Goal: Task Accomplishment & Management: Manage account settings

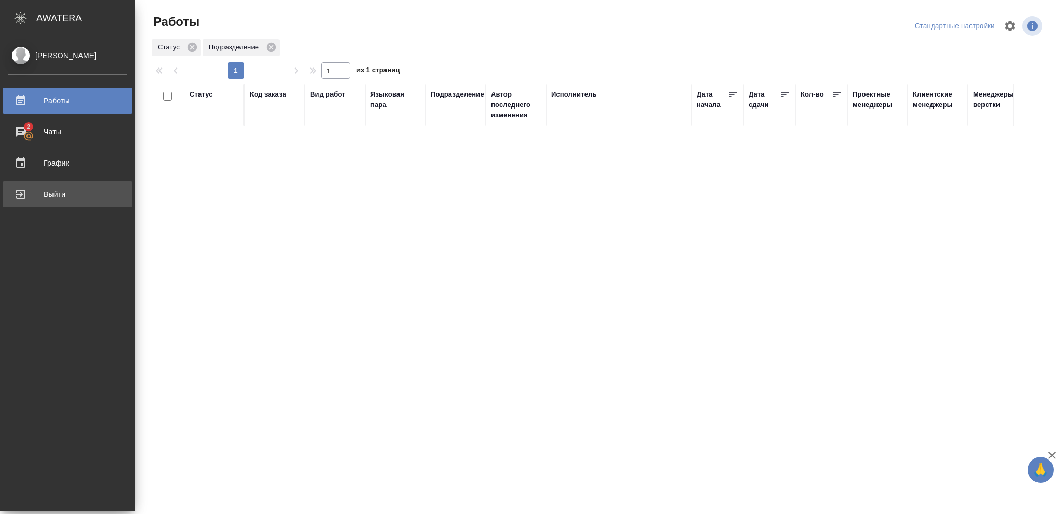
click at [52, 195] on div "Выйти" at bounding box center [67, 195] width 119 height 16
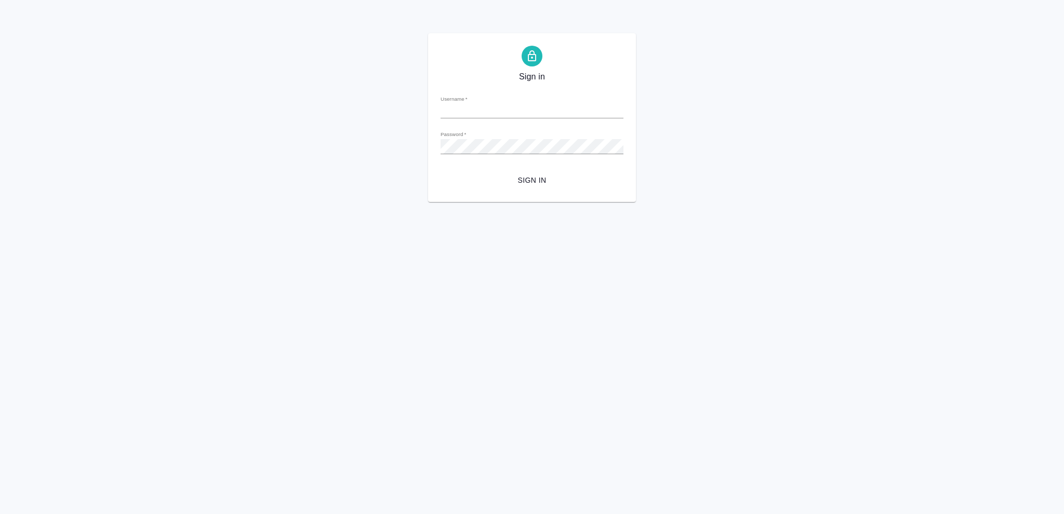
type input "o.vasileva@awatera.com"
click at [532, 177] on span "Sign in" at bounding box center [532, 180] width 166 height 13
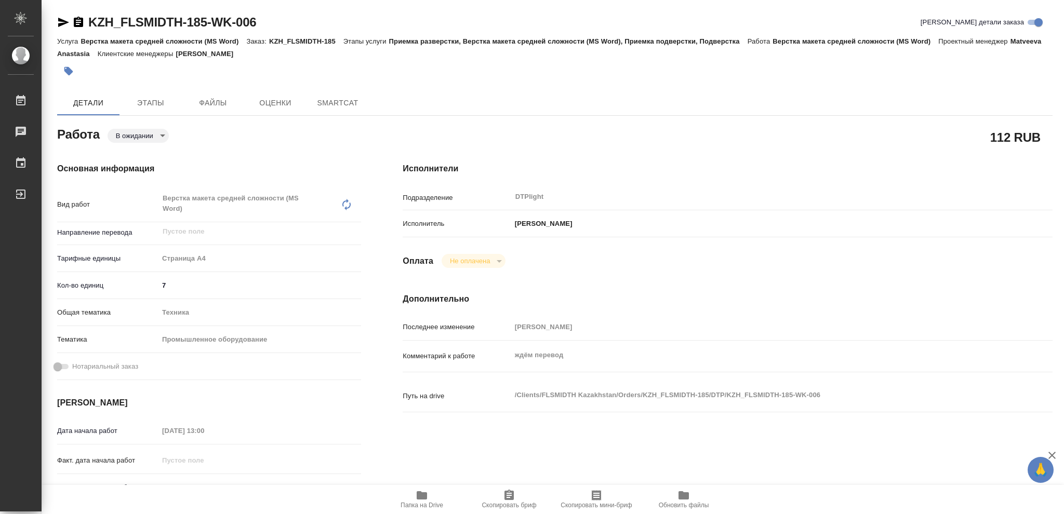
type textarea "x"
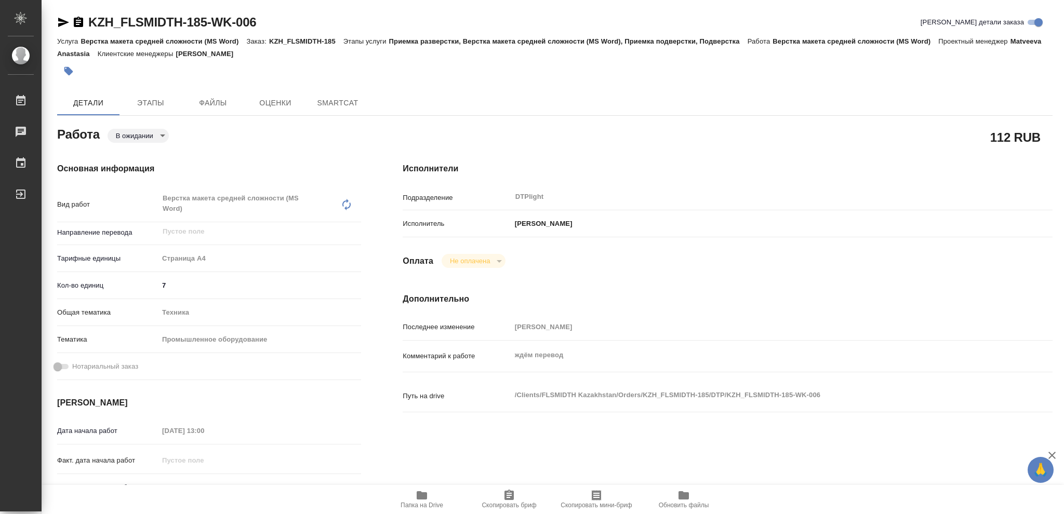
type textarea "x"
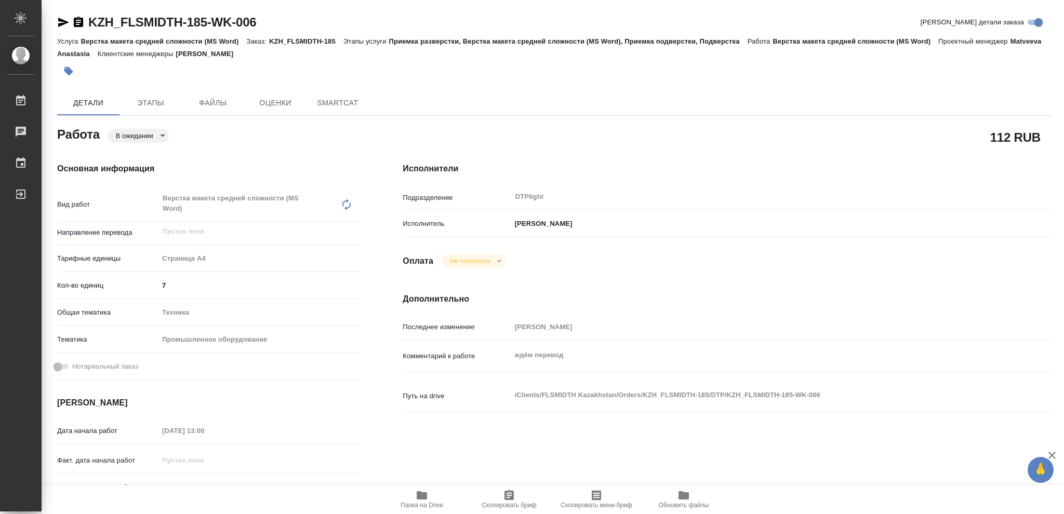
type textarea "x"
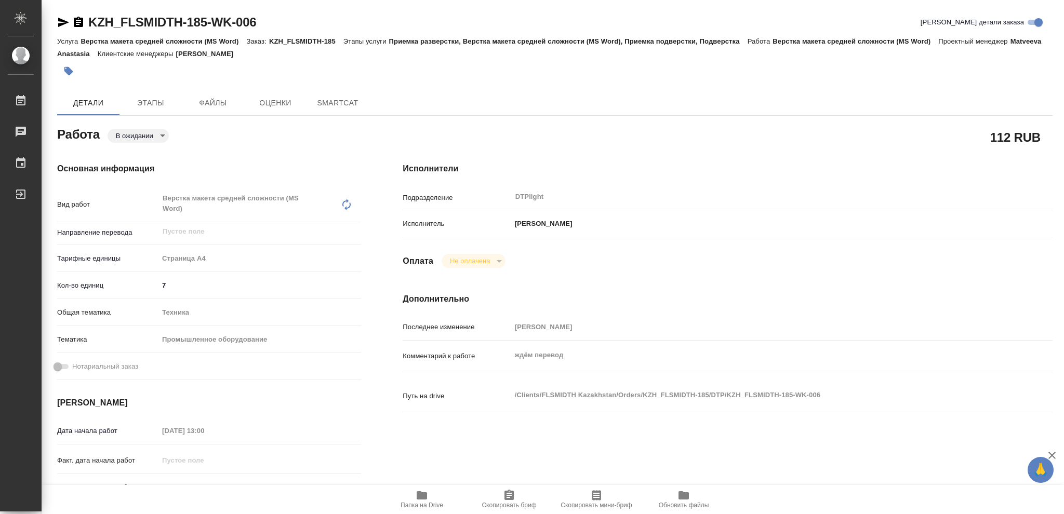
type textarea "x"
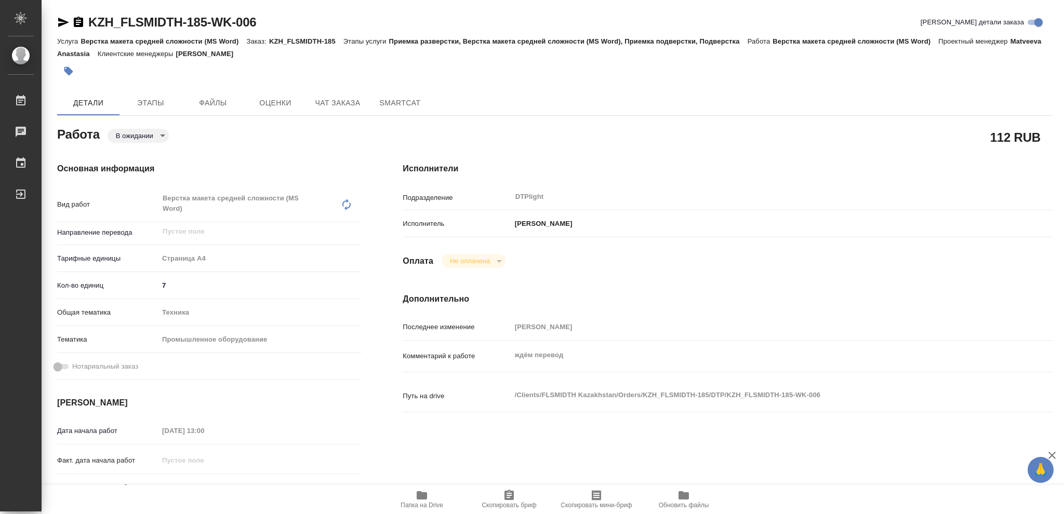
type textarea "x"
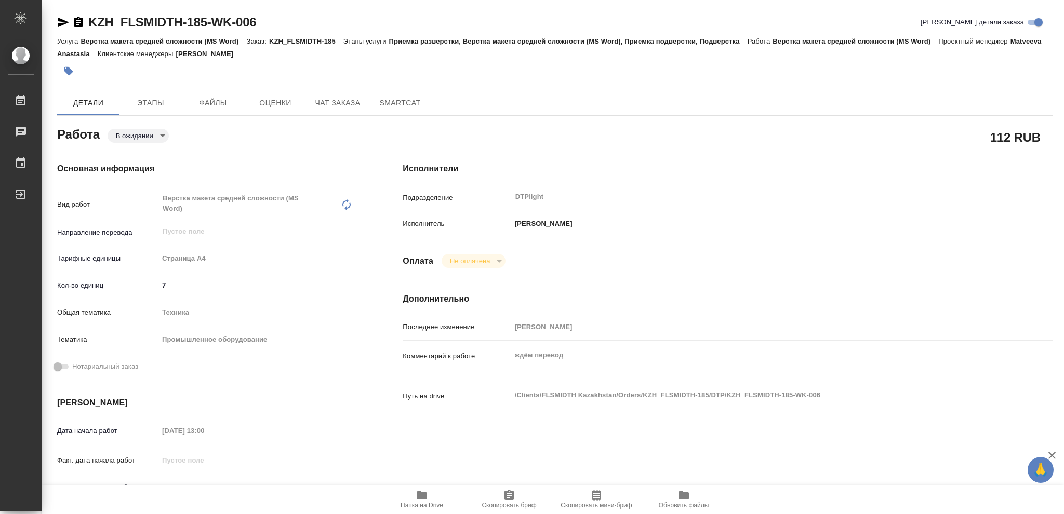
type textarea "x"
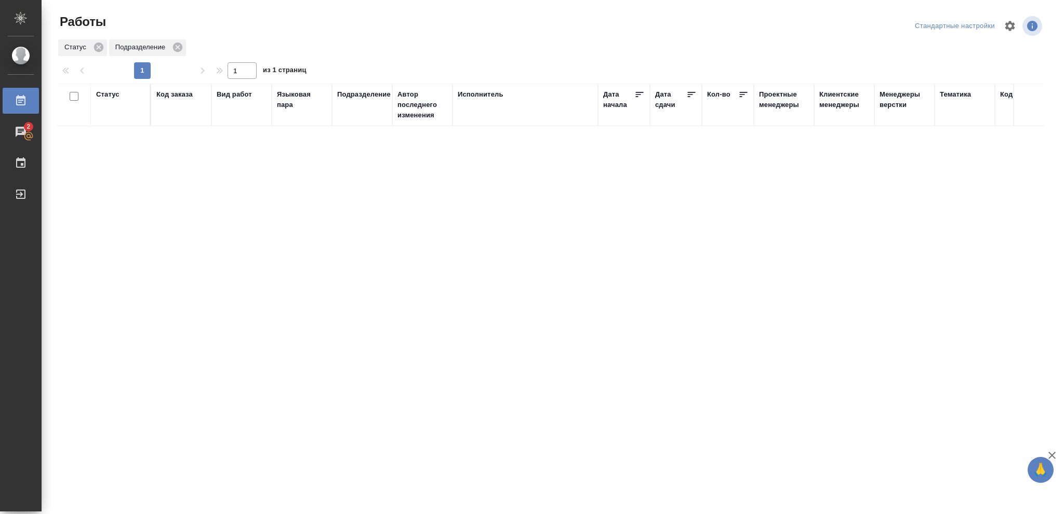
click at [109, 95] on div "Статус" at bounding box center [107, 94] width 23 height 10
click at [115, 120] on icon at bounding box center [116, 121] width 4 height 4
click at [356, 119] on icon at bounding box center [358, 118] width 4 height 4
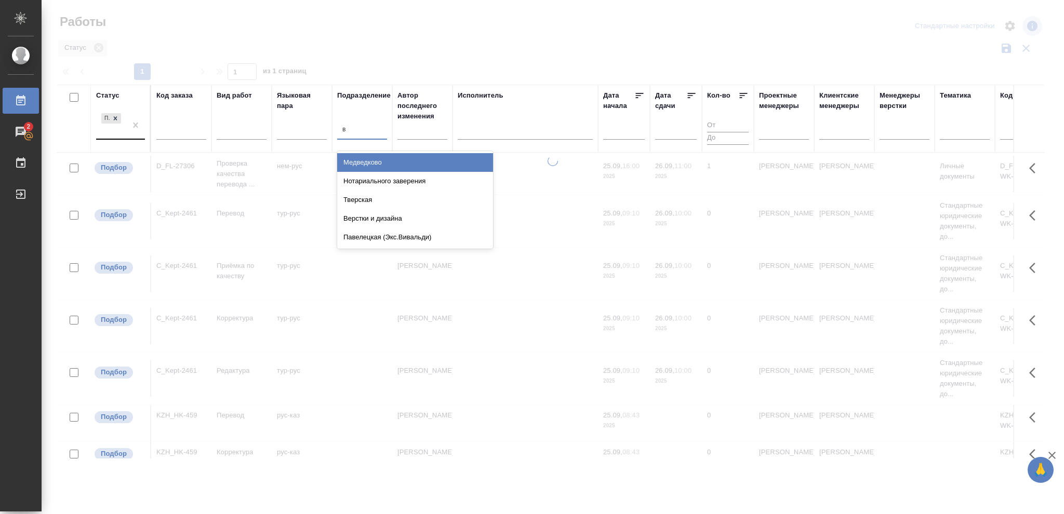
type input "ве"
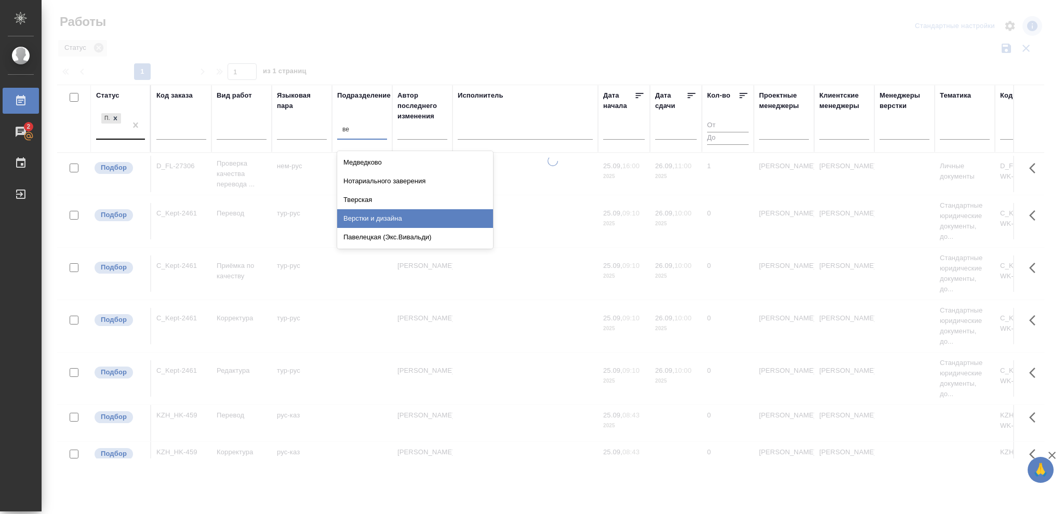
drag, startPoint x: 379, startPoint y: 217, endPoint x: 1054, endPoint y: 311, distance: 681.4
click at [379, 217] on div "Верстки и дизайна" at bounding box center [415, 218] width 156 height 19
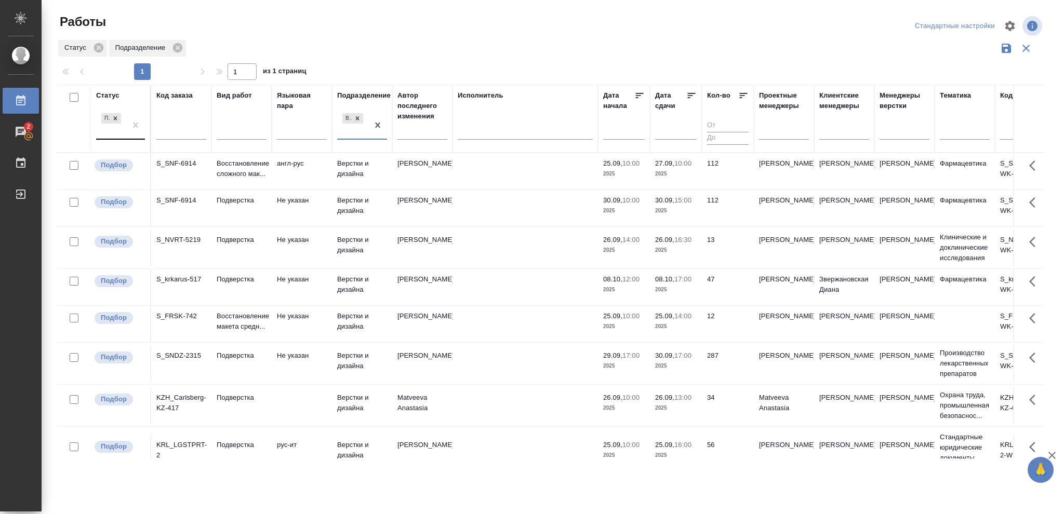
click at [683, 175] on p "2025" at bounding box center [676, 174] width 42 height 10
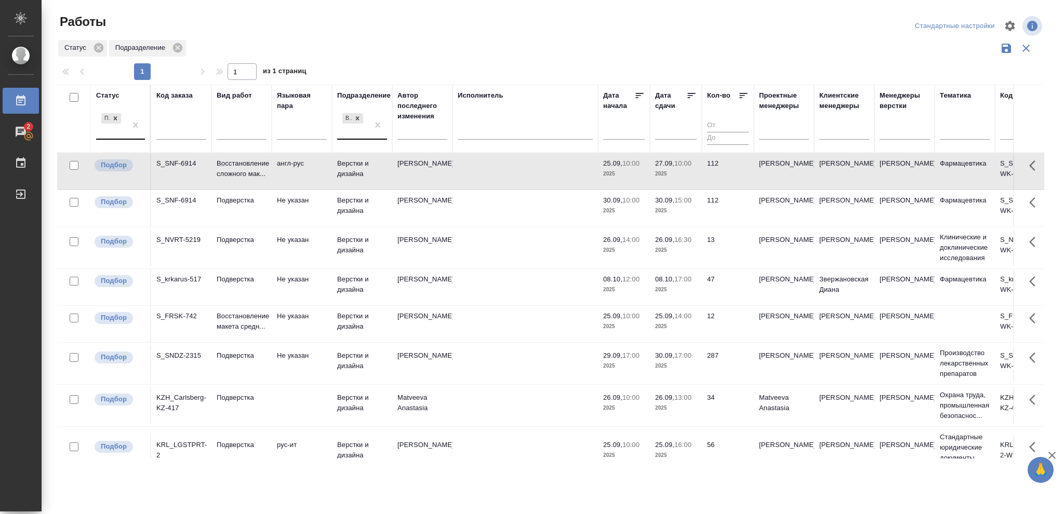
click at [683, 175] on p "2025" at bounding box center [676, 174] width 42 height 10
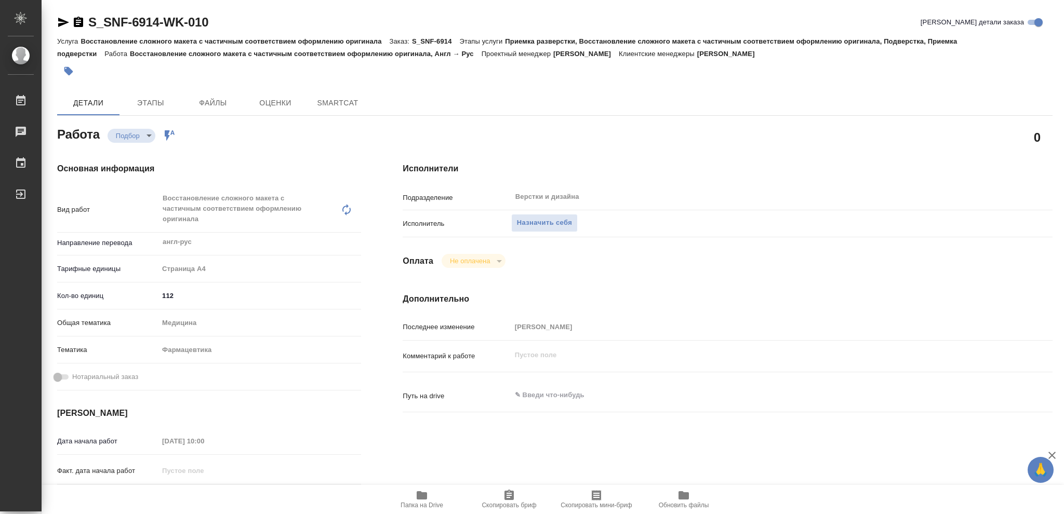
type textarea "x"
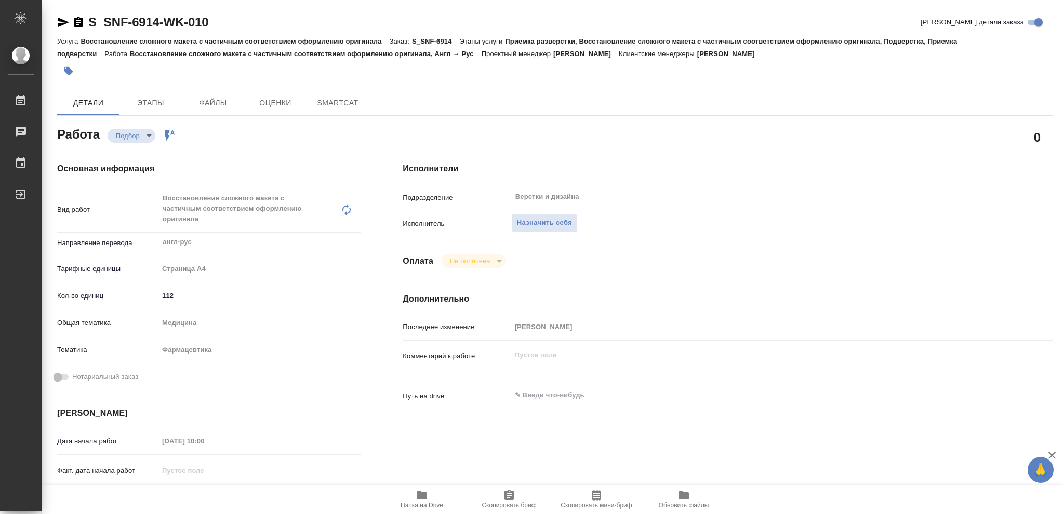
type textarea "x"
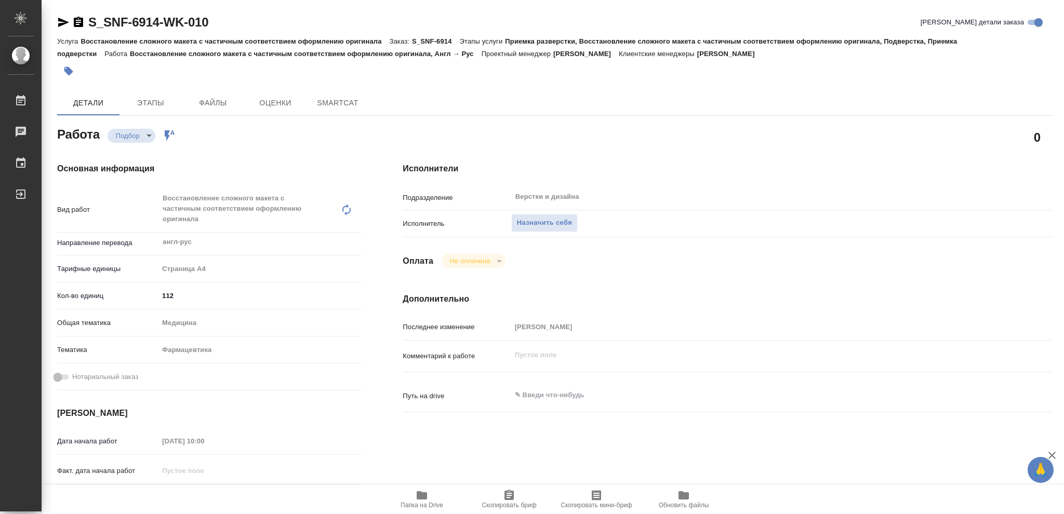
type textarea "x"
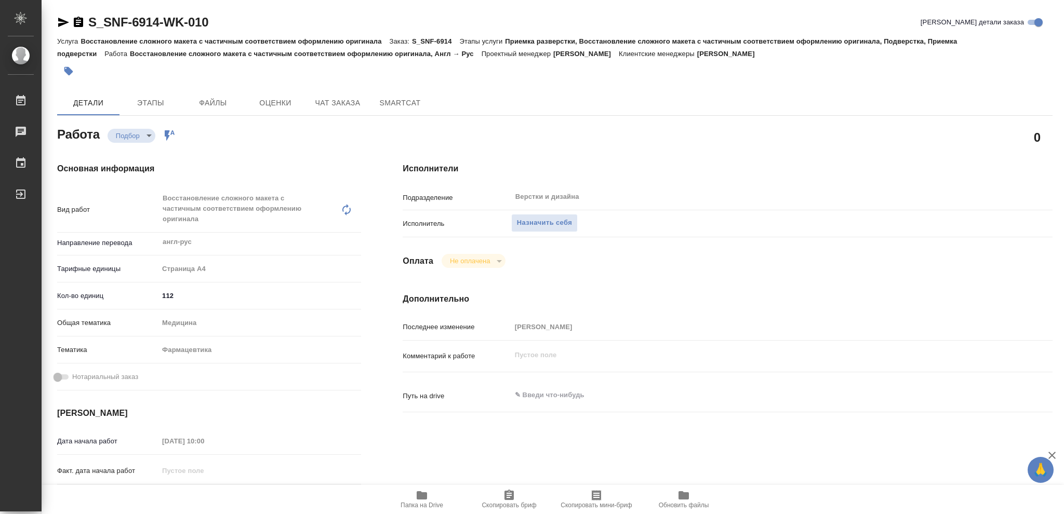
click at [423, 501] on icon "button" at bounding box center [422, 495] width 12 height 12
type textarea "x"
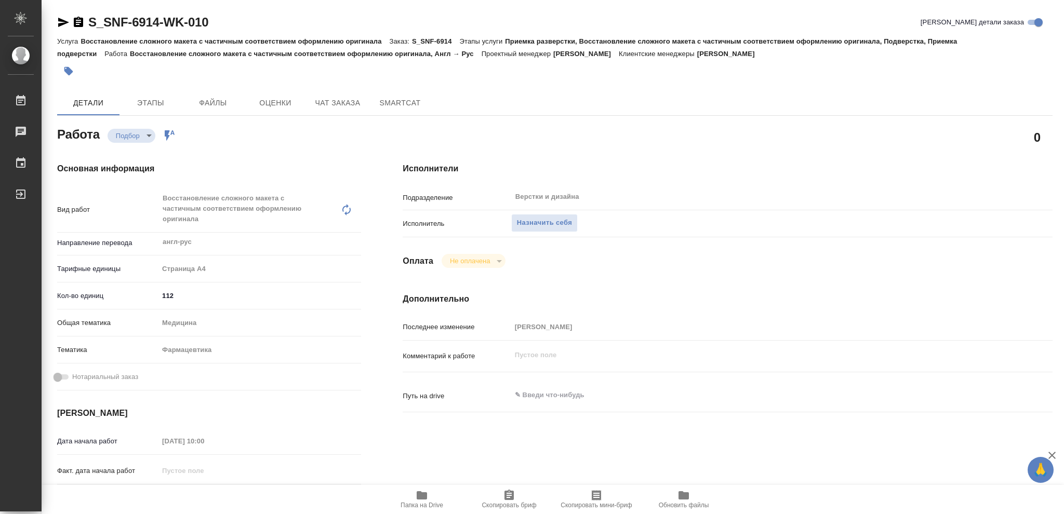
type textarea "x"
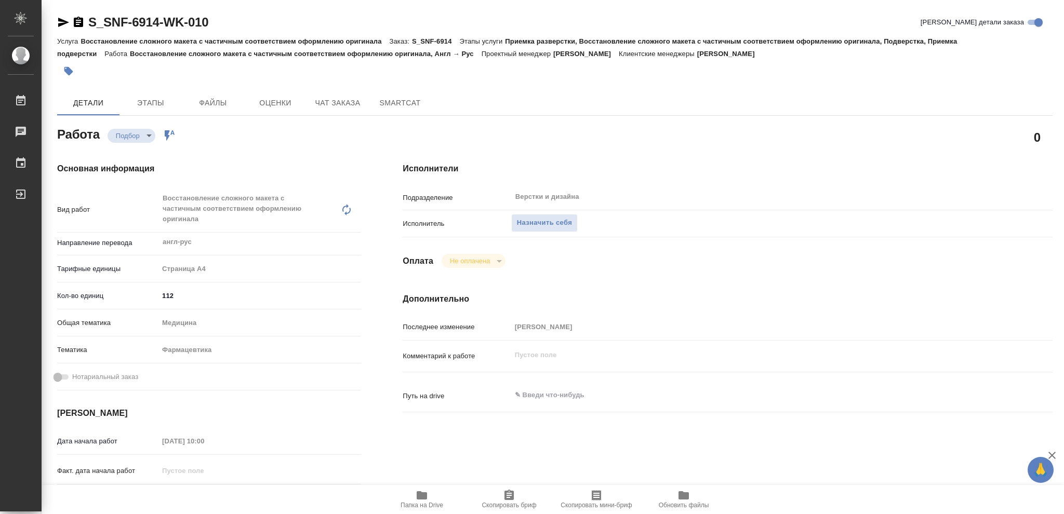
type textarea "x"
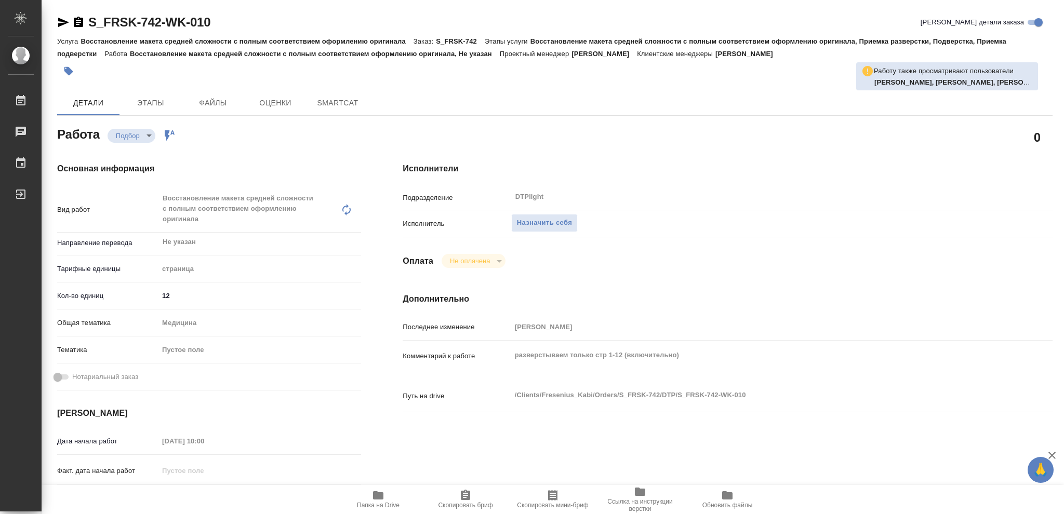
type textarea "x"
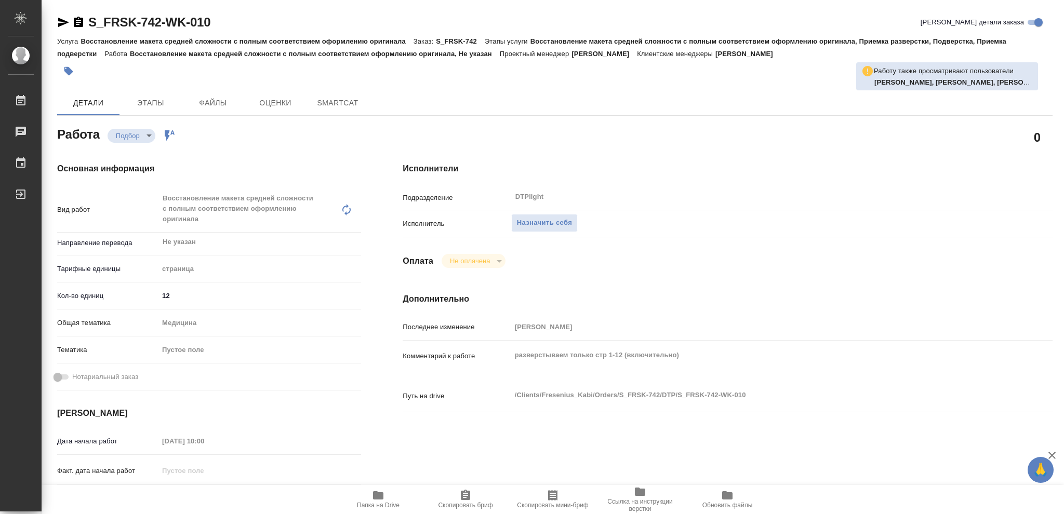
type textarea "x"
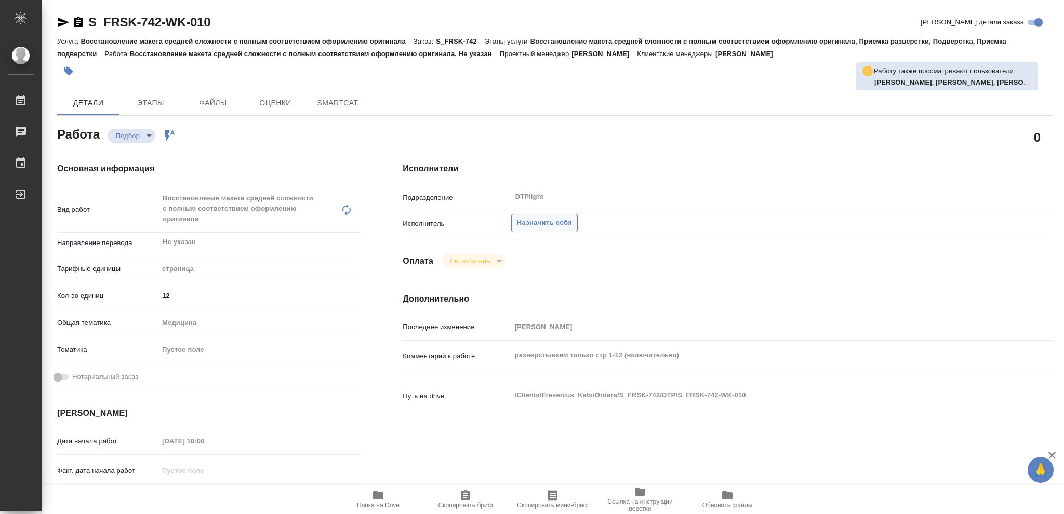
type textarea "x"
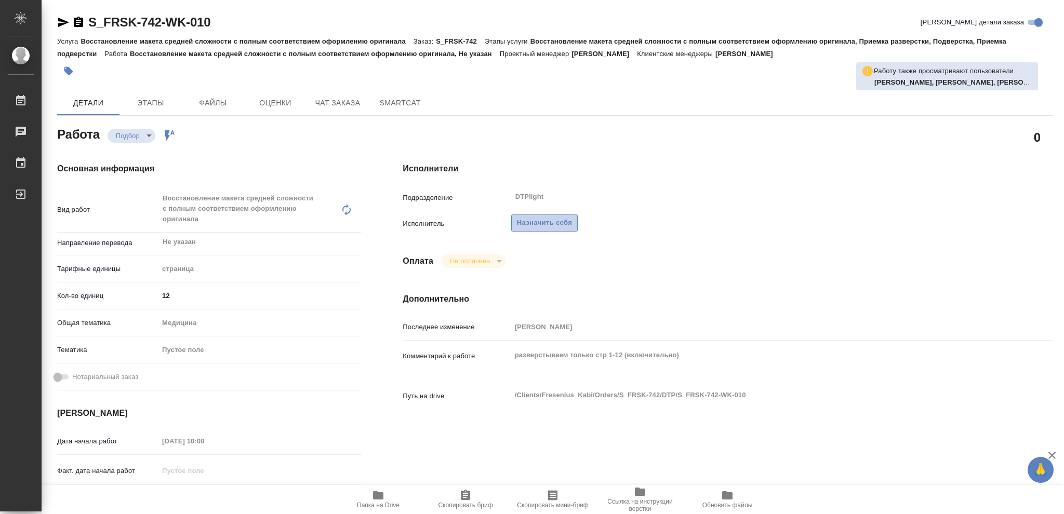
click at [564, 223] on span "Назначить себя" at bounding box center [544, 223] width 55 height 12
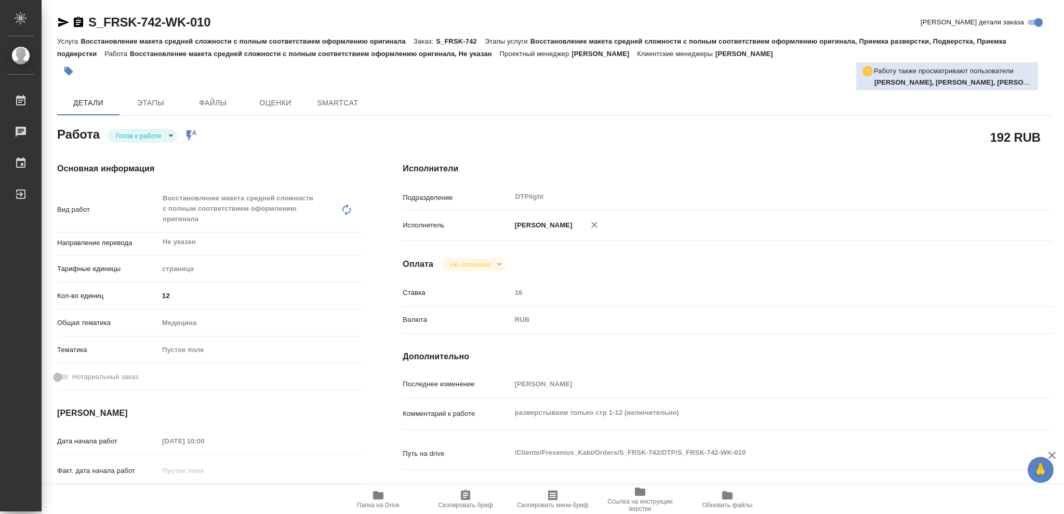
type textarea "x"
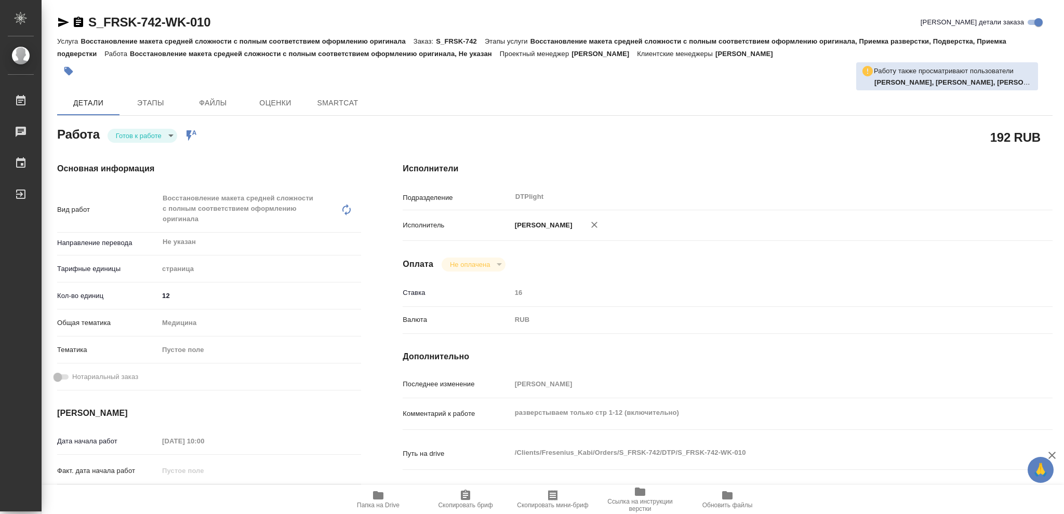
type textarea "x"
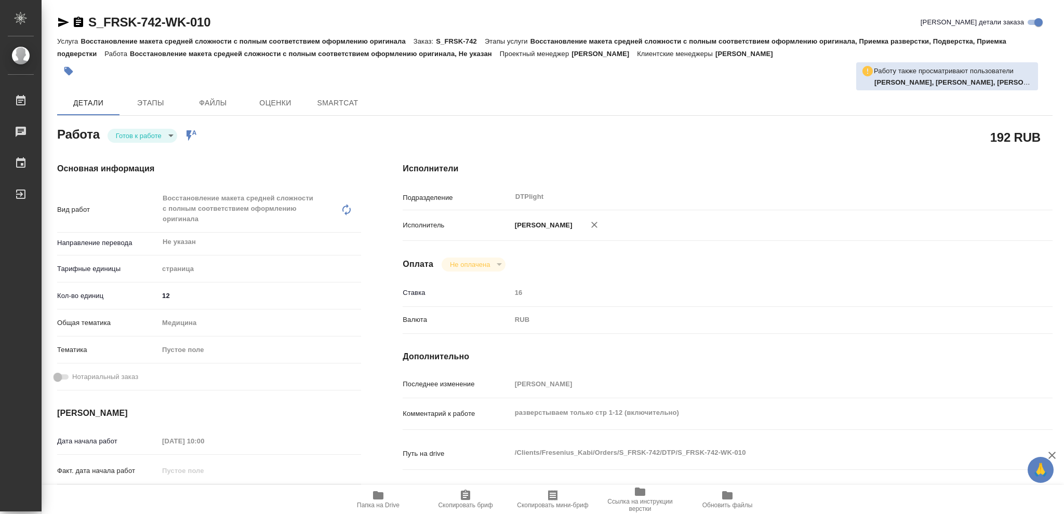
type textarea "x"
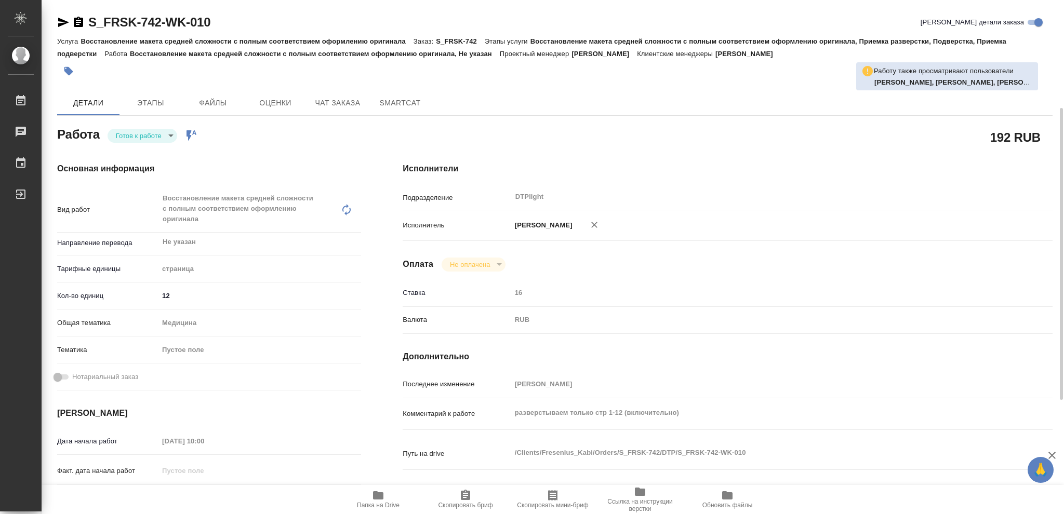
scroll to position [138, 0]
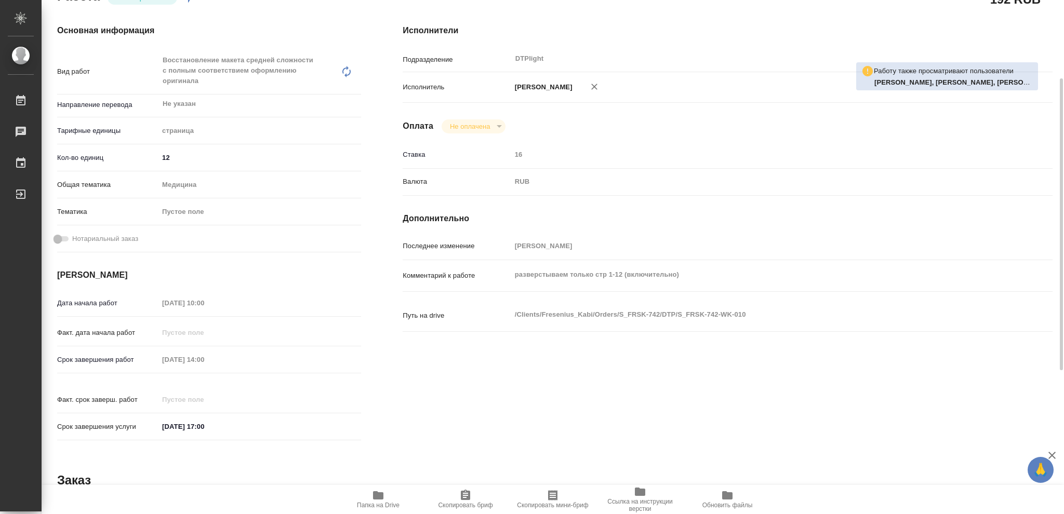
type textarea "x"
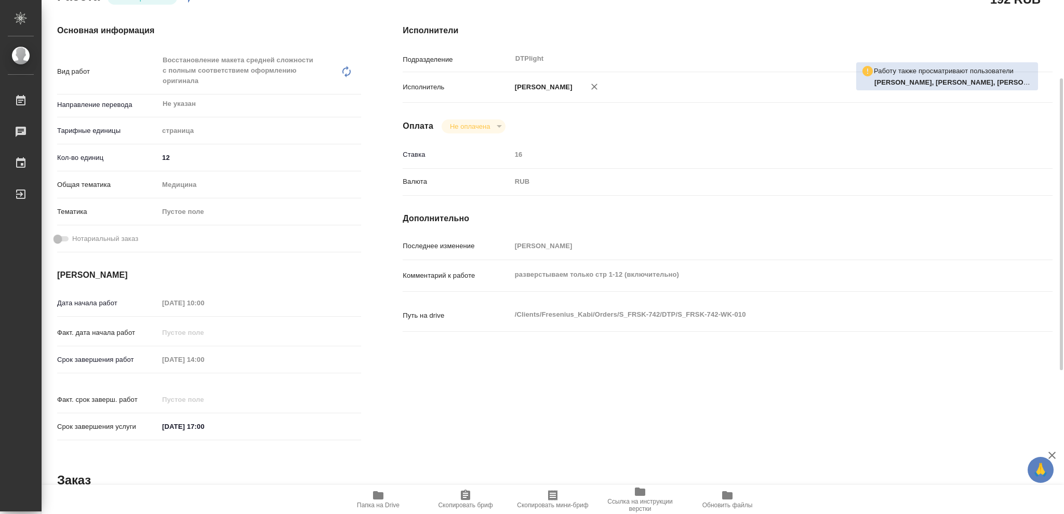
scroll to position [0, 0]
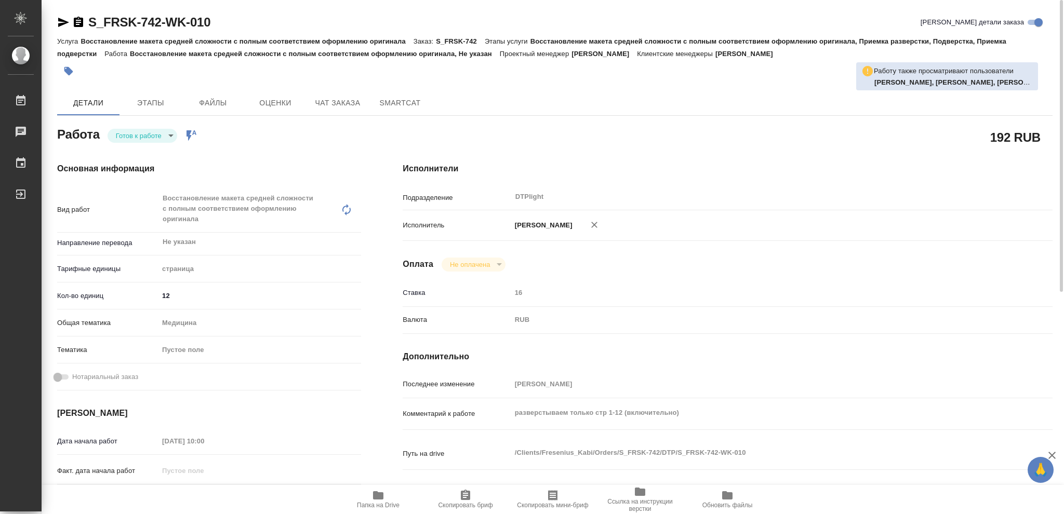
type textarea "x"
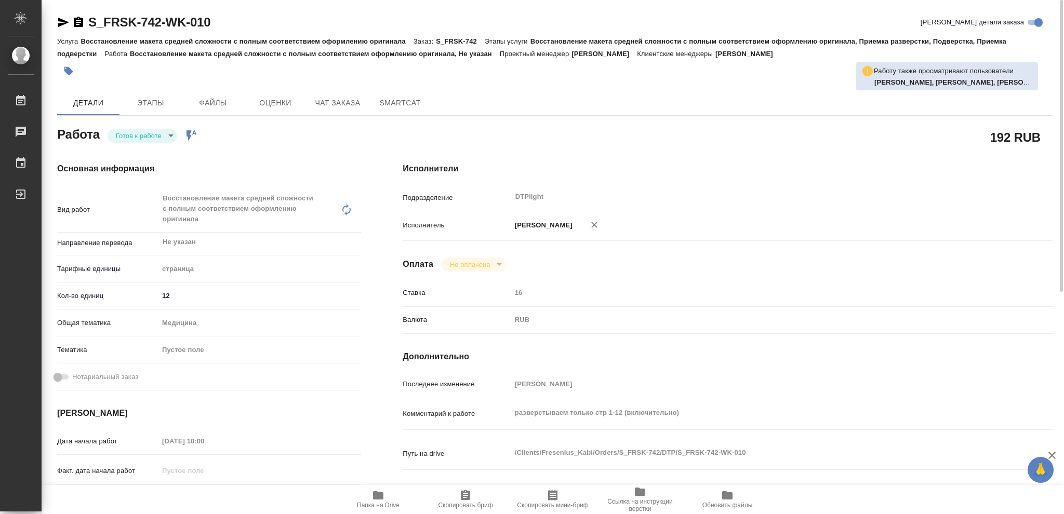
click at [170, 134] on body "🙏 .cls-1 fill:#fff; AWATERA Vasileva Olga Работы Чаты График Выйти S_FRSK-742-W…" at bounding box center [532, 257] width 1064 height 514
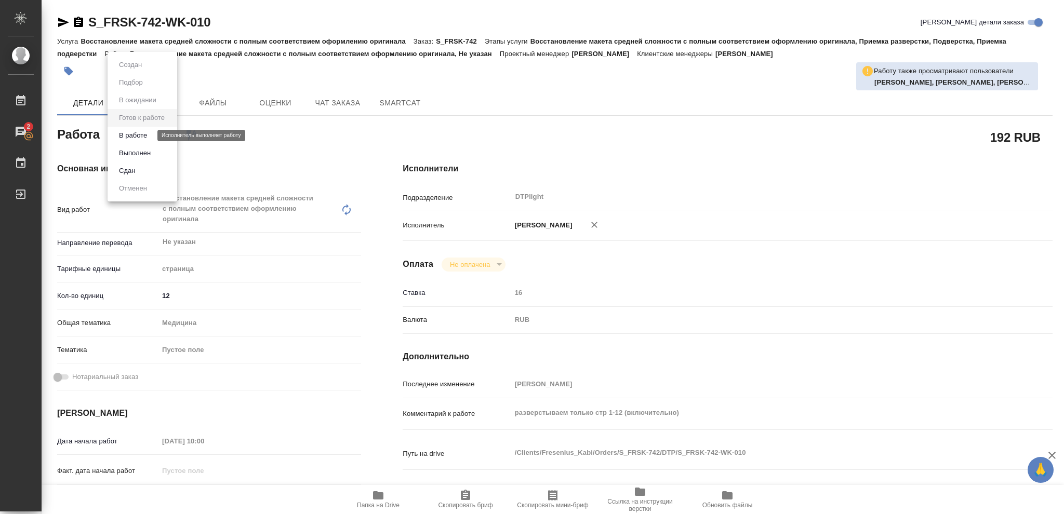
click at [145, 136] on button "В работе" at bounding box center [133, 135] width 34 height 11
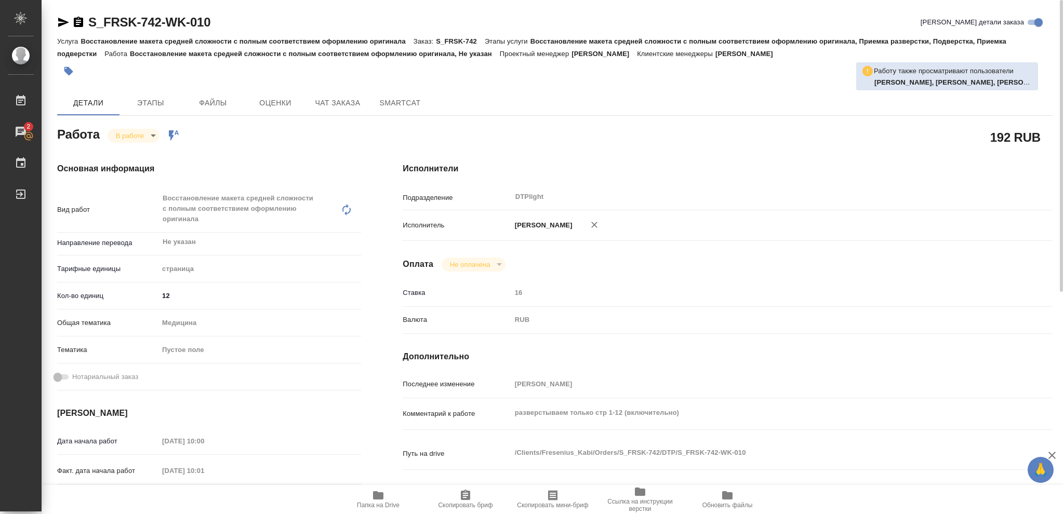
type textarea "x"
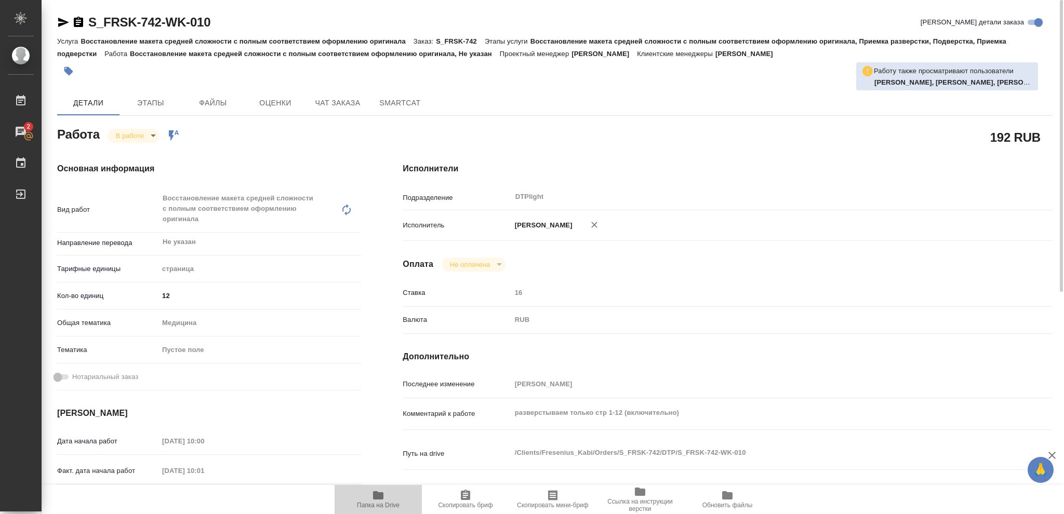
click at [378, 496] on icon "button" at bounding box center [378, 495] width 10 height 8
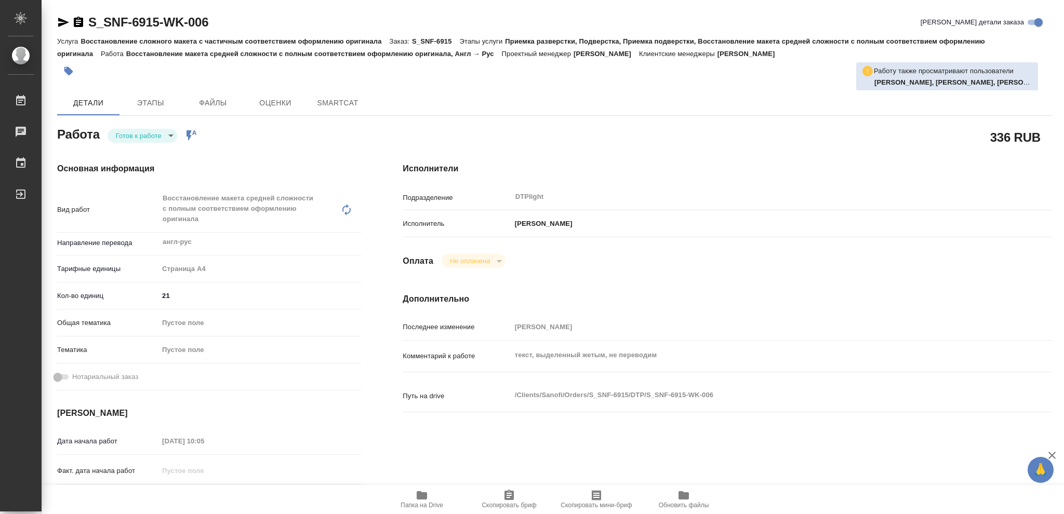
type textarea "x"
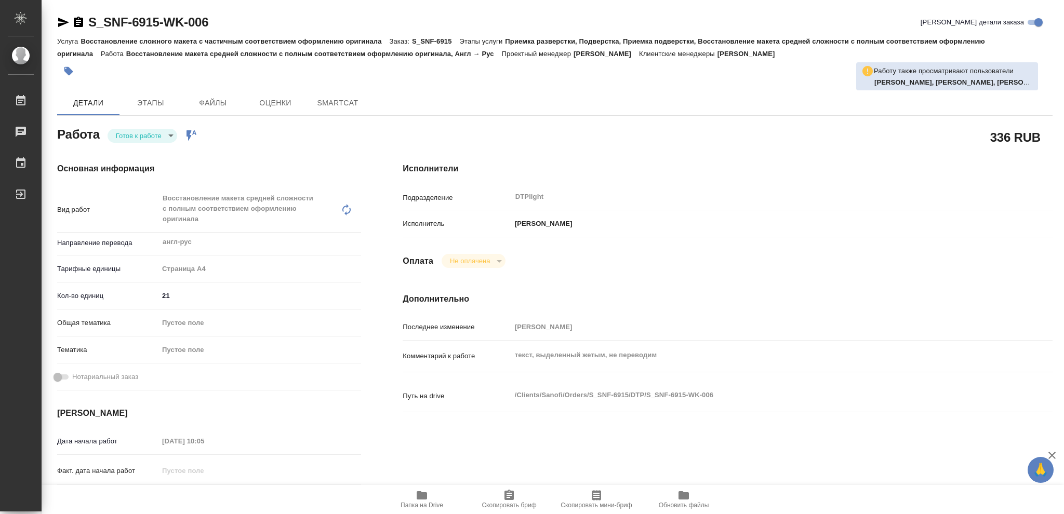
type textarea "x"
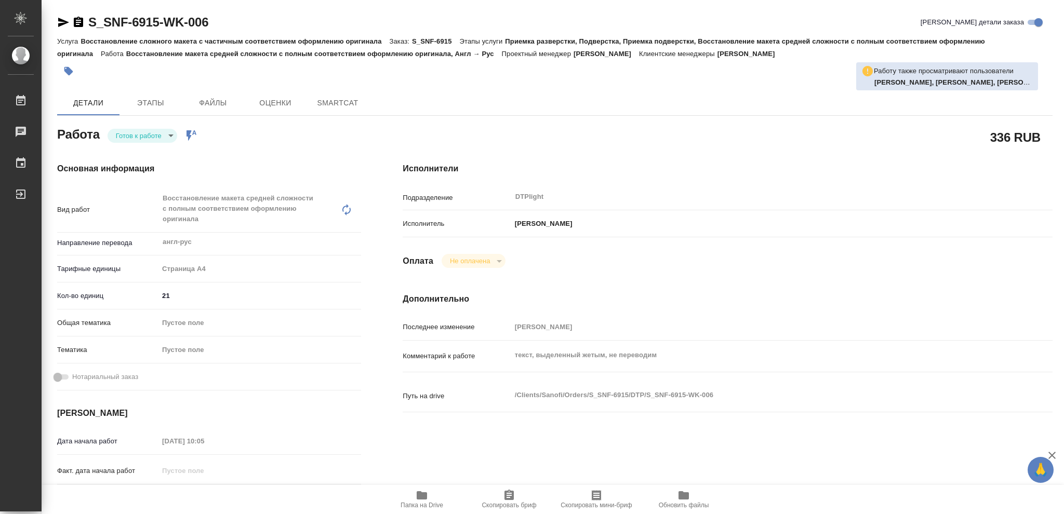
type textarea "x"
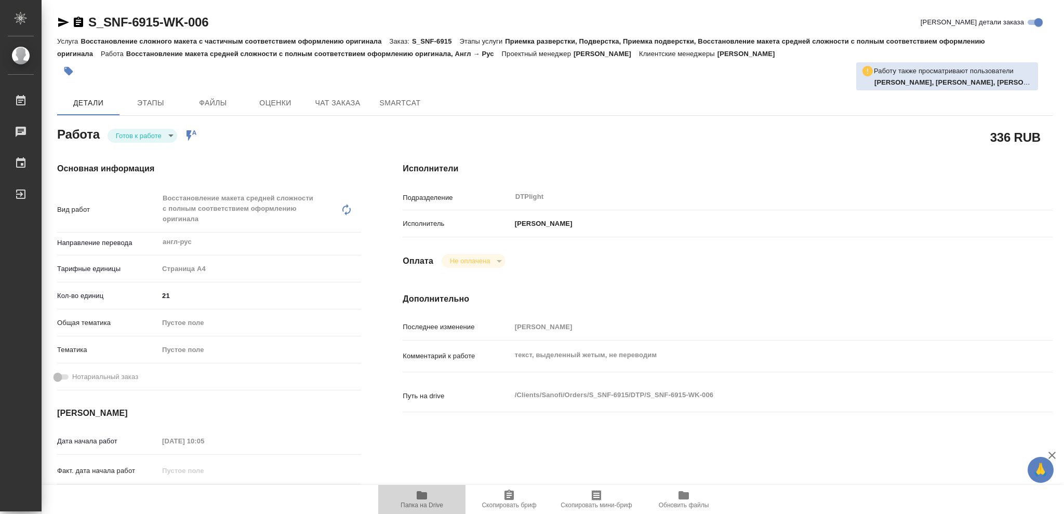
click at [425, 497] on icon "button" at bounding box center [422, 495] width 10 height 8
type textarea "x"
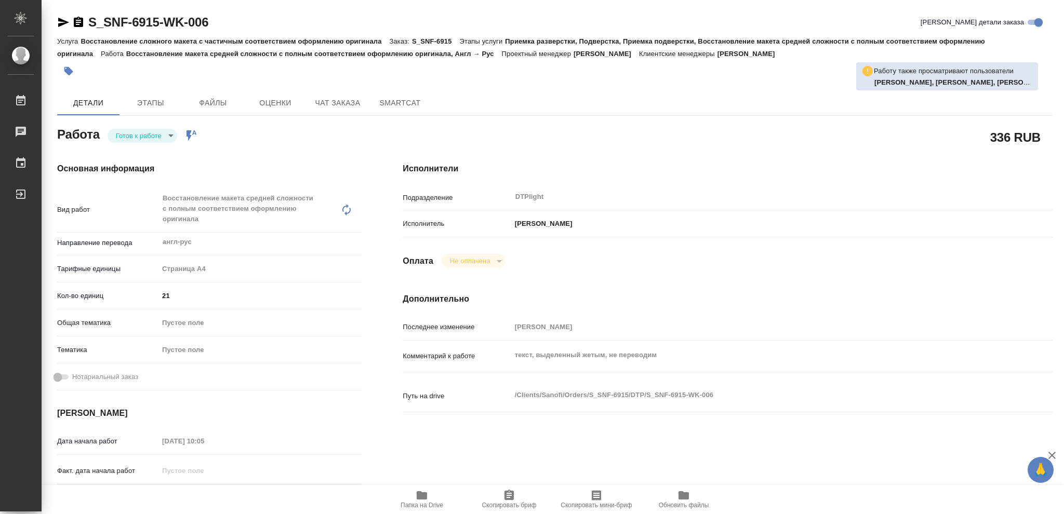
type textarea "x"
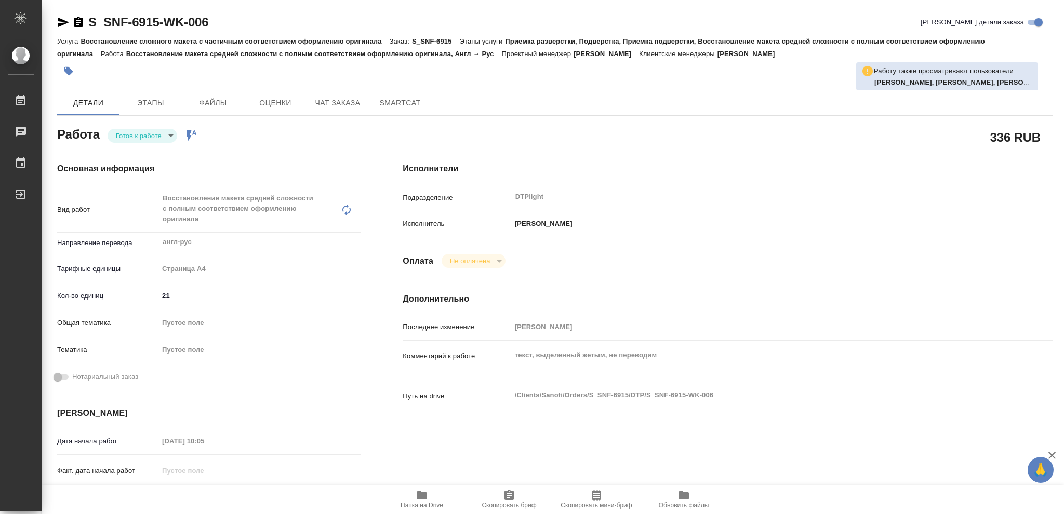
type textarea "x"
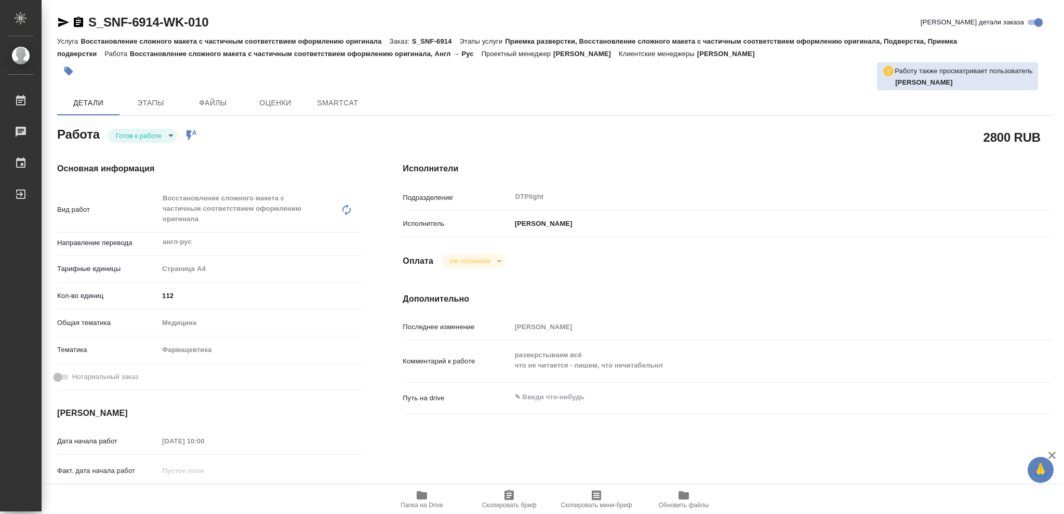
type textarea "x"
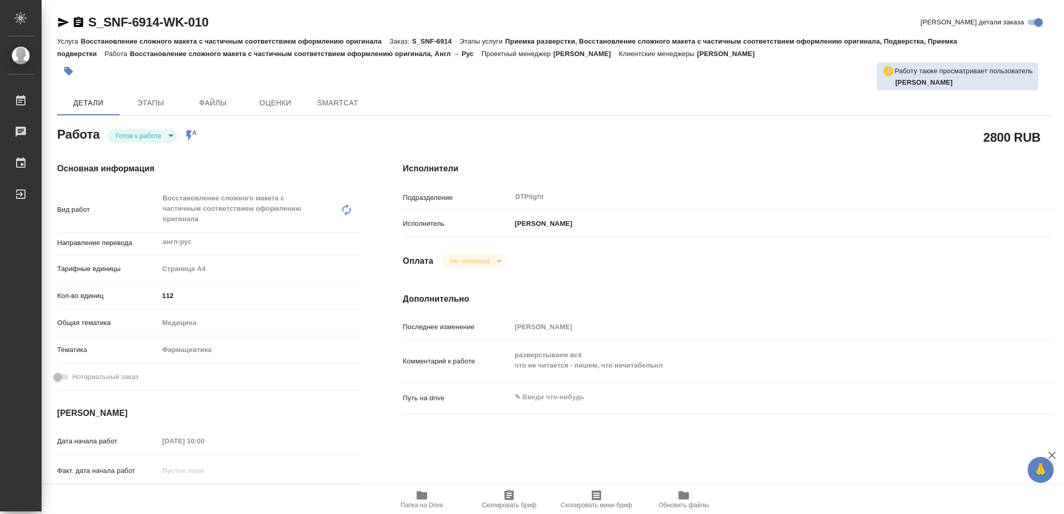
type textarea "x"
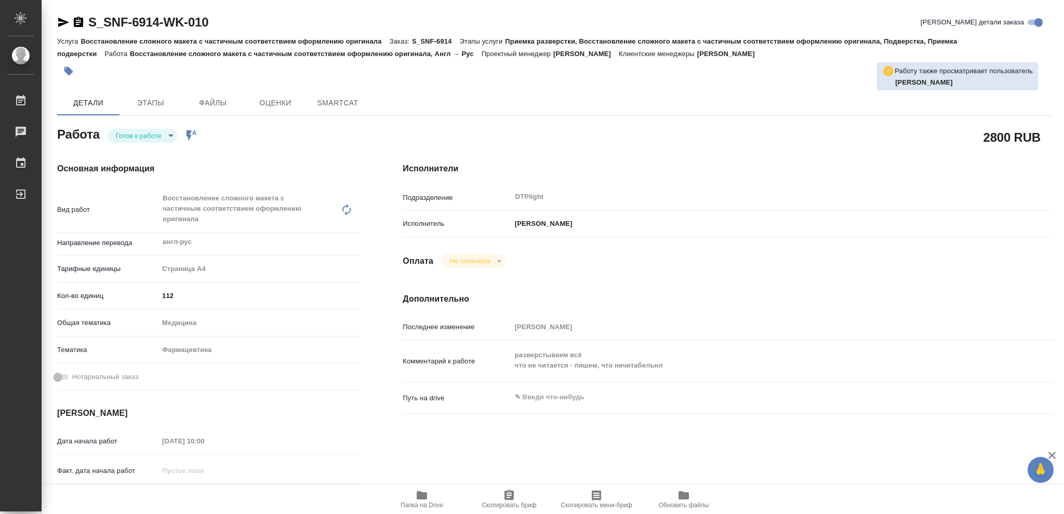
type textarea "x"
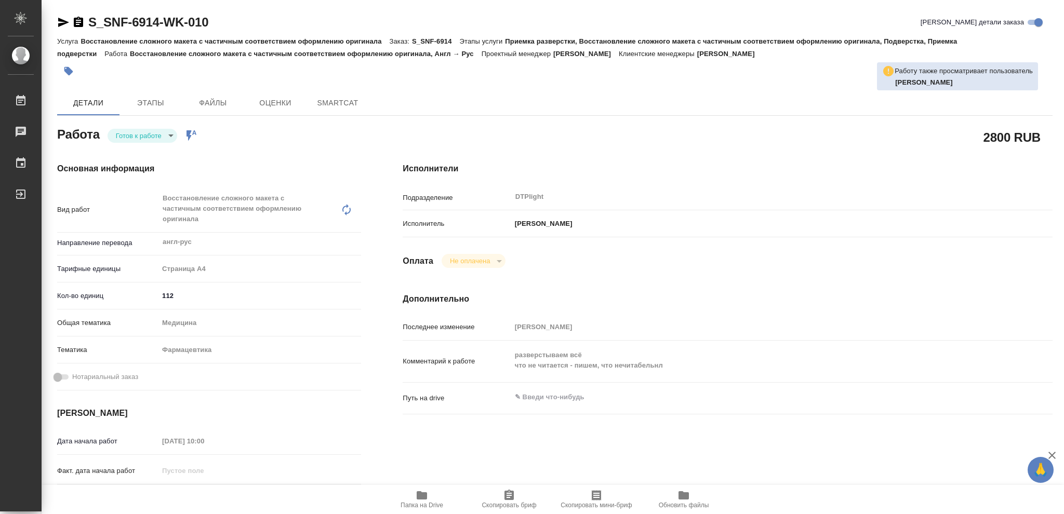
type textarea "x"
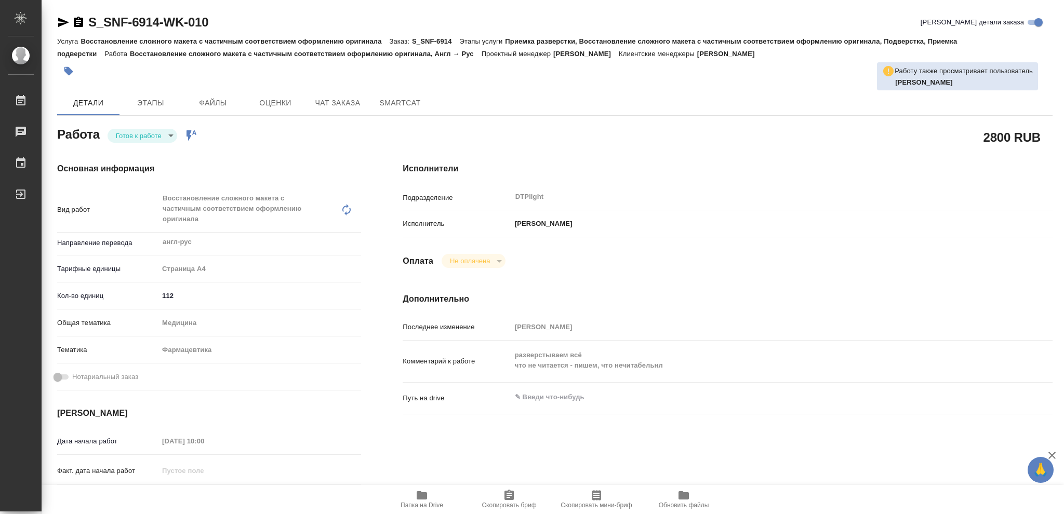
type textarea "x"
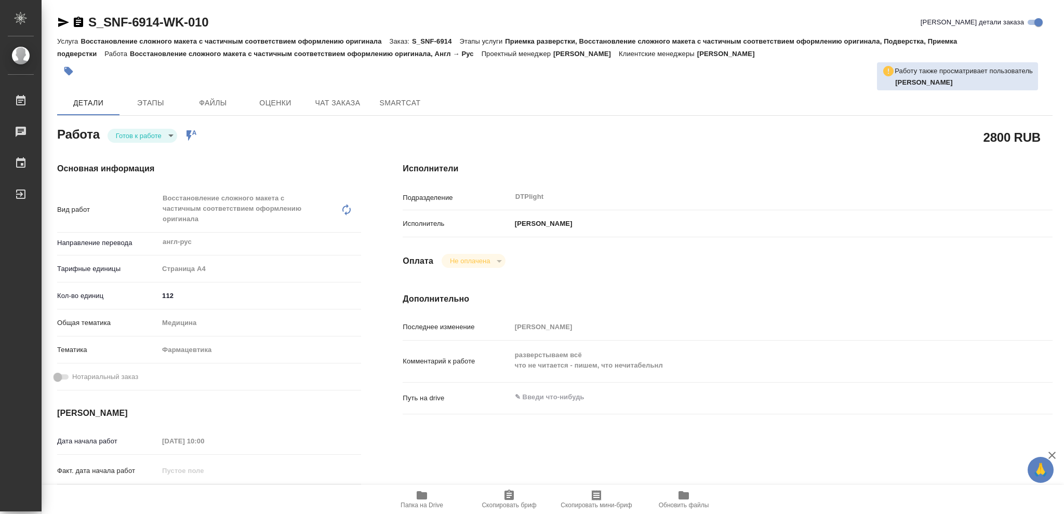
type textarea "x"
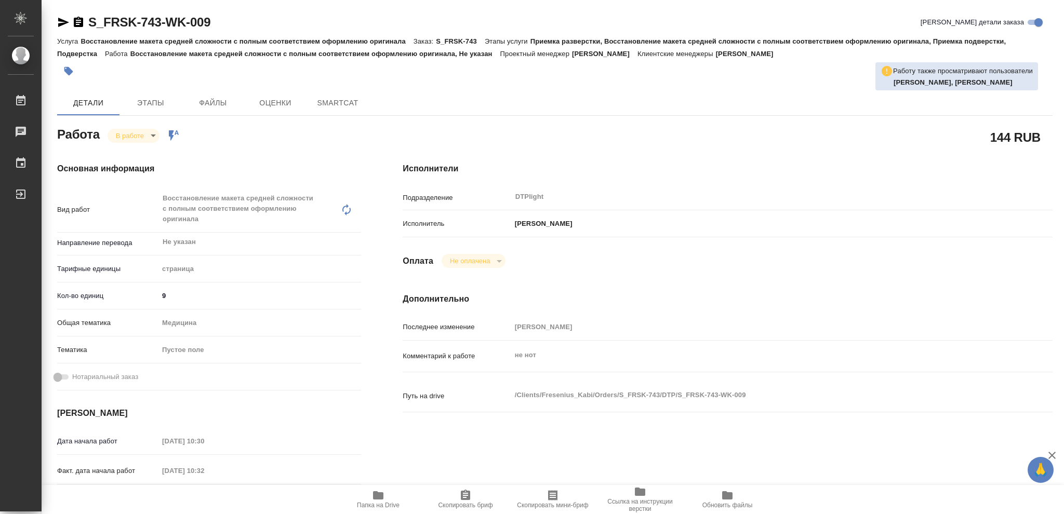
type textarea "x"
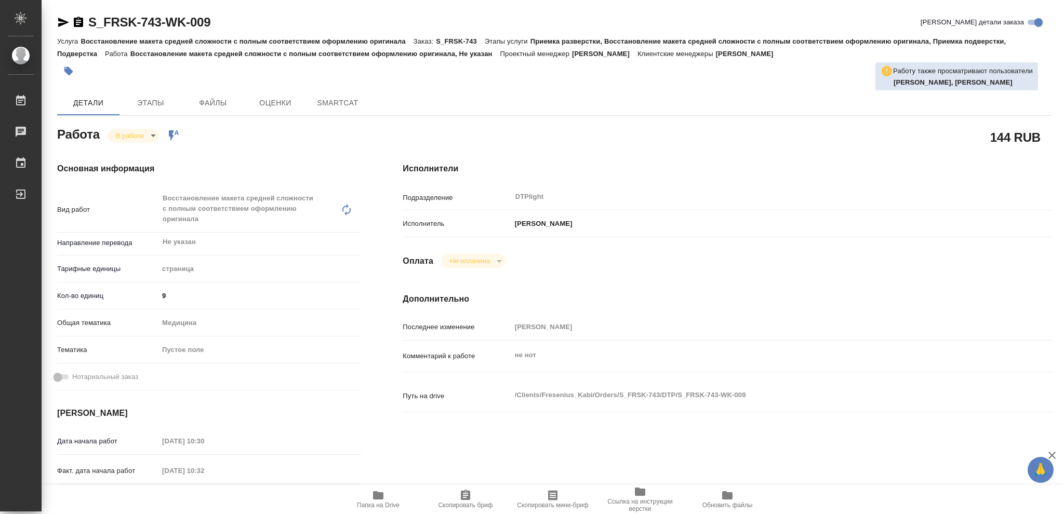
type textarea "x"
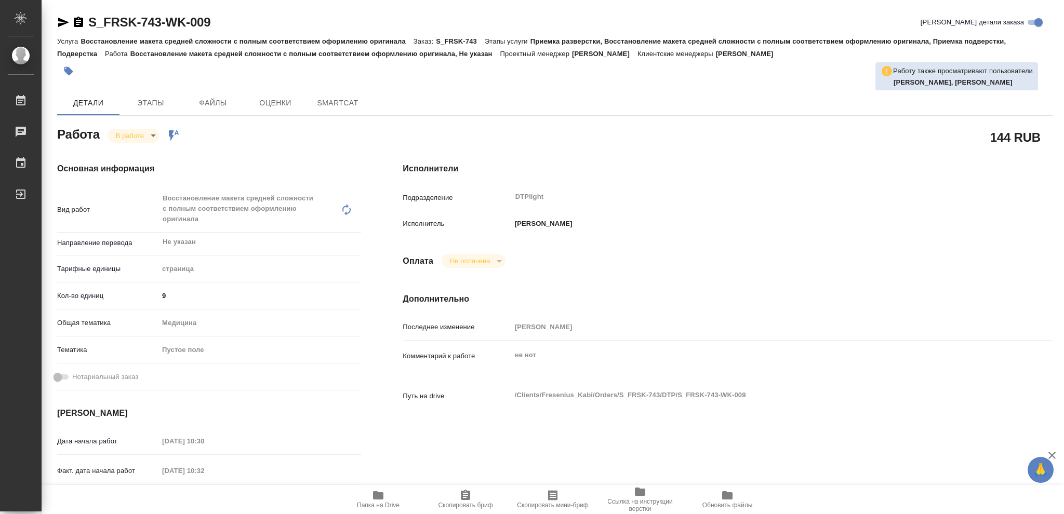
type textarea "x"
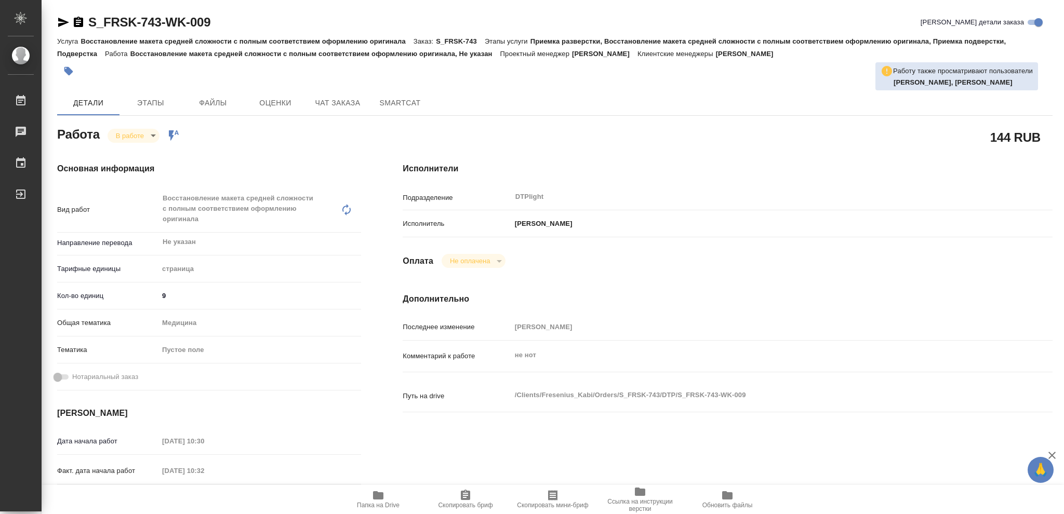
type textarea "x"
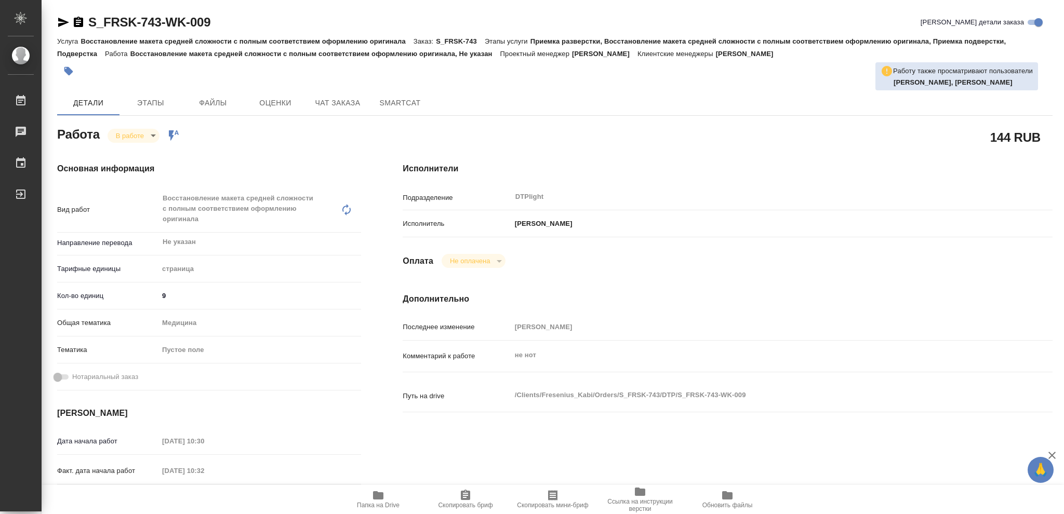
type textarea "x"
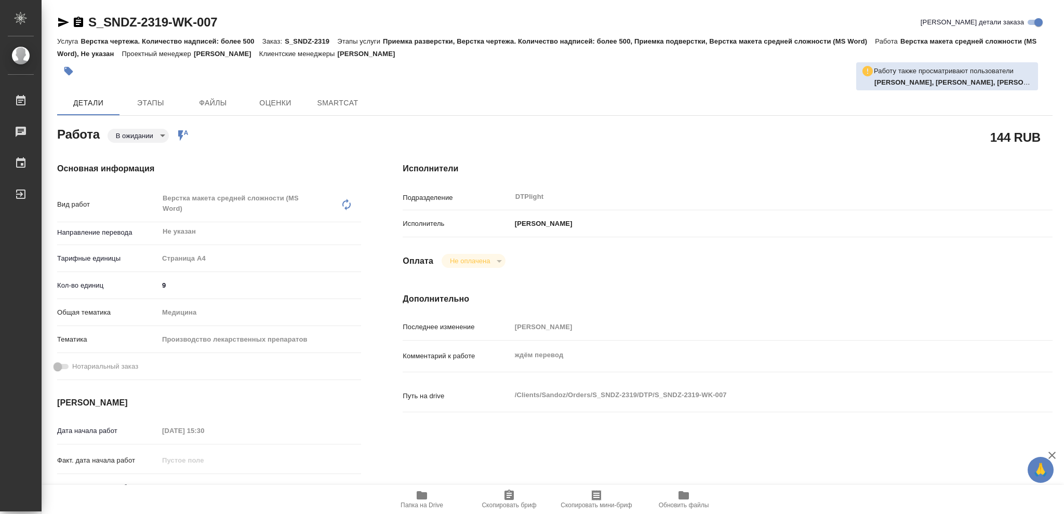
type textarea "x"
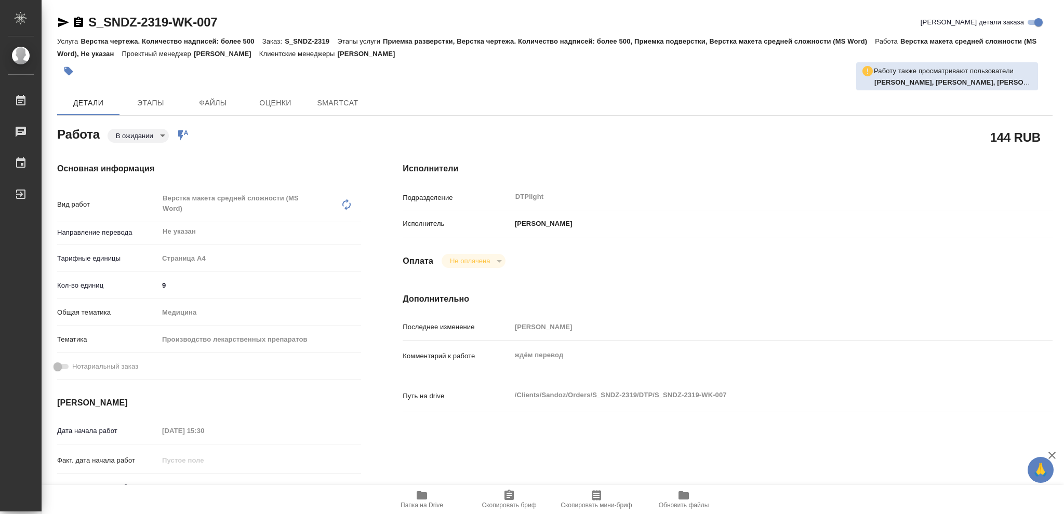
type textarea "x"
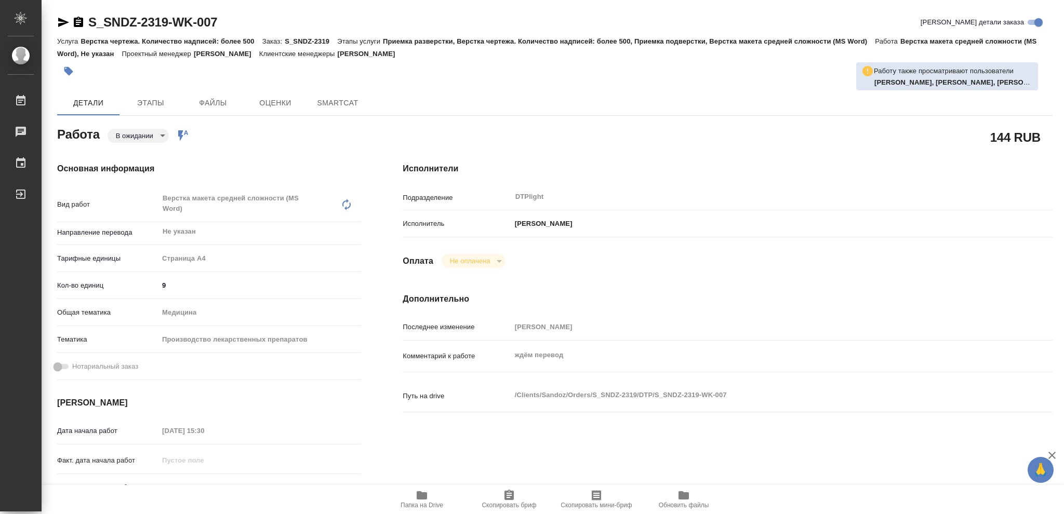
type textarea "x"
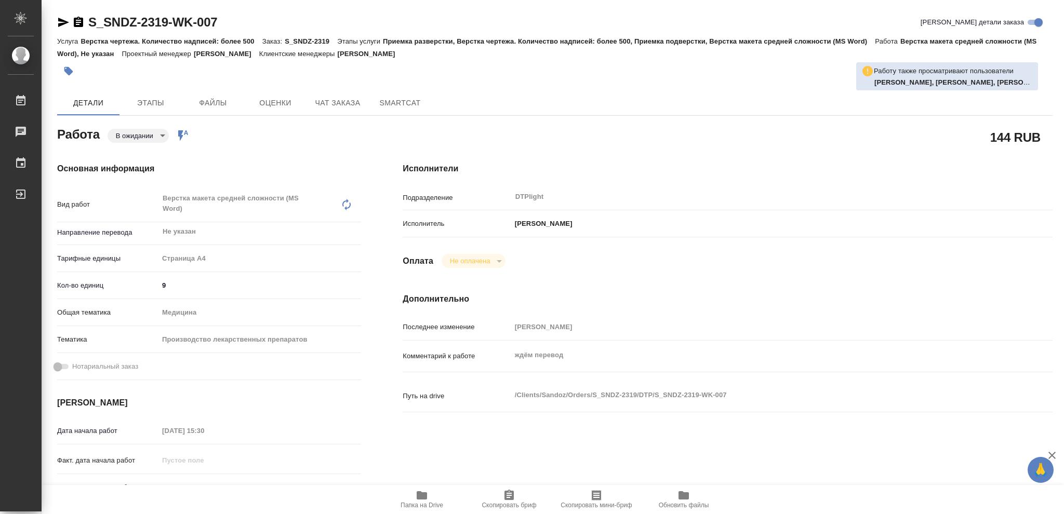
type textarea "x"
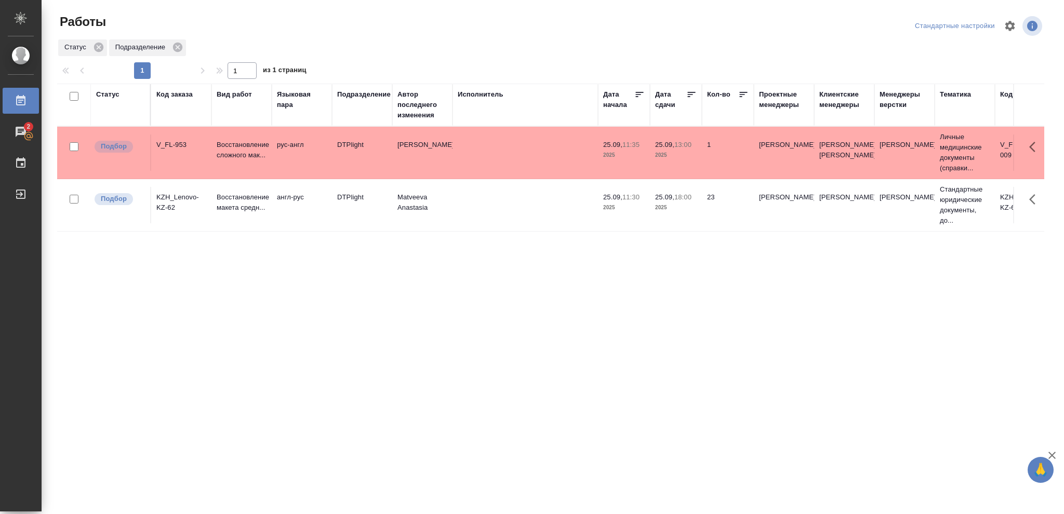
click at [687, 210] on p "2025" at bounding box center [676, 208] width 42 height 10
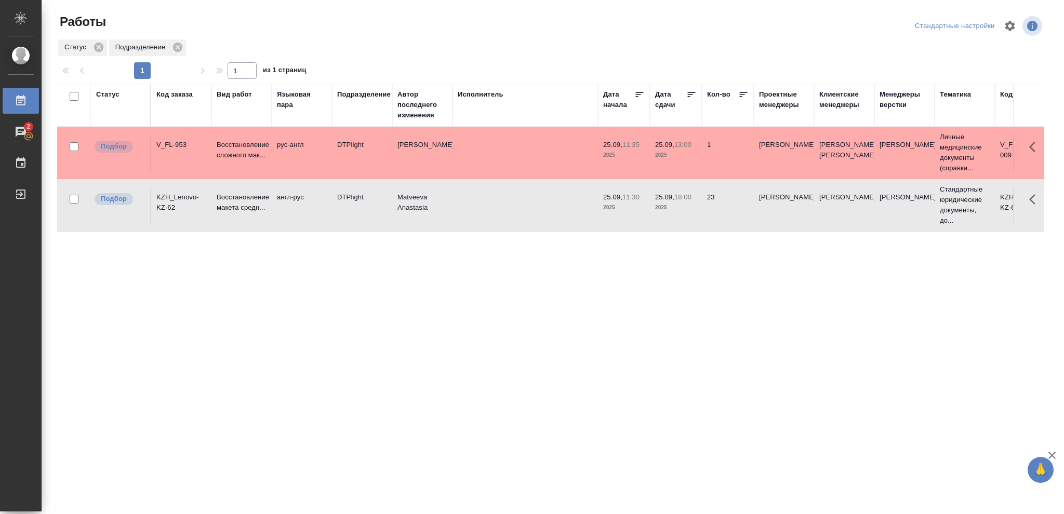
click at [687, 210] on p "2025" at bounding box center [676, 208] width 42 height 10
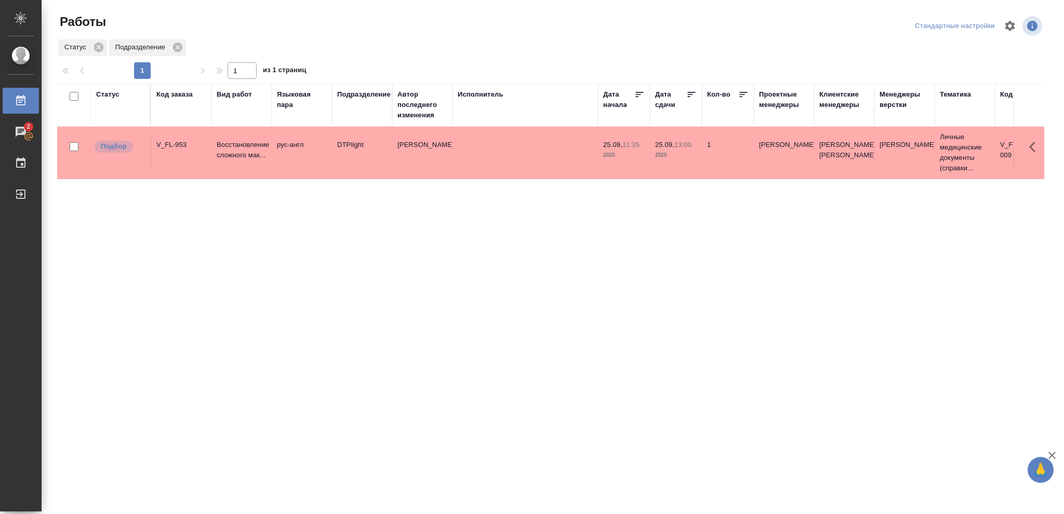
click at [106, 96] on div "Статус" at bounding box center [107, 94] width 23 height 10
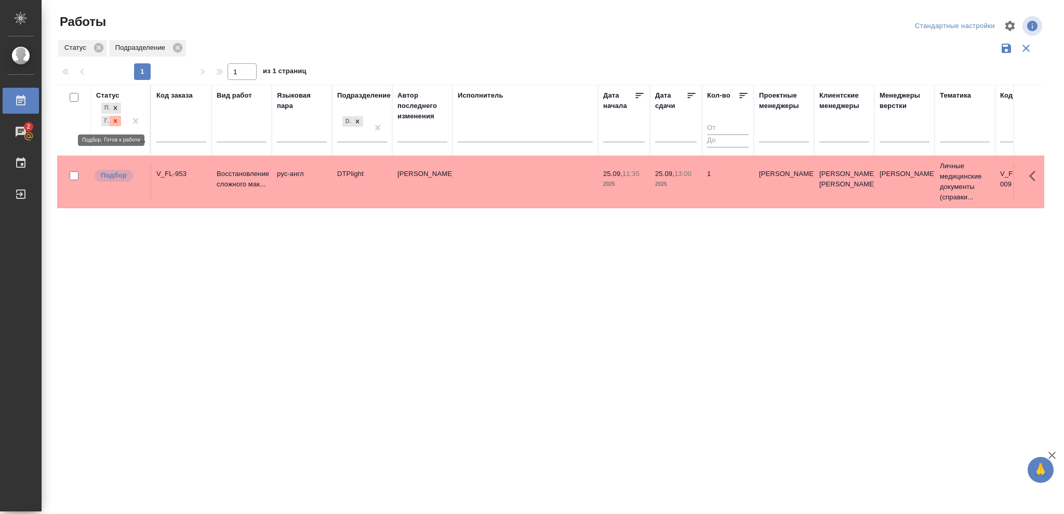
click at [114, 122] on icon at bounding box center [116, 121] width 4 height 4
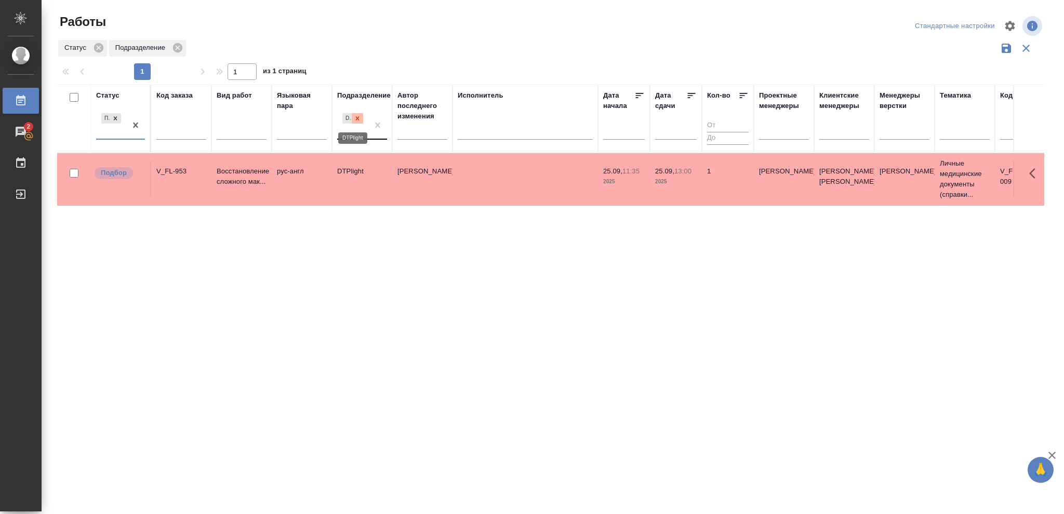
click at [360, 120] on icon at bounding box center [357, 118] width 7 height 7
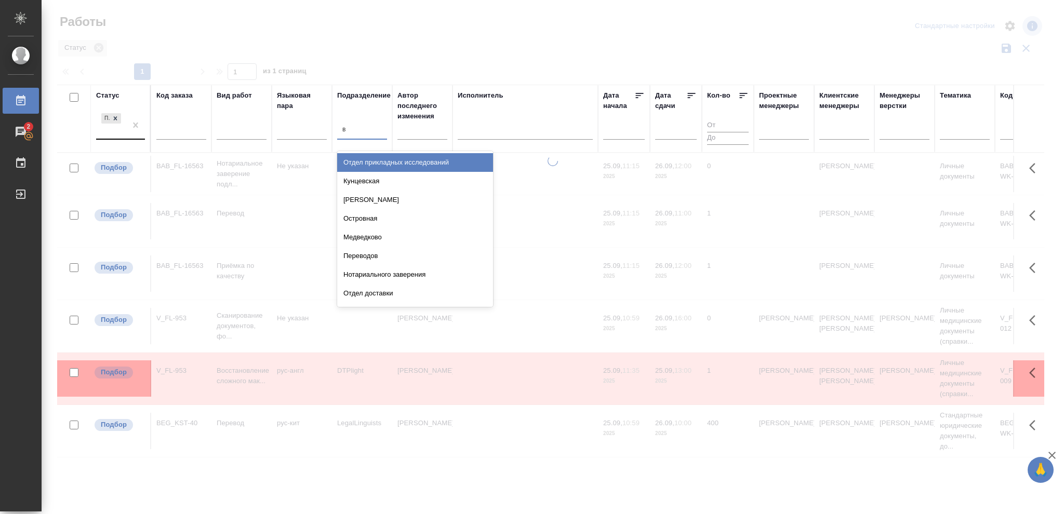
type input "ве"
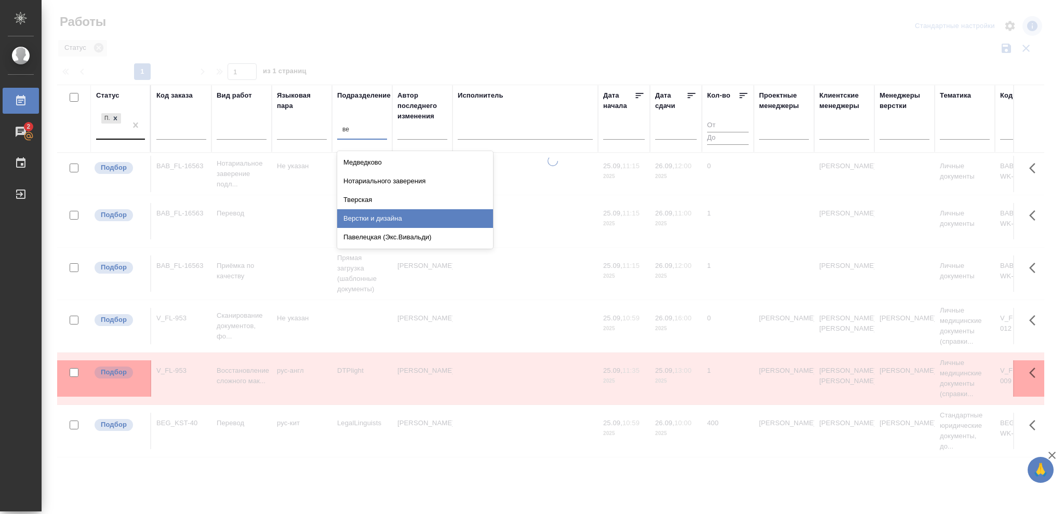
click at [369, 213] on div "Верстки и дизайна" at bounding box center [415, 218] width 156 height 19
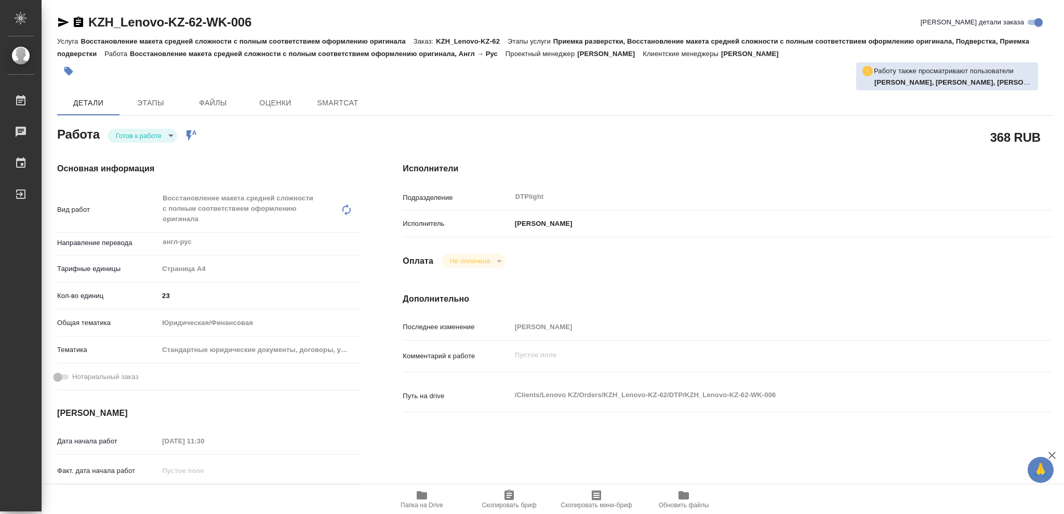
type textarea "x"
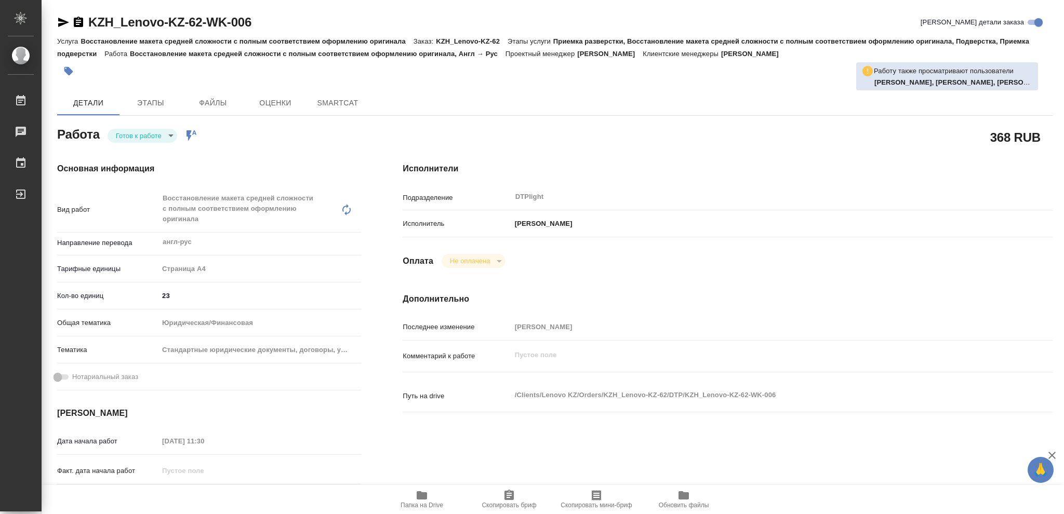
type textarea "x"
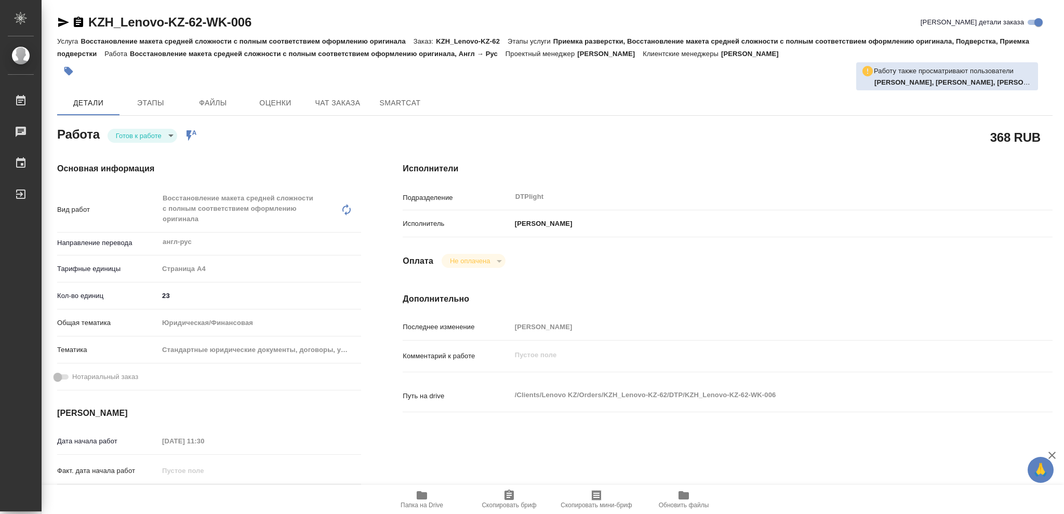
type textarea "x"
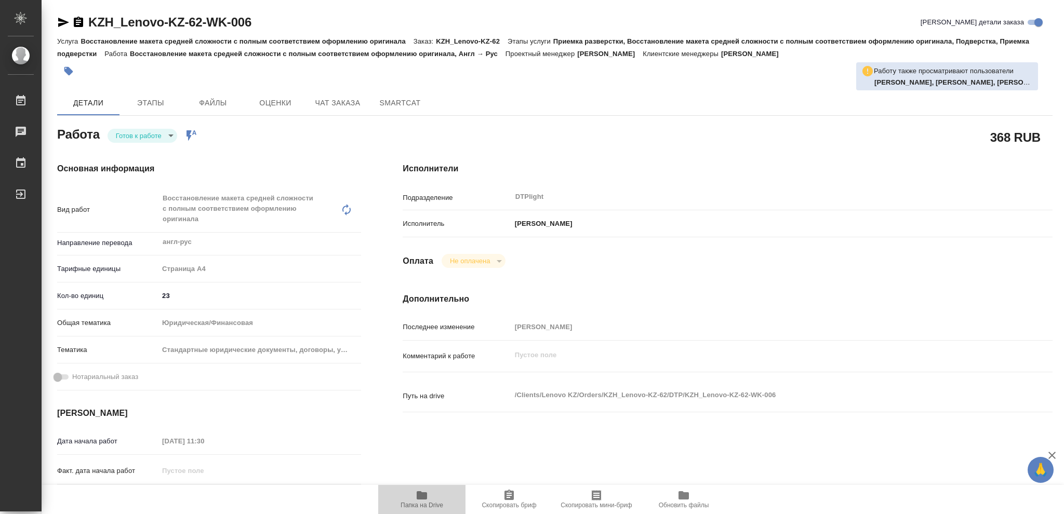
click at [420, 496] on icon "button" at bounding box center [422, 495] width 10 height 8
type textarea "x"
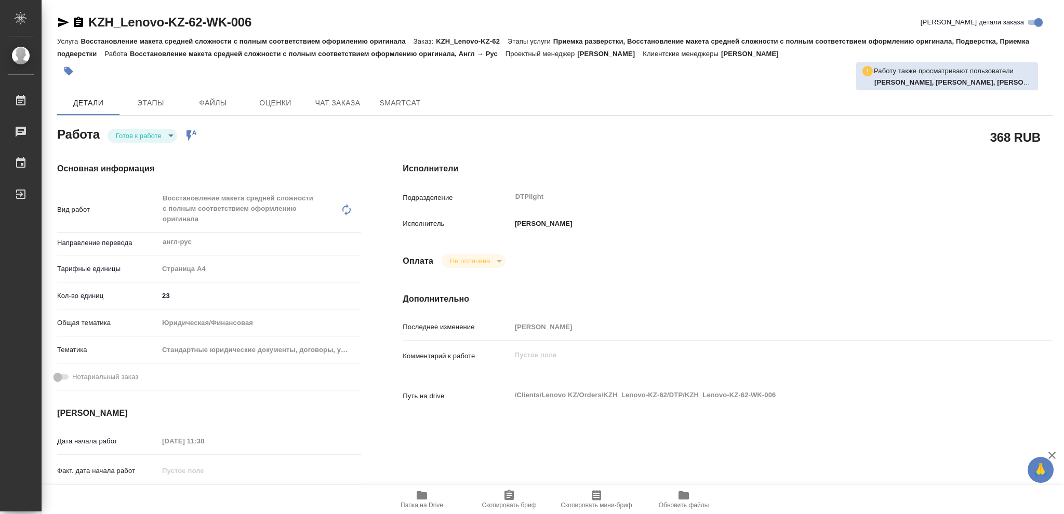
type textarea "x"
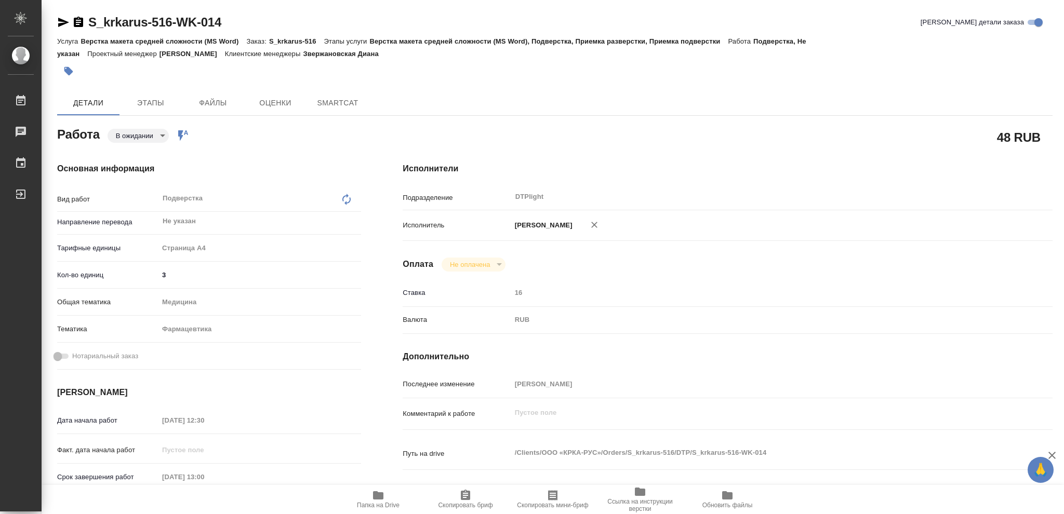
type textarea "x"
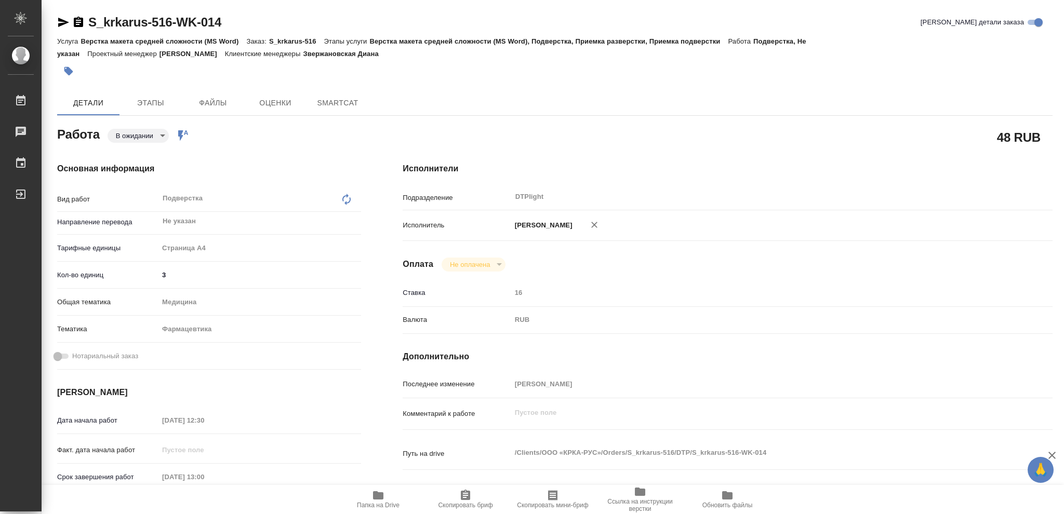
type textarea "x"
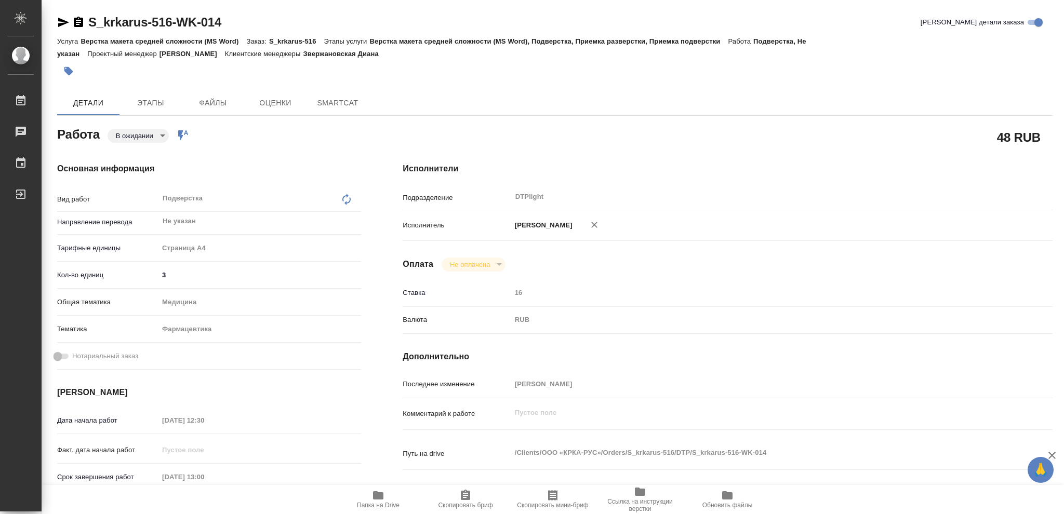
type textarea "x"
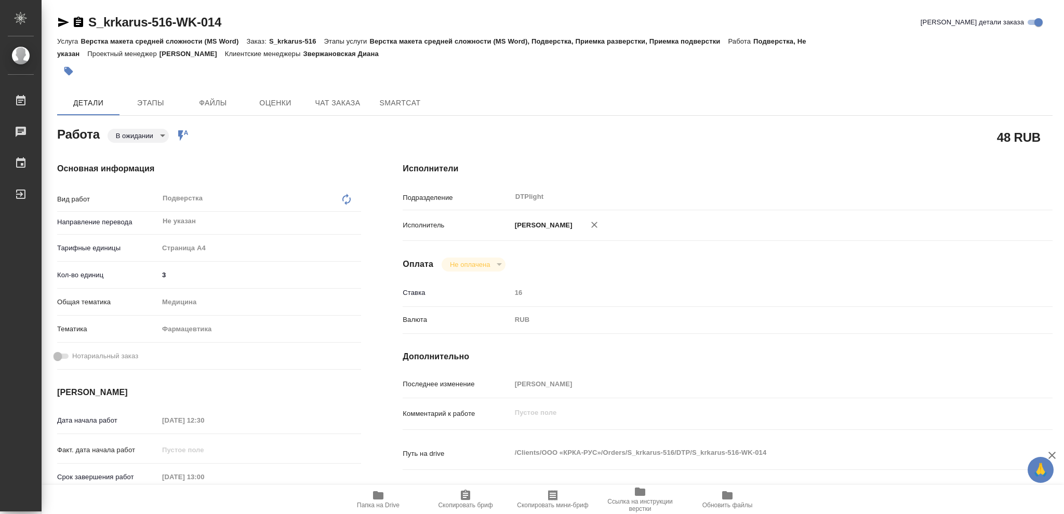
type textarea "x"
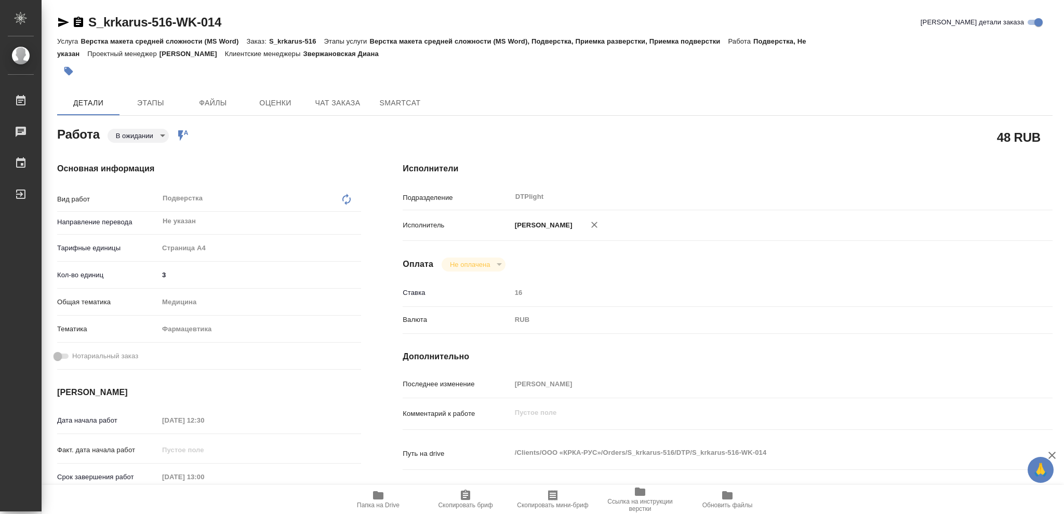
type textarea "x"
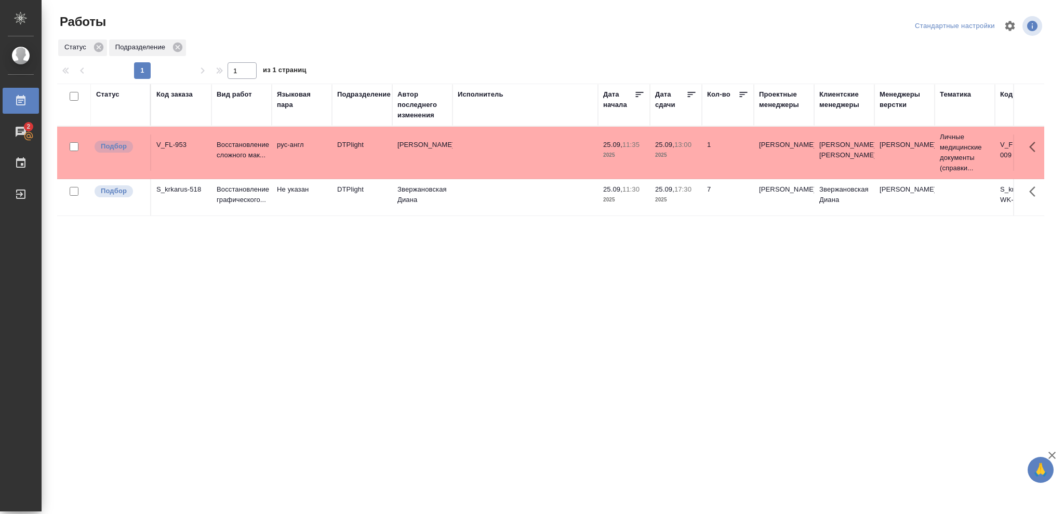
click at [653, 202] on td "25.09, 17:30 2025" at bounding box center [676, 197] width 52 height 36
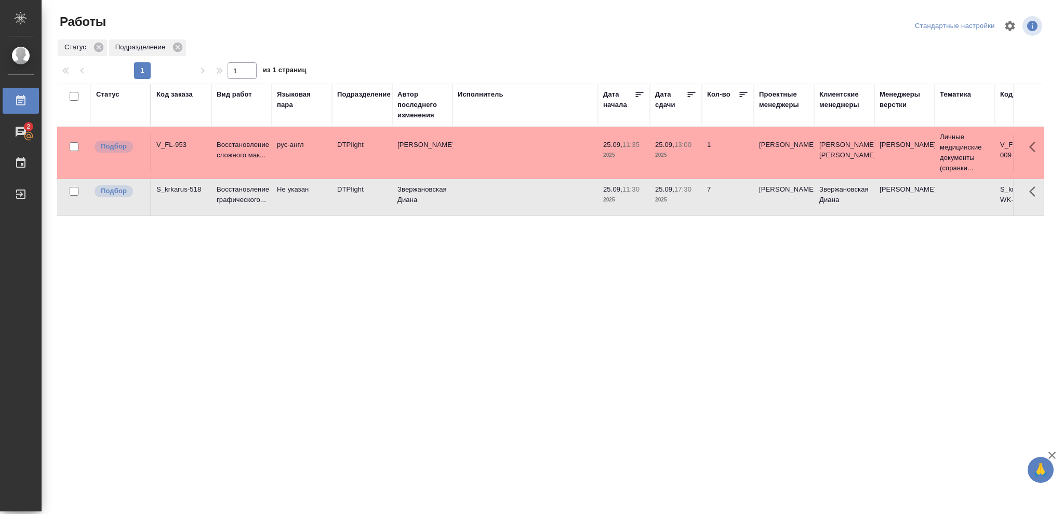
click at [653, 202] on td "25.09, 17:30 2025" at bounding box center [676, 197] width 52 height 36
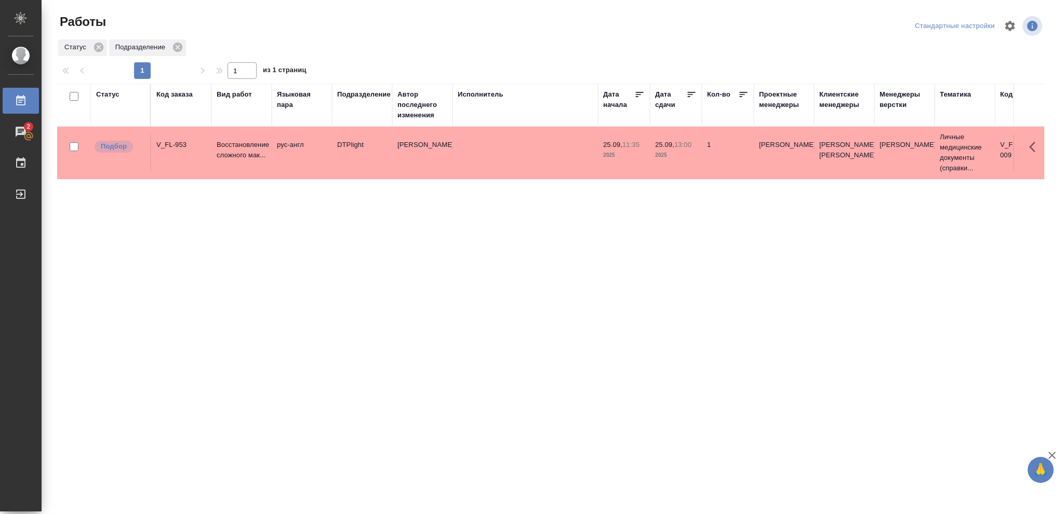
click at [104, 99] on div "Статус" at bounding box center [107, 94] width 23 height 10
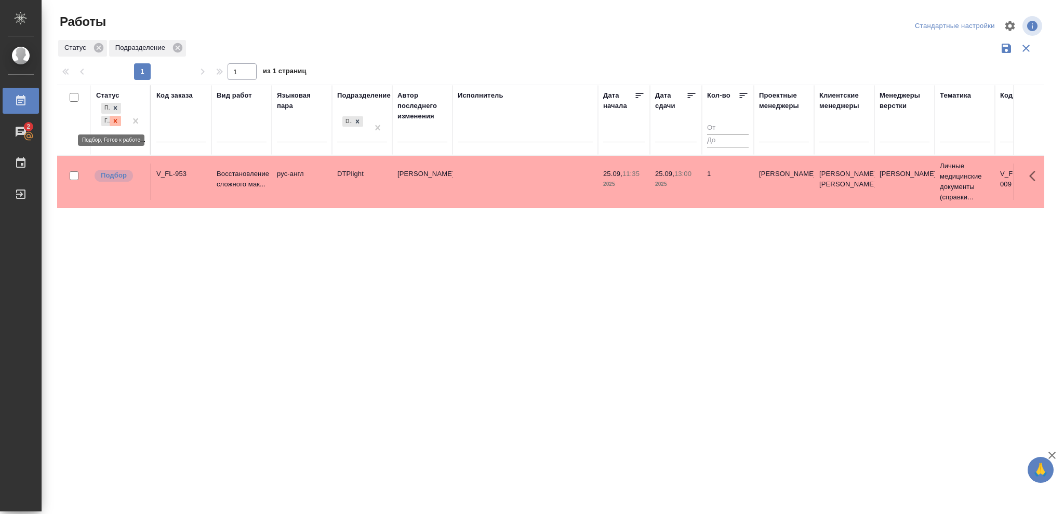
click at [116, 121] on icon at bounding box center [116, 121] width 4 height 4
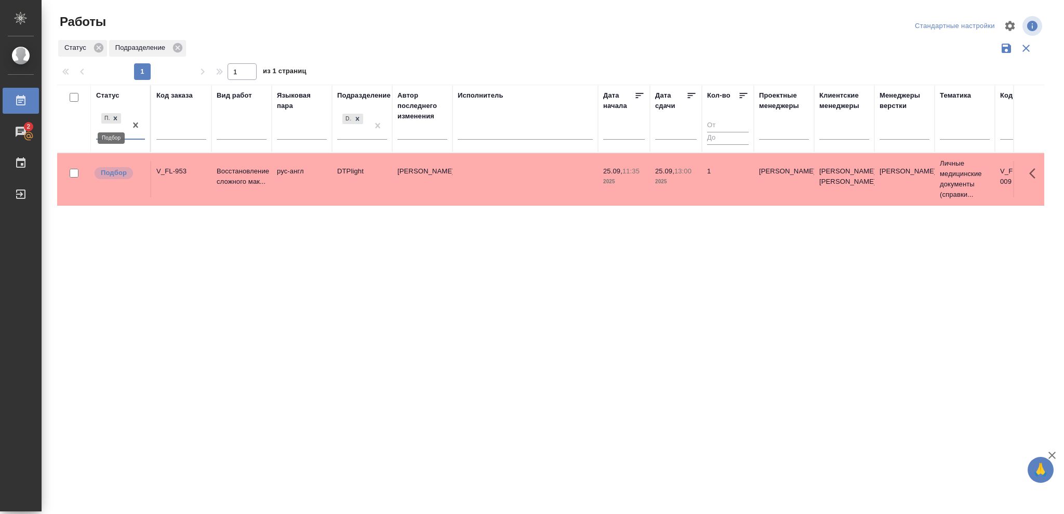
click at [117, 120] on icon at bounding box center [116, 118] width 4 height 4
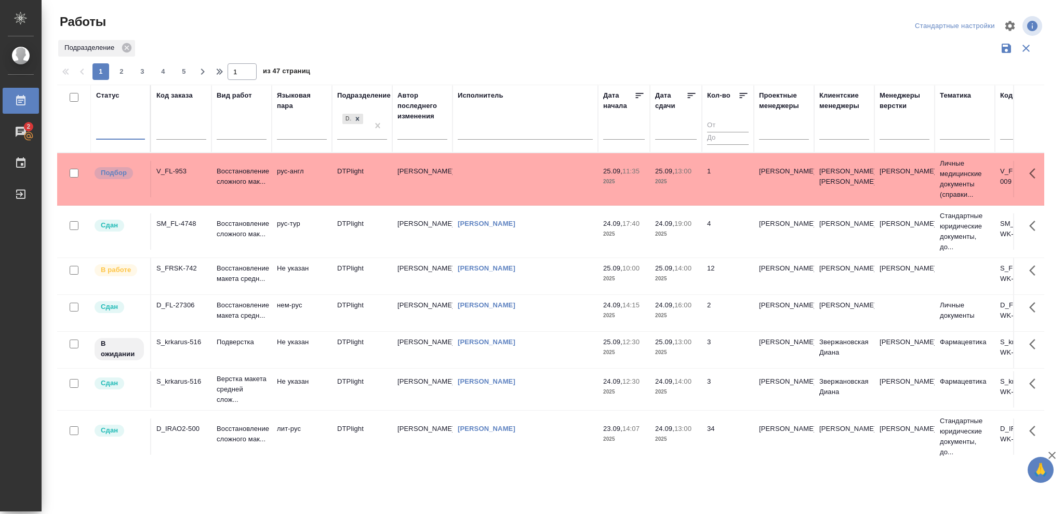
click at [115, 129] on div at bounding box center [120, 129] width 49 height 15
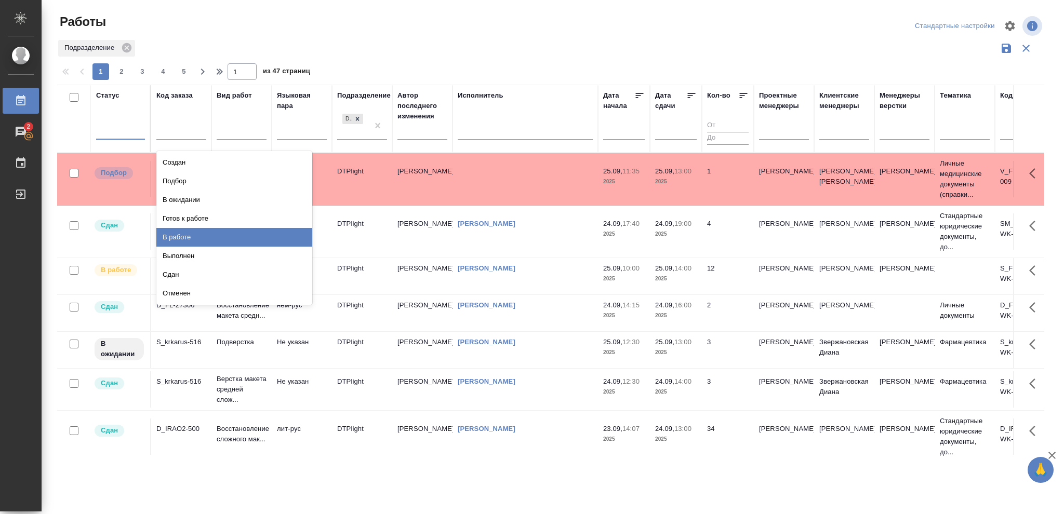
click at [183, 238] on div "В работе" at bounding box center [234, 237] width 156 height 19
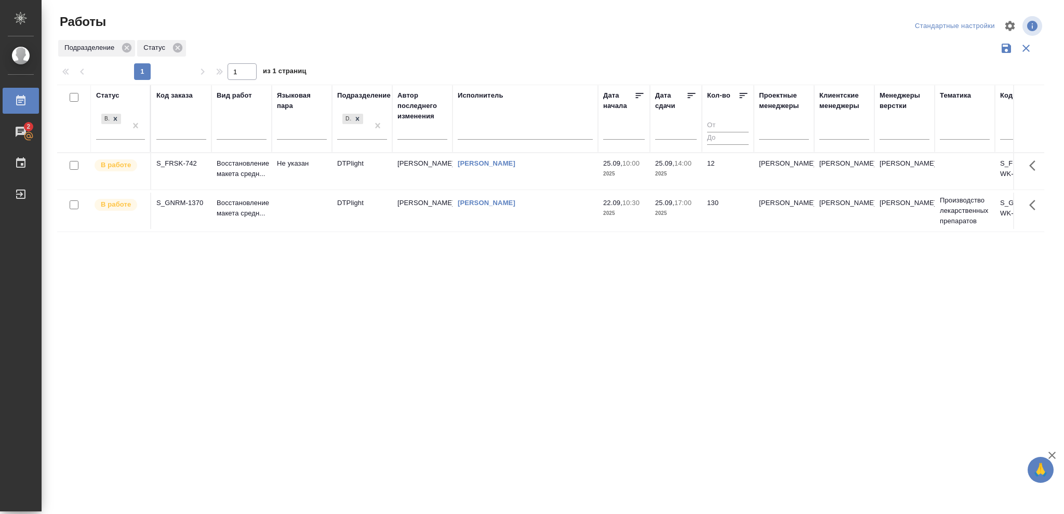
click at [685, 179] on p "2025" at bounding box center [676, 174] width 42 height 10
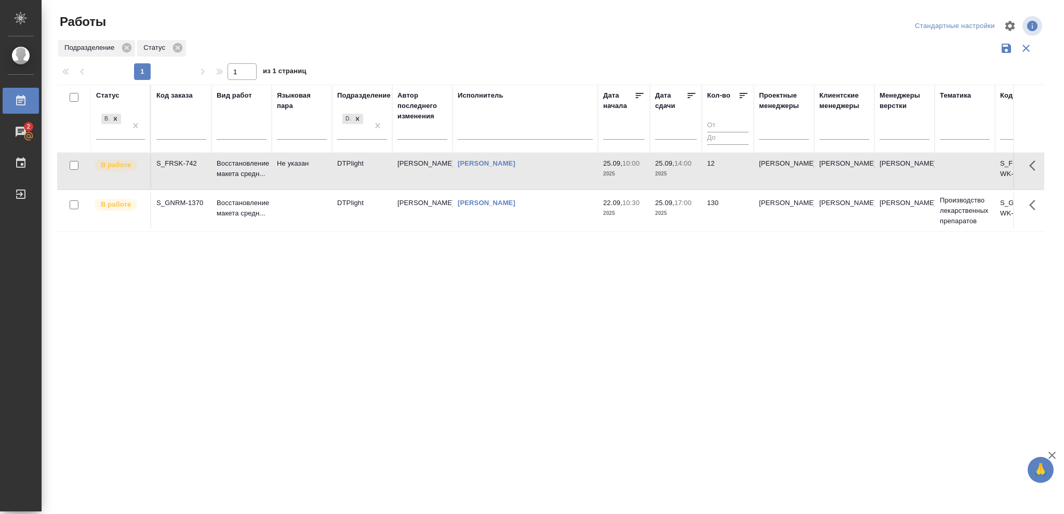
click at [685, 179] on p "2025" at bounding box center [676, 174] width 42 height 10
click at [677, 174] on p "2025" at bounding box center [676, 174] width 42 height 10
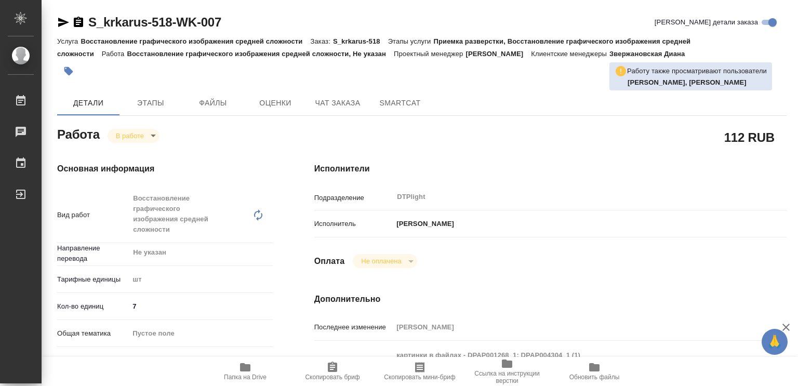
type textarea "x"
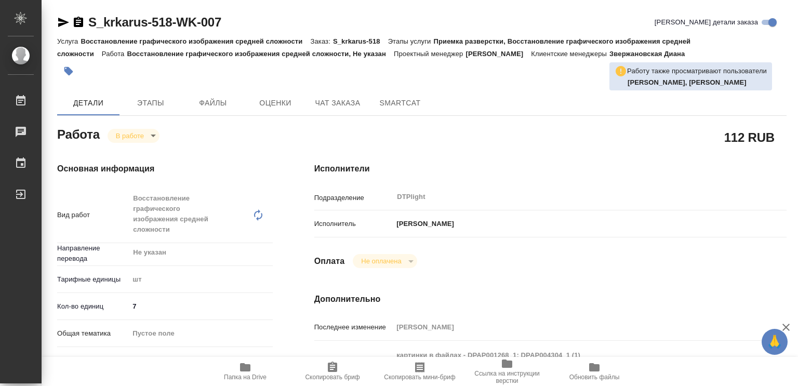
type textarea "x"
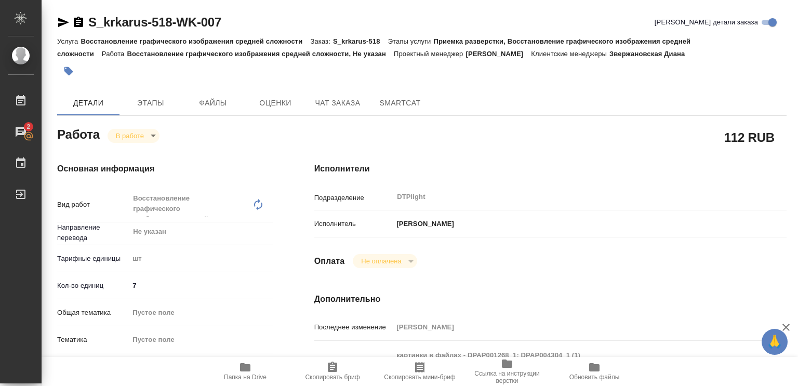
type textarea "x"
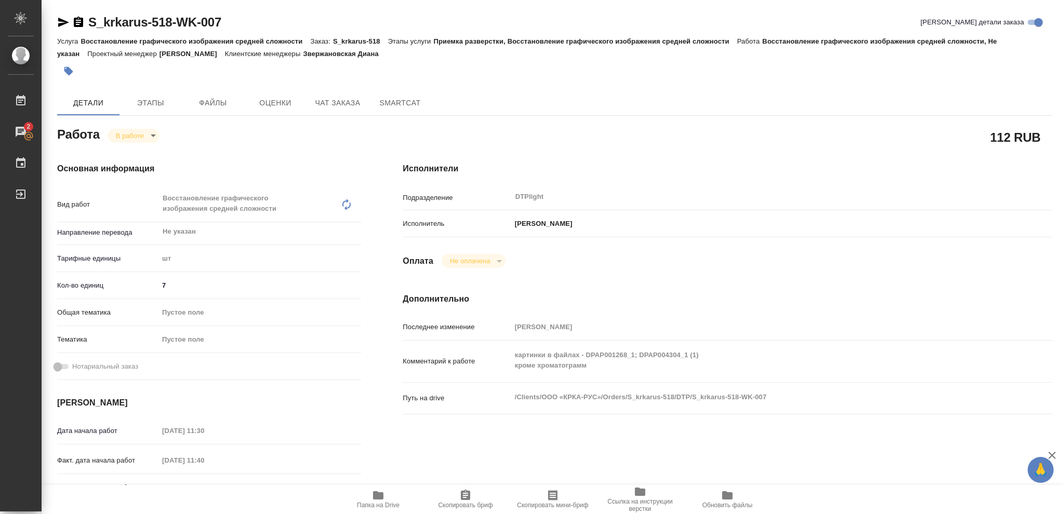
type textarea "x"
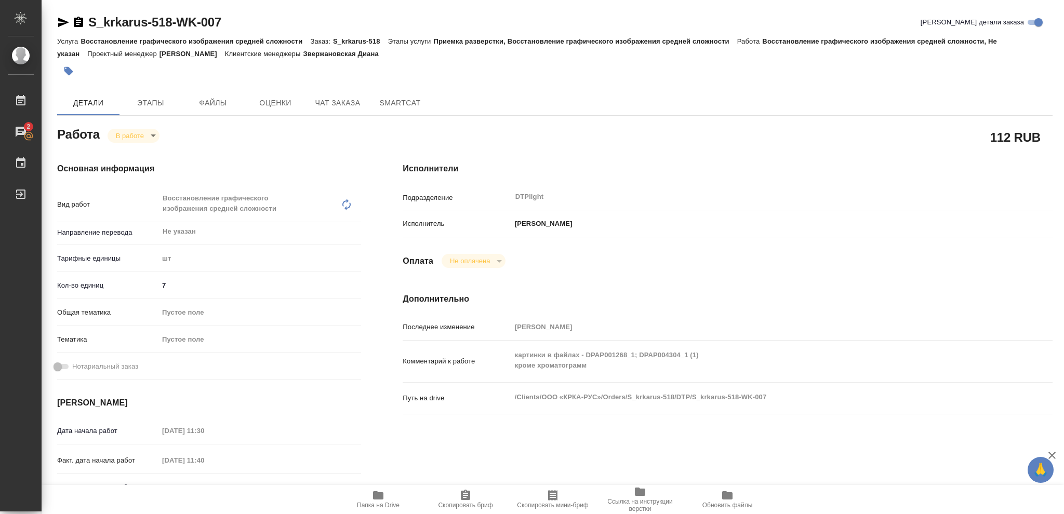
type textarea "x"
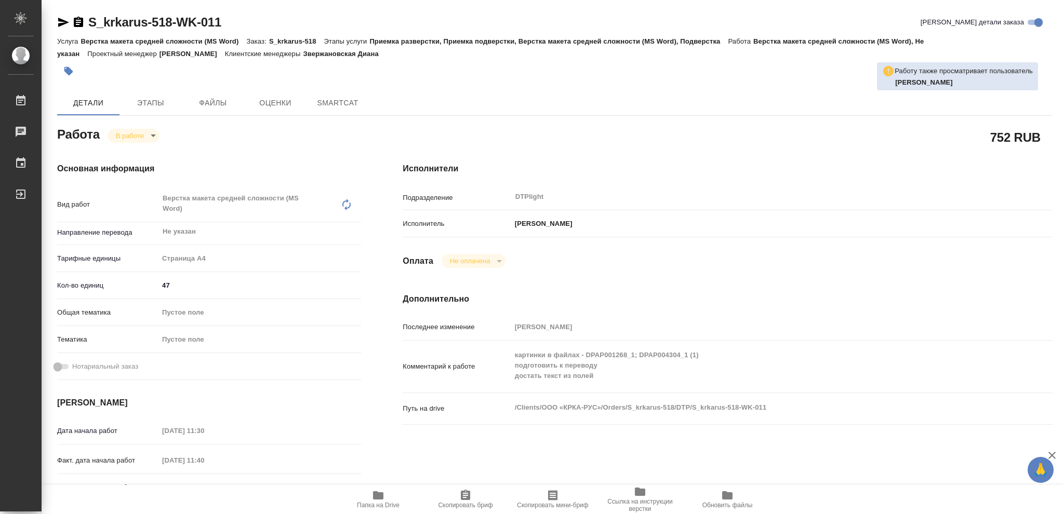
type textarea "x"
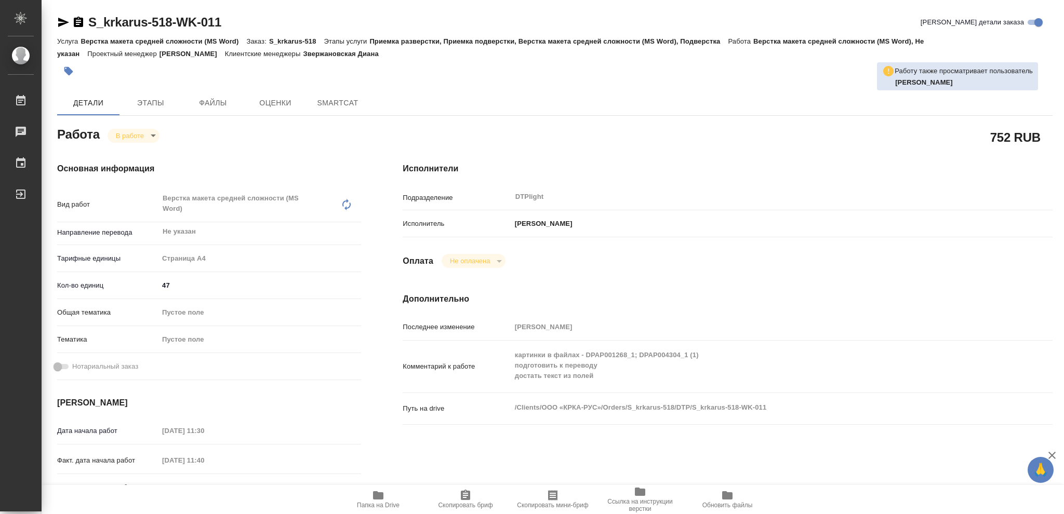
type textarea "x"
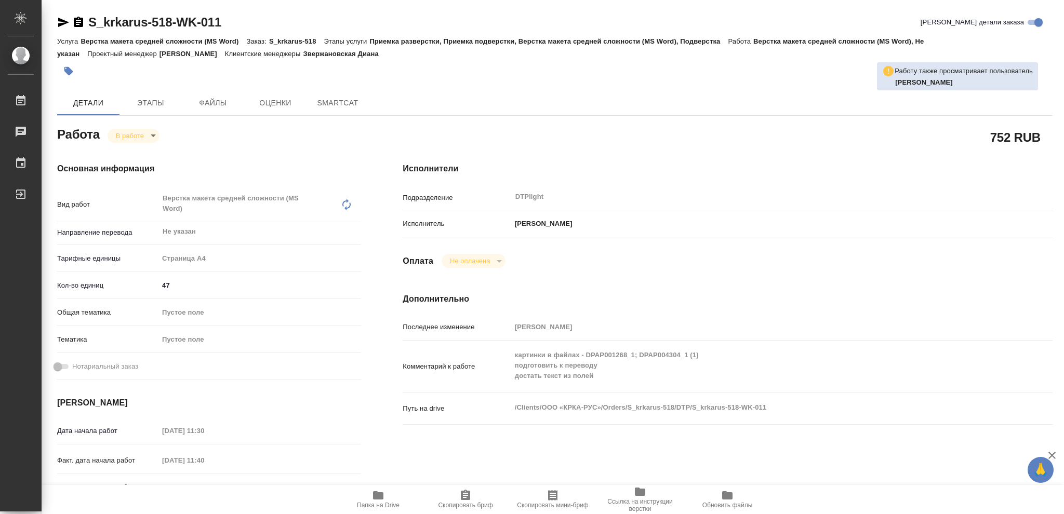
type textarea "x"
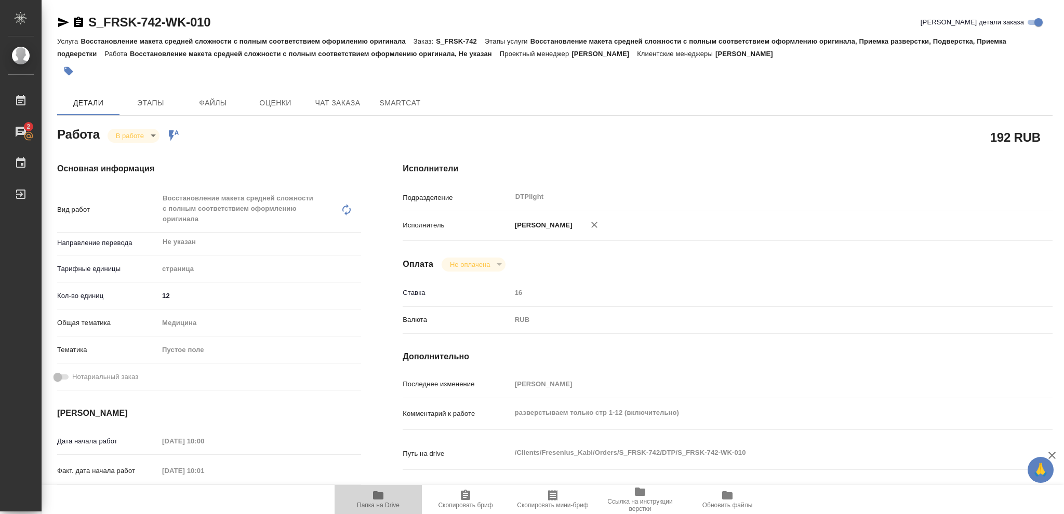
click at [381, 496] on icon "button" at bounding box center [378, 495] width 10 height 8
click at [77, 25] on icon "button" at bounding box center [78, 22] width 9 height 10
type textarea "x"
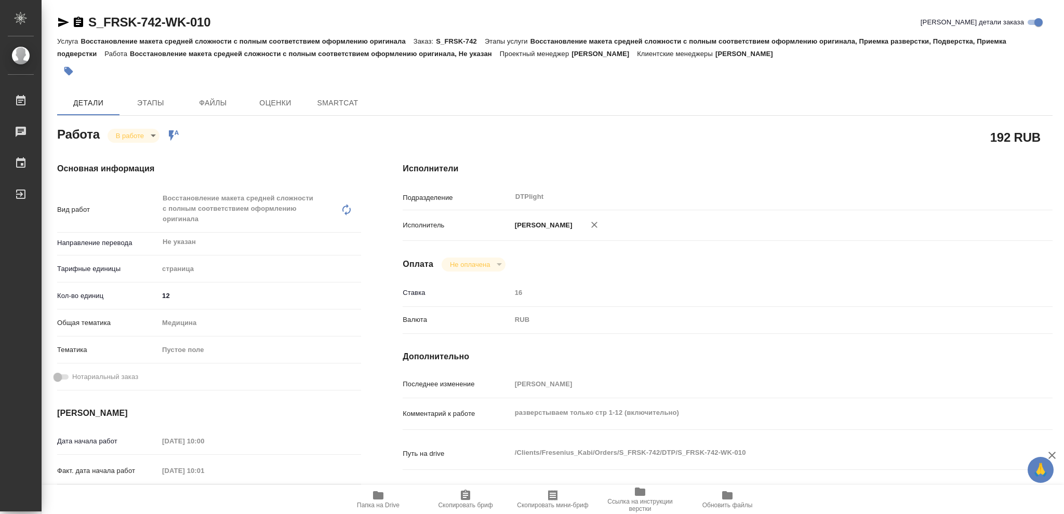
type textarea "x"
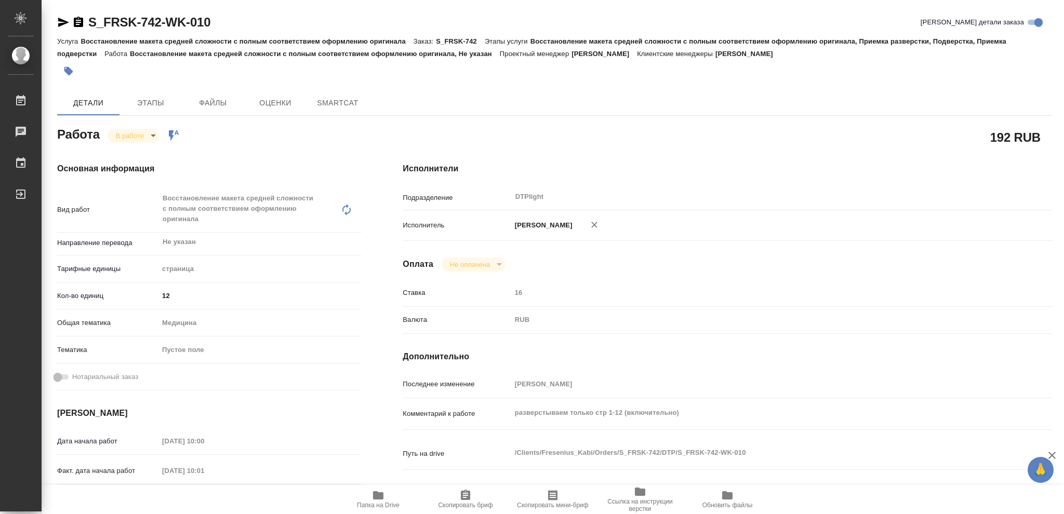
type textarea "x"
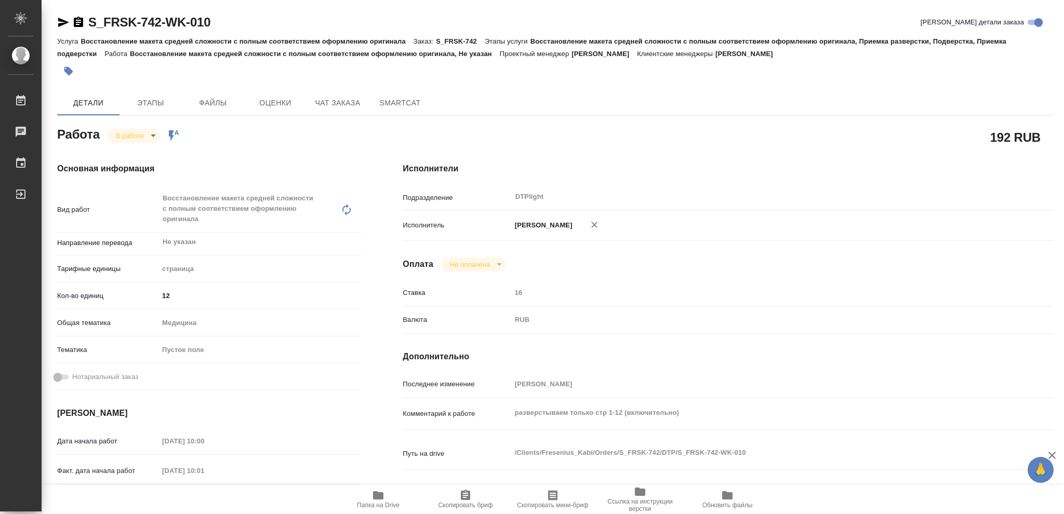
type textarea "x"
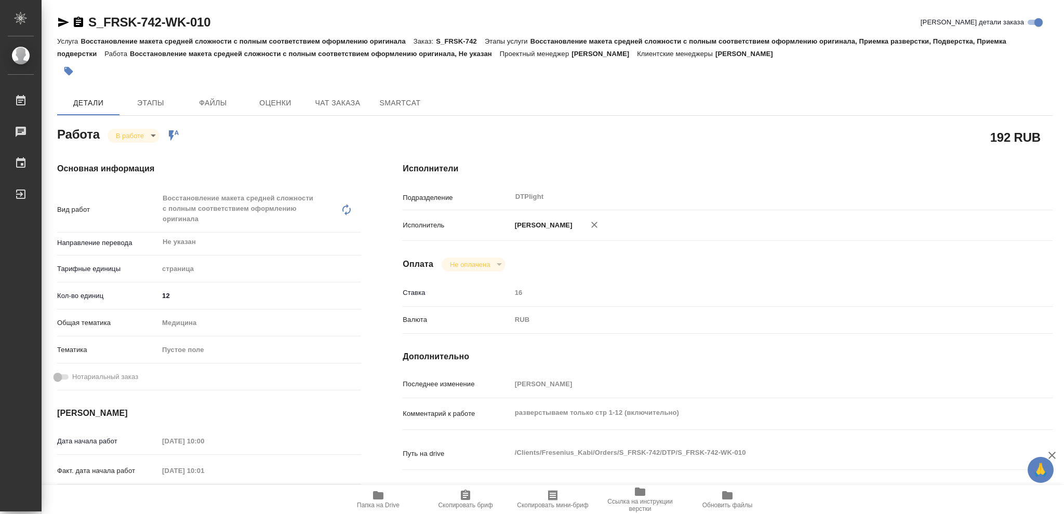
type textarea "x"
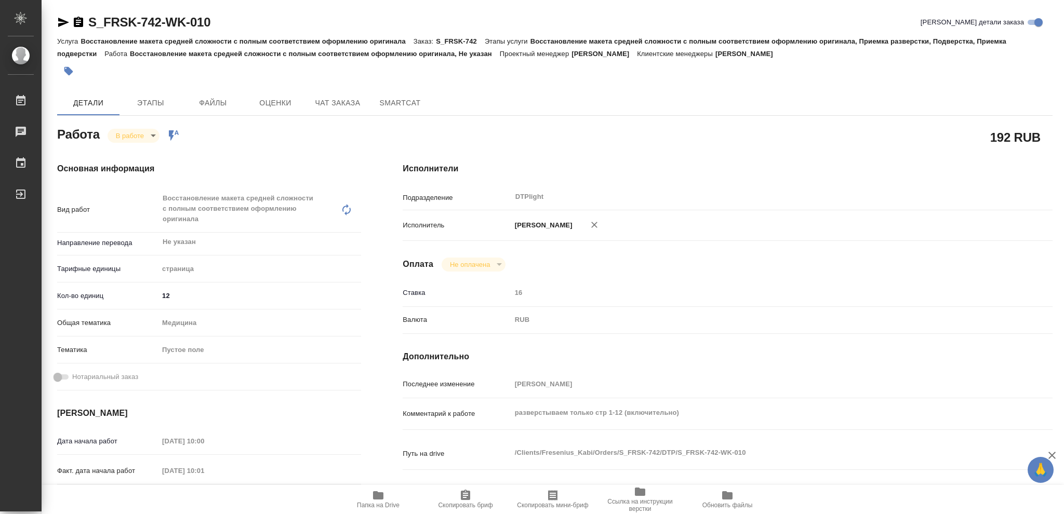
type textarea "x"
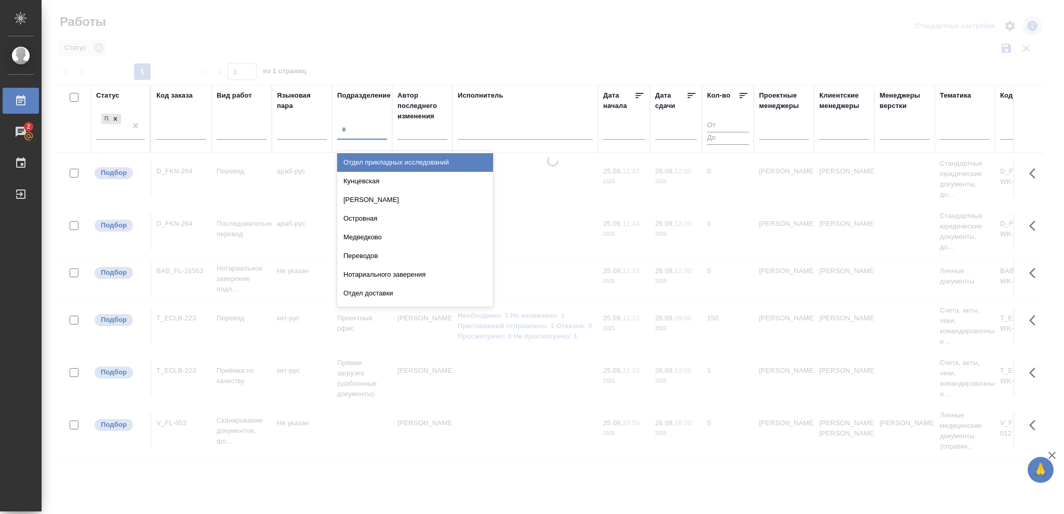
type input "ве"
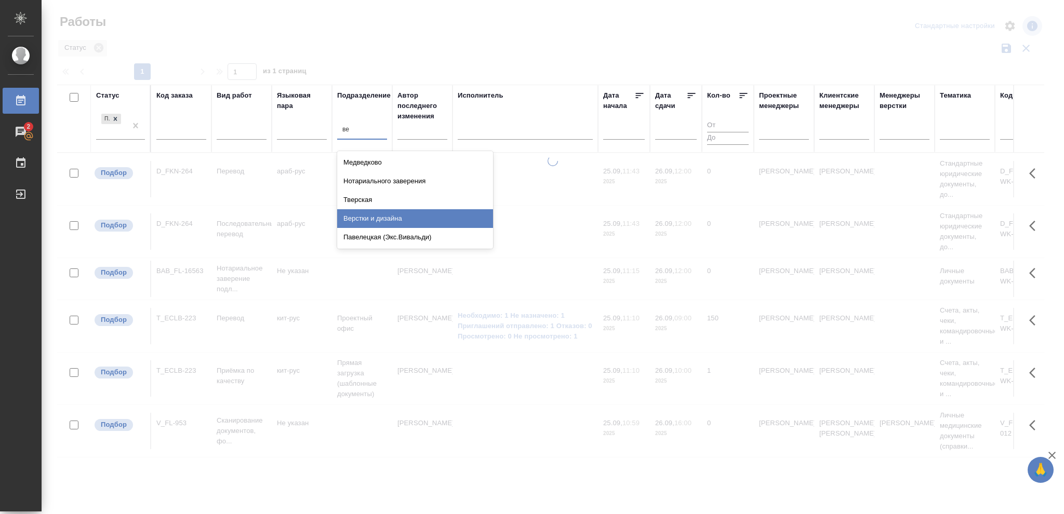
click at [394, 219] on div "Верстки и дизайна" at bounding box center [415, 218] width 156 height 19
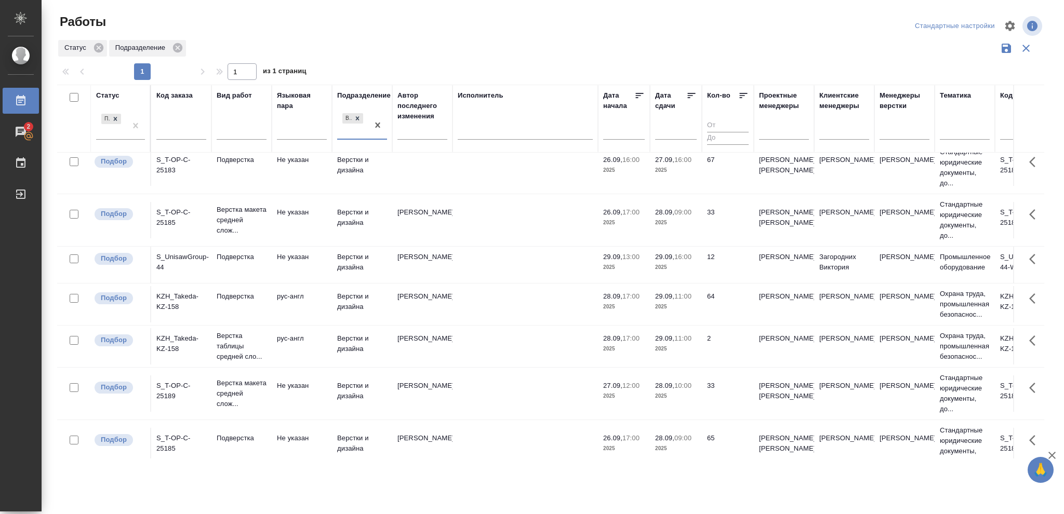
scroll to position [191, 0]
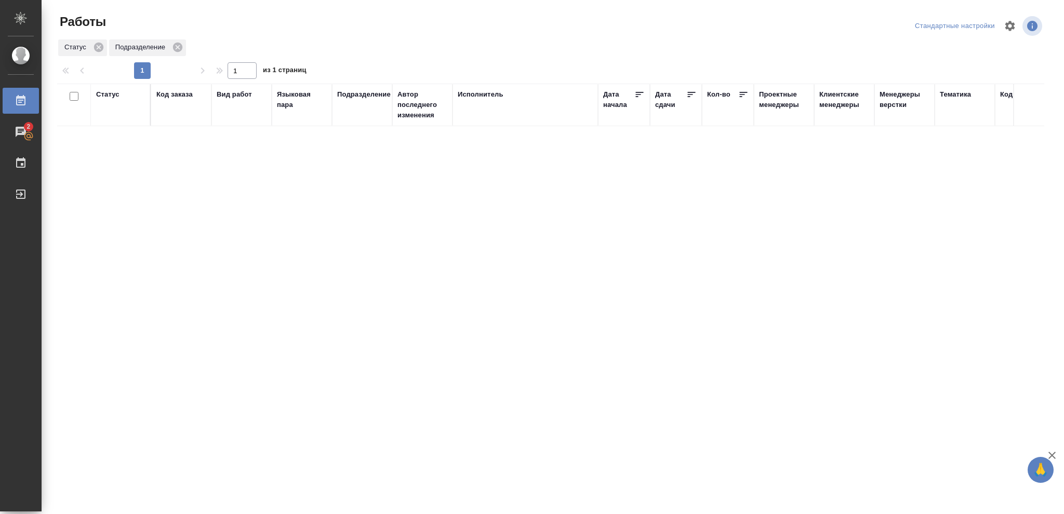
click at [115, 94] on div "Статус" at bounding box center [107, 94] width 23 height 10
click at [117, 121] on icon at bounding box center [115, 120] width 7 height 7
click at [117, 117] on icon at bounding box center [116, 118] width 4 height 4
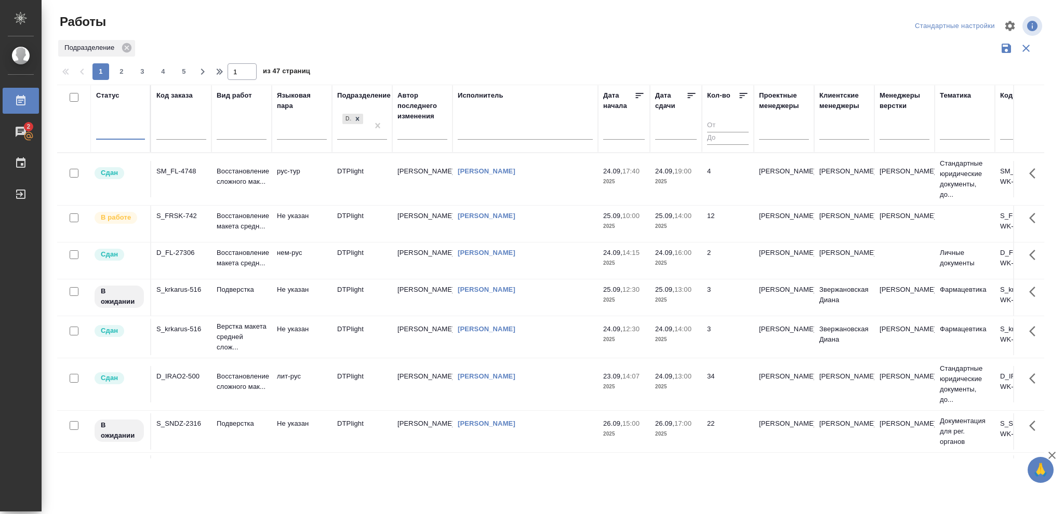
click at [116, 130] on div at bounding box center [120, 129] width 49 height 15
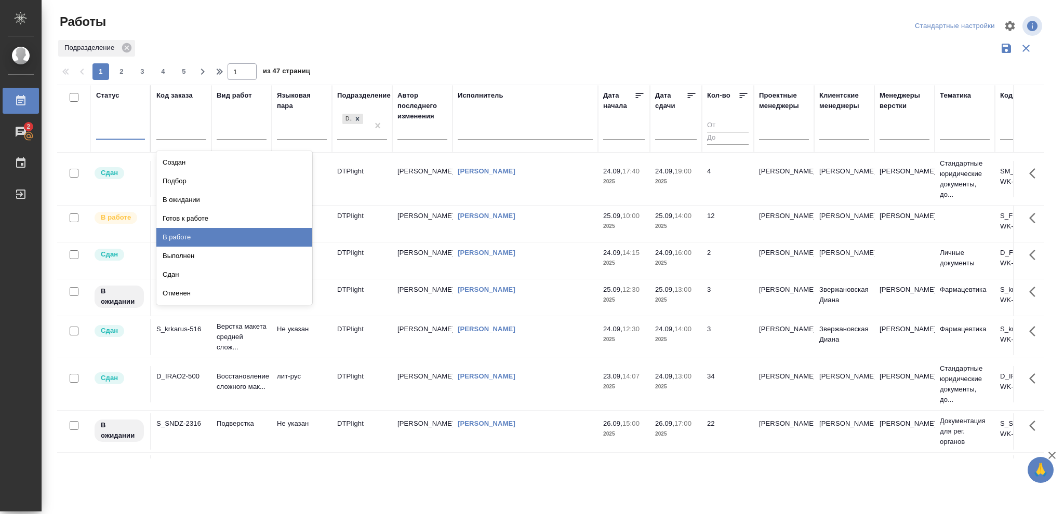
click at [179, 235] on div "В работе" at bounding box center [234, 237] width 156 height 19
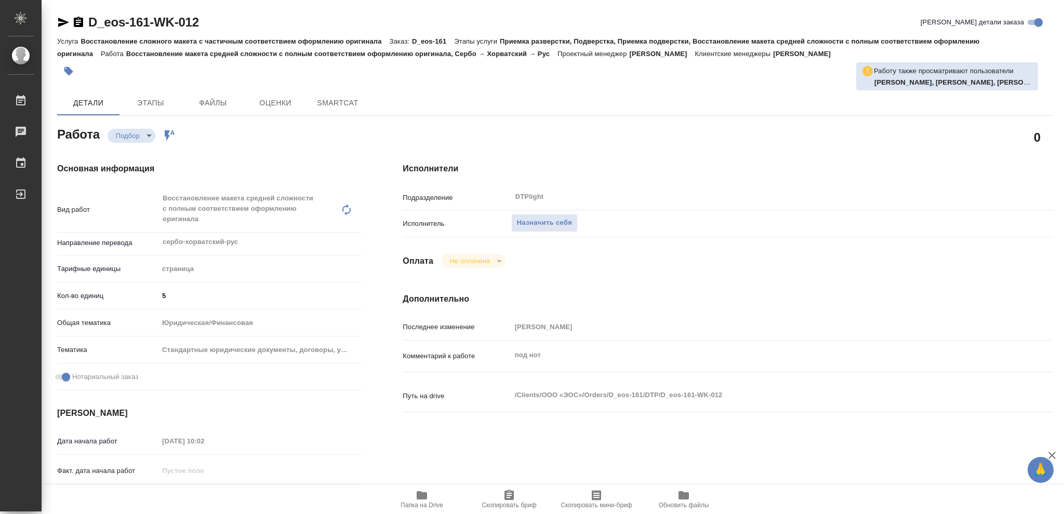
type textarea "x"
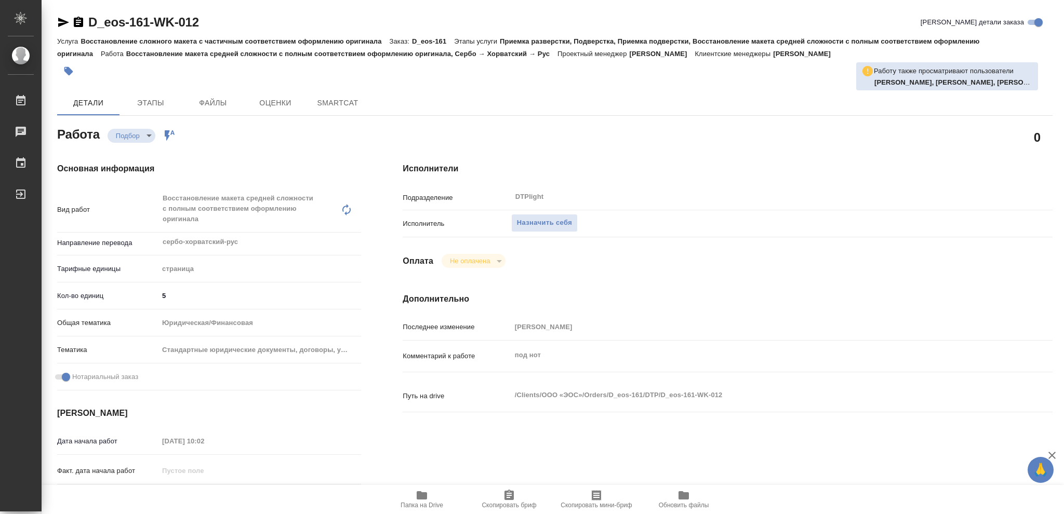
type textarea "x"
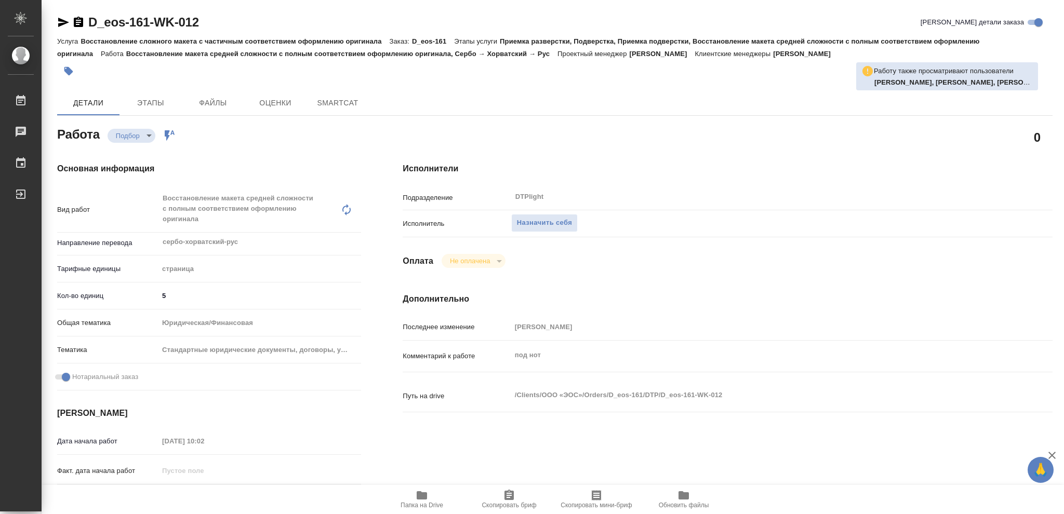
type textarea "x"
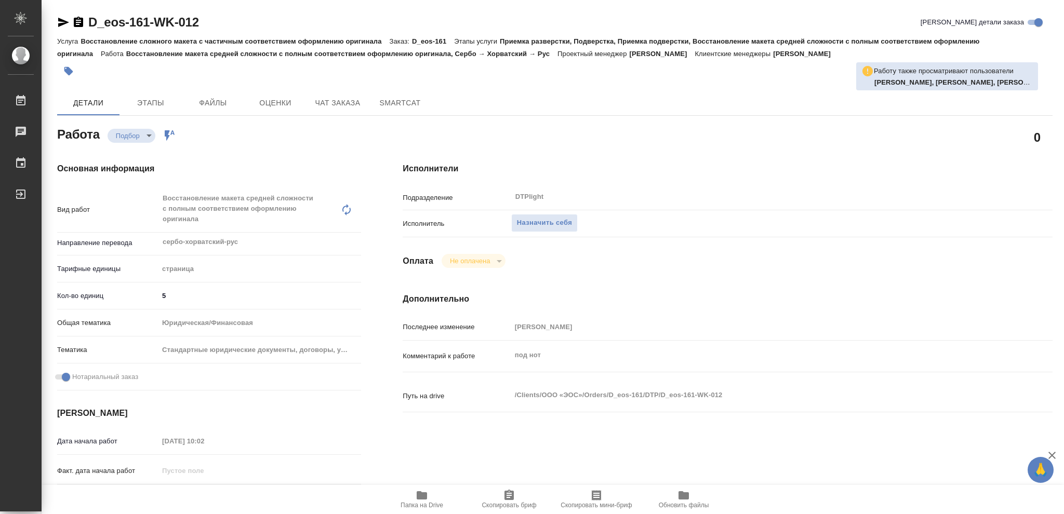
type textarea "x"
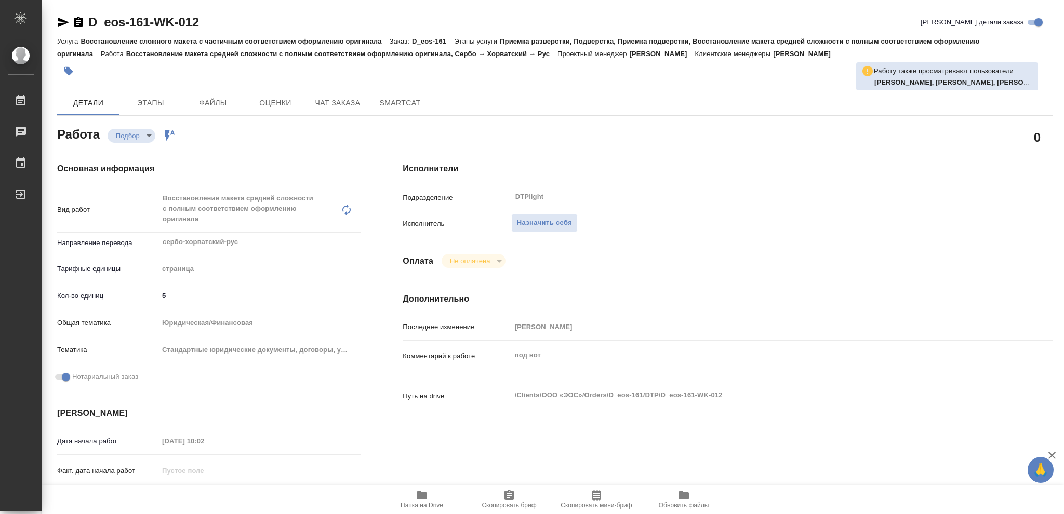
type textarea "x"
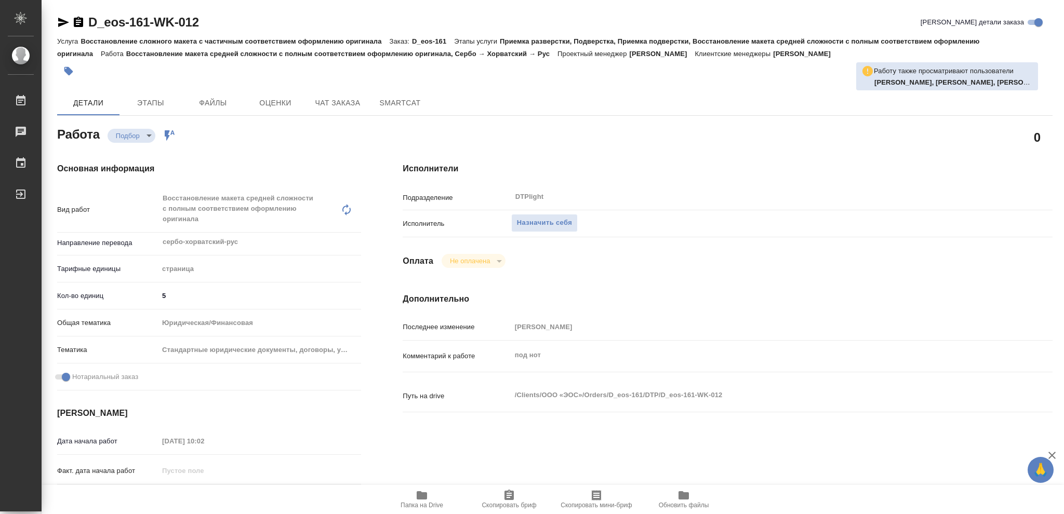
click at [422, 500] on icon "button" at bounding box center [422, 495] width 10 height 8
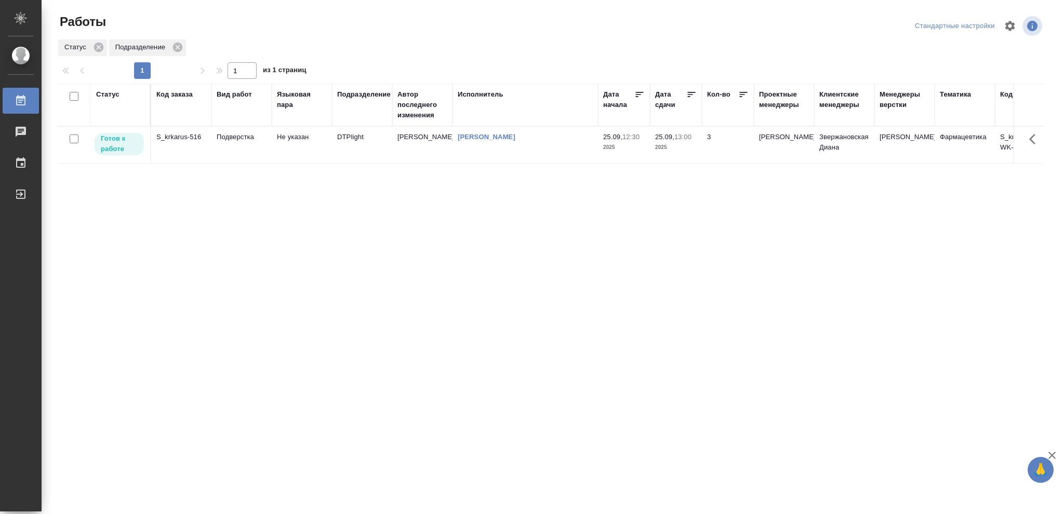
click at [679, 141] on span "25.09, 13:00" at bounding box center [676, 137] width 42 height 10
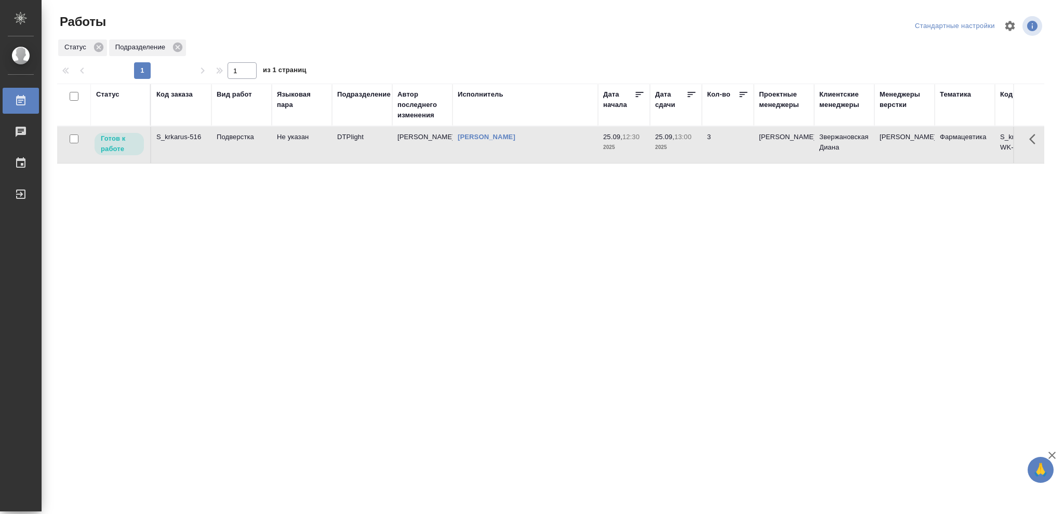
click at [679, 141] on span "25.09, 13:00" at bounding box center [676, 137] width 42 height 10
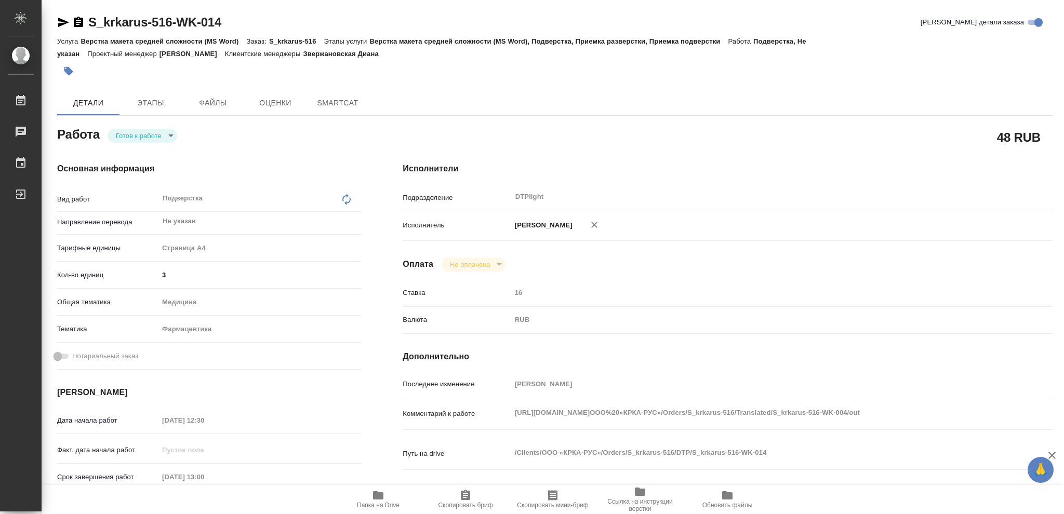
type textarea "x"
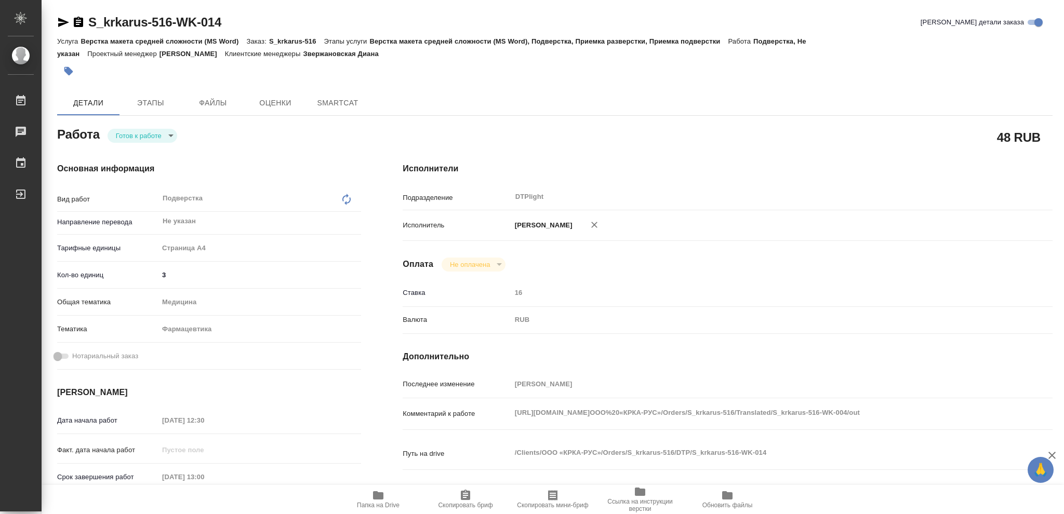
type textarea "x"
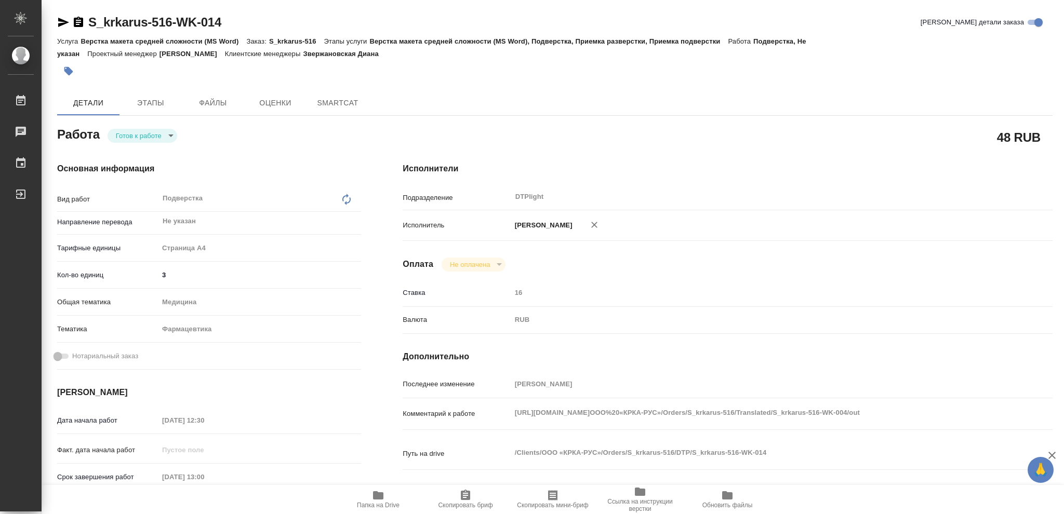
type textarea "x"
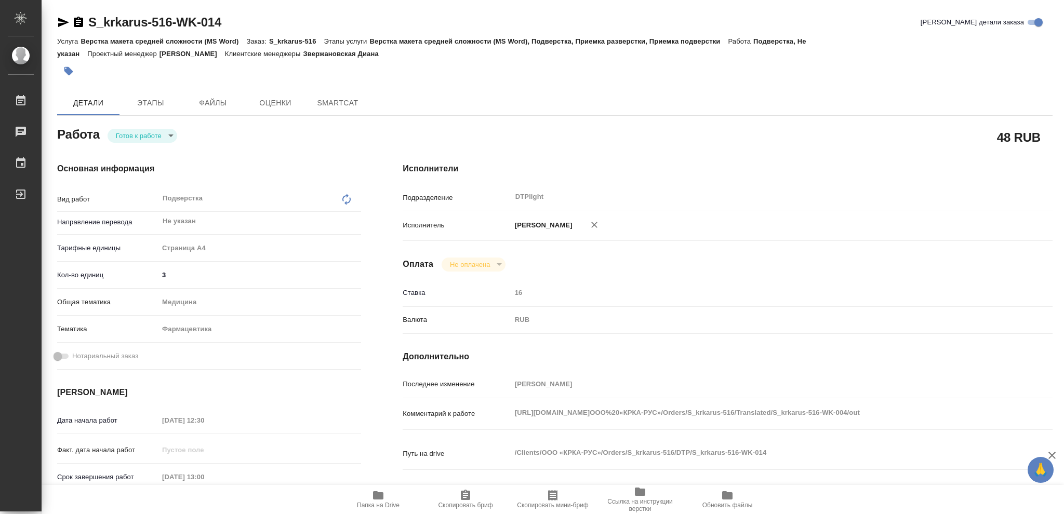
type textarea "x"
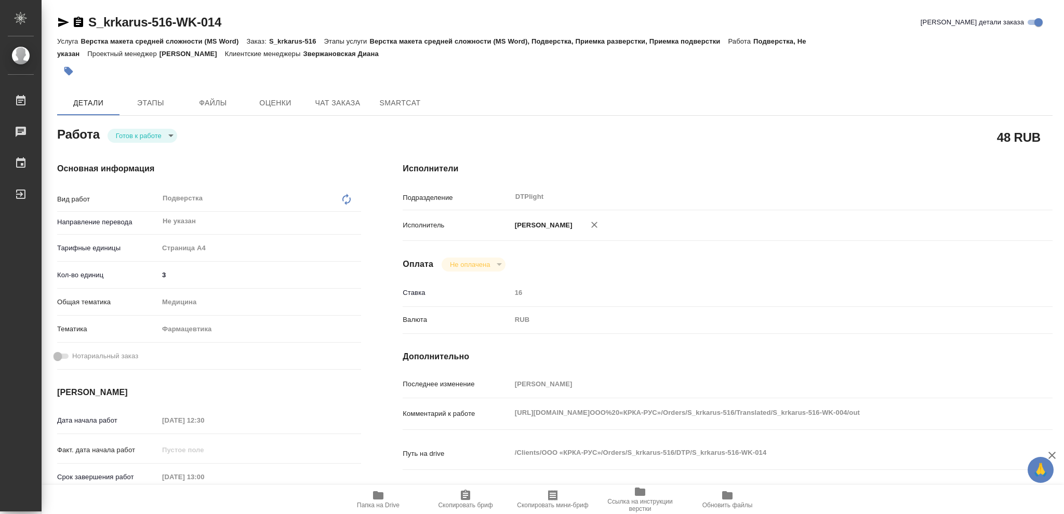
type textarea "x"
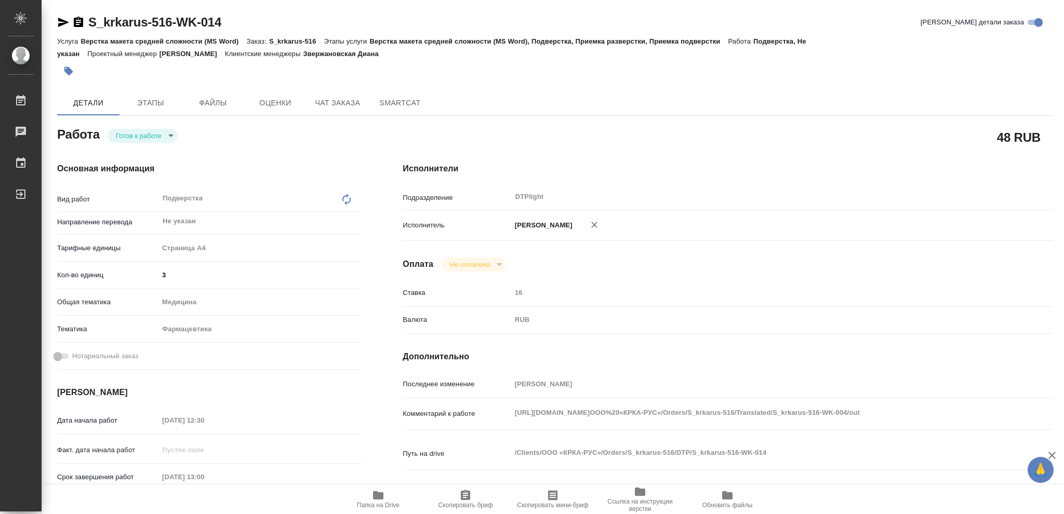
click at [168, 136] on body "🙏 .cls-1 fill:#fff; AWATERA [PERSON_NAME] Чаты График Выйти S_krkarus-516-WK-01…" at bounding box center [532, 257] width 1064 height 514
type textarea "x"
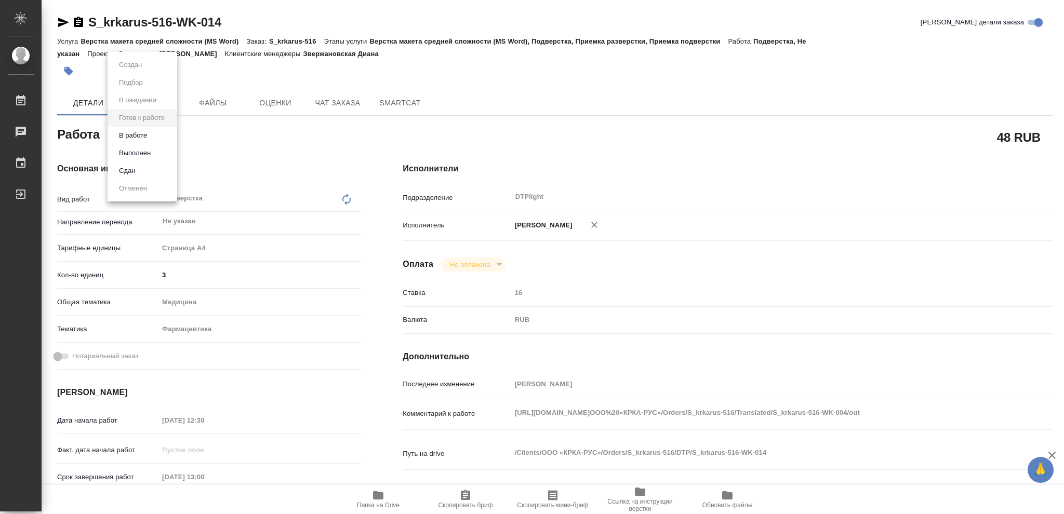
type textarea "x"
click at [142, 136] on button "В работе" at bounding box center [133, 135] width 34 height 11
type textarea "x"
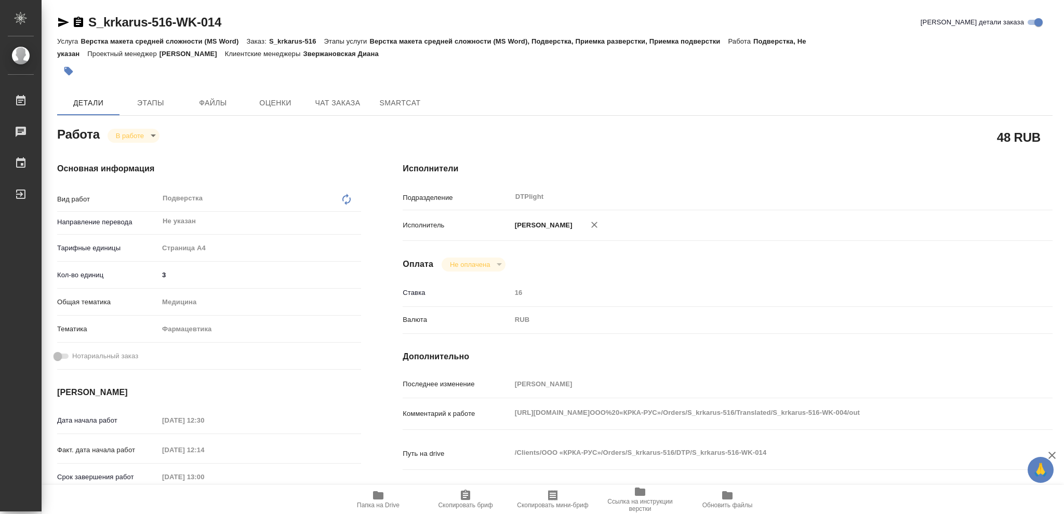
type textarea "x"
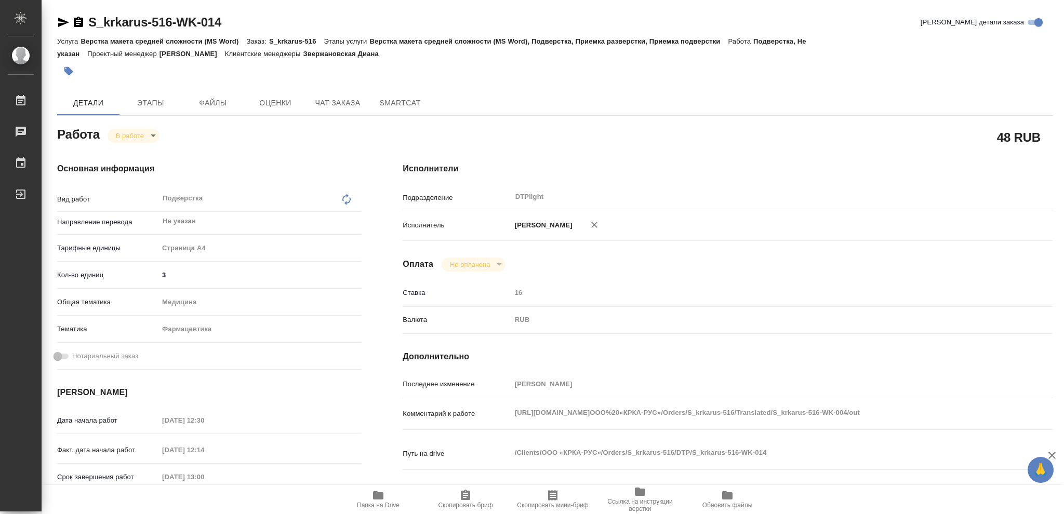
type textarea "x"
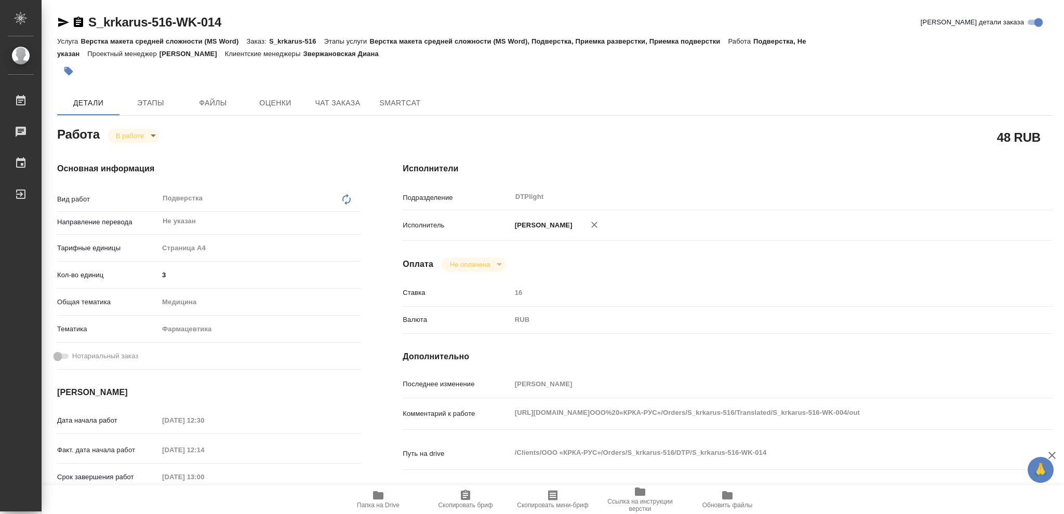
type textarea "x"
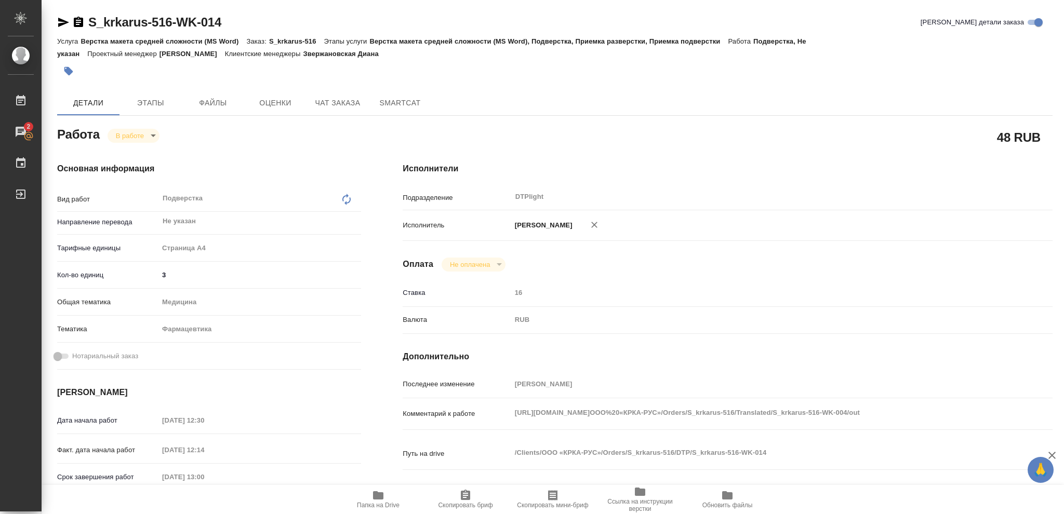
type textarea "x"
click at [79, 22] on icon "button" at bounding box center [78, 22] width 12 height 12
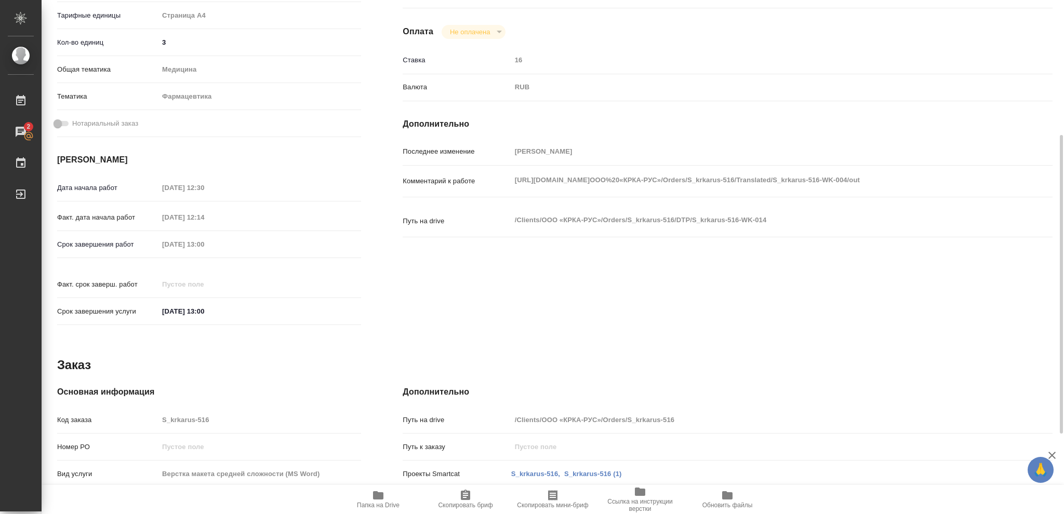
scroll to position [94, 0]
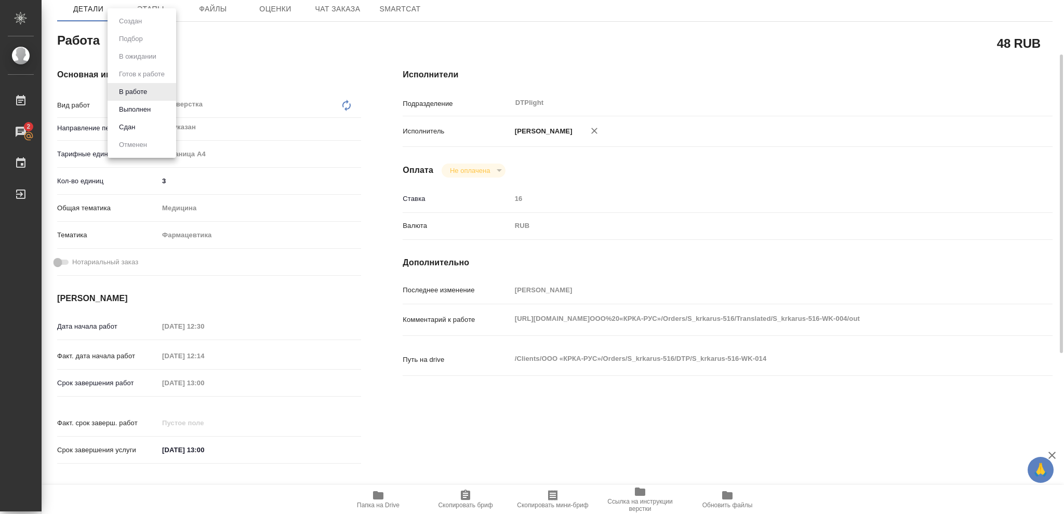
click at [154, 39] on body "🙏 .cls-1 fill:#fff; AWATERA [PERSON_NAME] 2 Чаты График Выйти S_krkarus-516-WK-…" at bounding box center [532, 257] width 1064 height 514
click at [139, 109] on button "Выполнен" at bounding box center [135, 109] width 38 height 11
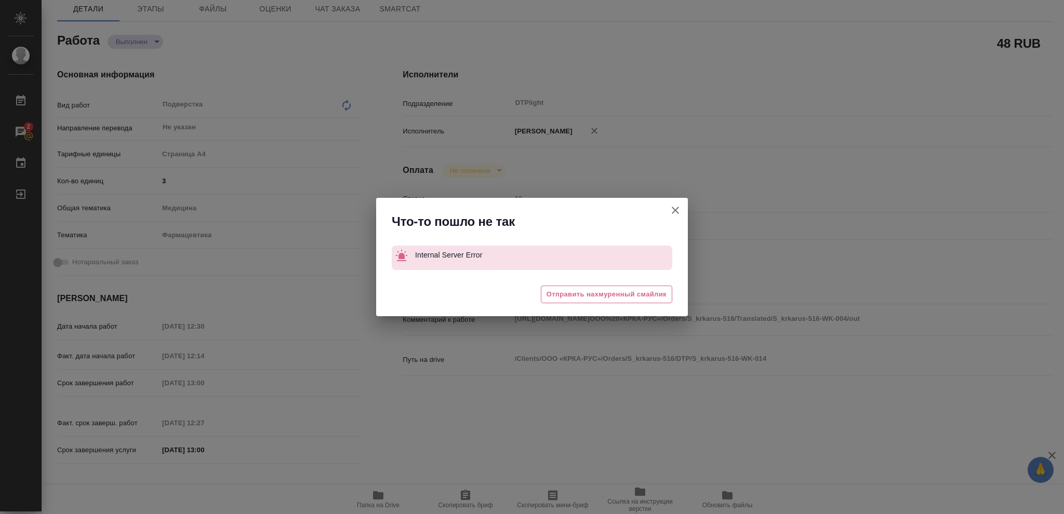
type textarea "x"
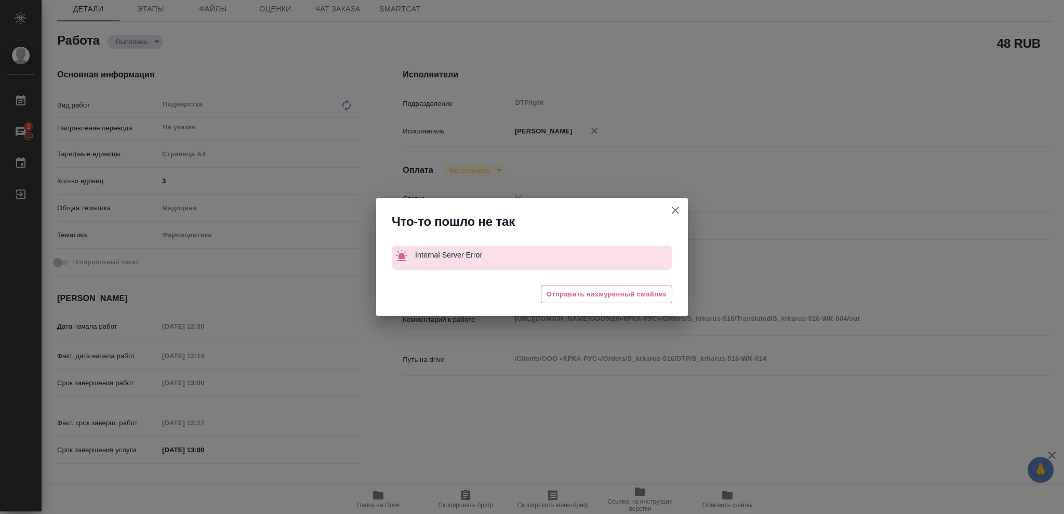
type textarea "x"
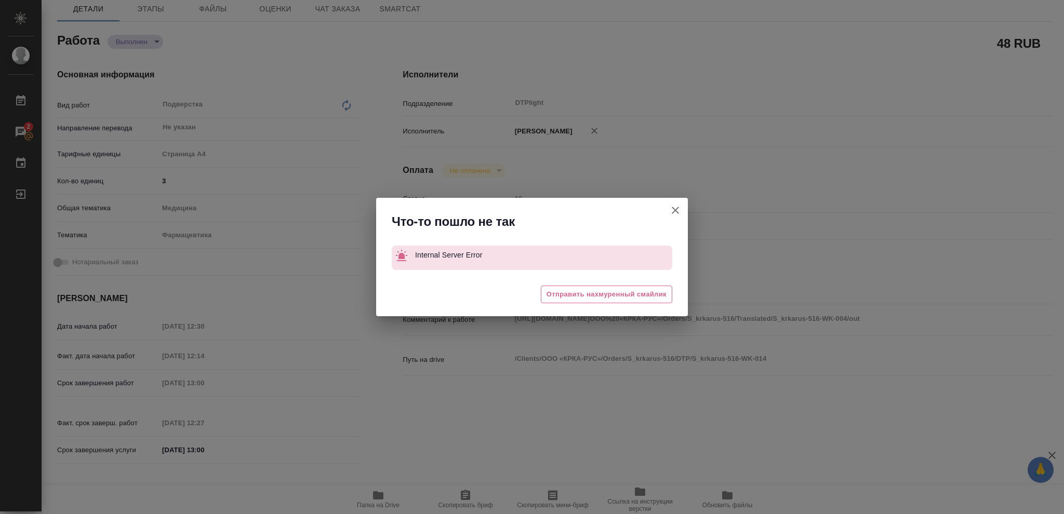
click at [672, 208] on icon "button" at bounding box center [675, 210] width 7 height 7
type textarea "x"
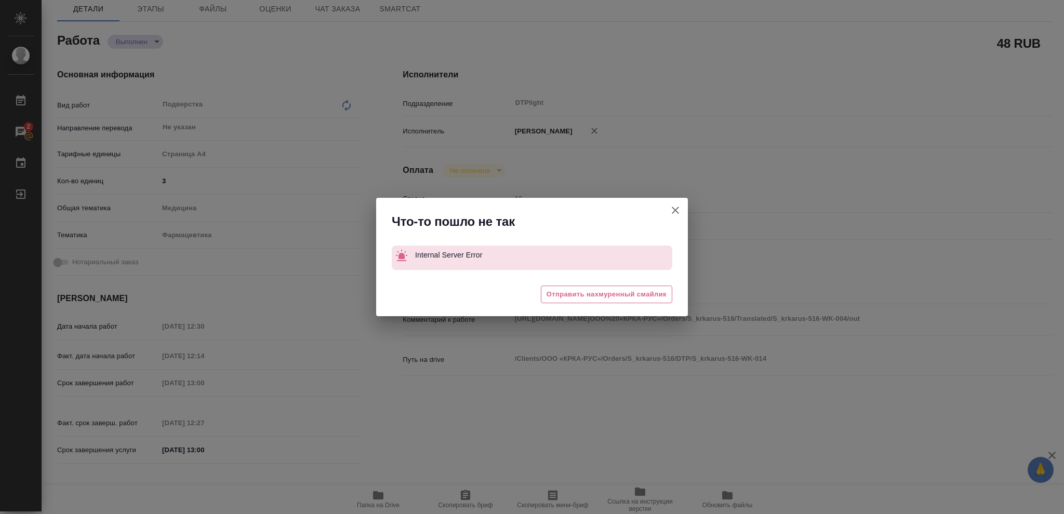
type textarea "x"
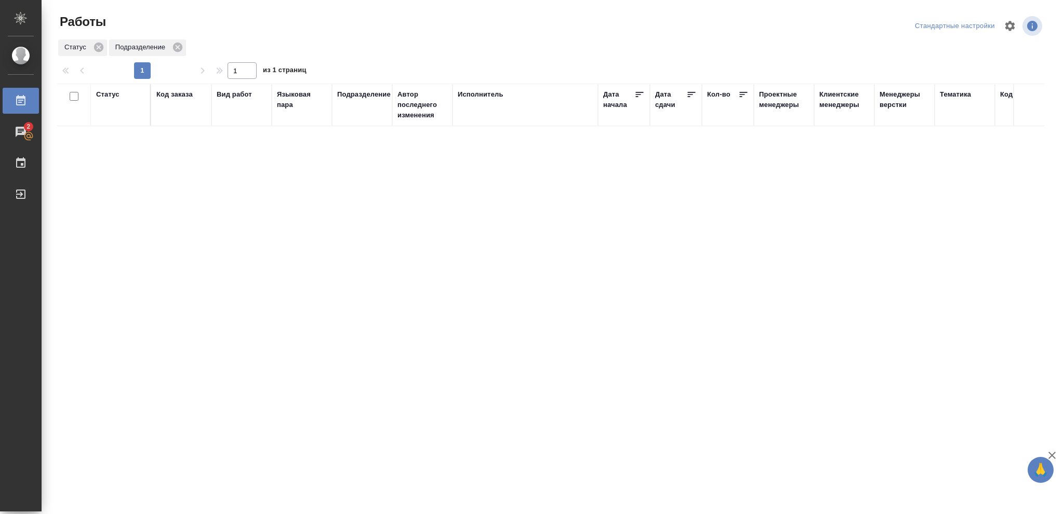
click at [103, 94] on div "Статус" at bounding box center [107, 94] width 23 height 10
click at [114, 121] on icon at bounding box center [115, 120] width 7 height 7
click at [117, 119] on icon at bounding box center [115, 118] width 7 height 7
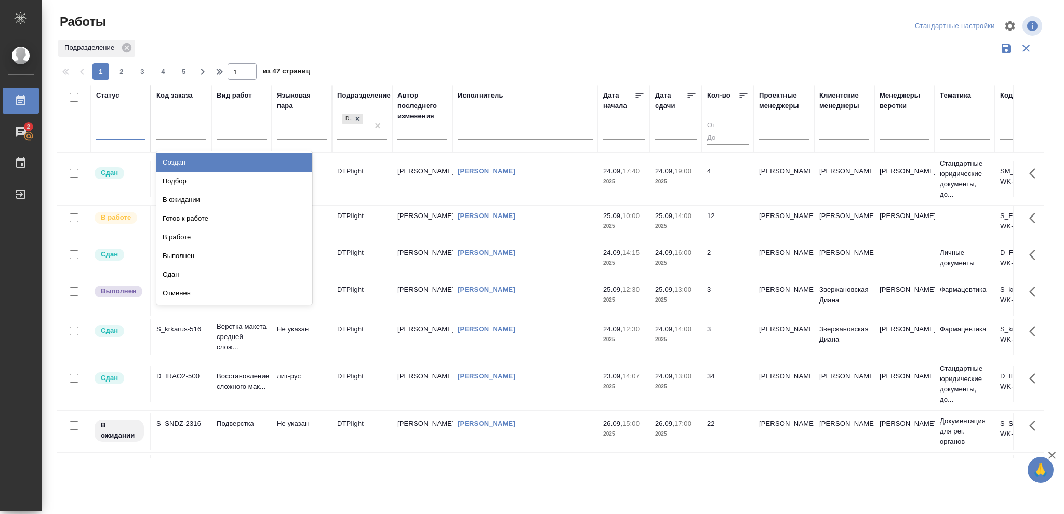
click at [119, 129] on div at bounding box center [120, 129] width 49 height 15
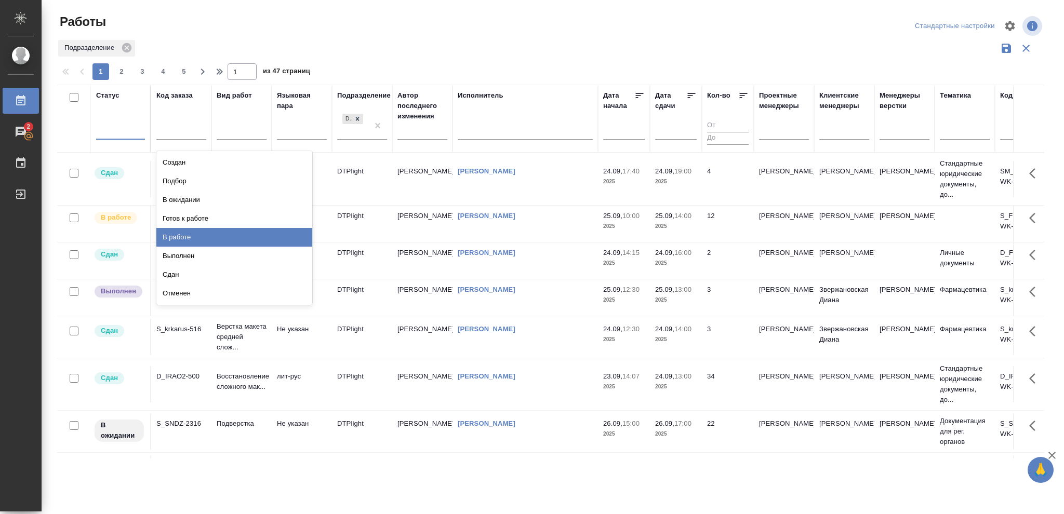
click at [182, 231] on div "В работе" at bounding box center [234, 237] width 156 height 19
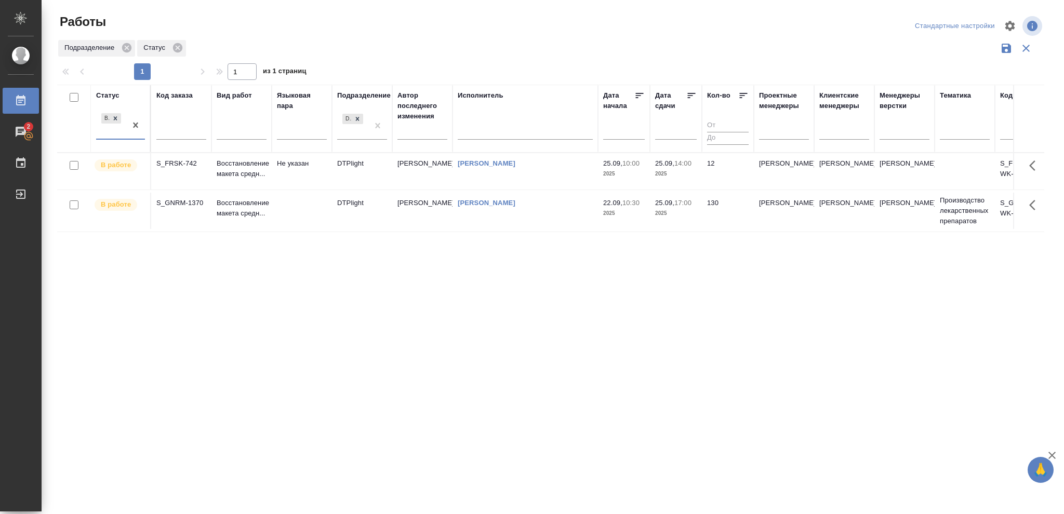
click at [682, 175] on p "2025" at bounding box center [676, 174] width 42 height 10
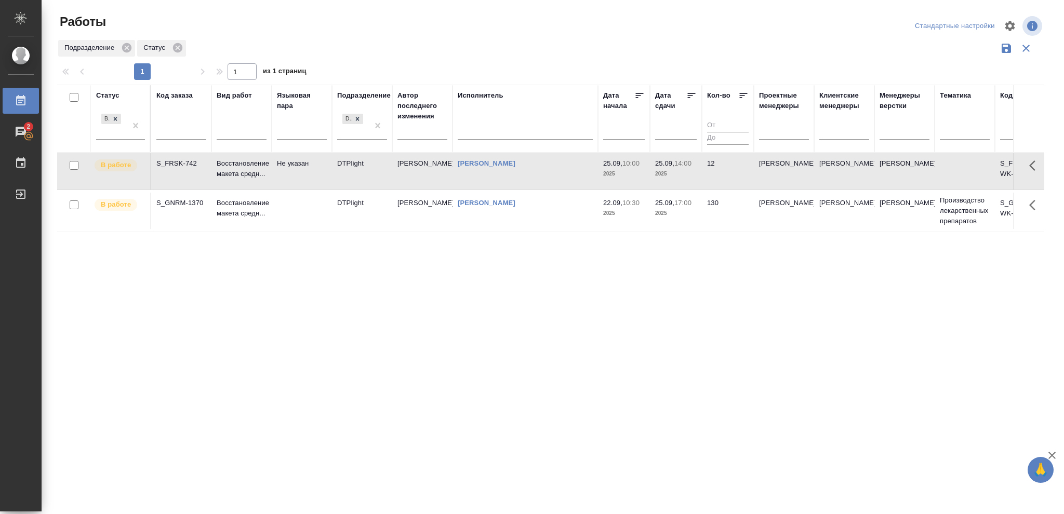
click at [682, 175] on p "2025" at bounding box center [676, 174] width 42 height 10
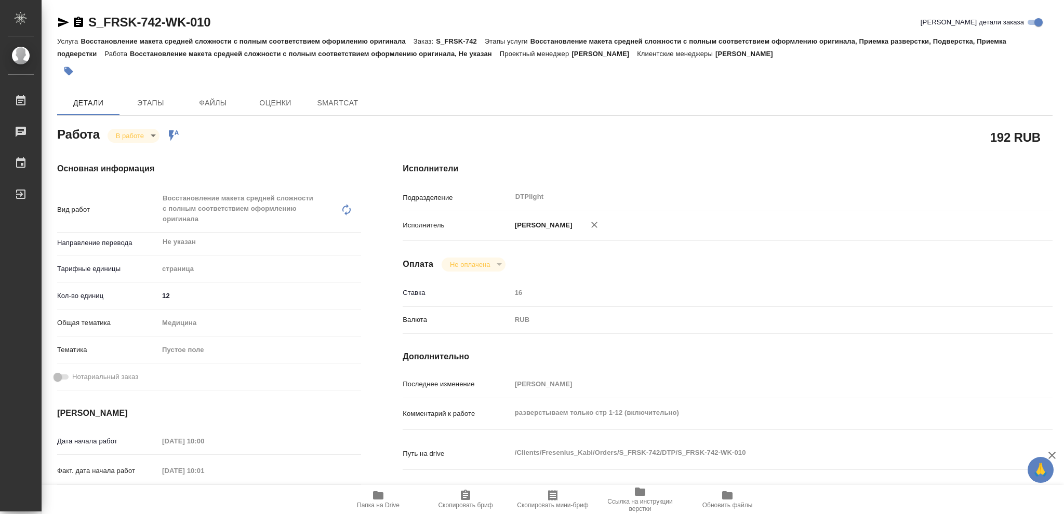
type textarea "x"
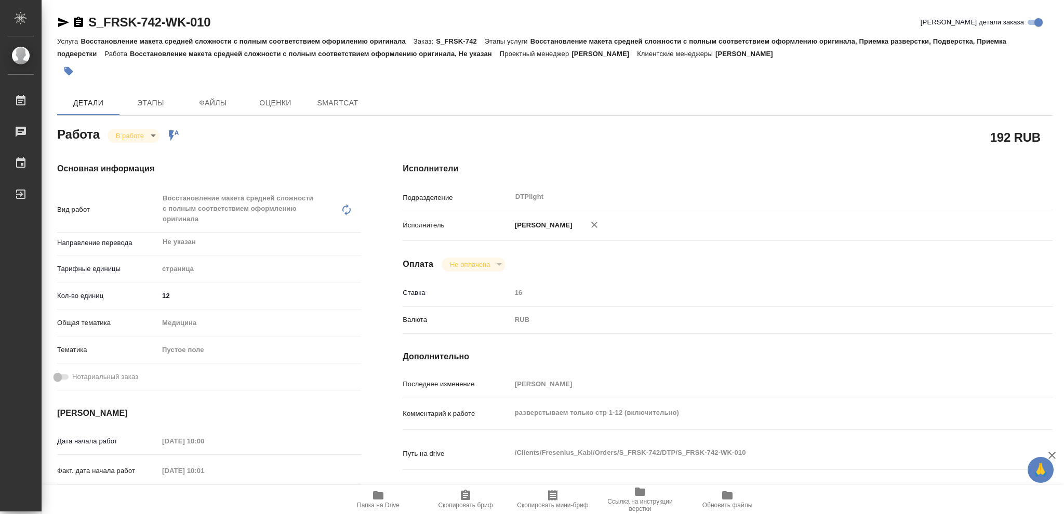
type textarea "x"
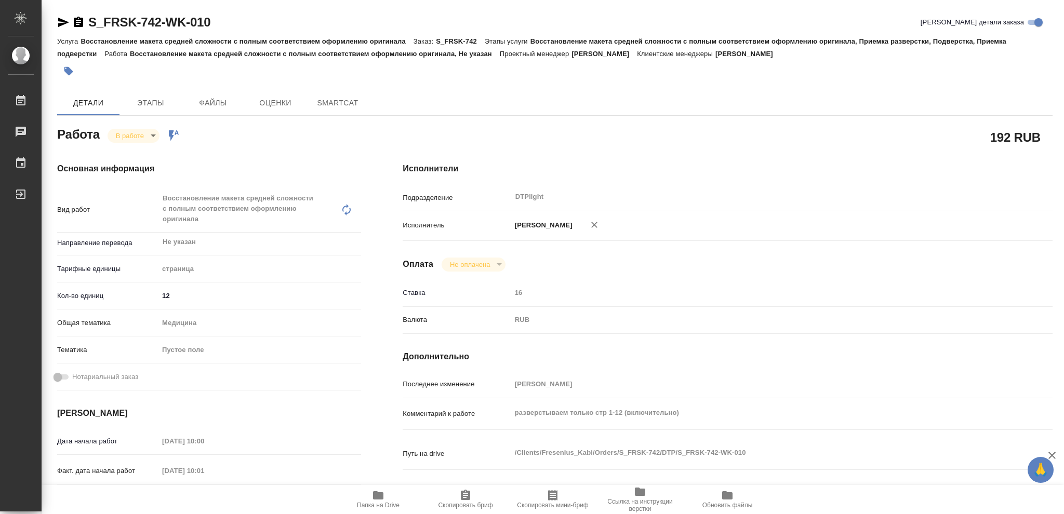
type textarea "x"
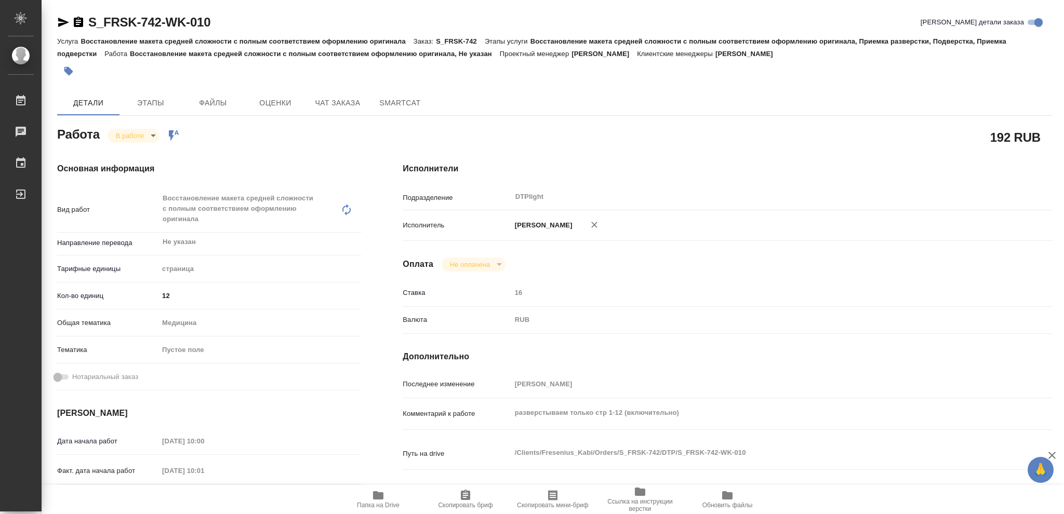
type textarea "x"
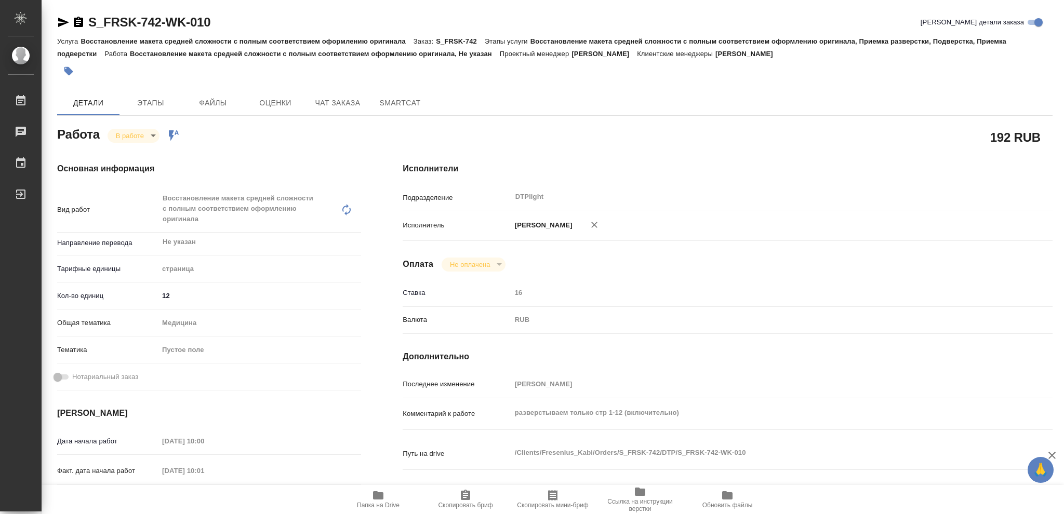
type textarea "x"
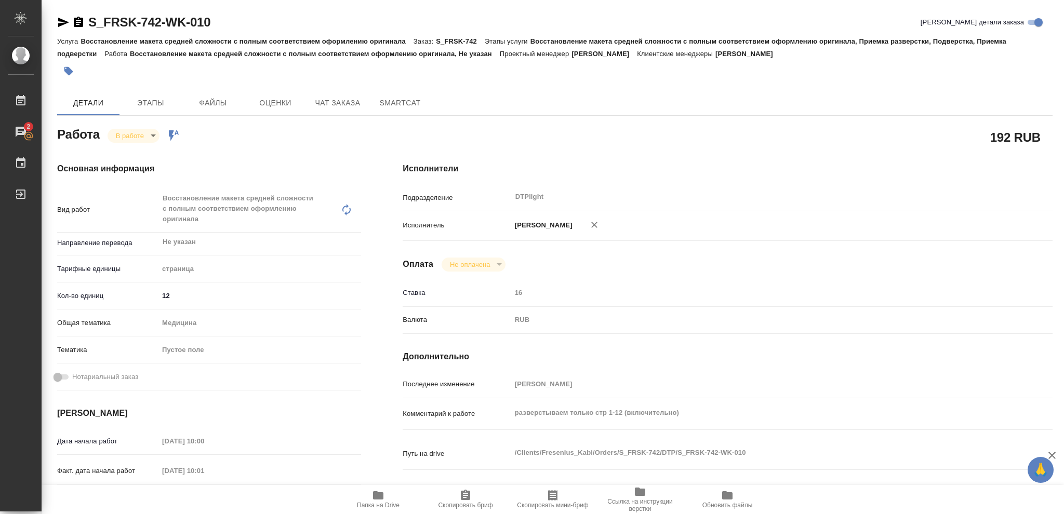
click at [62, 23] on icon "button" at bounding box center [63, 22] width 11 height 9
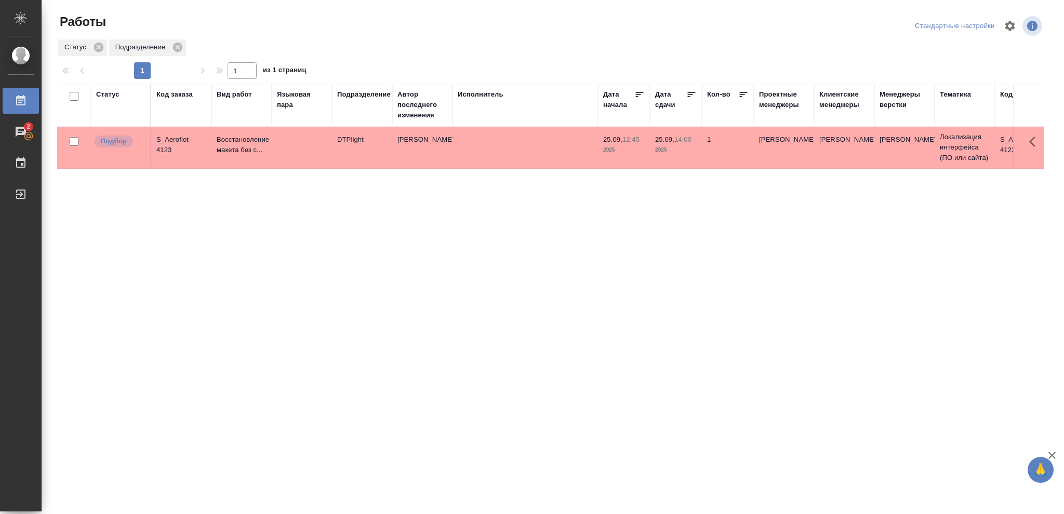
click at [813, 411] on div "Статус Код заказа Вид работ [PERSON_NAME] пара Подразделение Автор последнего и…" at bounding box center [550, 271] width 987 height 374
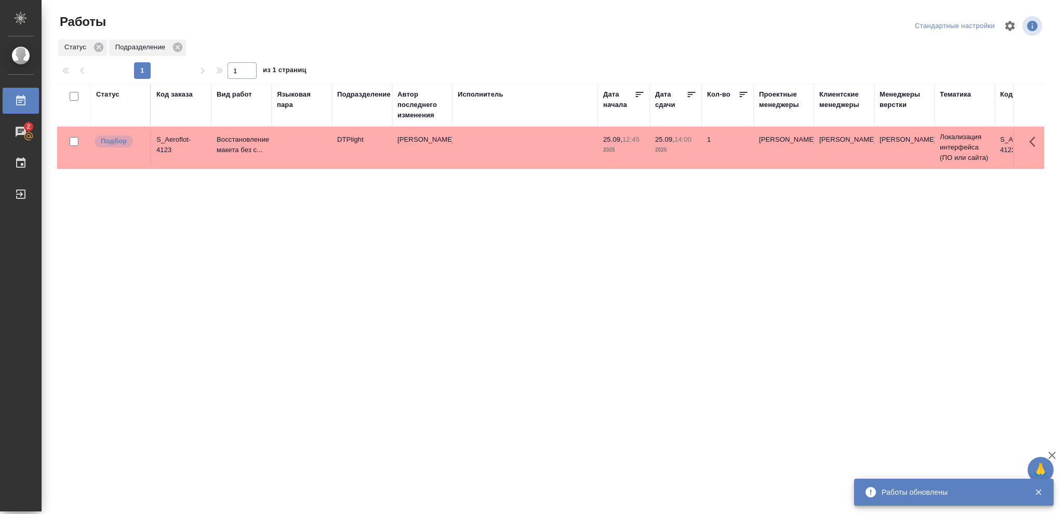
click at [114, 92] on div "Статус" at bounding box center [107, 94] width 23 height 10
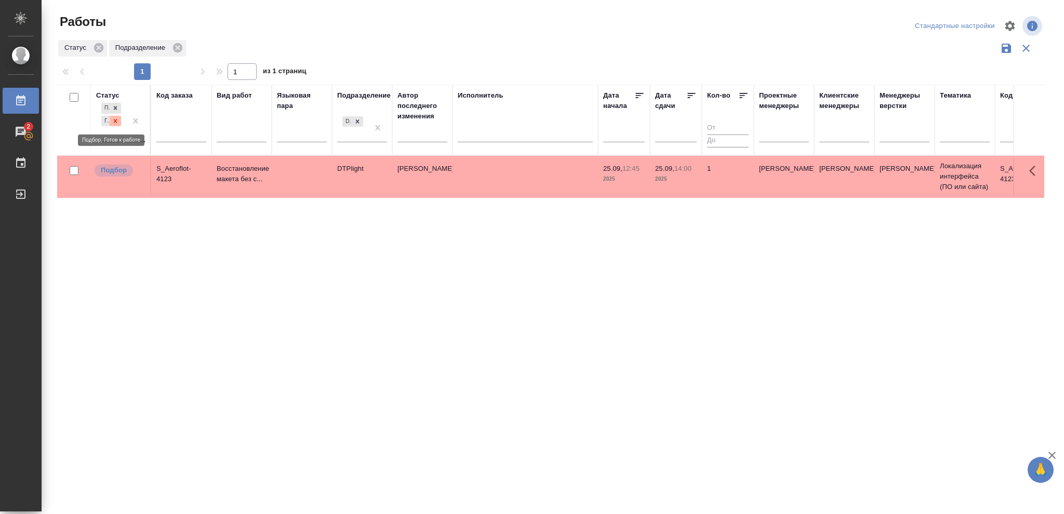
click at [115, 121] on icon at bounding box center [116, 121] width 4 height 4
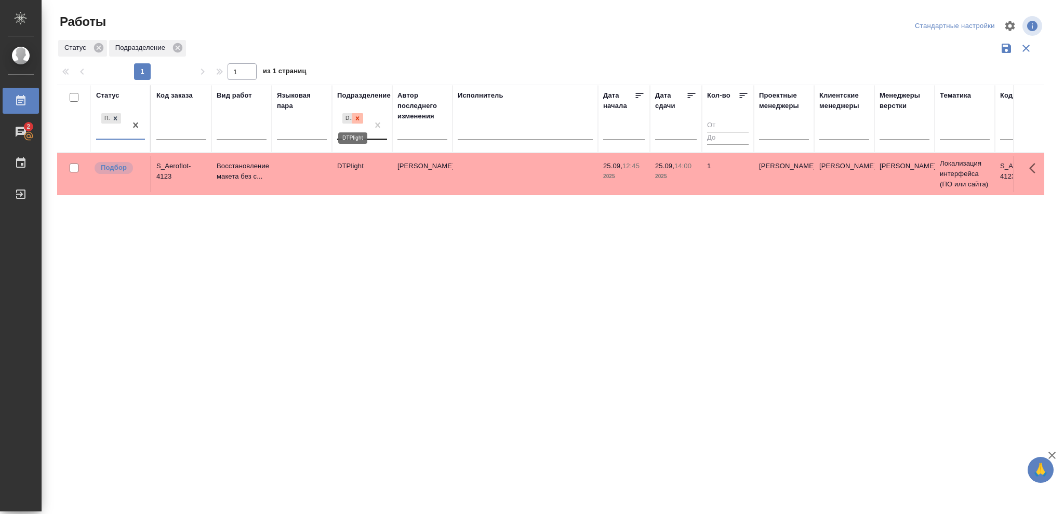
click at [361, 117] on div at bounding box center [357, 118] width 11 height 11
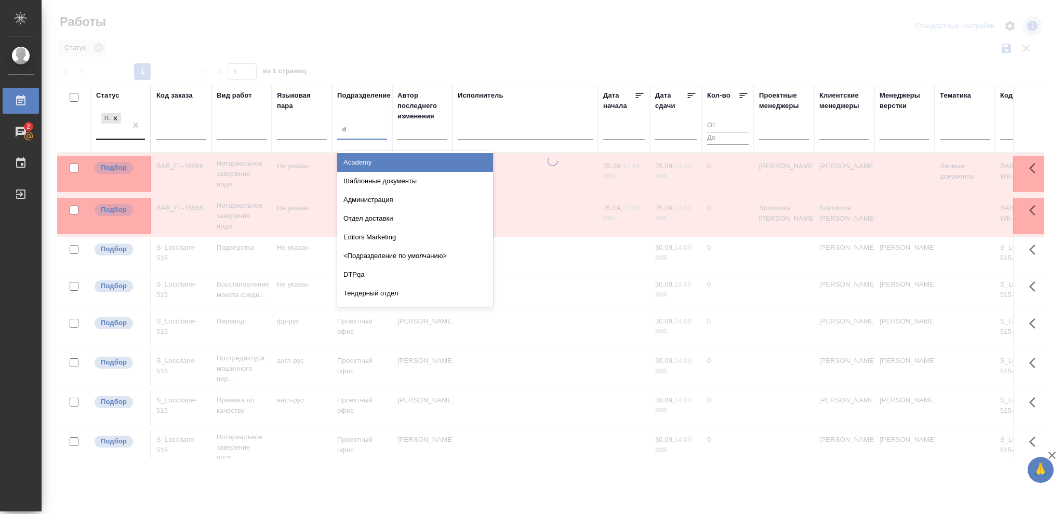
type input "dt"
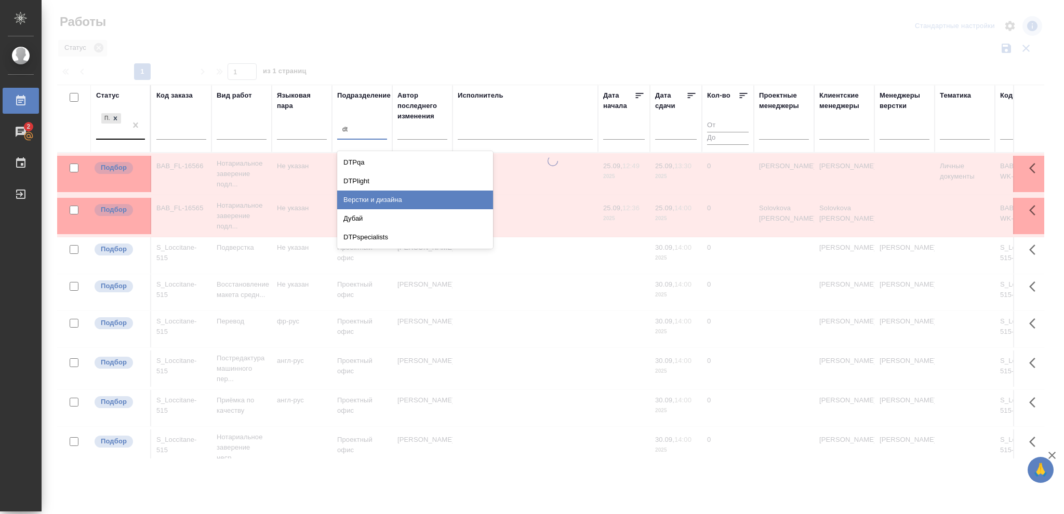
drag, startPoint x: 394, startPoint y: 198, endPoint x: 561, endPoint y: 246, distance: 173.5
click at [394, 198] on div "Верстки и дизайна" at bounding box center [415, 200] width 156 height 19
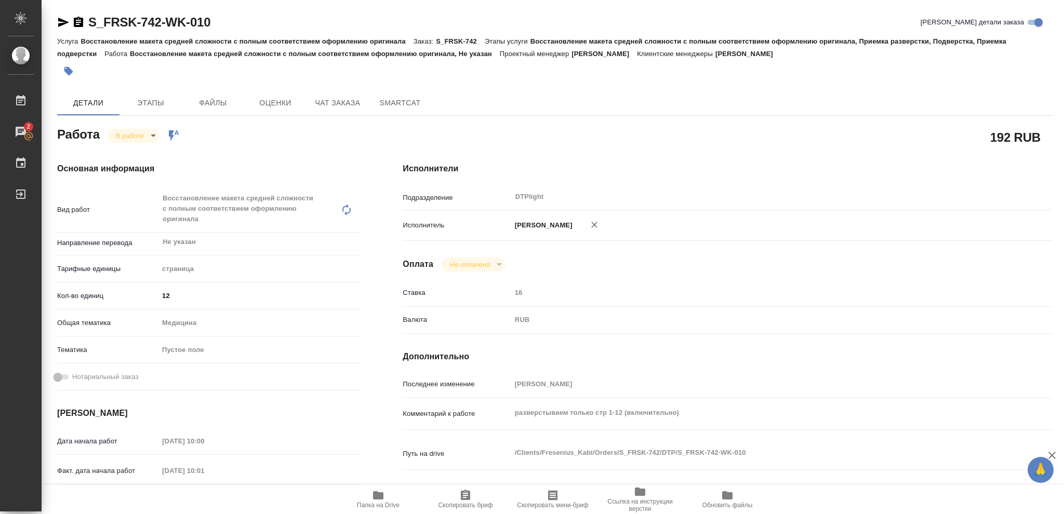
click at [379, 496] on icon "button" at bounding box center [378, 495] width 10 height 8
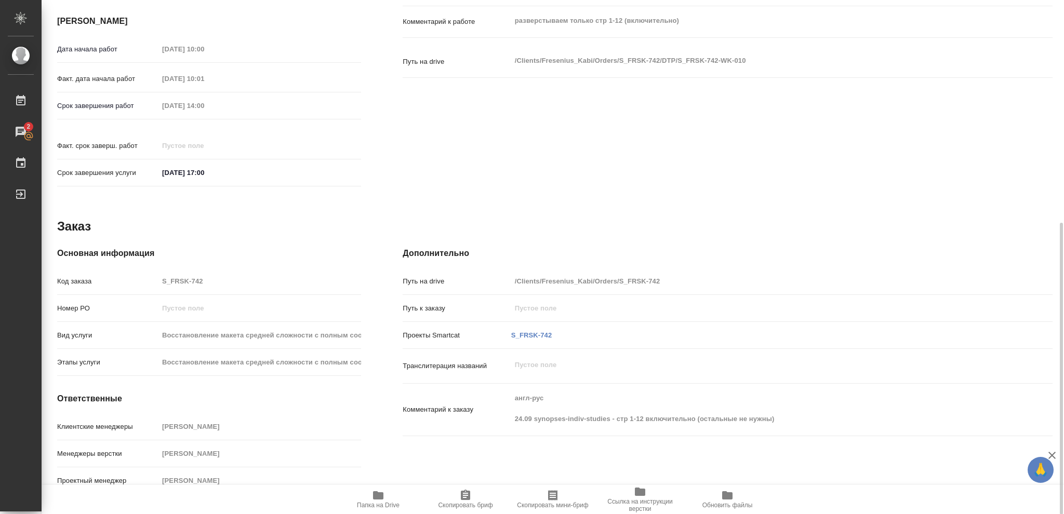
scroll to position [46, 0]
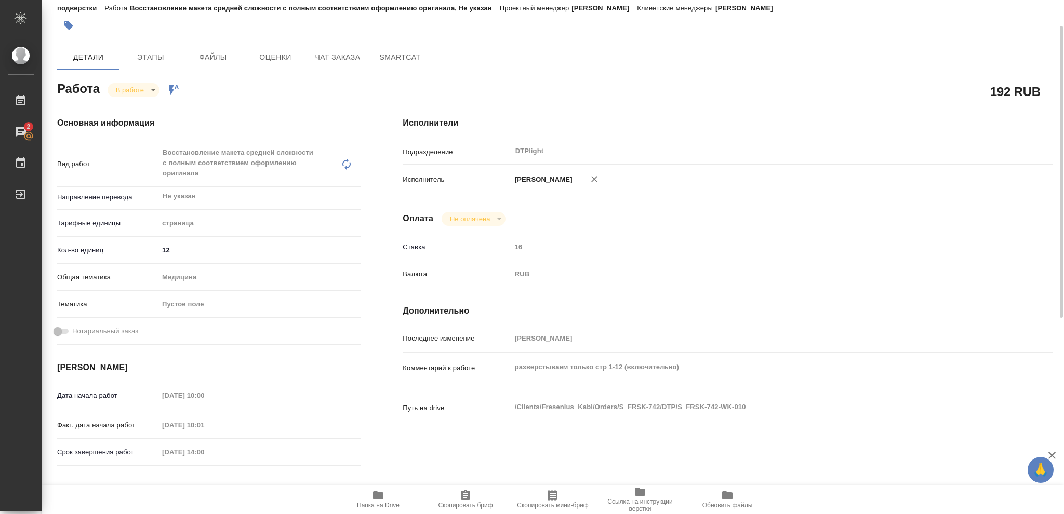
click at [152, 88] on body "🙏 .cls-1 fill:#fff; AWATERA [PERSON_NAME] 2 Чаты График Выйти S_FRSK-742-WK-010…" at bounding box center [532, 257] width 1064 height 514
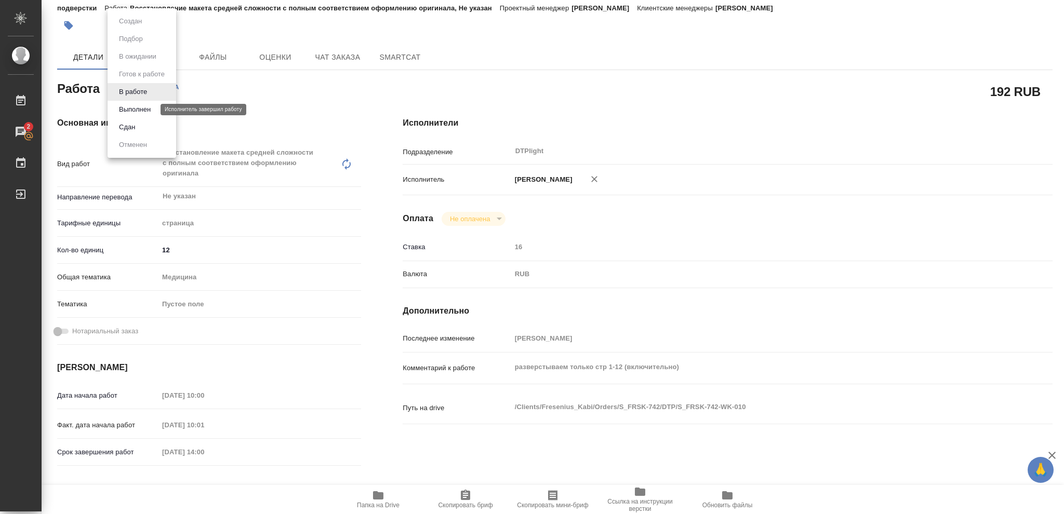
click at [143, 108] on button "Выполнен" at bounding box center [135, 109] width 38 height 11
type textarea "x"
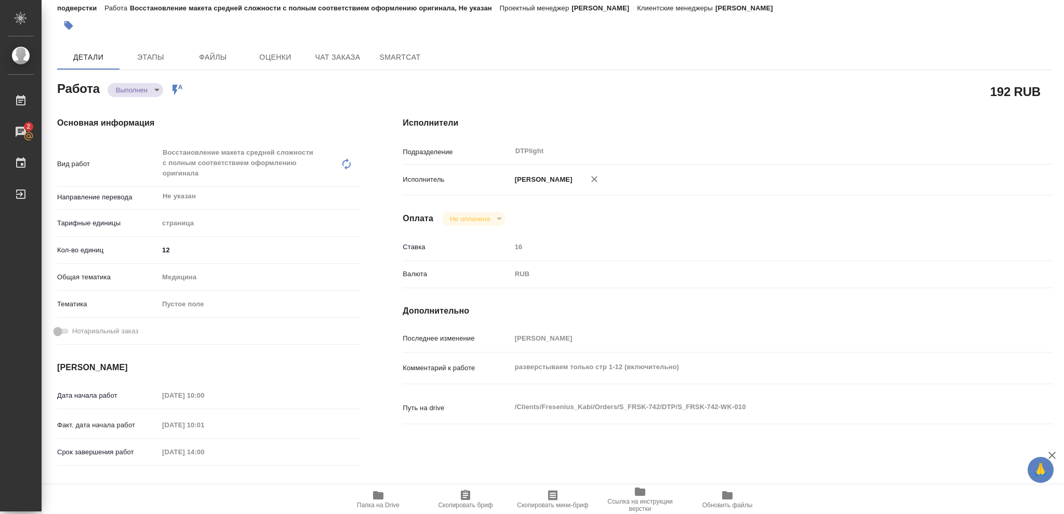
type textarea "x"
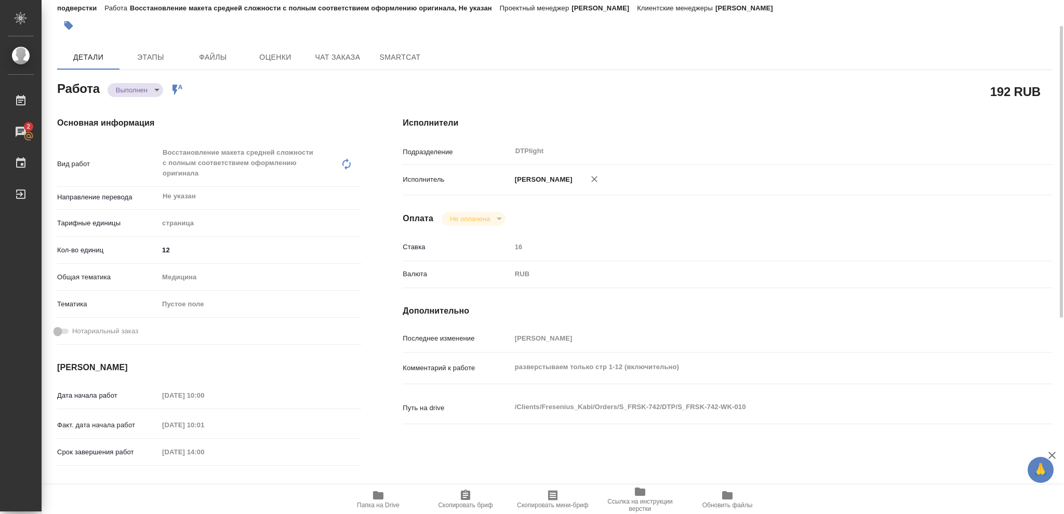
type textarea "x"
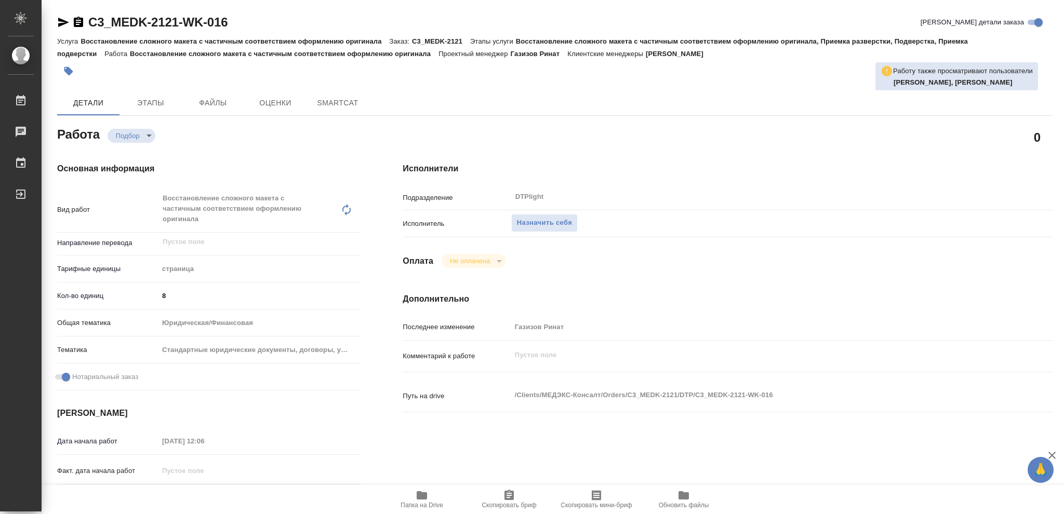
type textarea "x"
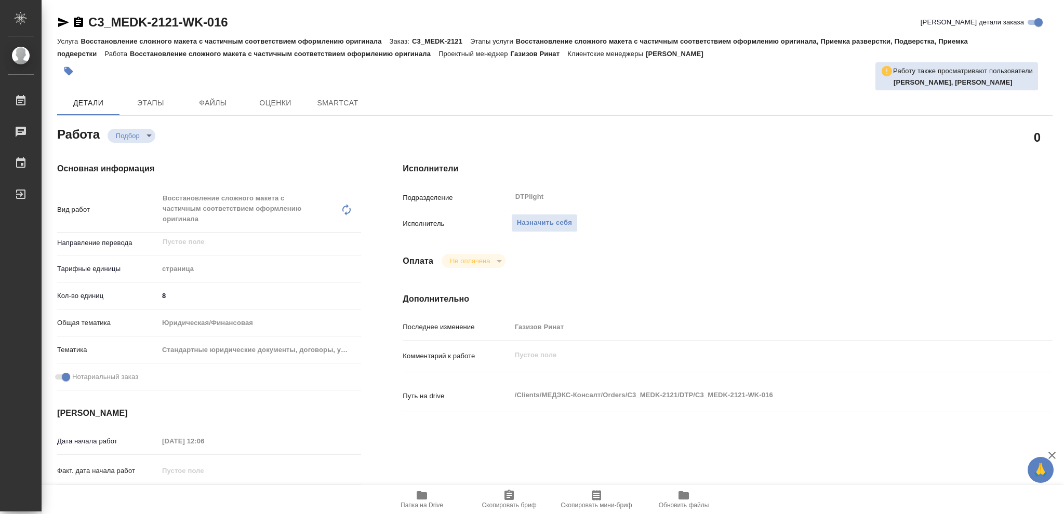
type textarea "x"
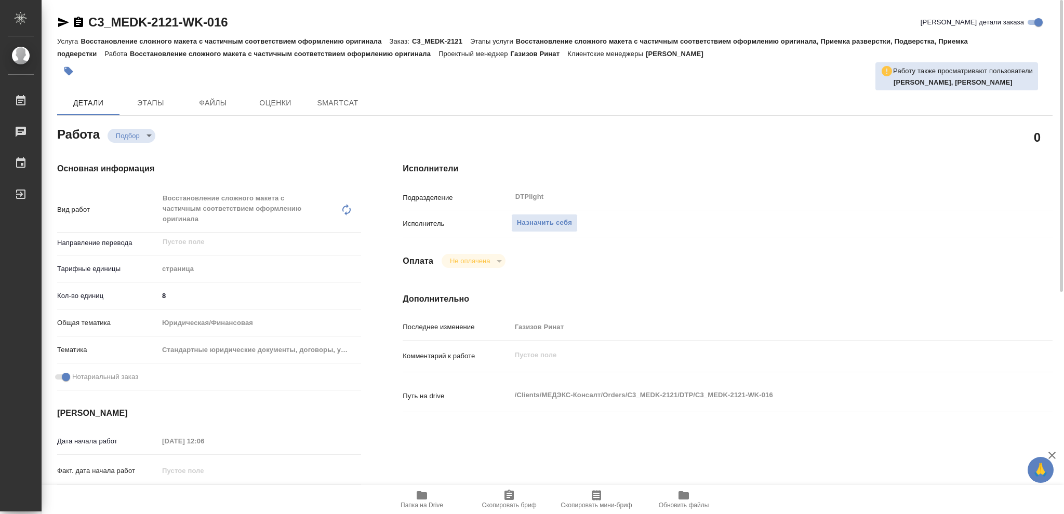
click at [424, 498] on icon "button" at bounding box center [422, 495] width 10 height 8
type textarea "x"
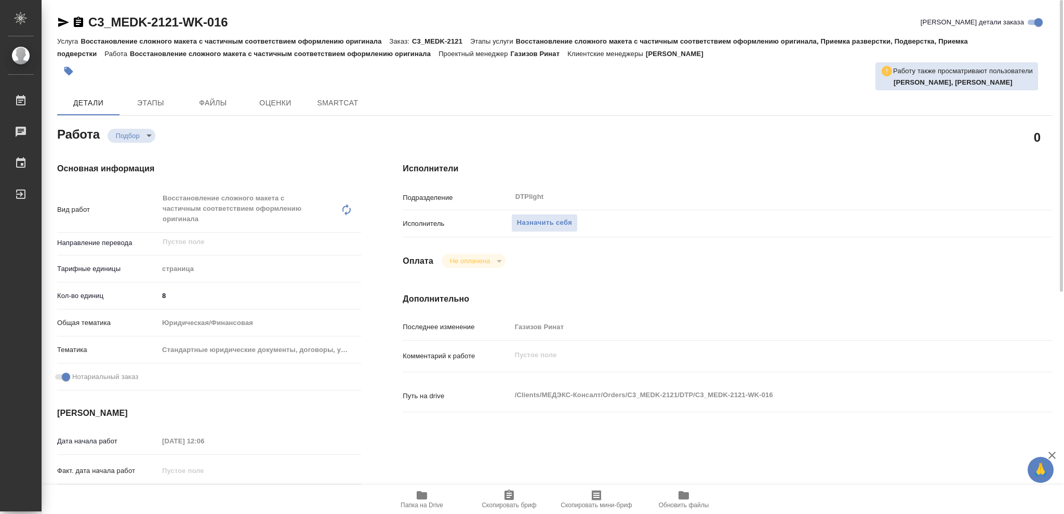
type textarea "x"
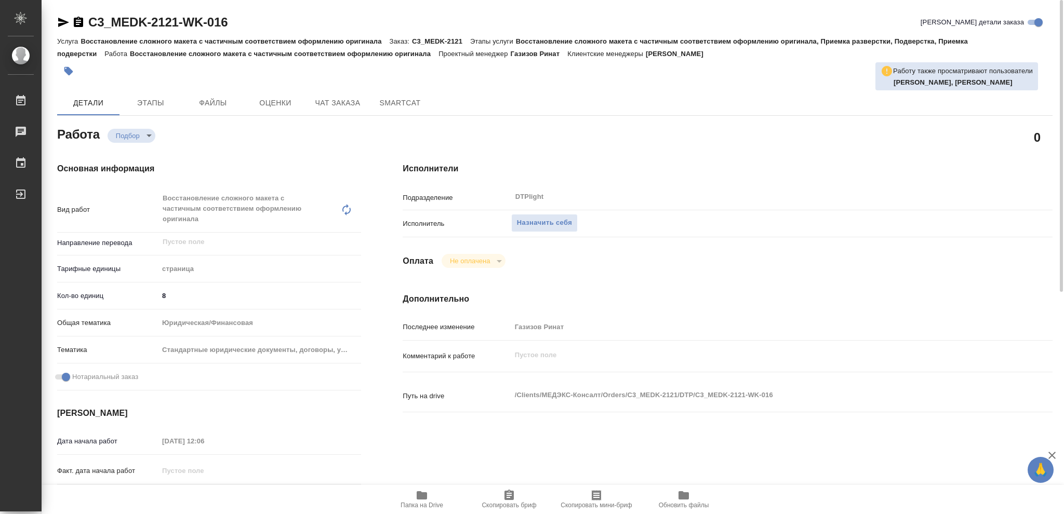
type textarea "x"
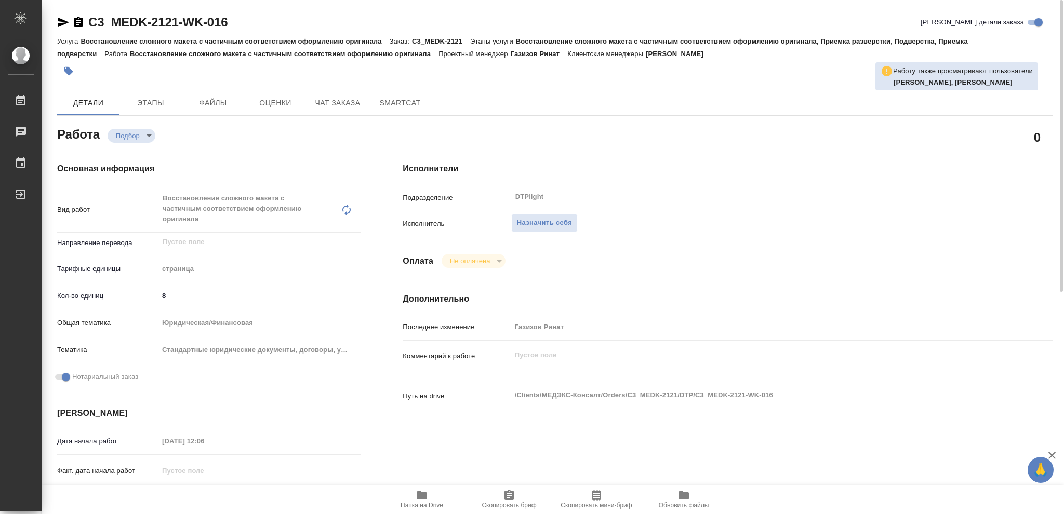
type textarea "x"
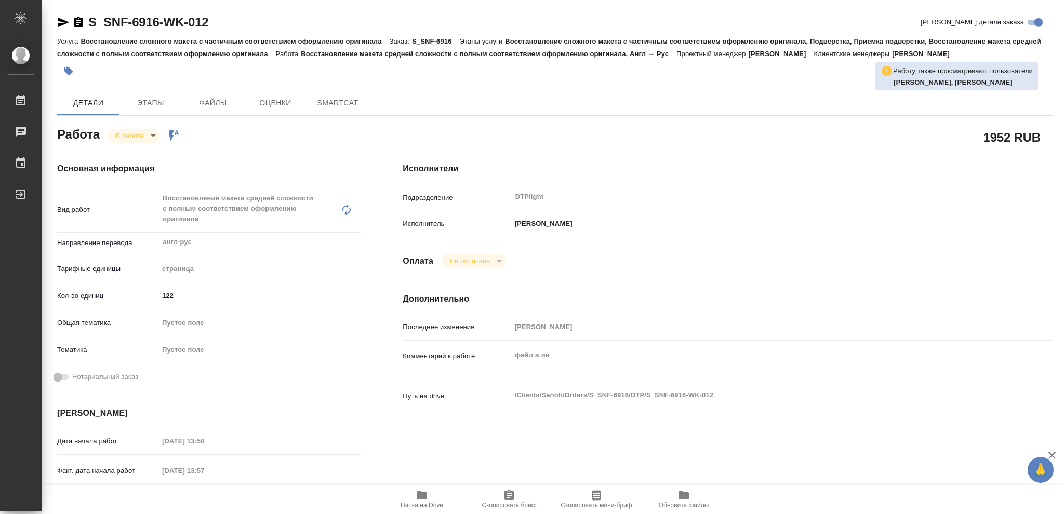
type textarea "x"
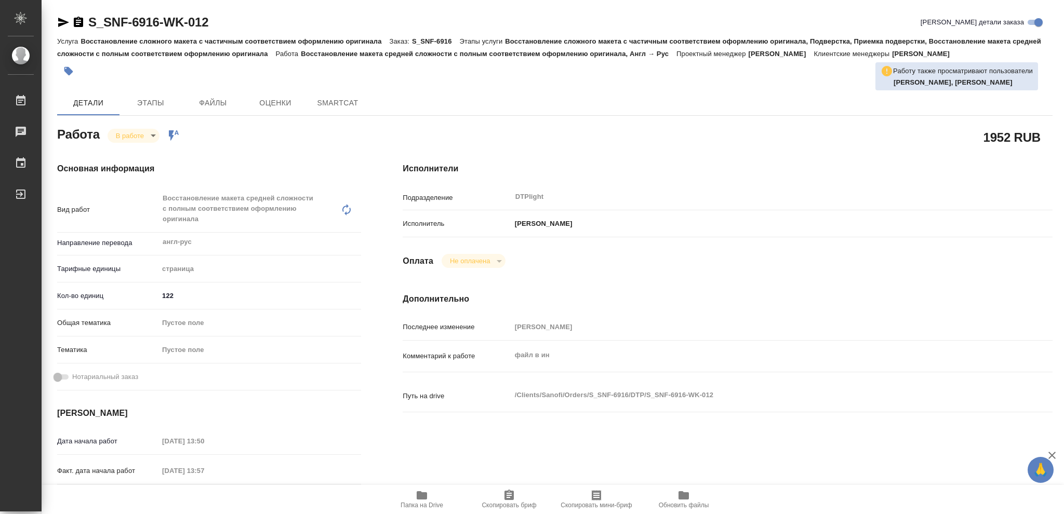
type textarea "x"
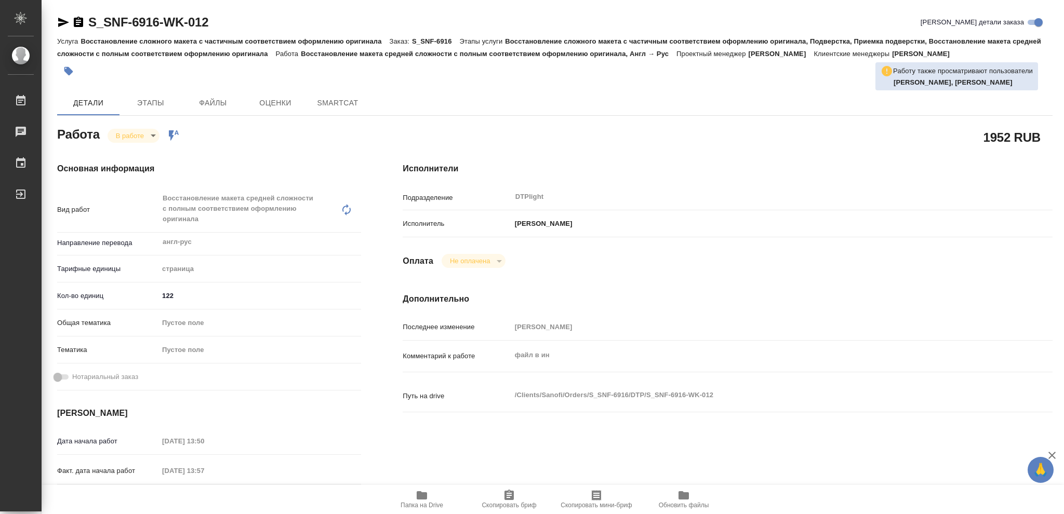
type textarea "x"
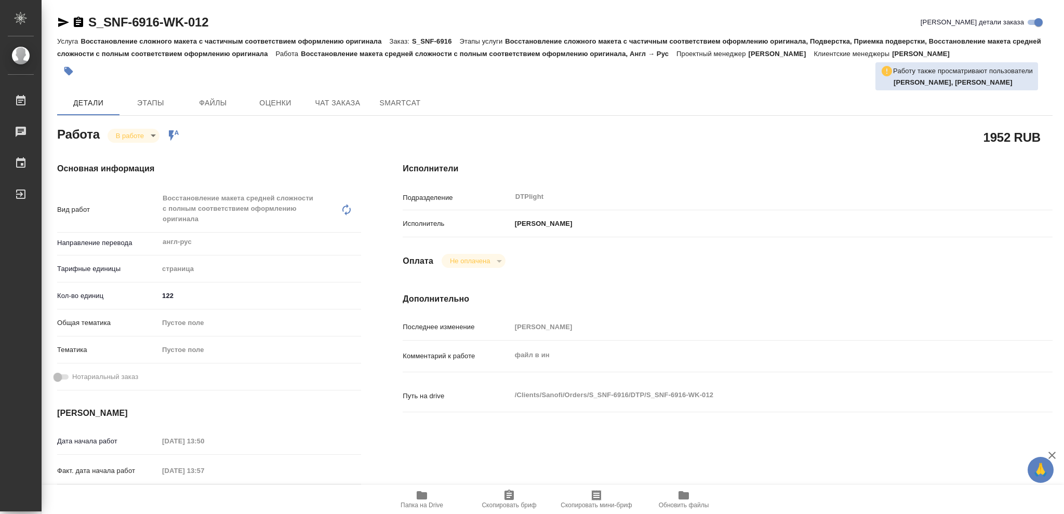
type textarea "x"
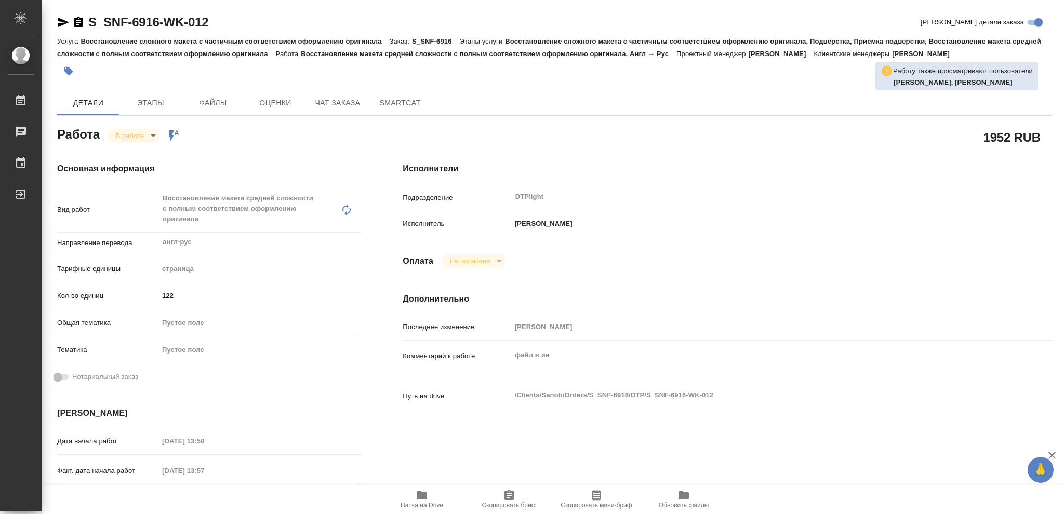
type textarea "x"
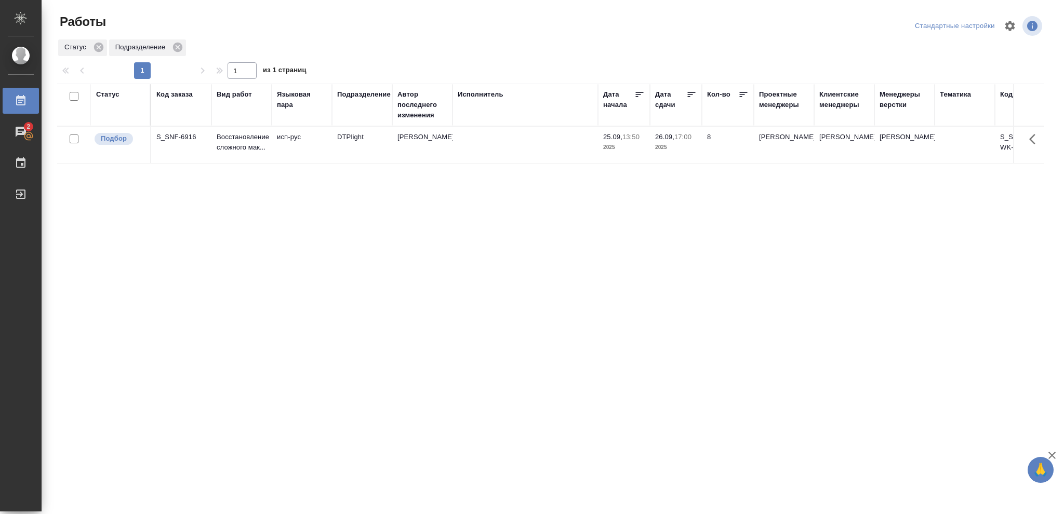
click at [112, 96] on div "Статус" at bounding box center [107, 94] width 23 height 10
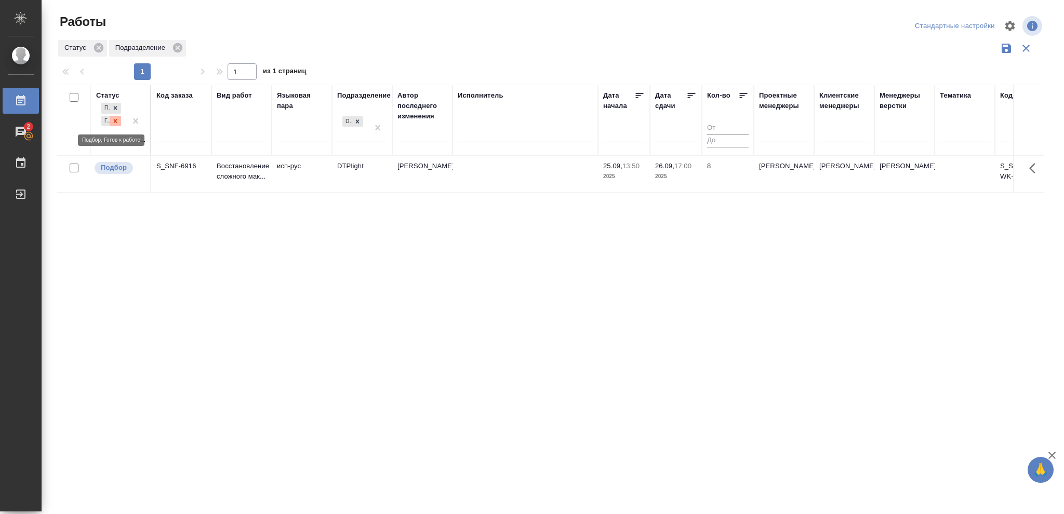
click at [114, 121] on icon at bounding box center [115, 120] width 7 height 7
click at [356, 119] on icon at bounding box center [358, 118] width 4 height 4
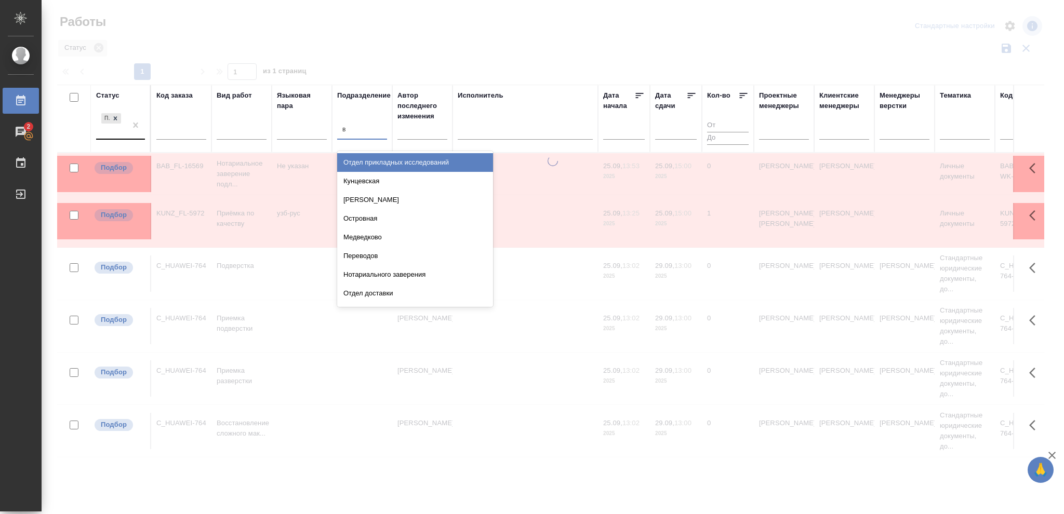
type input "ве"
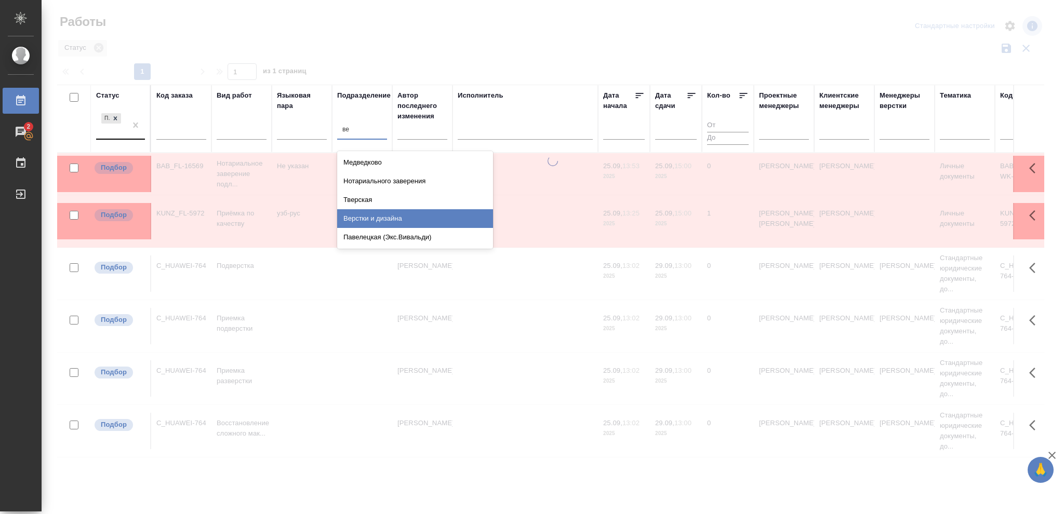
click at [378, 217] on div "Верстки и дизайна" at bounding box center [415, 218] width 156 height 19
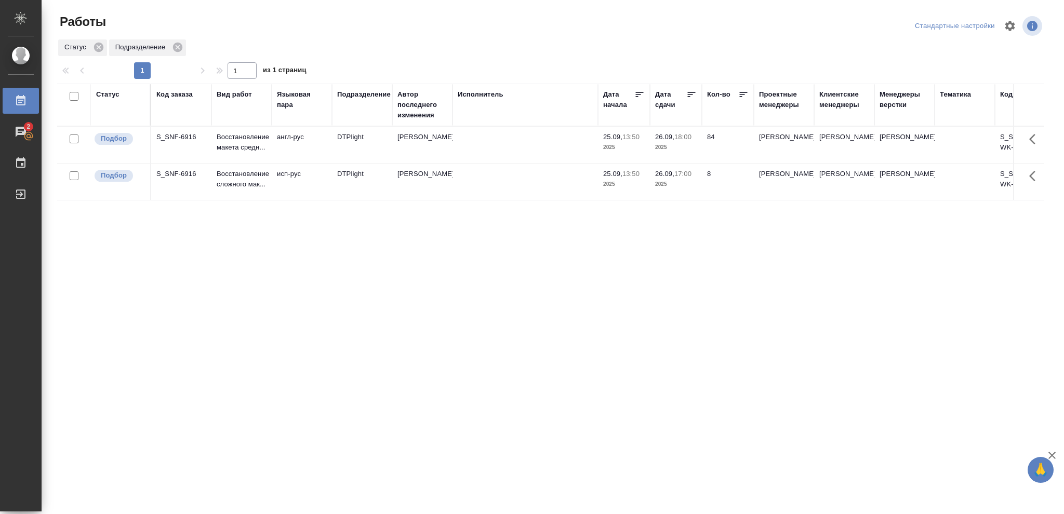
click at [669, 147] on p "2025" at bounding box center [676, 147] width 42 height 10
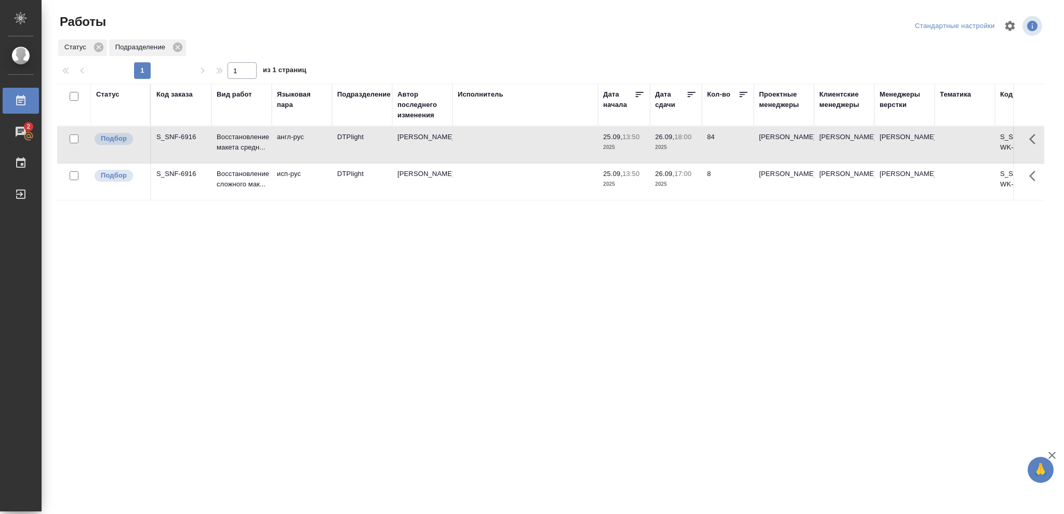
click at [669, 147] on p "2025" at bounding box center [676, 147] width 42 height 10
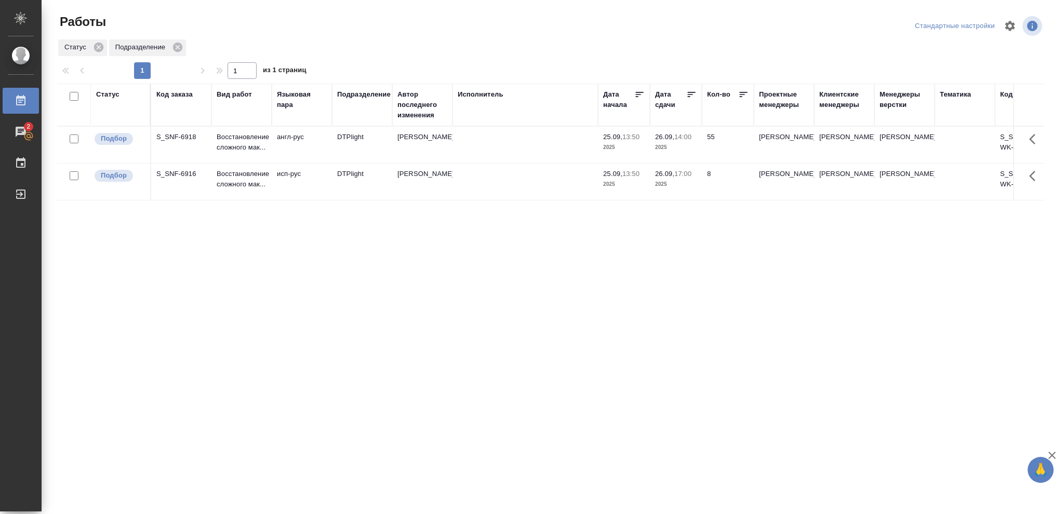
click at [677, 147] on p "2025" at bounding box center [676, 147] width 42 height 10
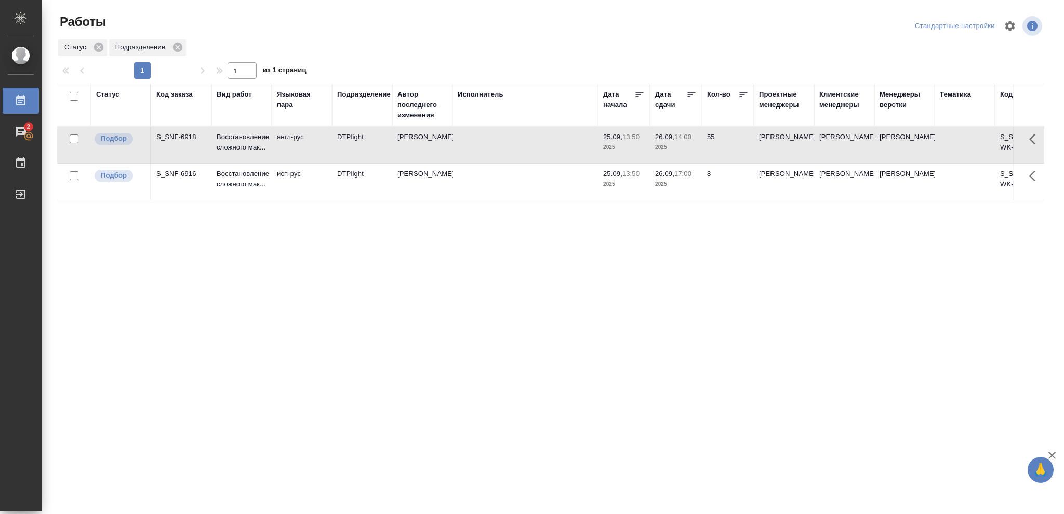
click at [677, 147] on p "2025" at bounding box center [676, 147] width 42 height 10
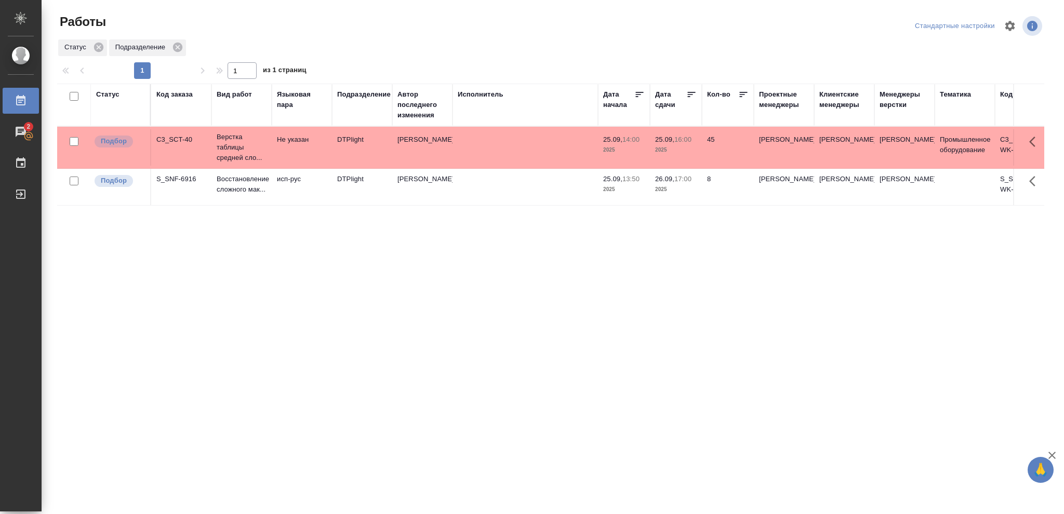
click at [681, 148] on p "2025" at bounding box center [676, 150] width 42 height 10
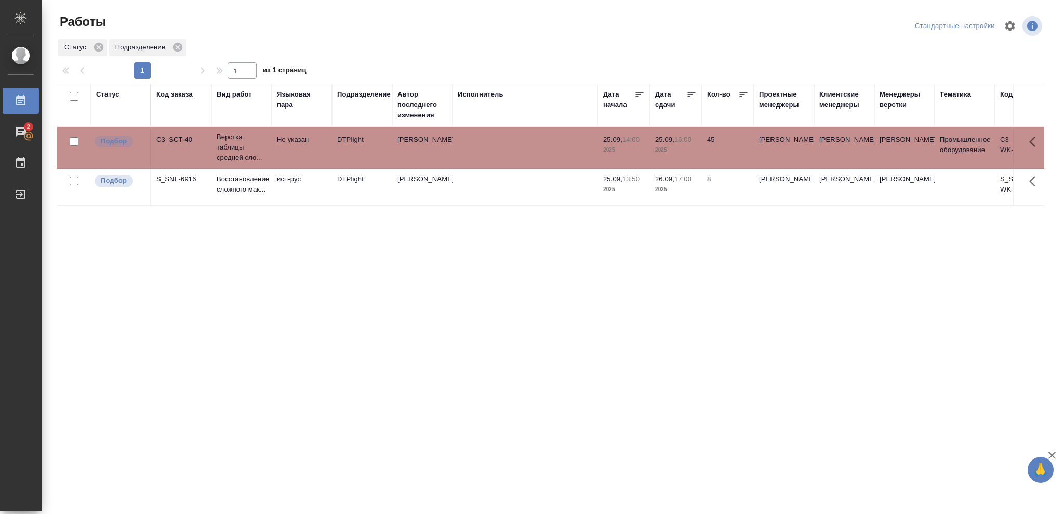
click at [681, 148] on p "2025" at bounding box center [676, 150] width 42 height 10
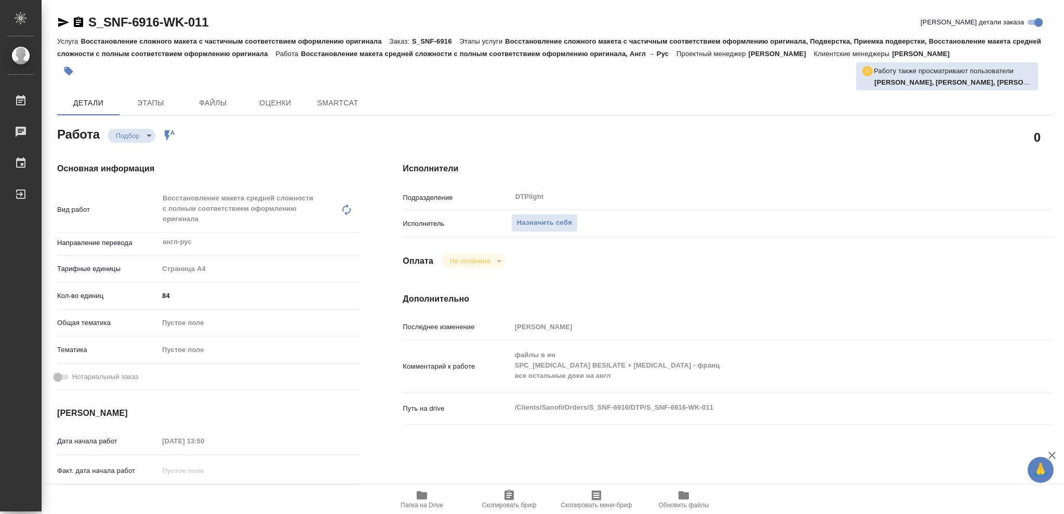
type textarea "x"
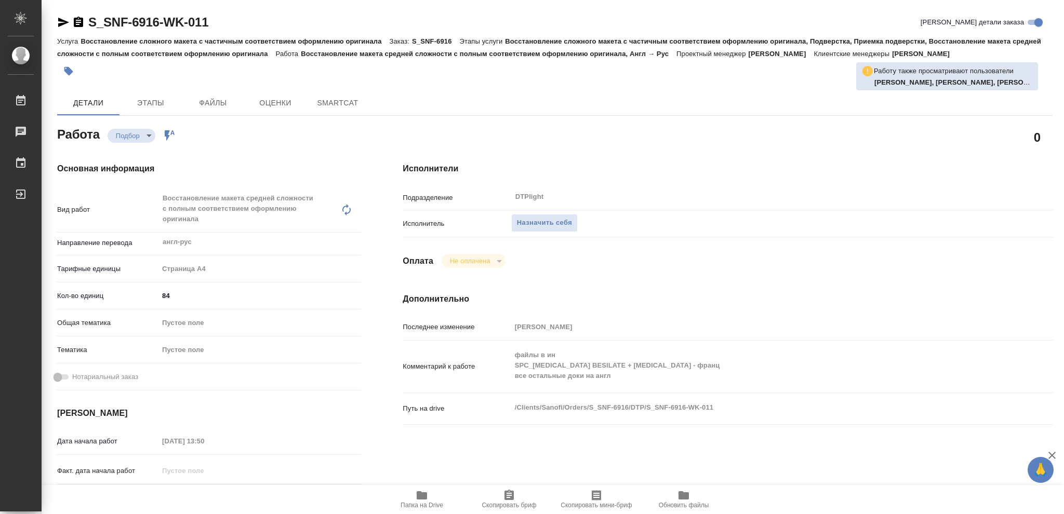
type textarea "x"
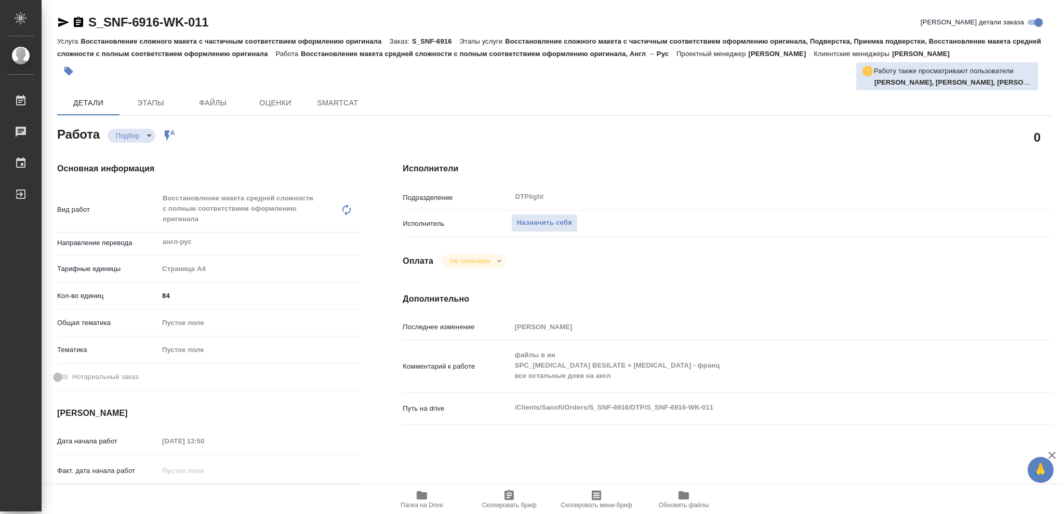
type textarea "x"
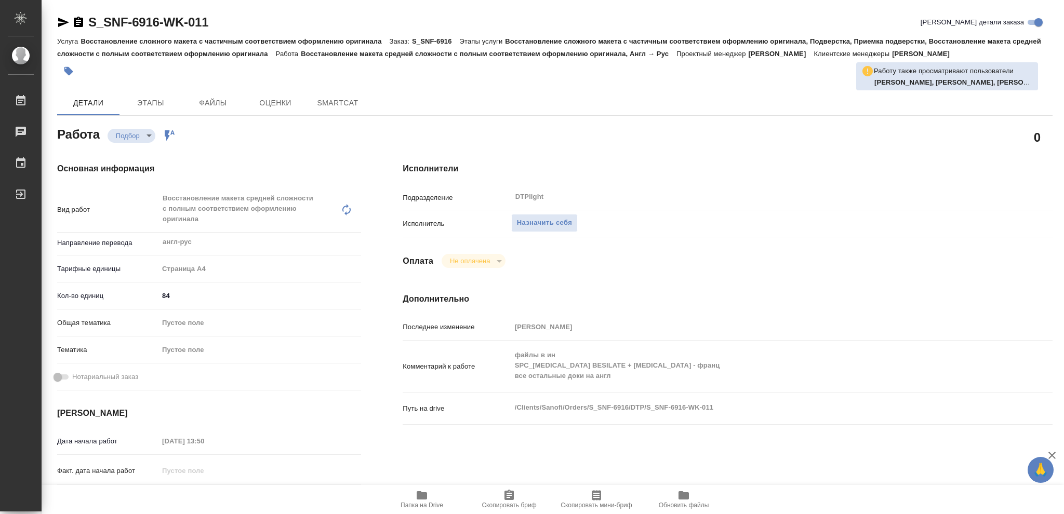
type textarea "x"
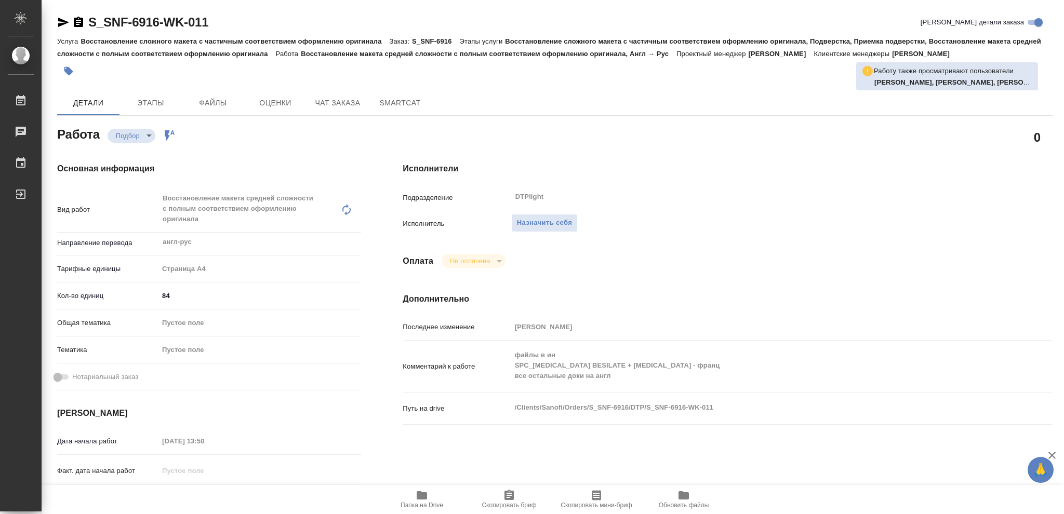
type textarea "x"
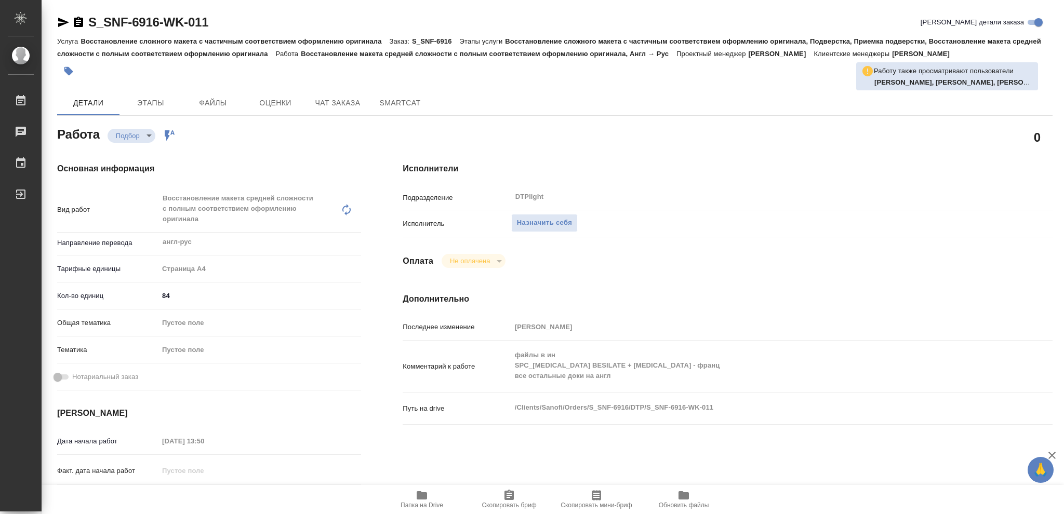
type textarea "x"
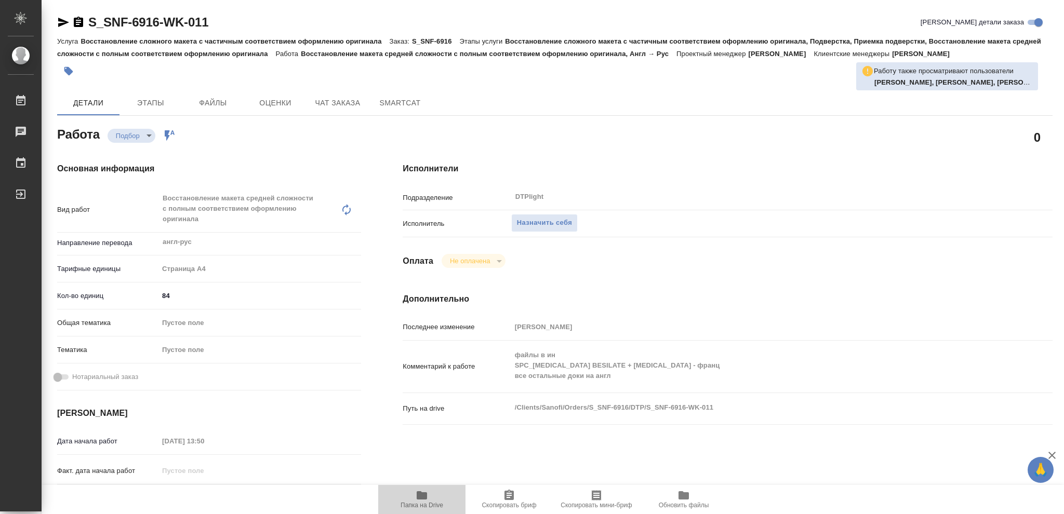
click at [418, 496] on icon "button" at bounding box center [422, 495] width 10 height 8
click at [546, 222] on span "Назначить себя" at bounding box center [544, 223] width 55 height 12
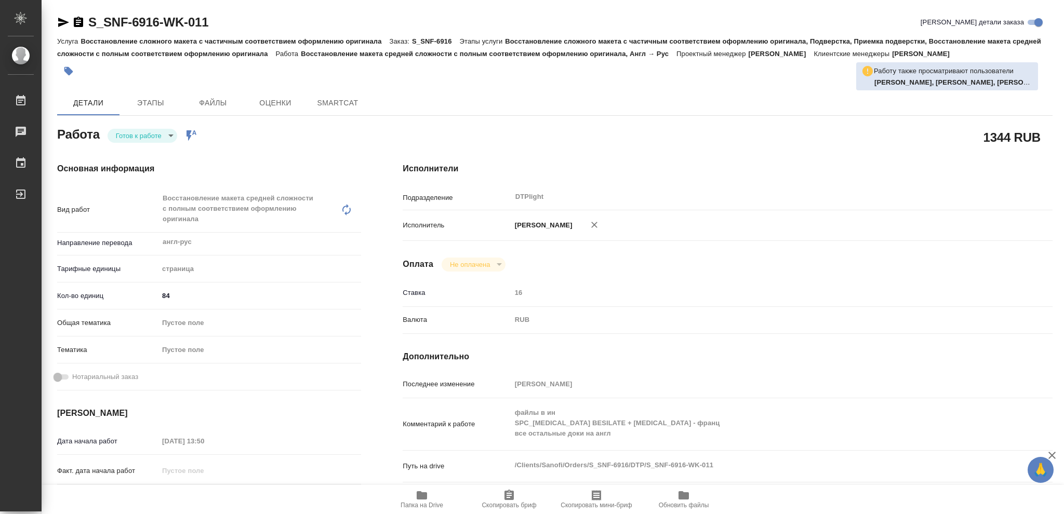
type textarea "x"
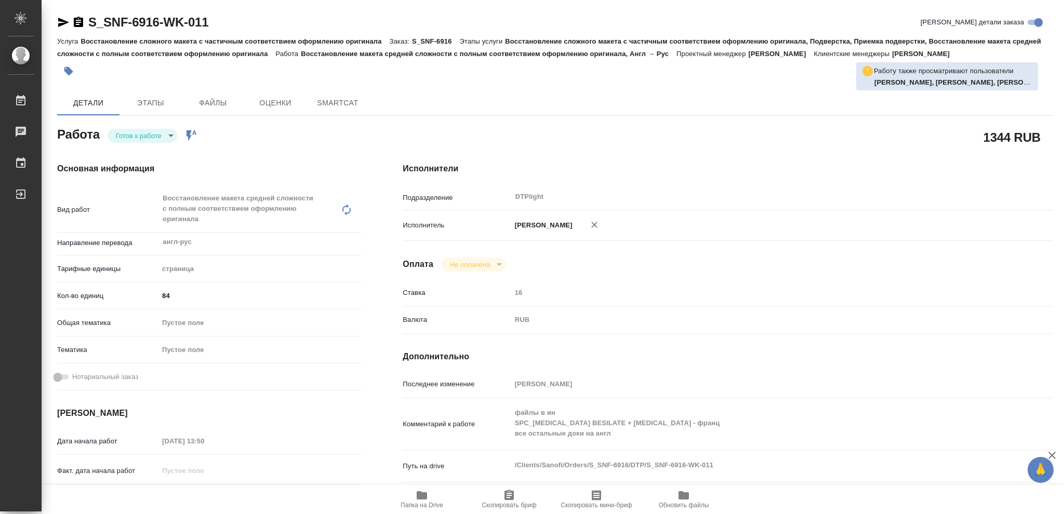
type textarea "x"
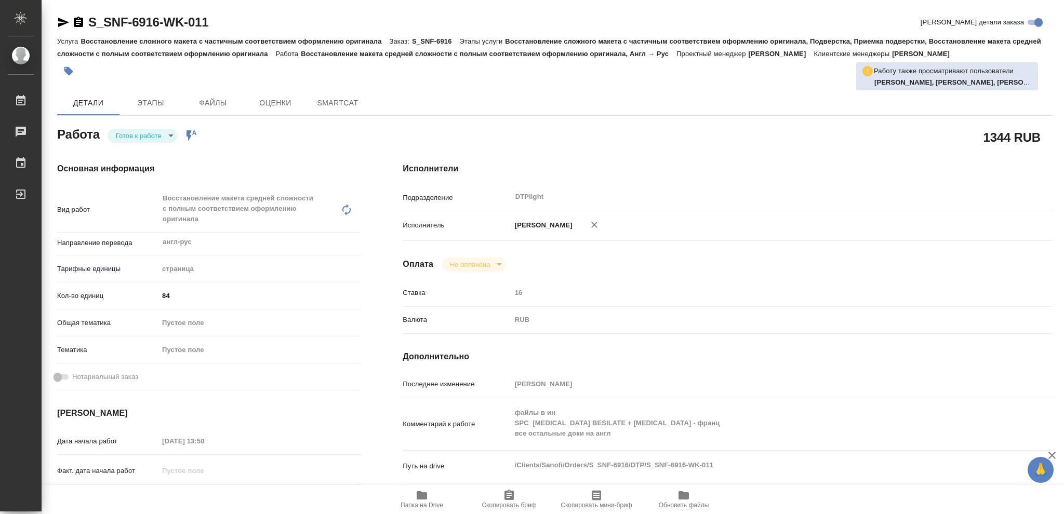
type textarea "x"
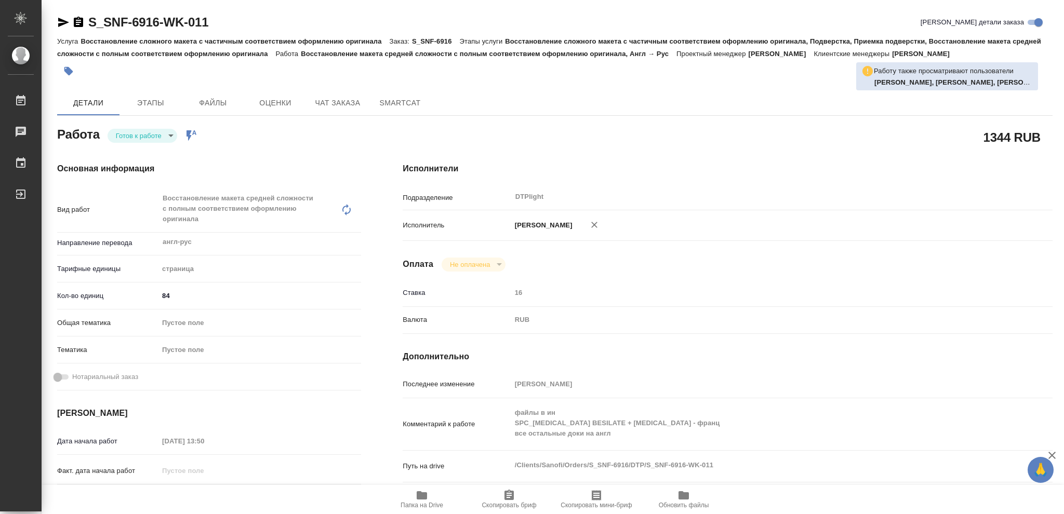
type textarea "x"
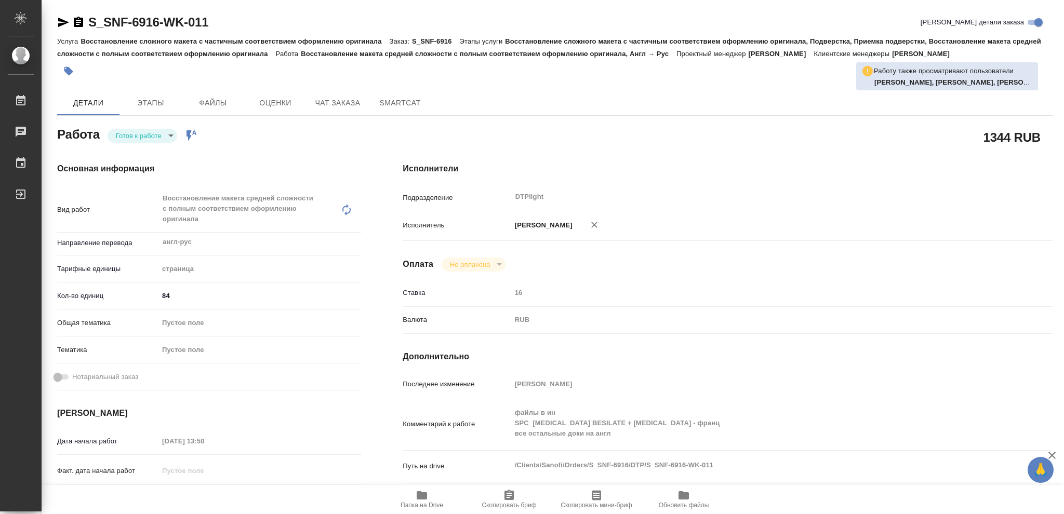
type textarea "x"
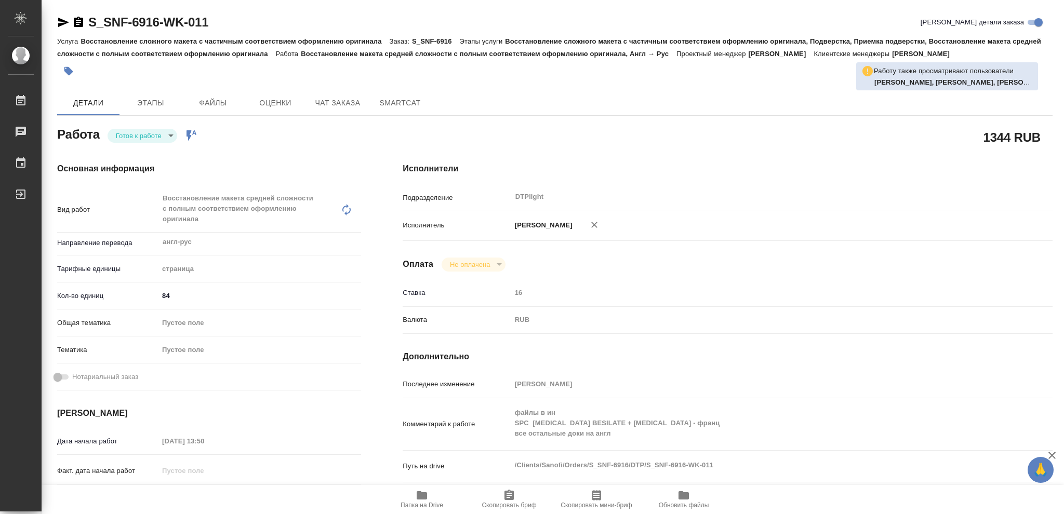
click at [170, 135] on body "🙏 .cls-1 fill:#fff; AWATERA Vasileva Olga Работы Чаты График Выйти S_SNF-6916-W…" at bounding box center [532, 257] width 1064 height 514
click at [128, 140] on button "В работе" at bounding box center [133, 135] width 34 height 11
type textarea "x"
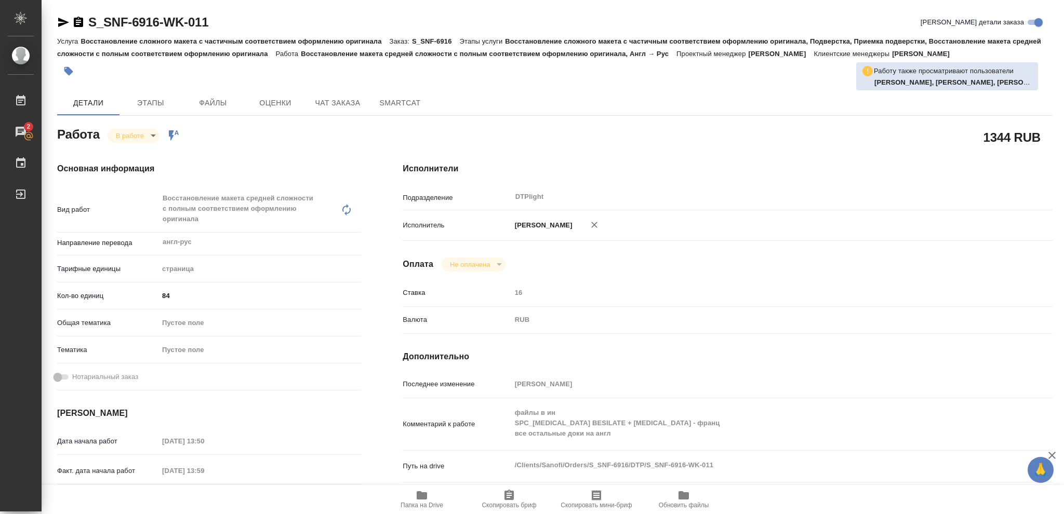
type textarea "x"
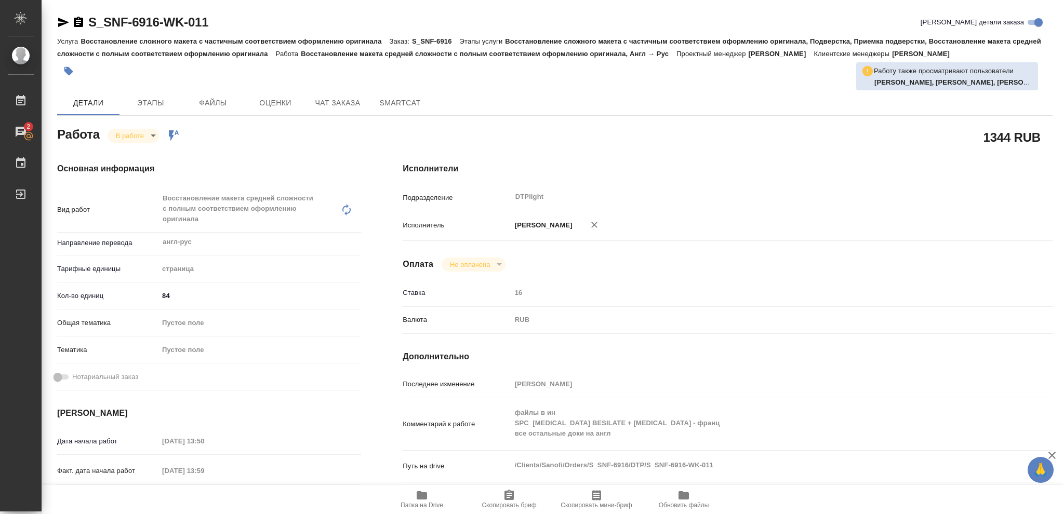
type textarea "x"
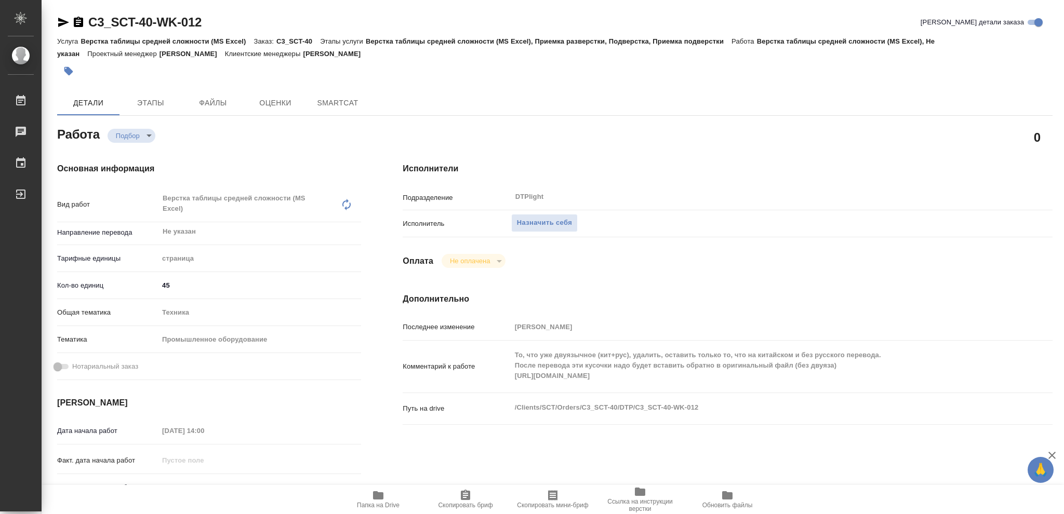
type textarea "x"
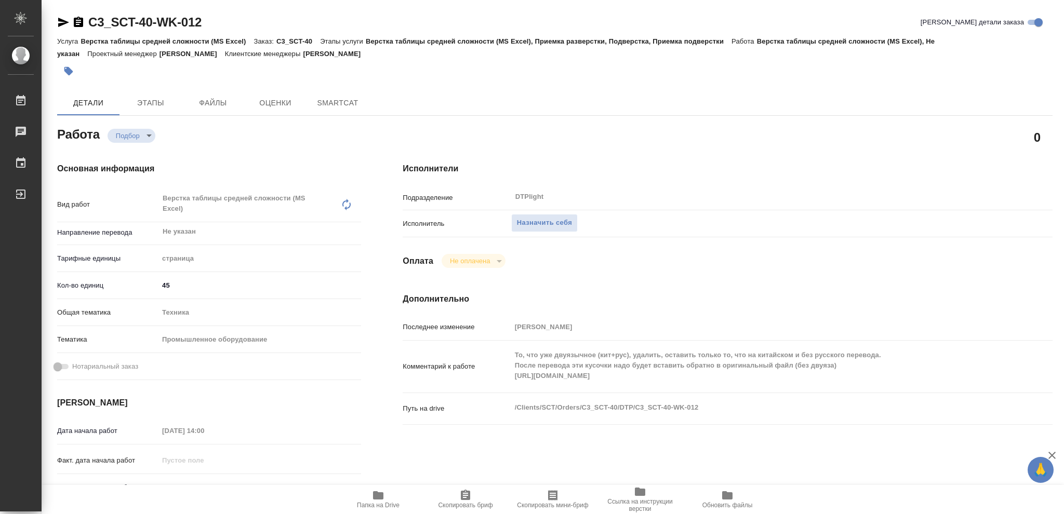
type textarea "x"
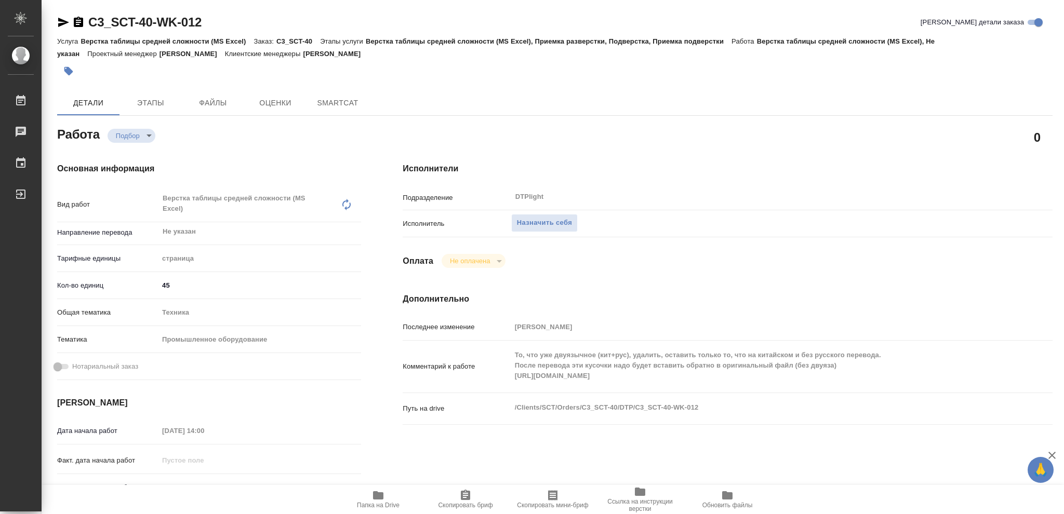
type textarea "x"
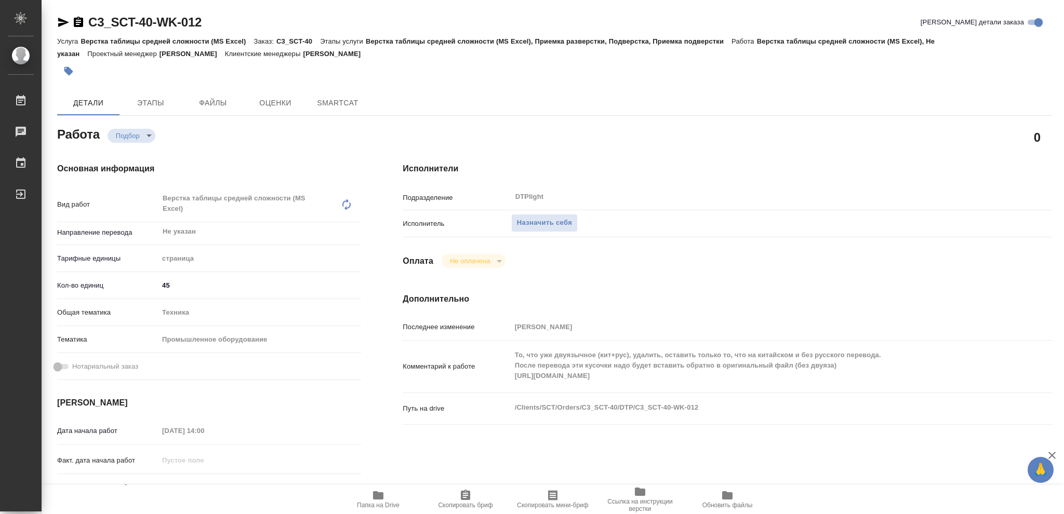
type textarea "x"
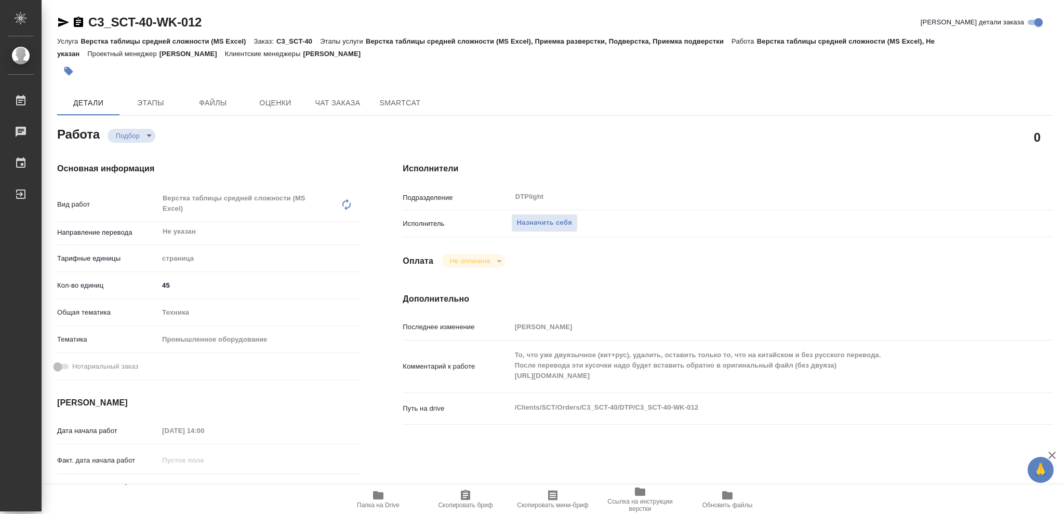
type textarea "x"
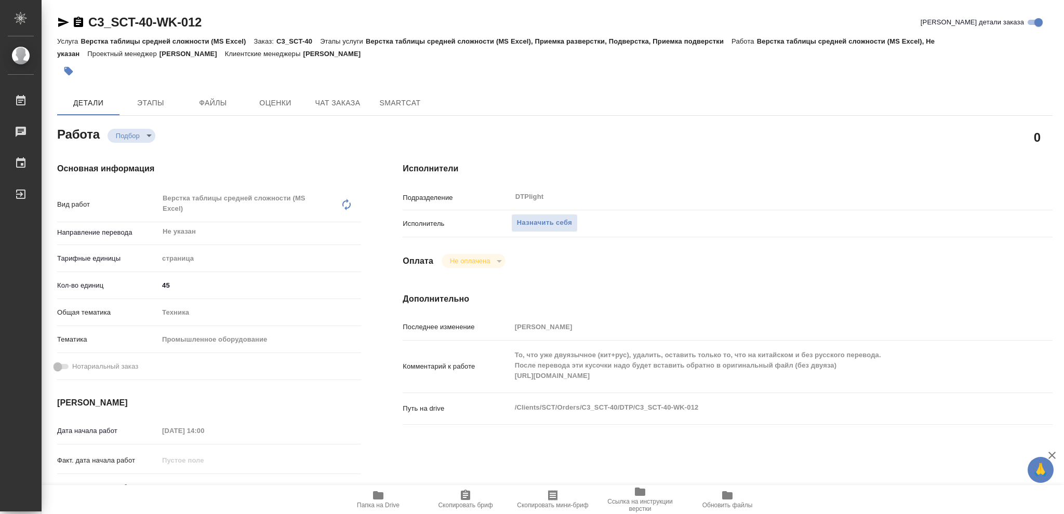
type textarea "x"
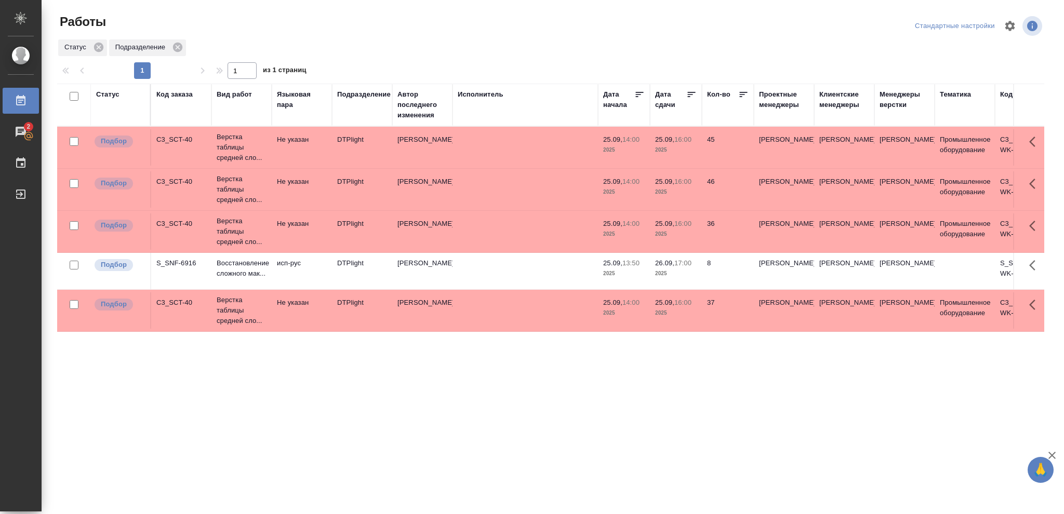
click at [672, 307] on p "25.09," at bounding box center [664, 303] width 19 height 8
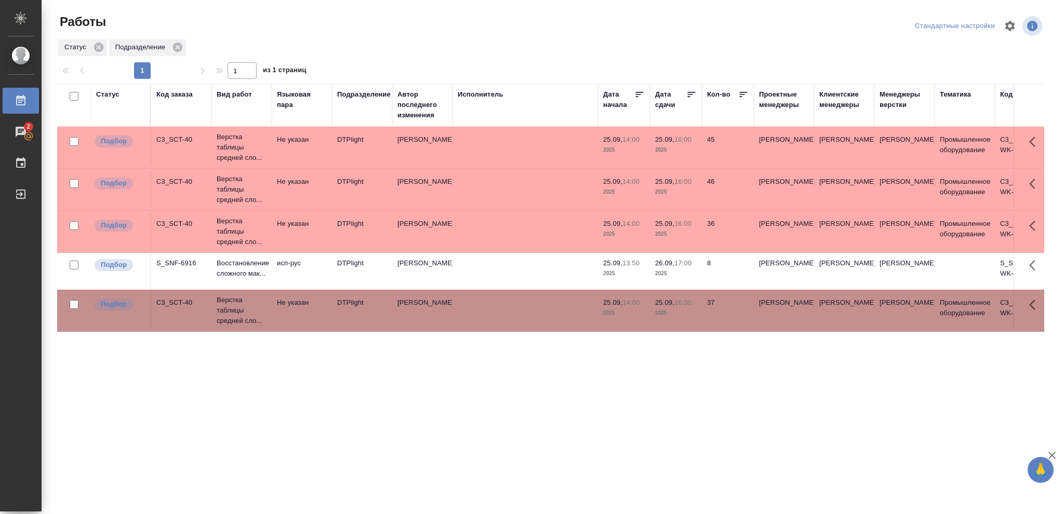
click at [672, 307] on p "25.09," at bounding box center [664, 303] width 19 height 8
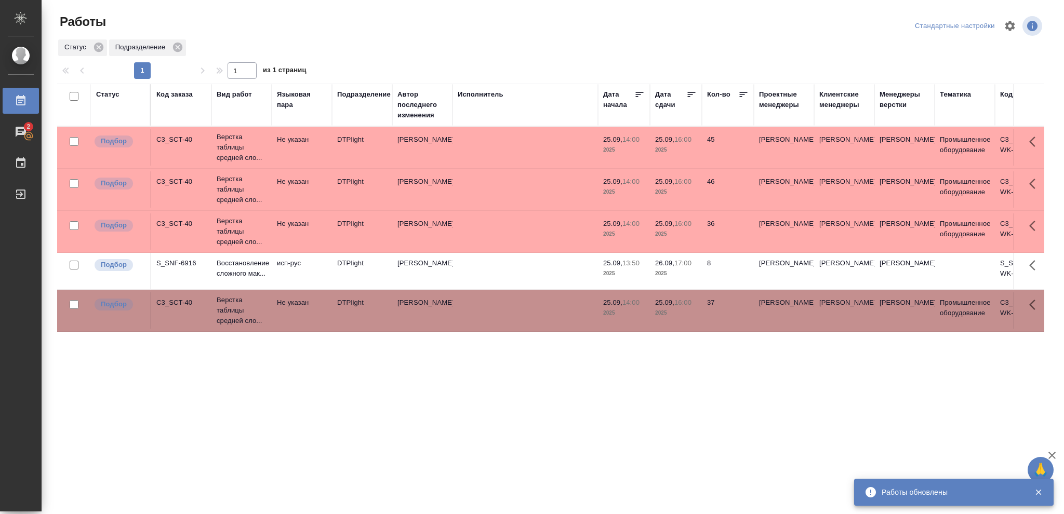
click at [678, 310] on p "2025" at bounding box center [676, 313] width 42 height 10
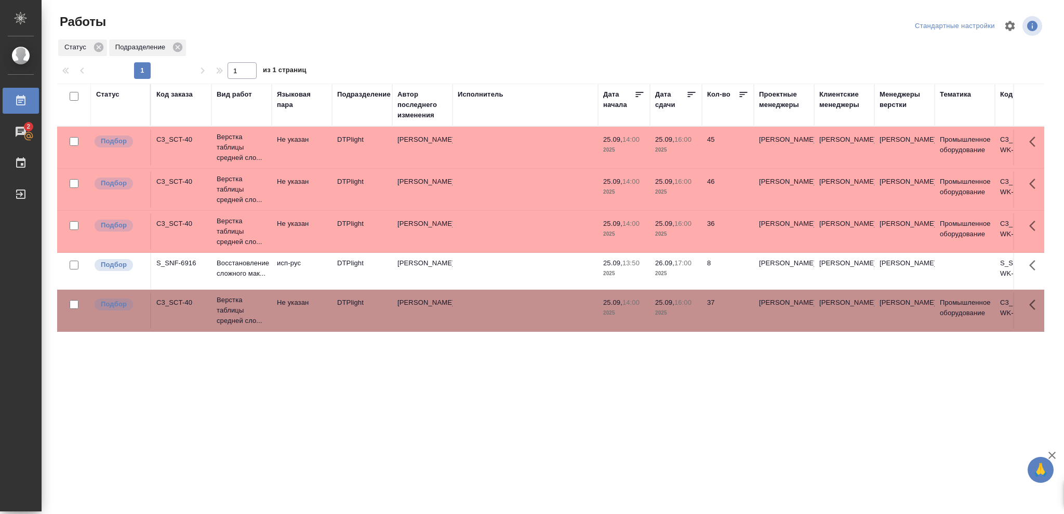
click at [678, 310] on p "2025" at bounding box center [676, 313] width 42 height 10
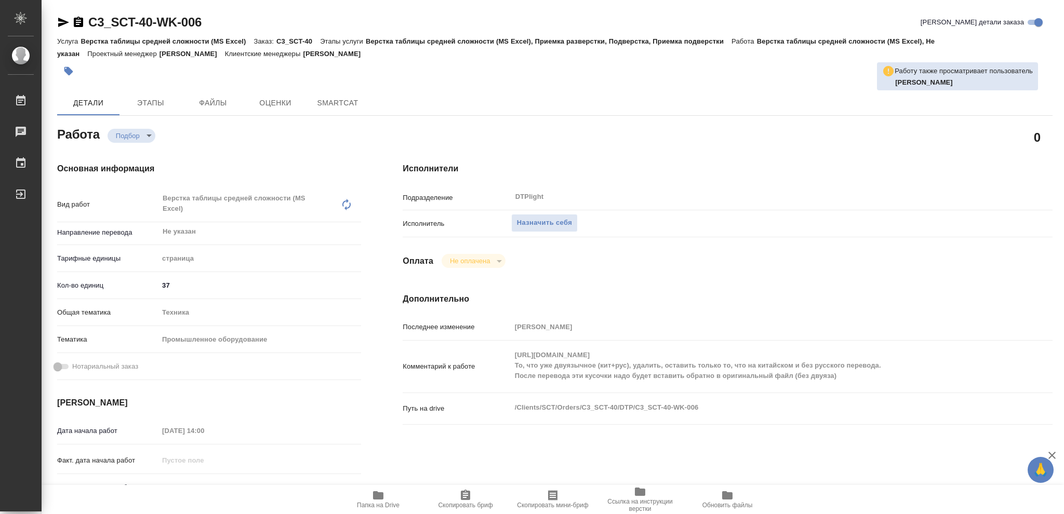
type textarea "x"
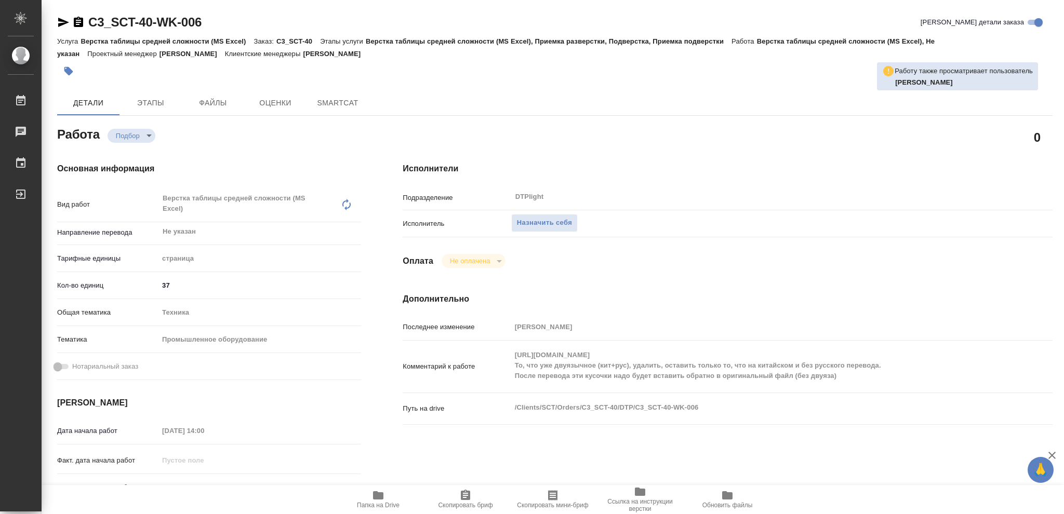
type textarea "x"
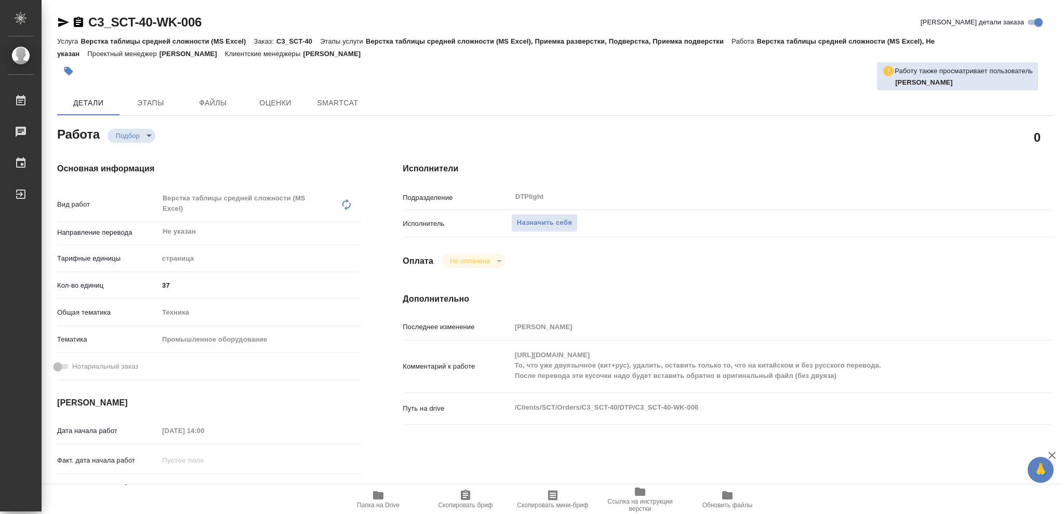
type textarea "x"
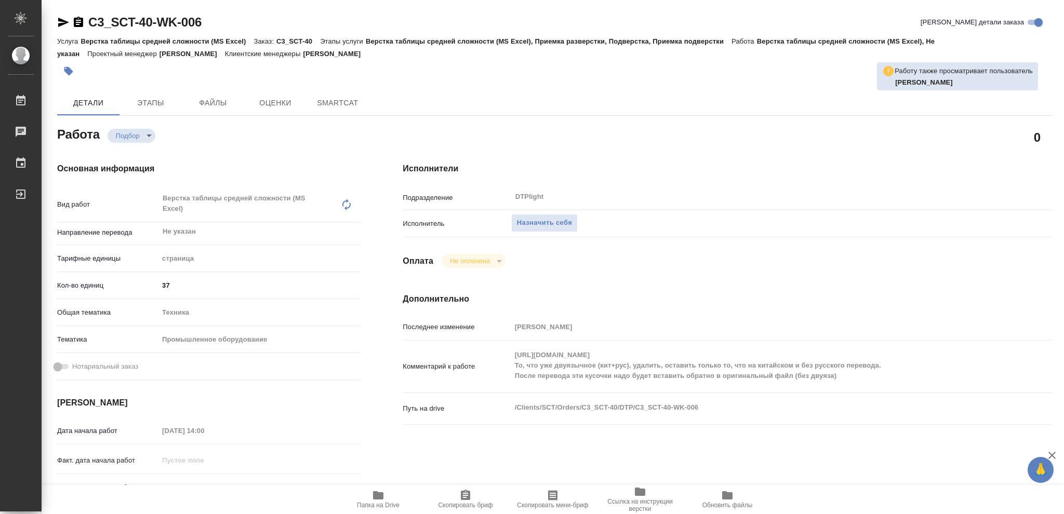
type textarea "x"
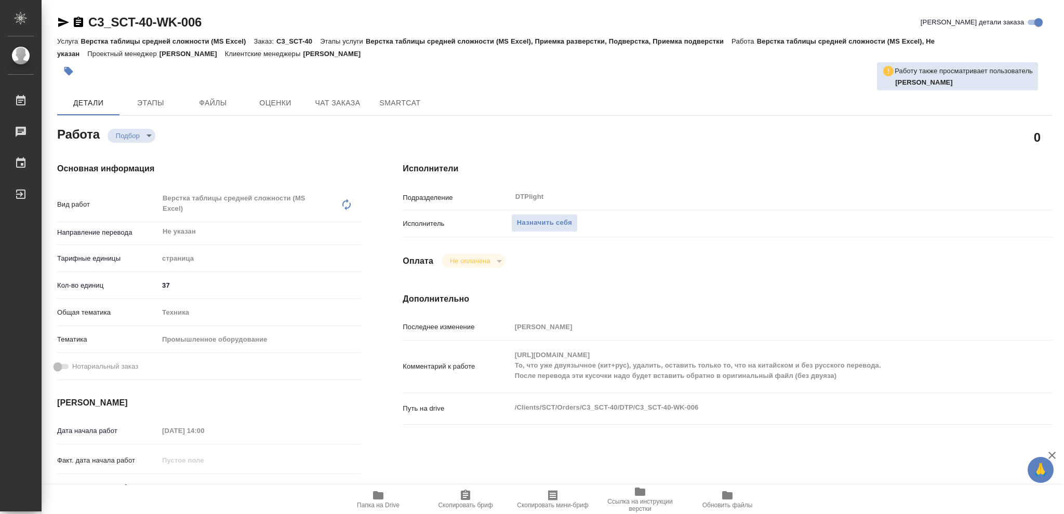
type textarea "x"
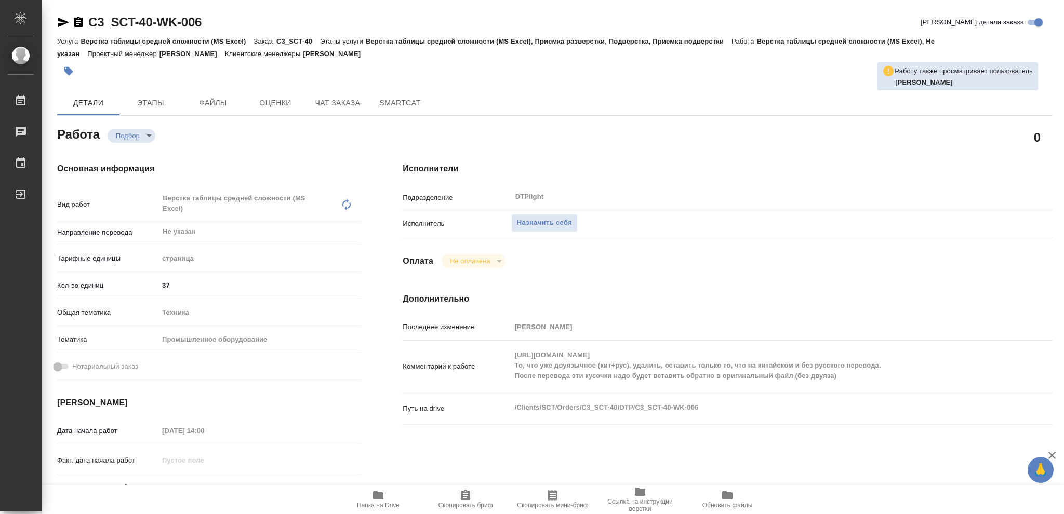
type textarea "x"
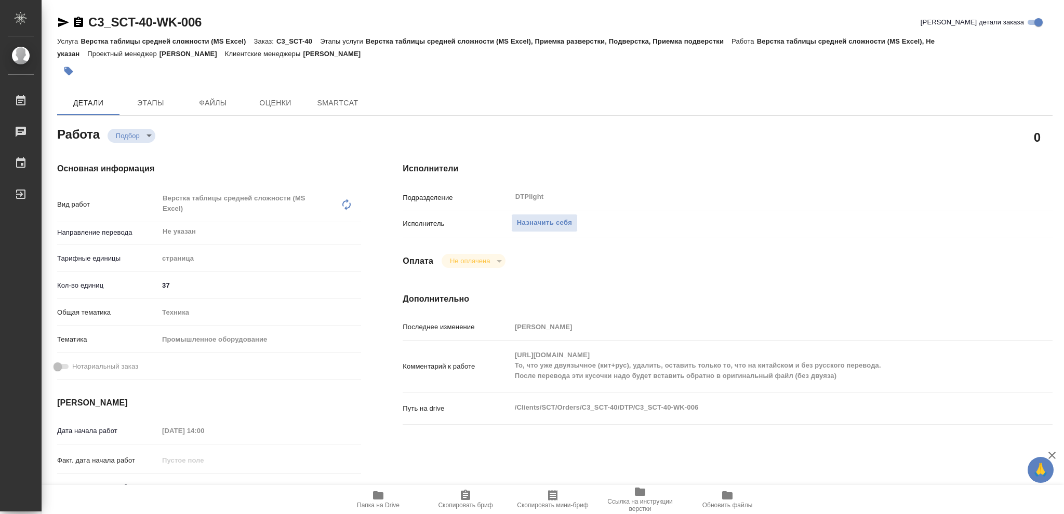
type textarea "x"
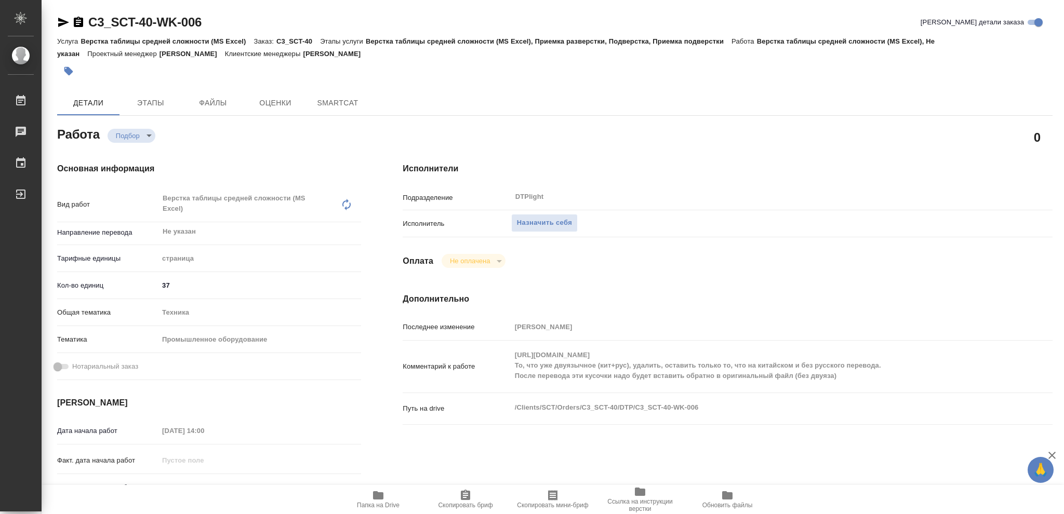
type textarea "x"
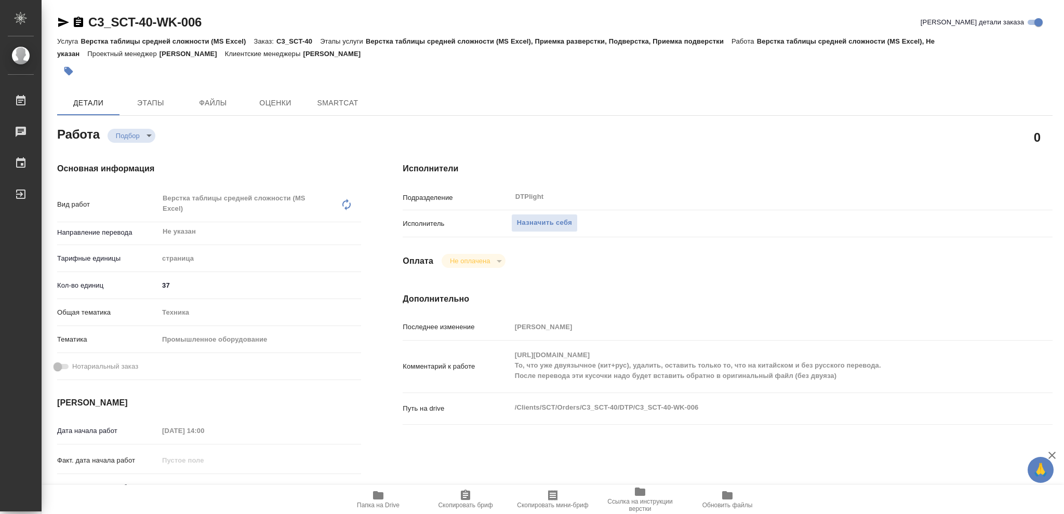
type textarea "x"
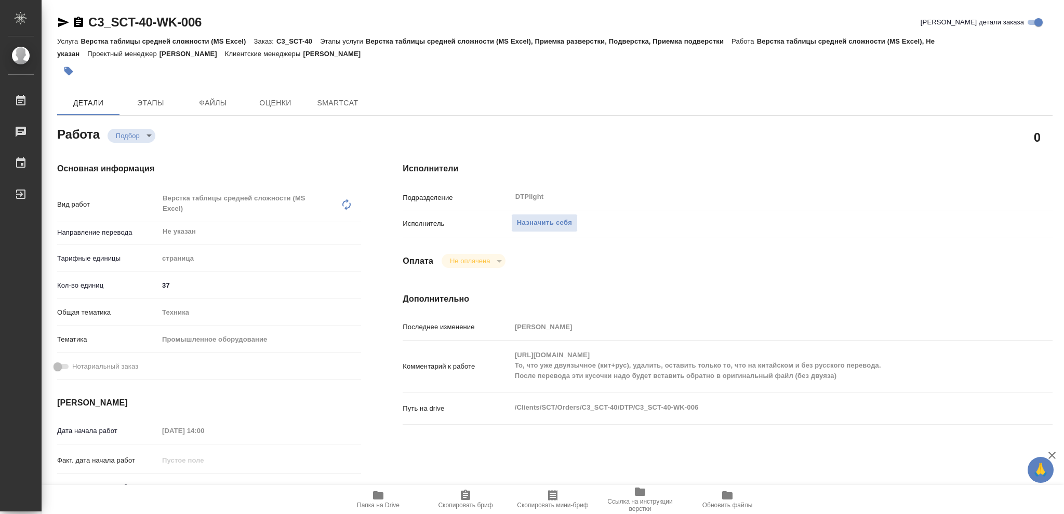
type textarea "x"
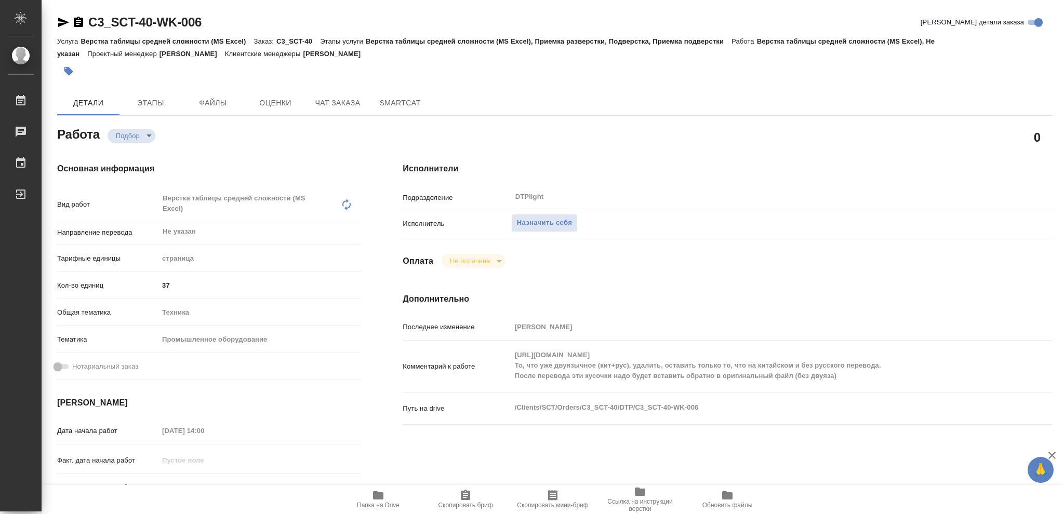
click at [381, 498] on icon "button" at bounding box center [378, 495] width 10 height 8
type textarea "x"
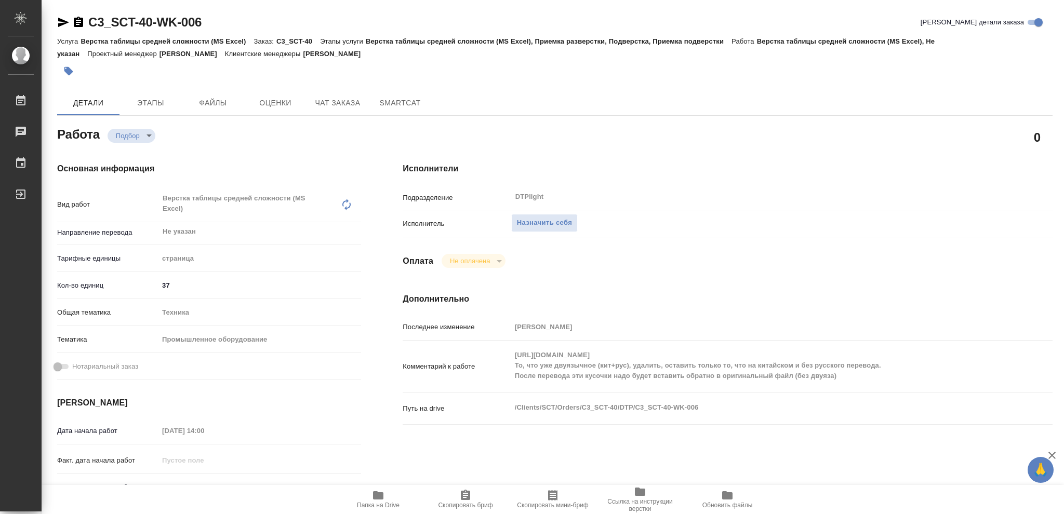
type textarea "x"
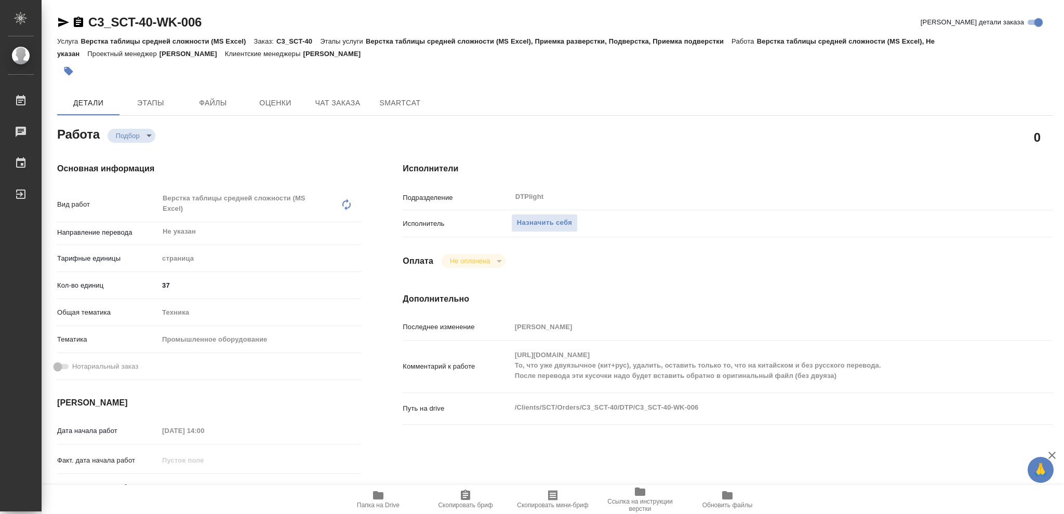
type textarea "x"
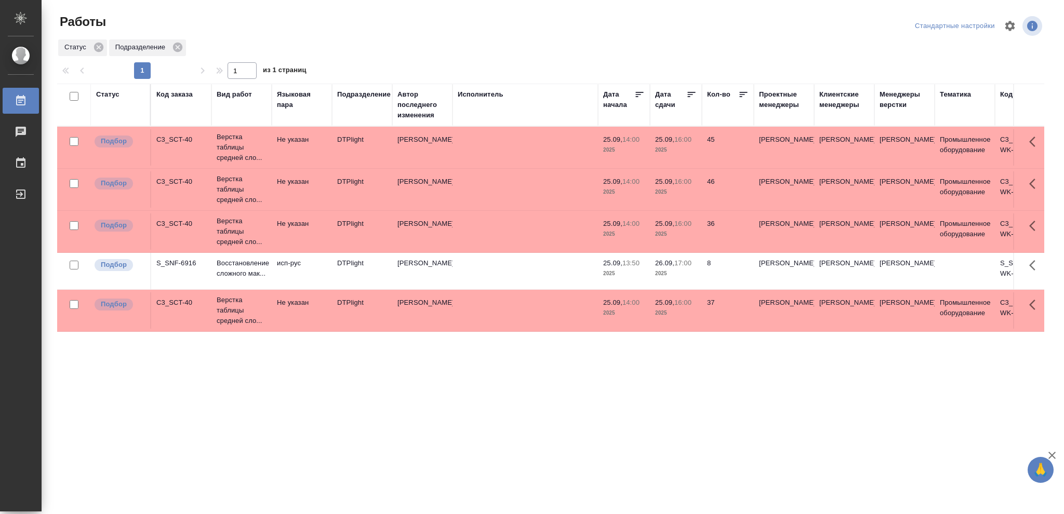
click at [117, 94] on div "Статус" at bounding box center [107, 94] width 23 height 10
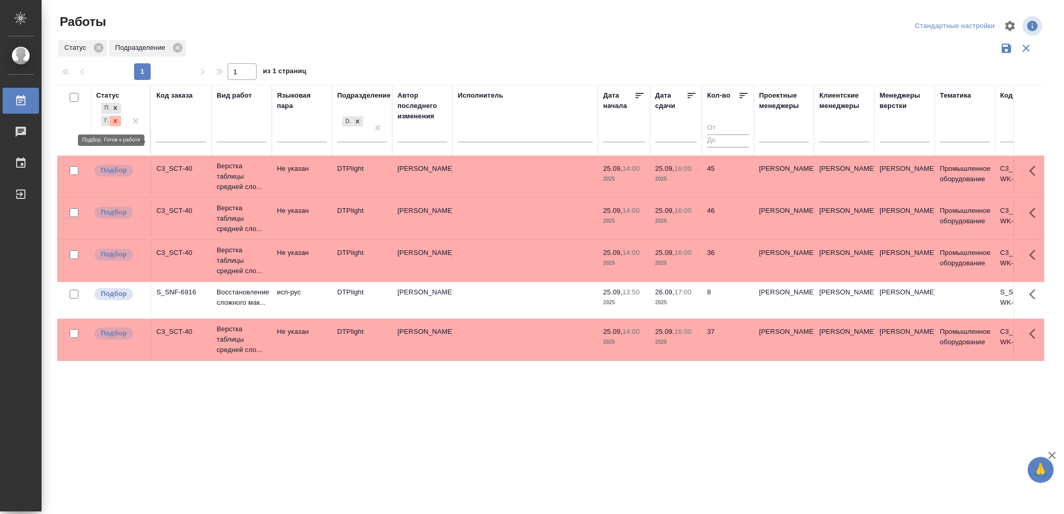
click at [118, 118] on icon at bounding box center [115, 120] width 7 height 7
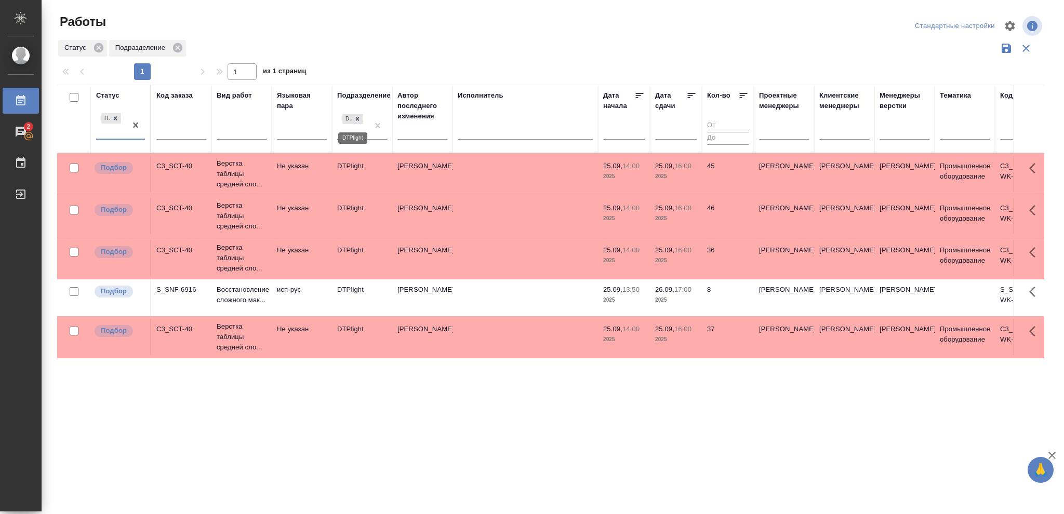
drag, startPoint x: 357, startPoint y: 117, endPoint x: 434, endPoint y: 133, distance: 78.5
click at [358, 117] on icon at bounding box center [357, 118] width 7 height 7
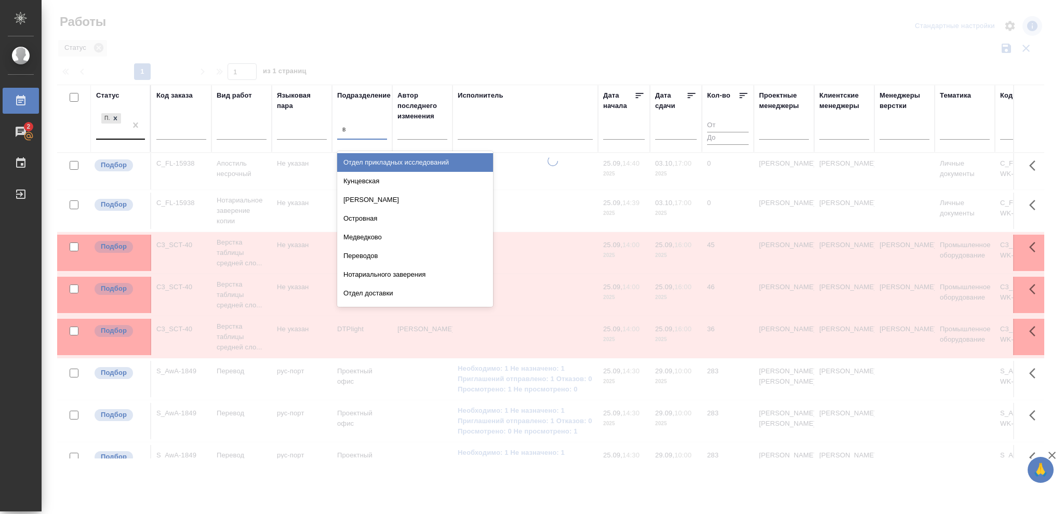
type input "ве"
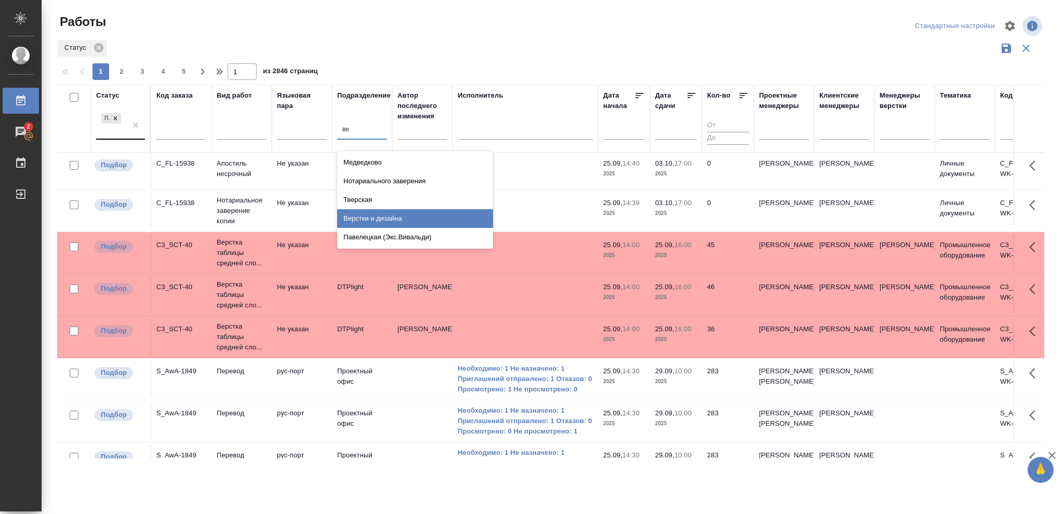
click at [400, 217] on div "Верстки и дизайна" at bounding box center [415, 218] width 156 height 19
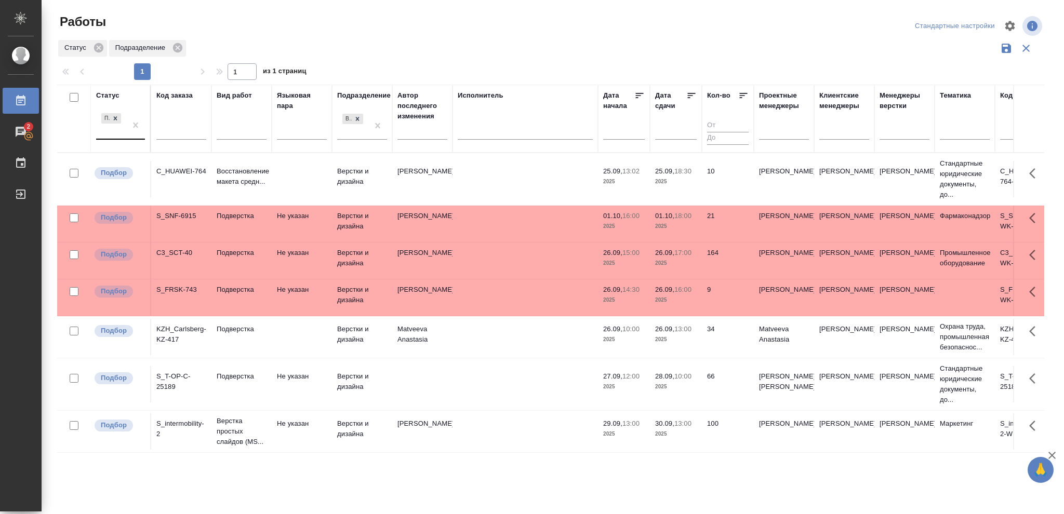
click at [690, 179] on p "2025" at bounding box center [676, 182] width 42 height 10
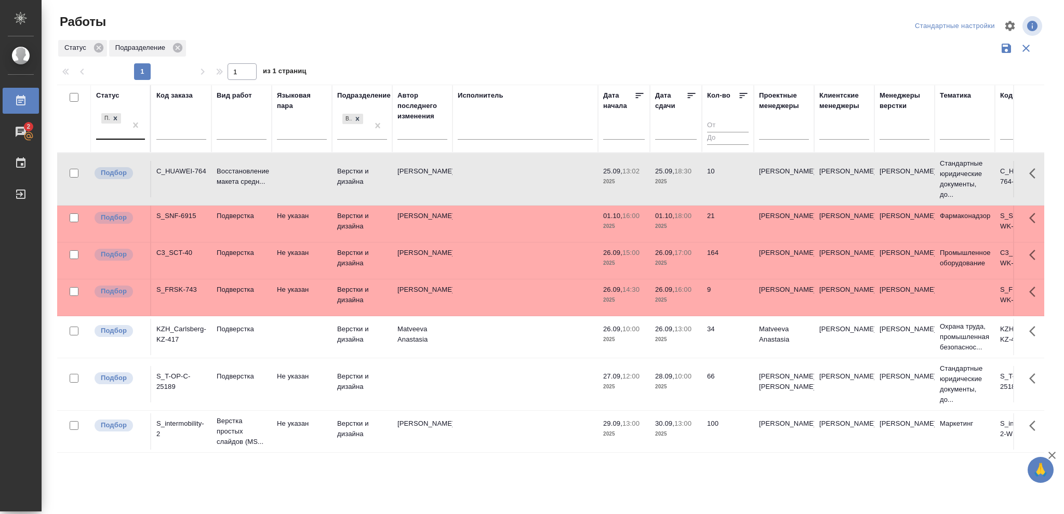
click at [690, 179] on p "2025" at bounding box center [676, 182] width 42 height 10
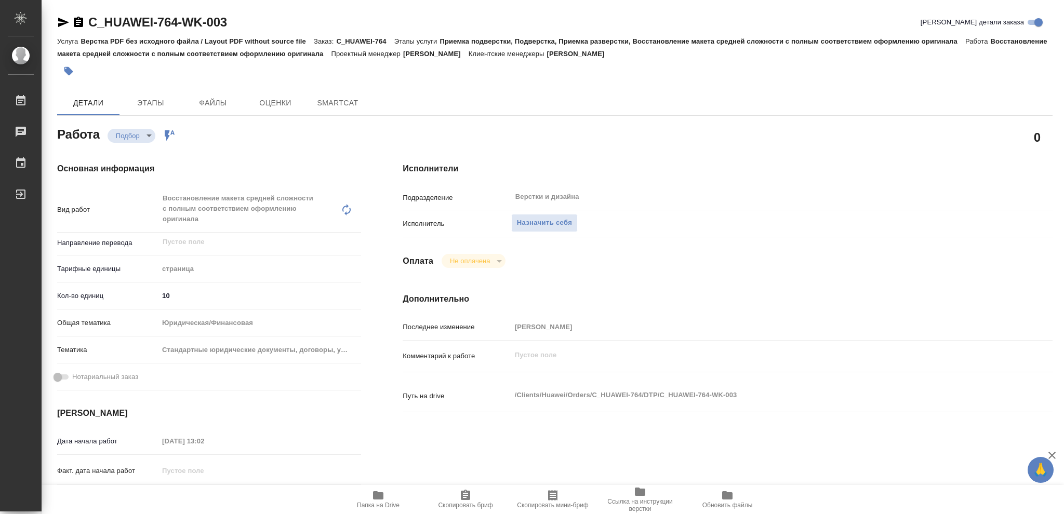
type textarea "x"
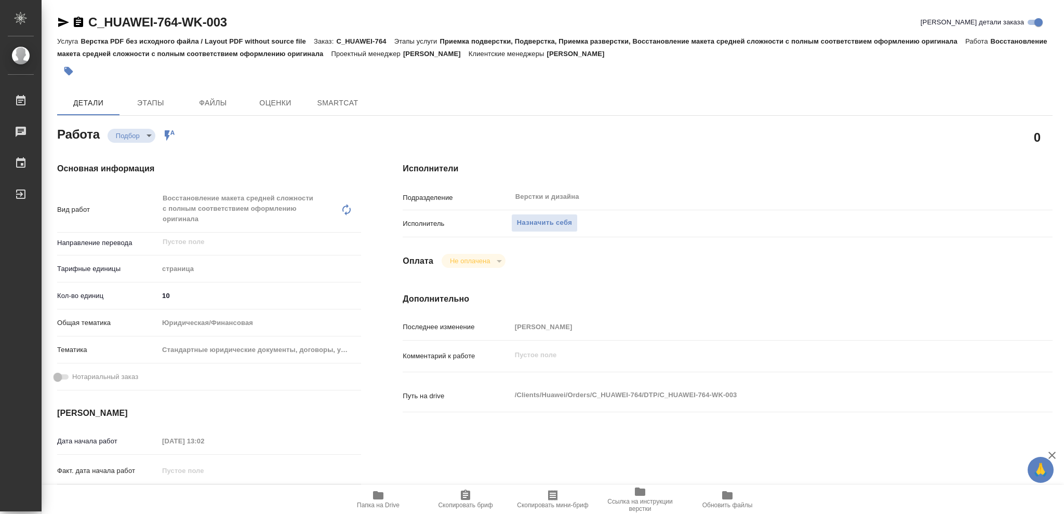
type textarea "x"
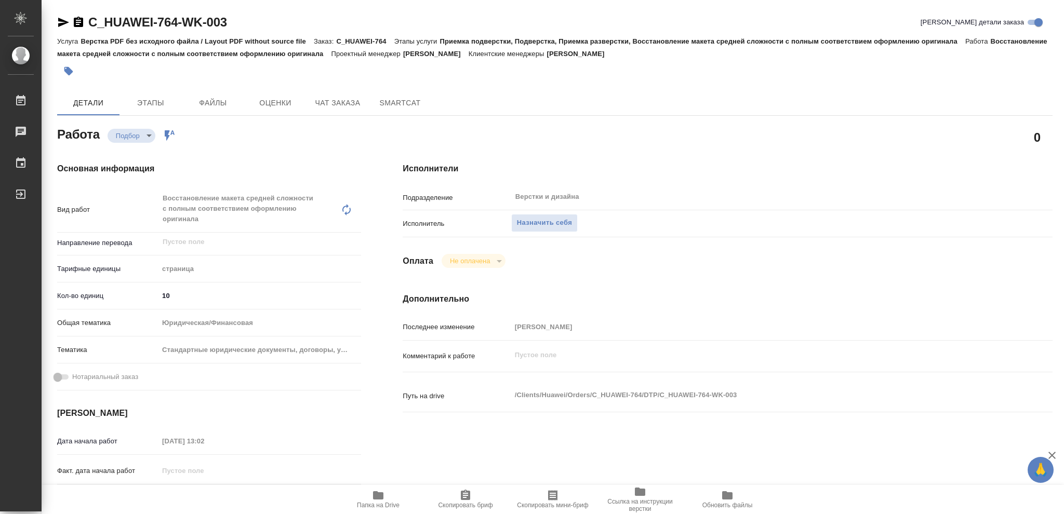
type textarea "x"
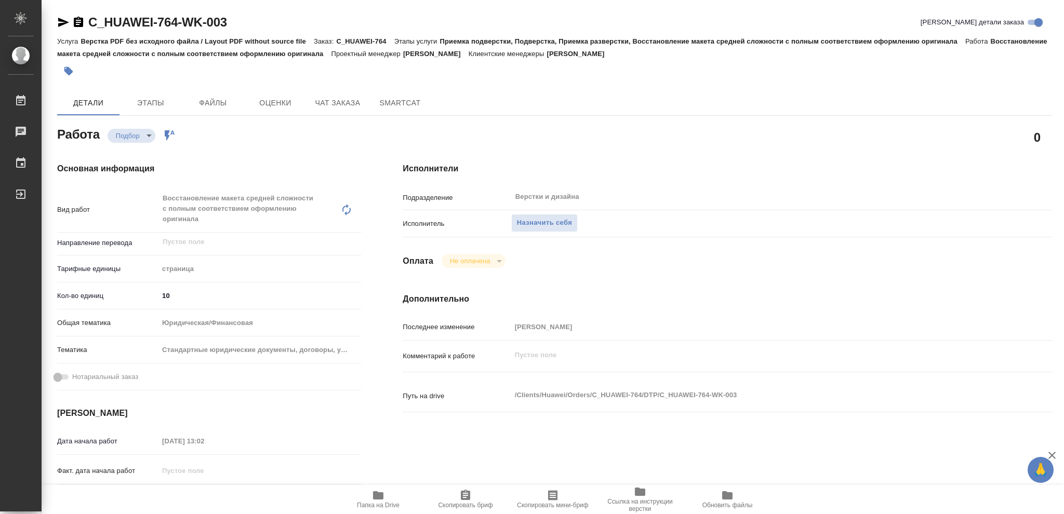
click at [381, 490] on icon "button" at bounding box center [378, 495] width 12 height 12
type textarea "x"
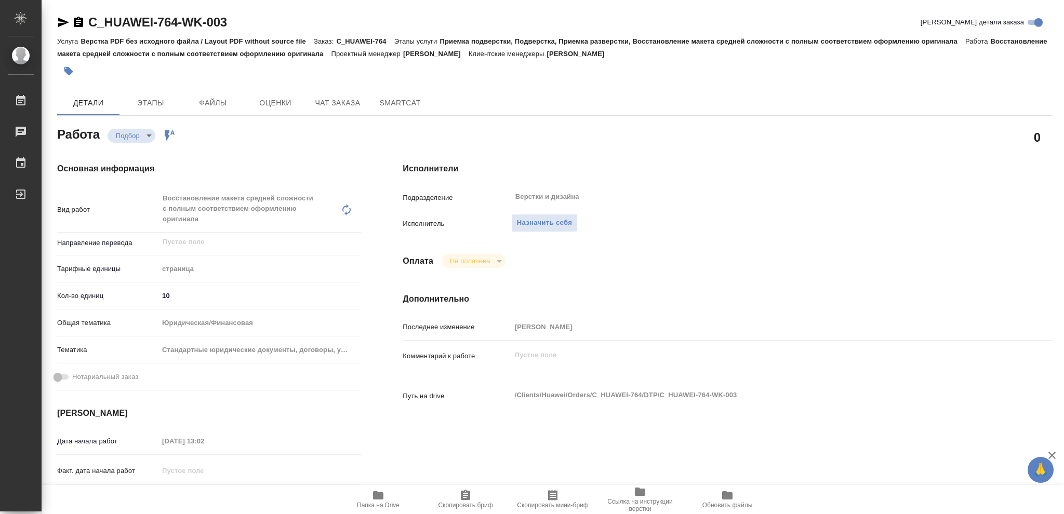
type textarea "x"
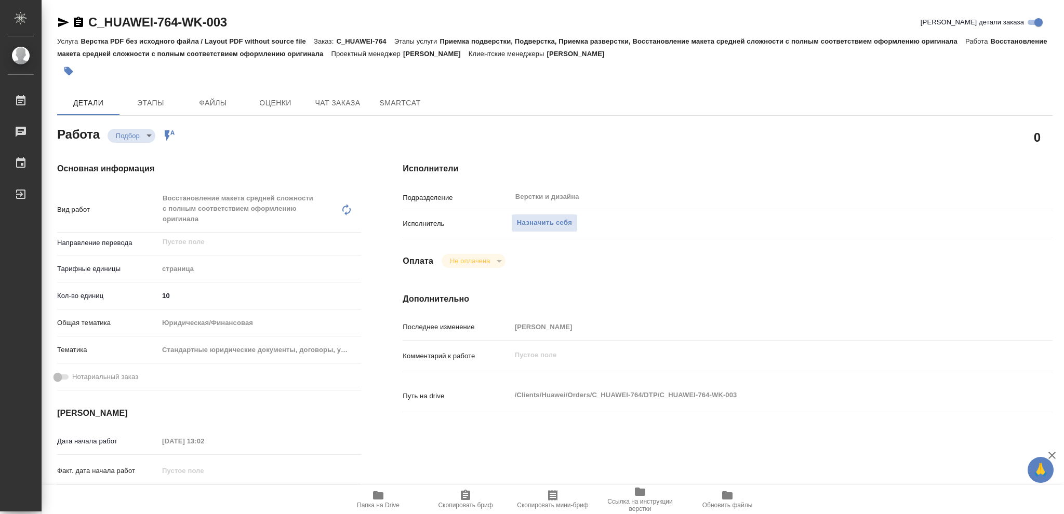
type textarea "x"
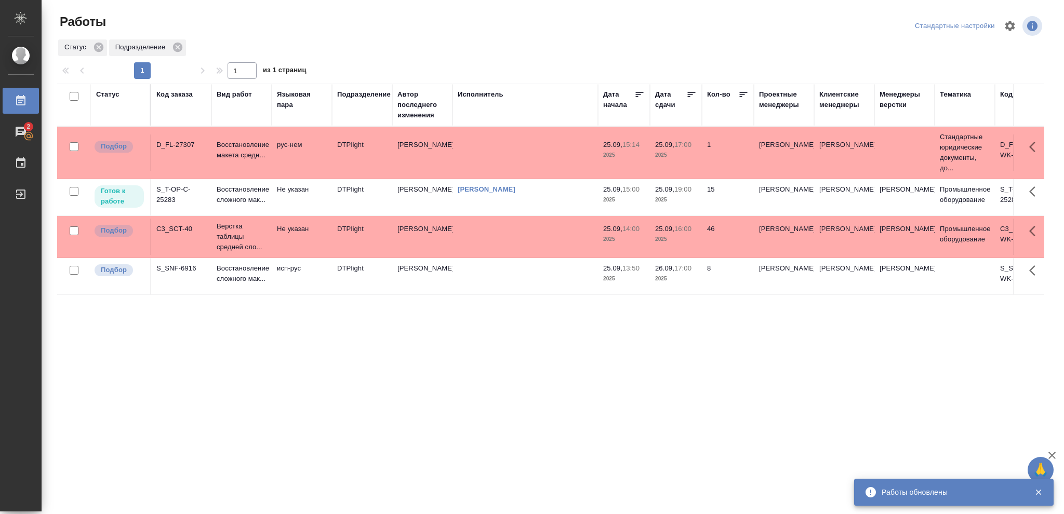
click at [676, 198] on p "2025" at bounding box center [676, 200] width 42 height 10
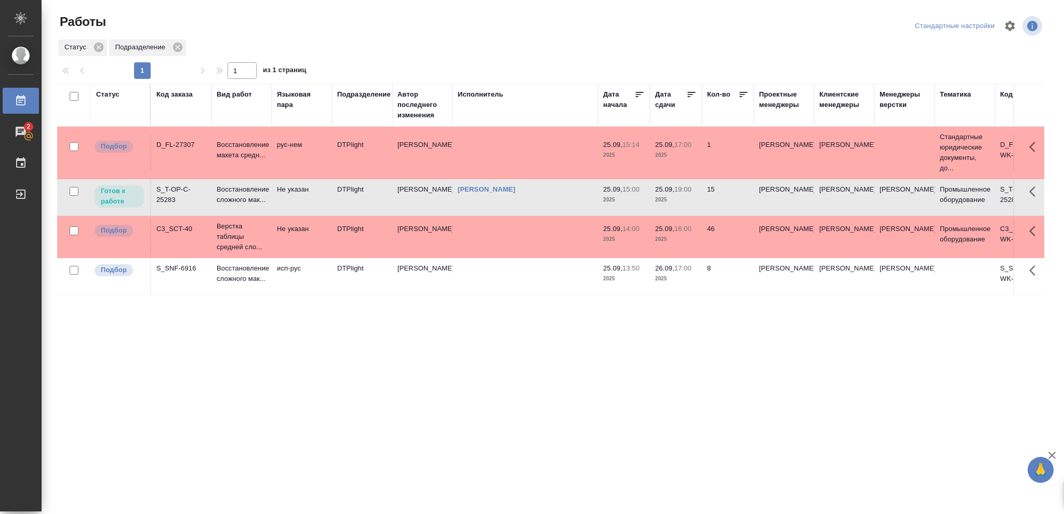
click at [676, 198] on p "2025" at bounding box center [676, 200] width 42 height 10
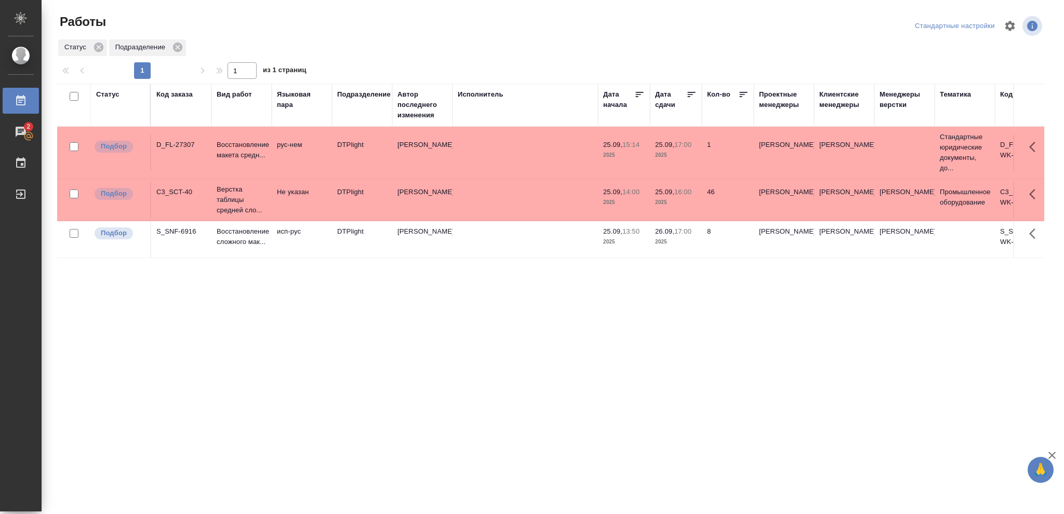
click at [114, 95] on div "Статус" at bounding box center [107, 94] width 23 height 10
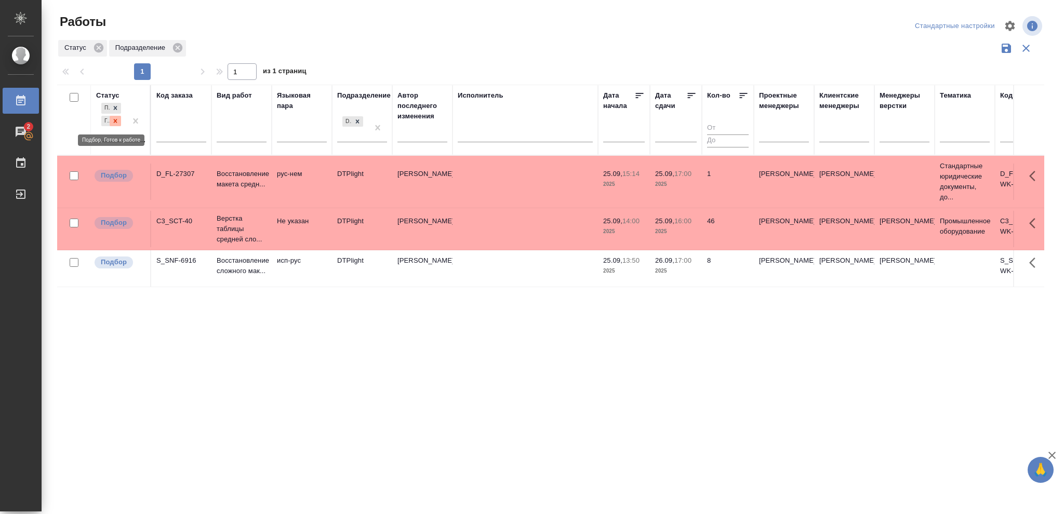
click at [111, 121] on div at bounding box center [115, 121] width 11 height 11
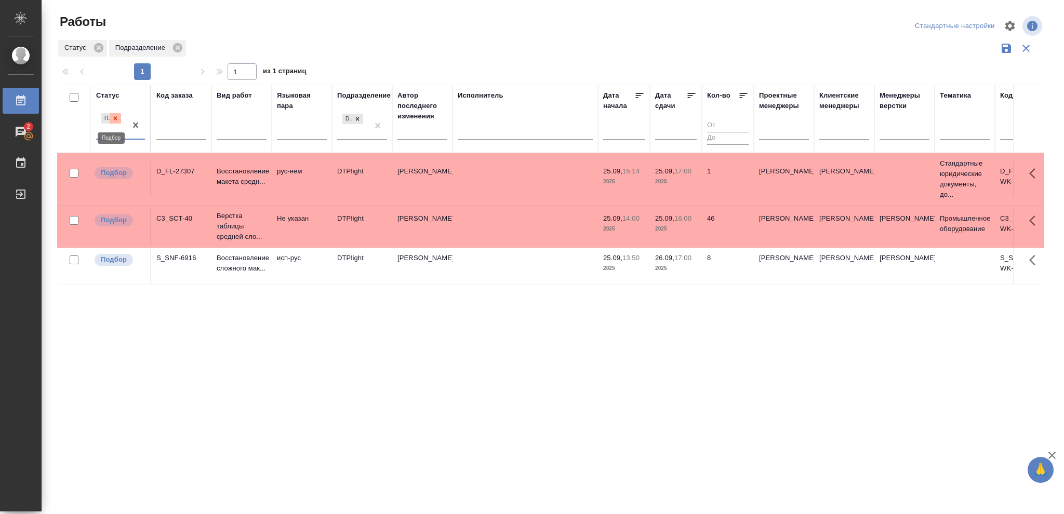
click at [115, 121] on icon at bounding box center [115, 118] width 7 height 7
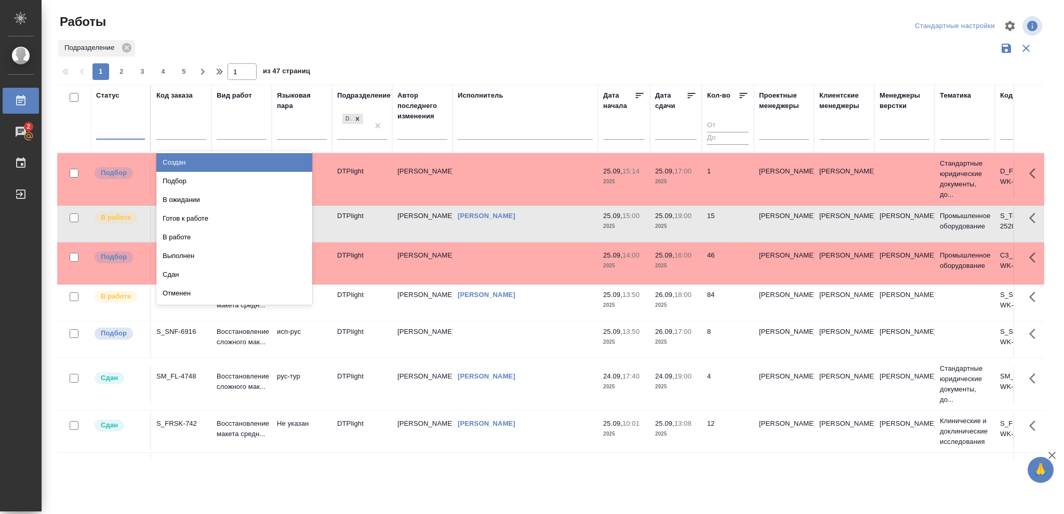
click at [115, 126] on div at bounding box center [120, 129] width 49 height 15
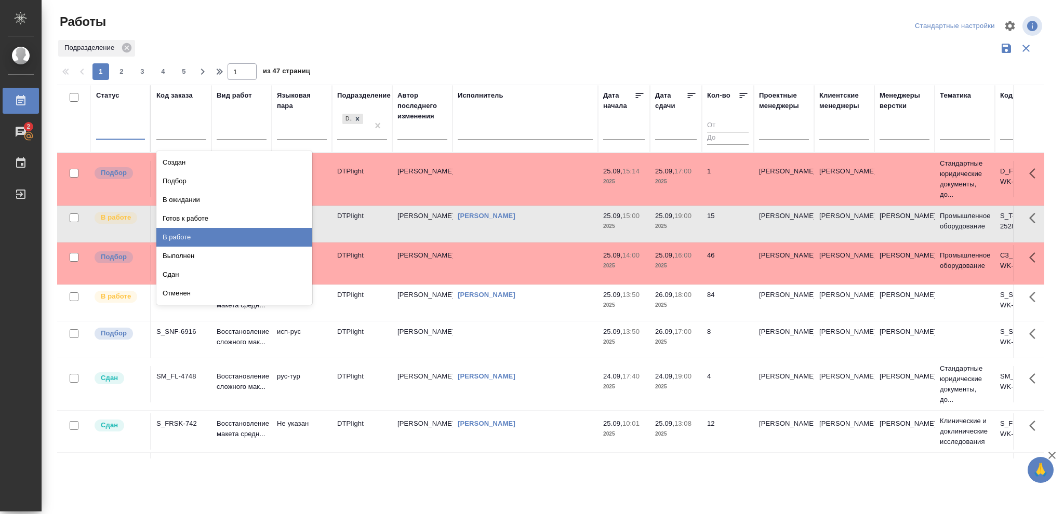
click at [180, 236] on div "В работе" at bounding box center [234, 237] width 156 height 19
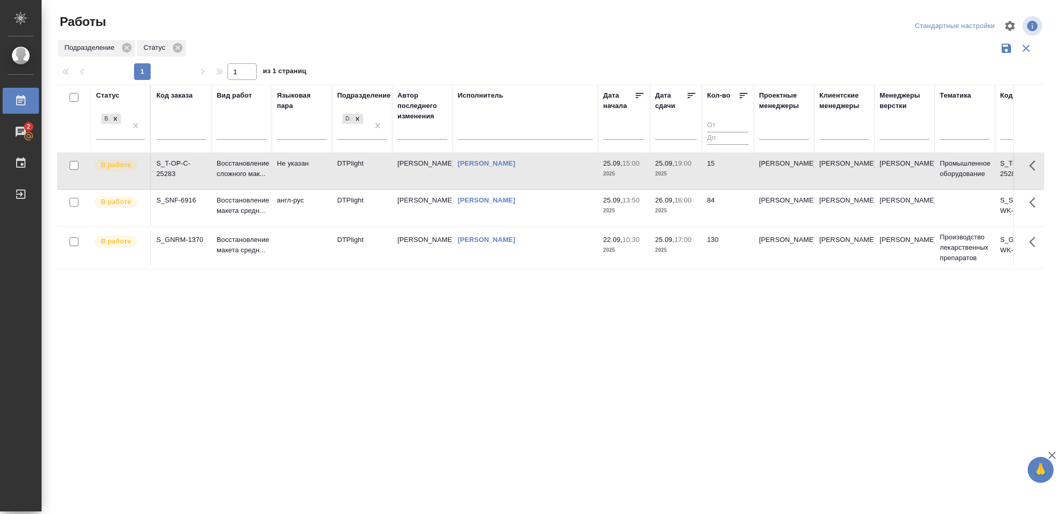
click at [688, 94] on icon at bounding box center [692, 95] width 8 height 5
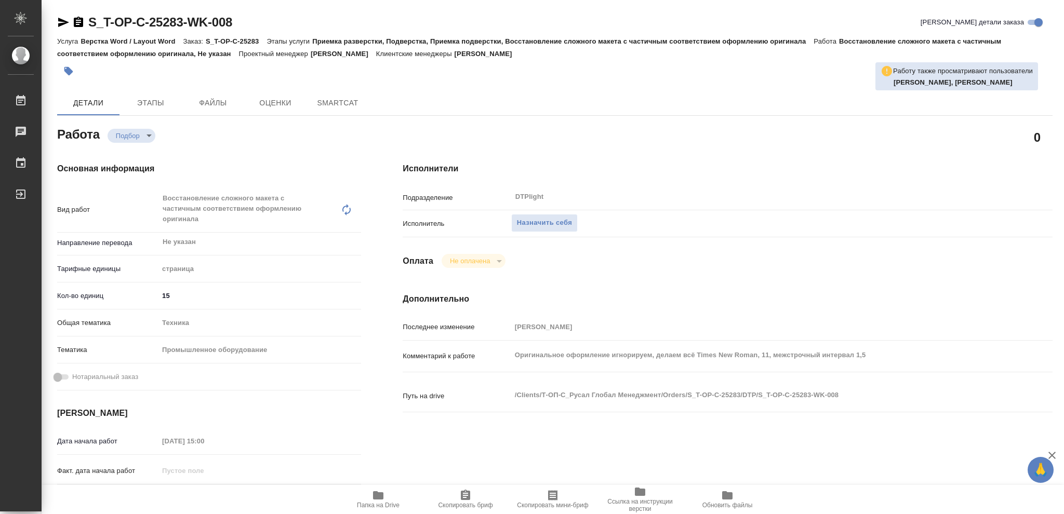
type textarea "x"
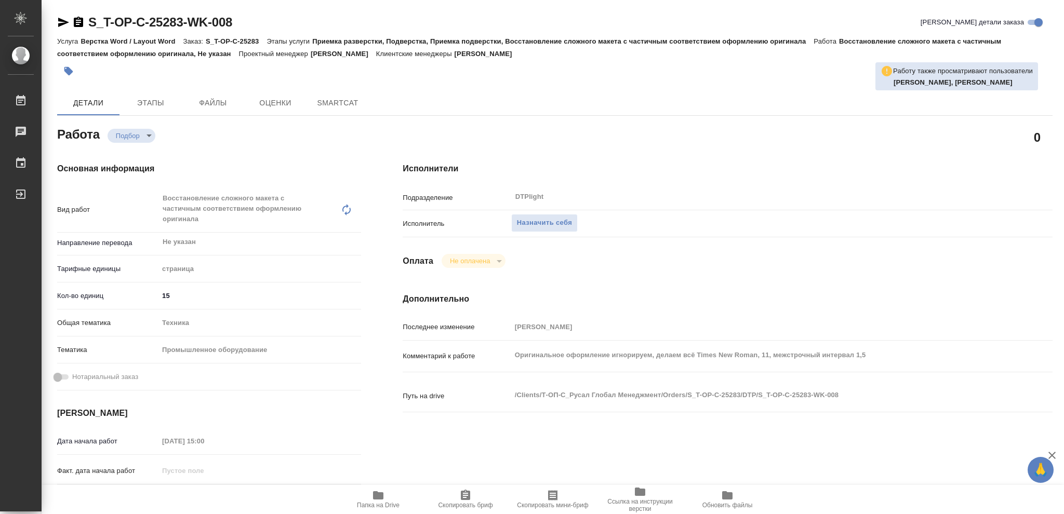
type textarea "x"
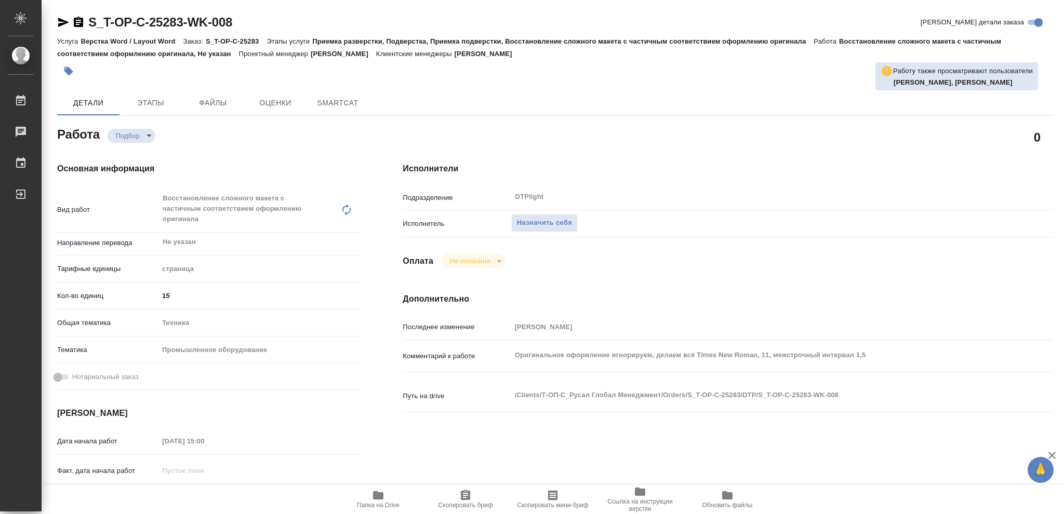
type textarea "x"
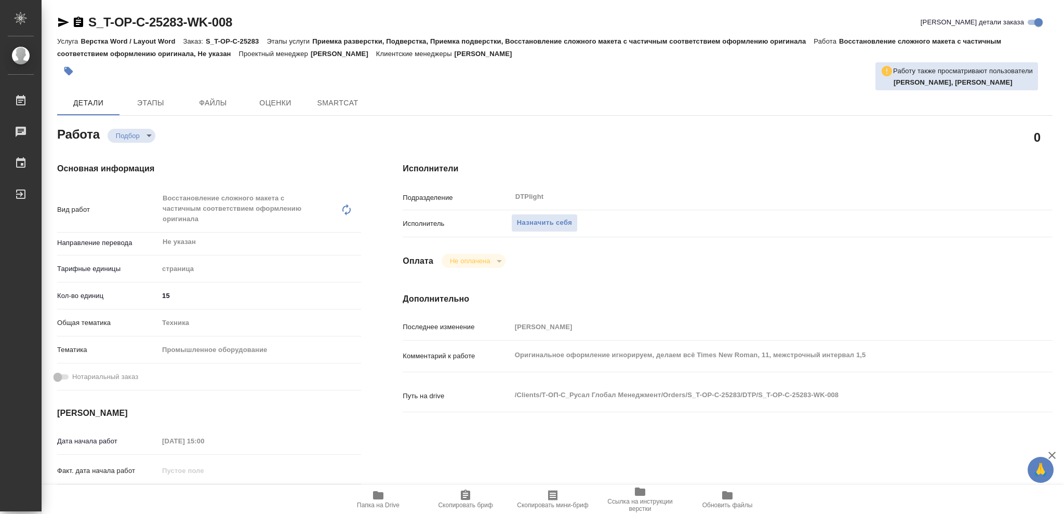
type textarea "x"
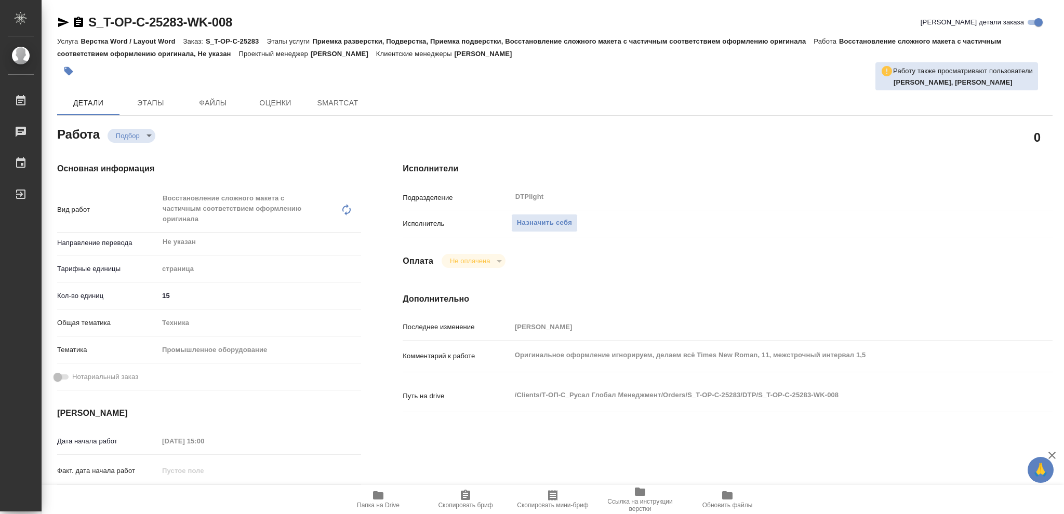
type textarea "x"
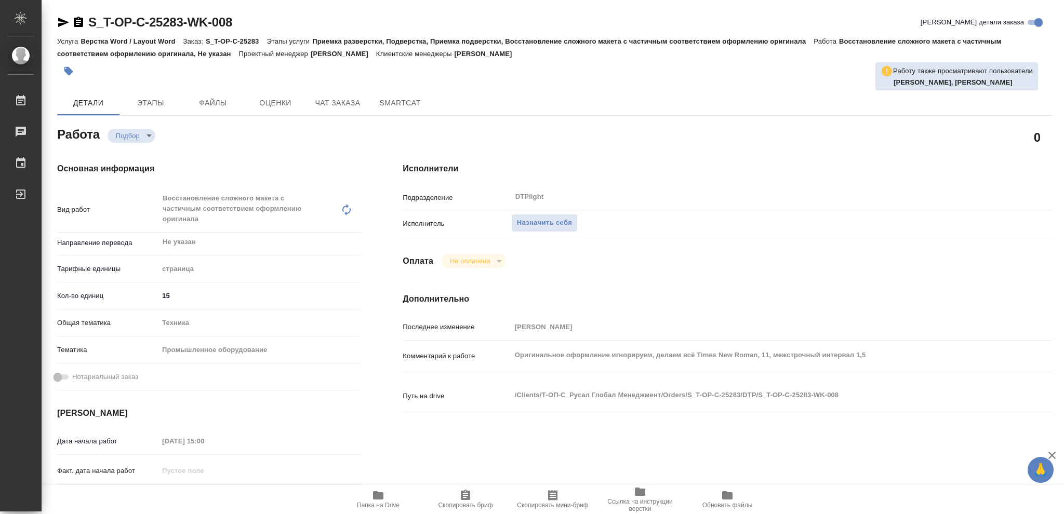
type textarea "x"
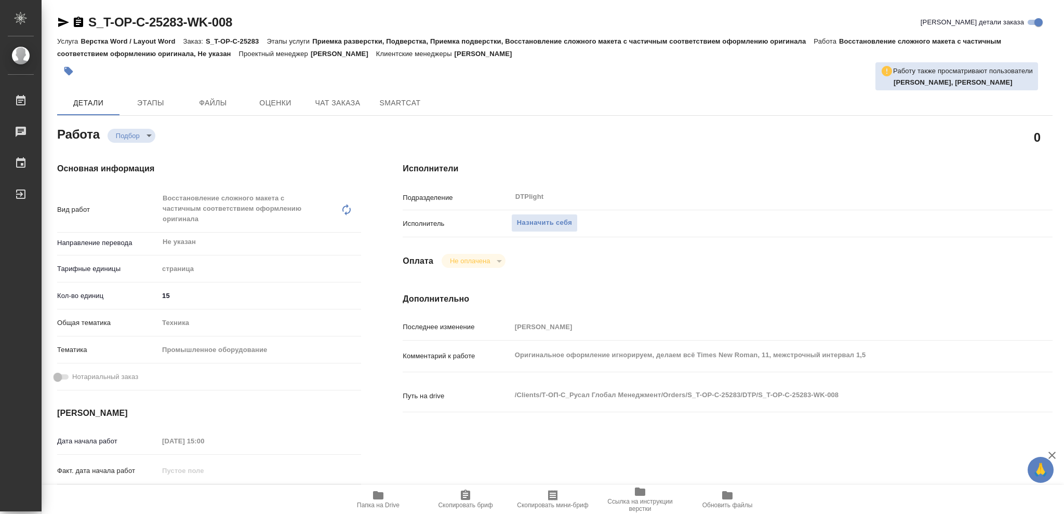
type textarea "x"
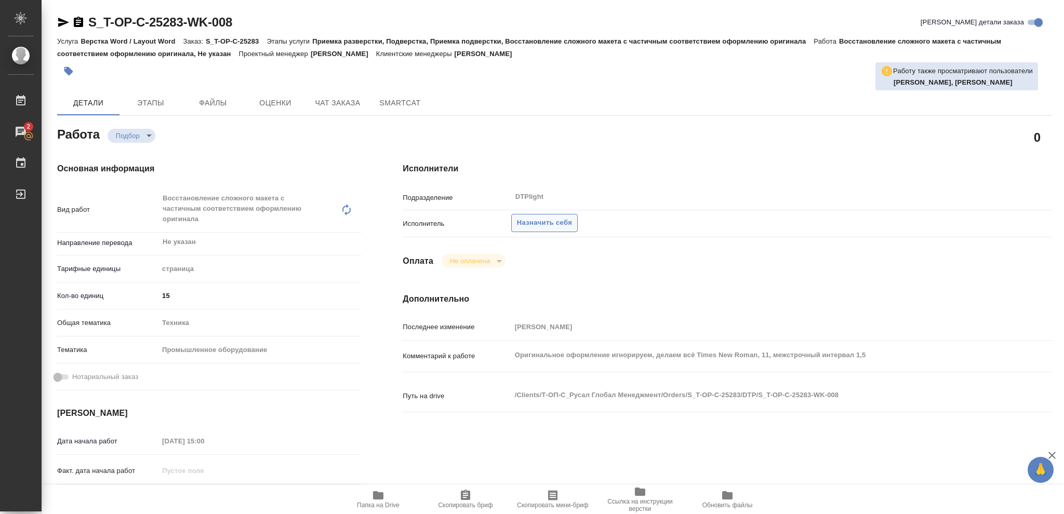
click at [546, 221] on span "Назначить себя" at bounding box center [544, 223] width 55 height 12
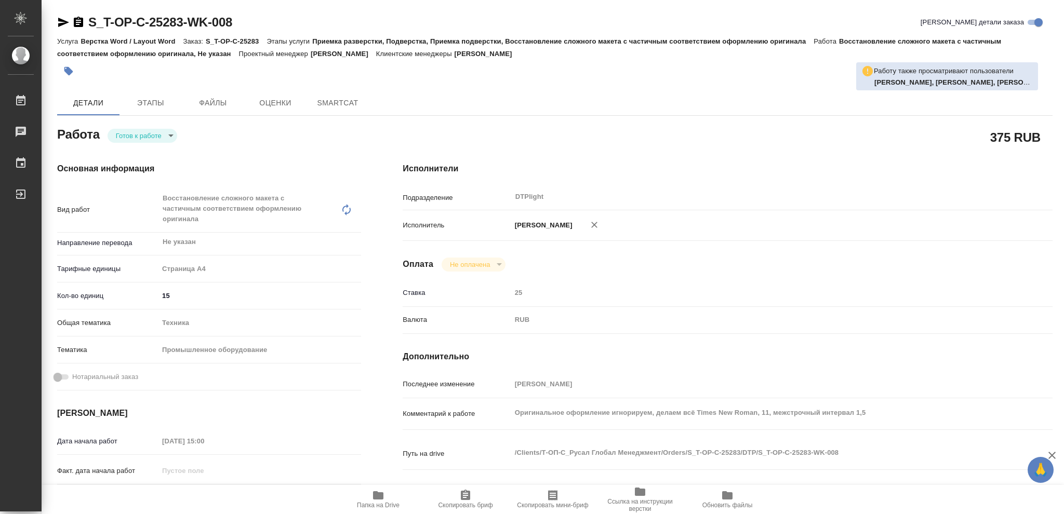
type textarea "x"
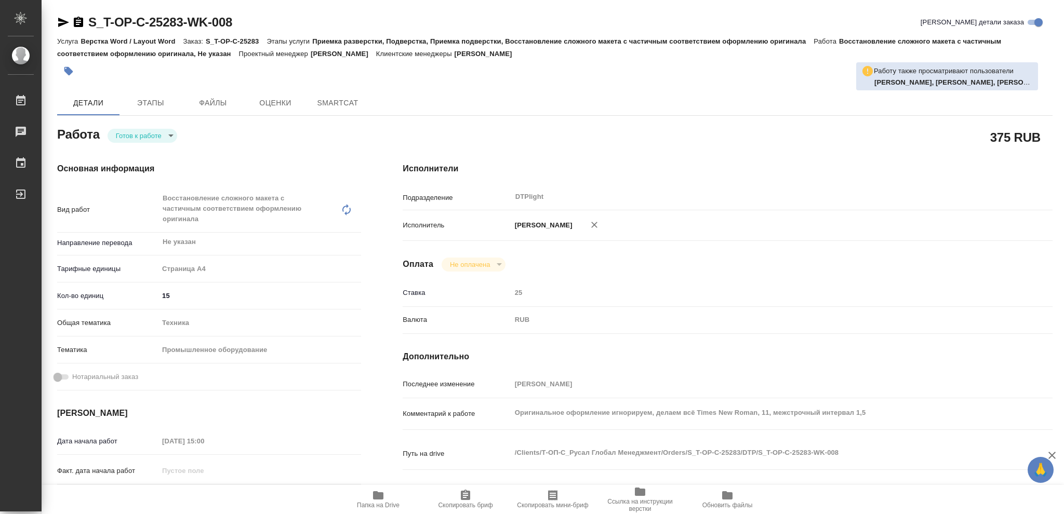
type textarea "x"
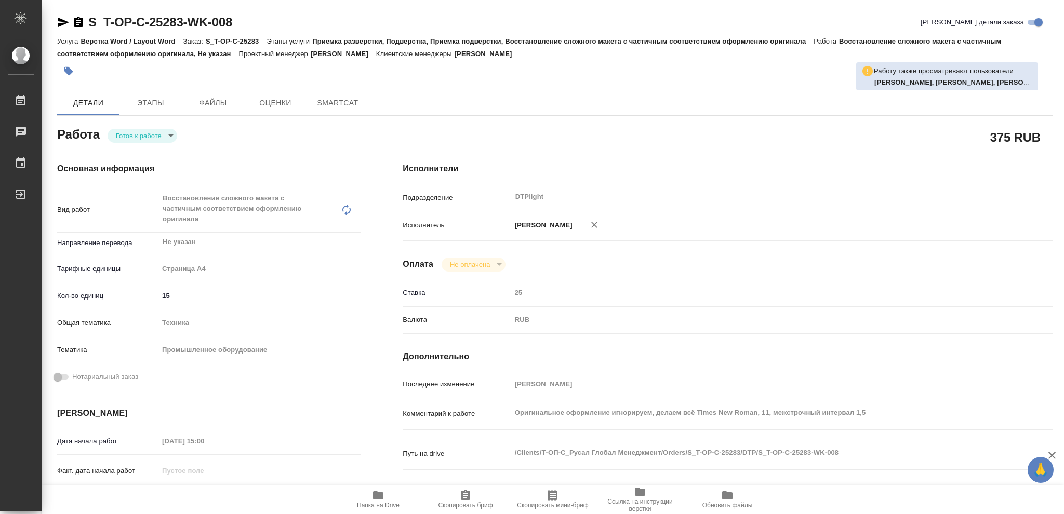
type textarea "x"
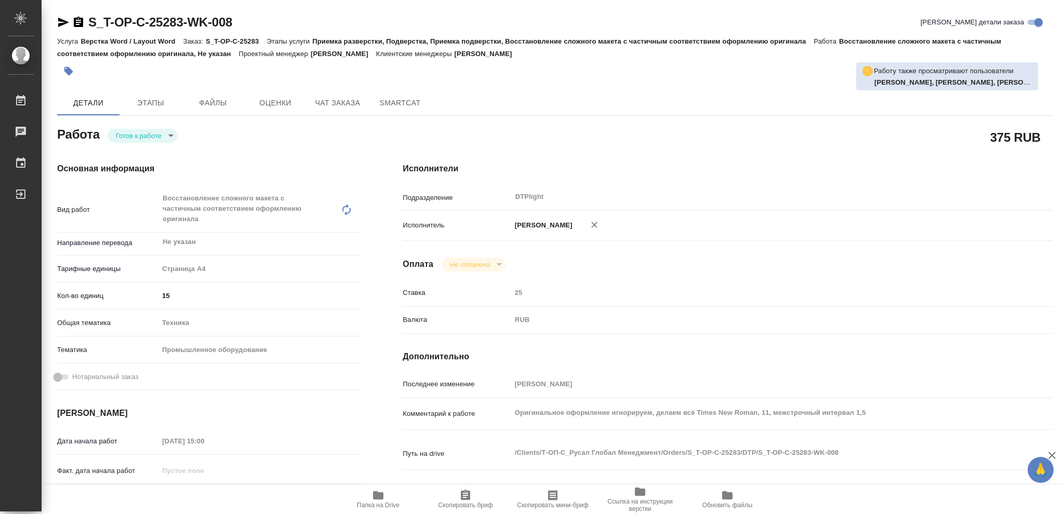
type textarea "x"
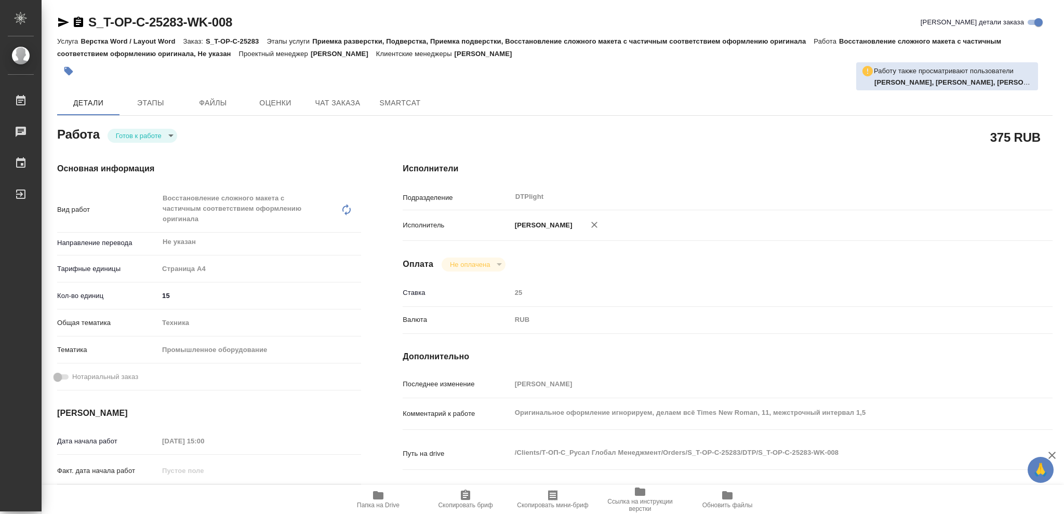
type textarea "x"
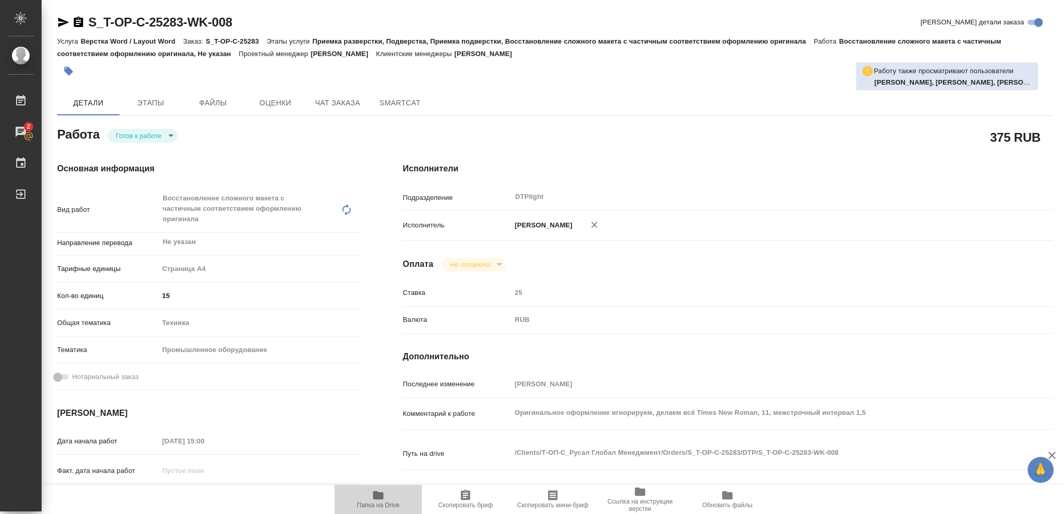
click at [379, 498] on icon "button" at bounding box center [378, 495] width 10 height 8
type textarea "x"
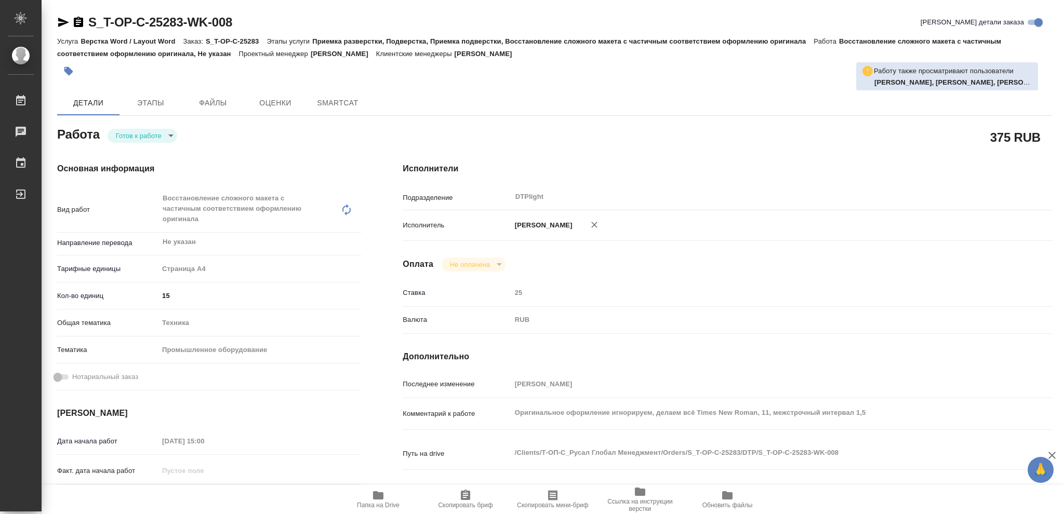
type textarea "x"
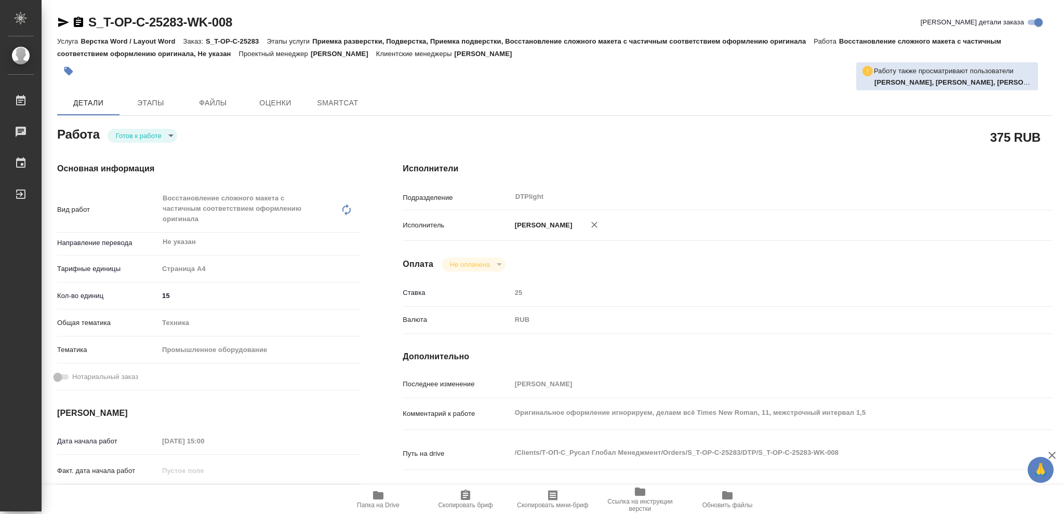
type textarea "x"
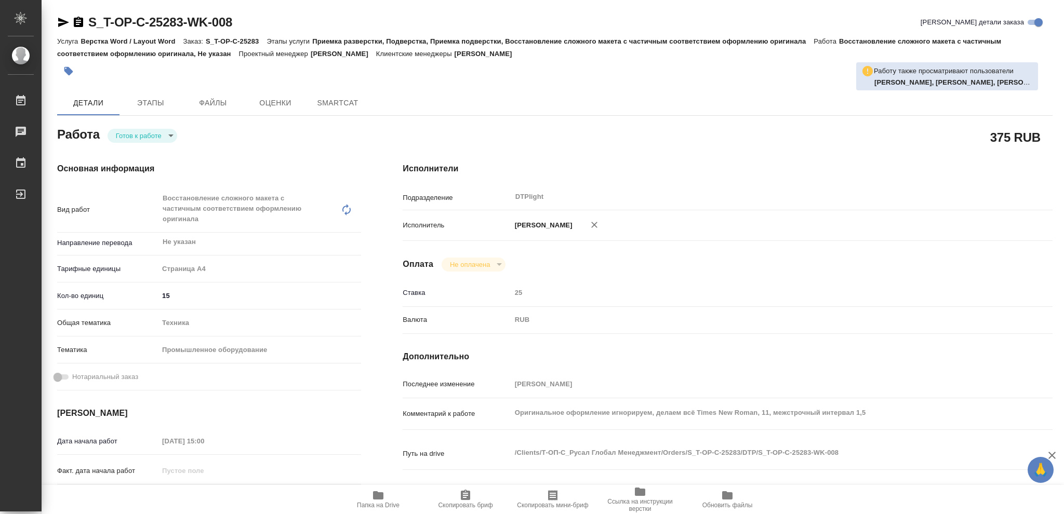
type textarea "x"
click at [170, 132] on body "🙏 .cls-1 fill:#fff; AWATERA Vasileva Olga Работы Чаты График Выйти S_T-OP-C-252…" at bounding box center [532, 257] width 1064 height 514
type textarea "x"
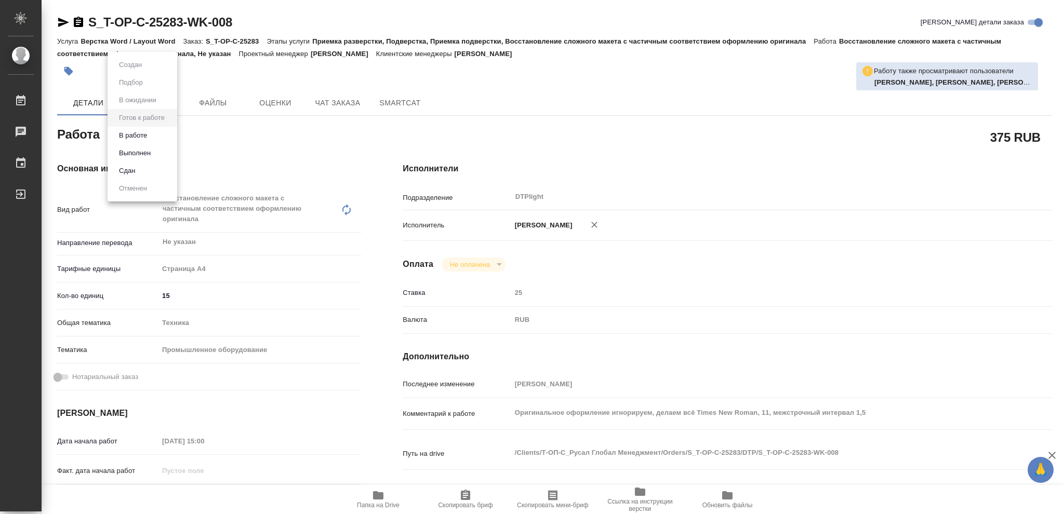
type textarea "x"
click at [151, 136] on li "В работе" at bounding box center [143, 136] width 70 height 18
type textarea "x"
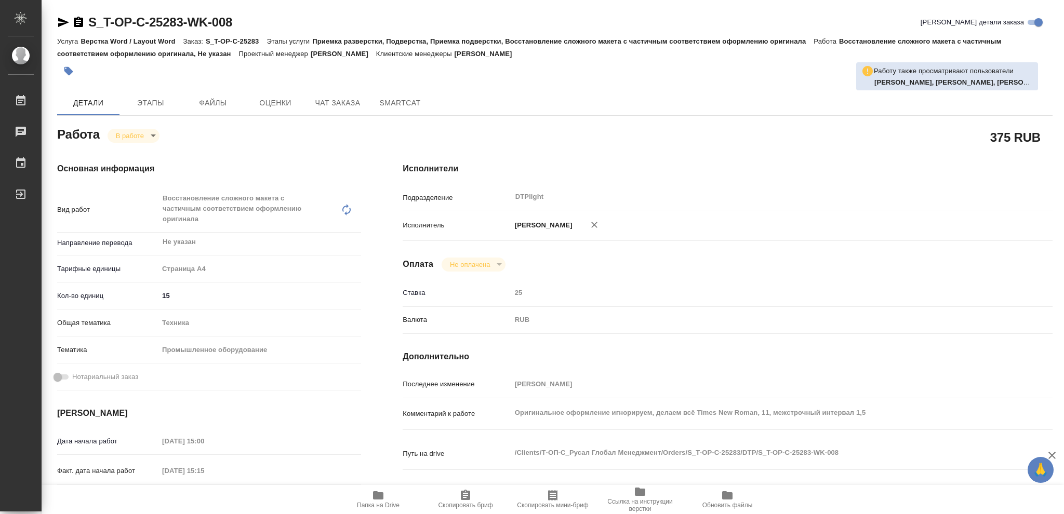
type textarea "x"
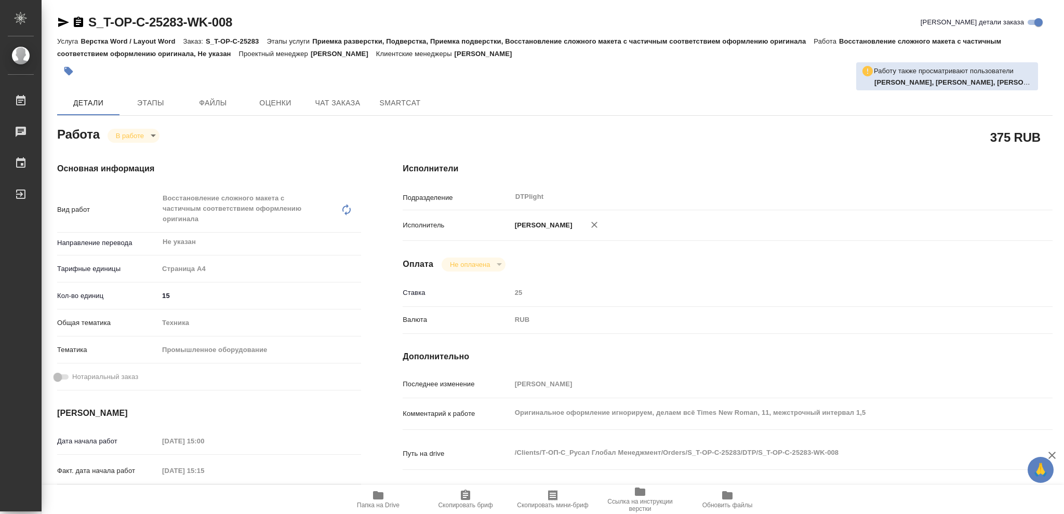
type textarea "x"
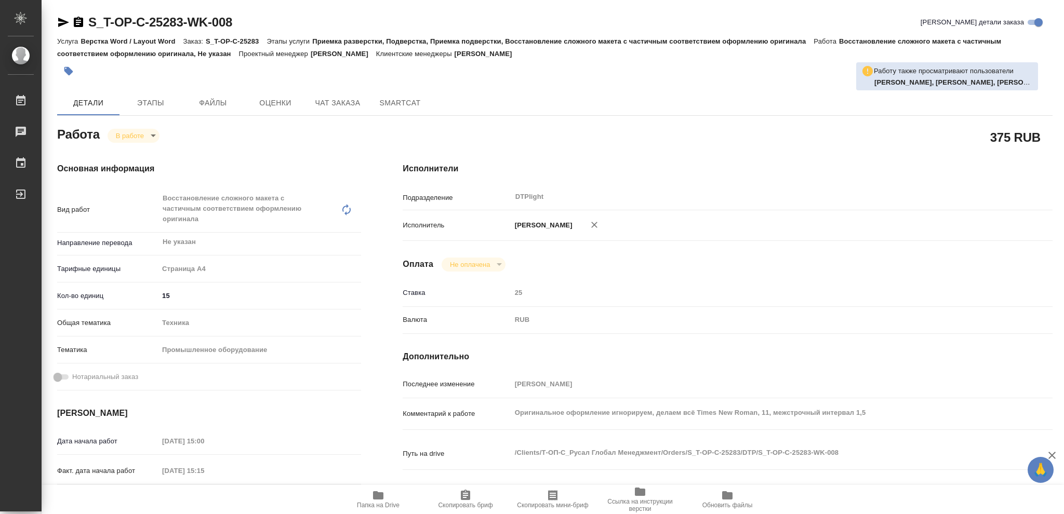
type textarea "x"
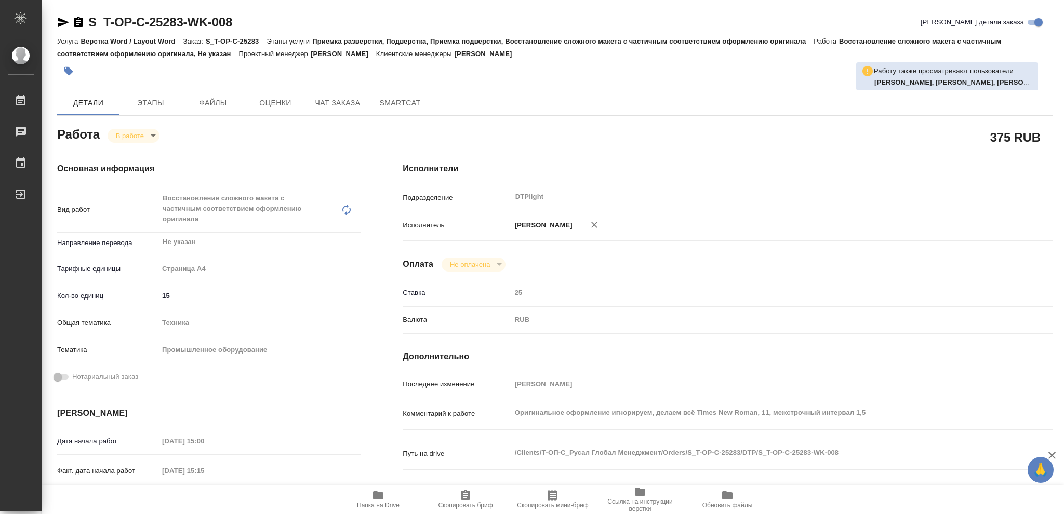
type textarea "x"
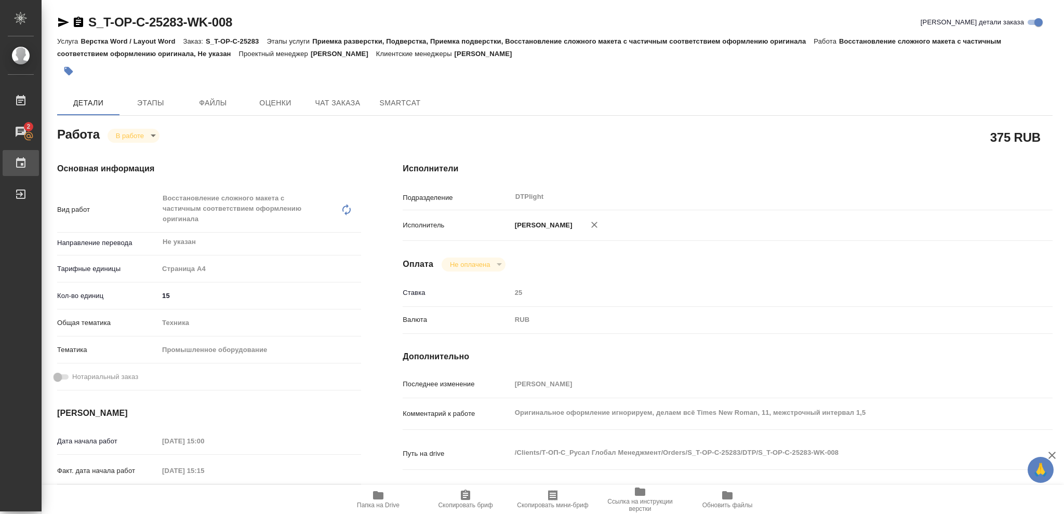
type textarea "x"
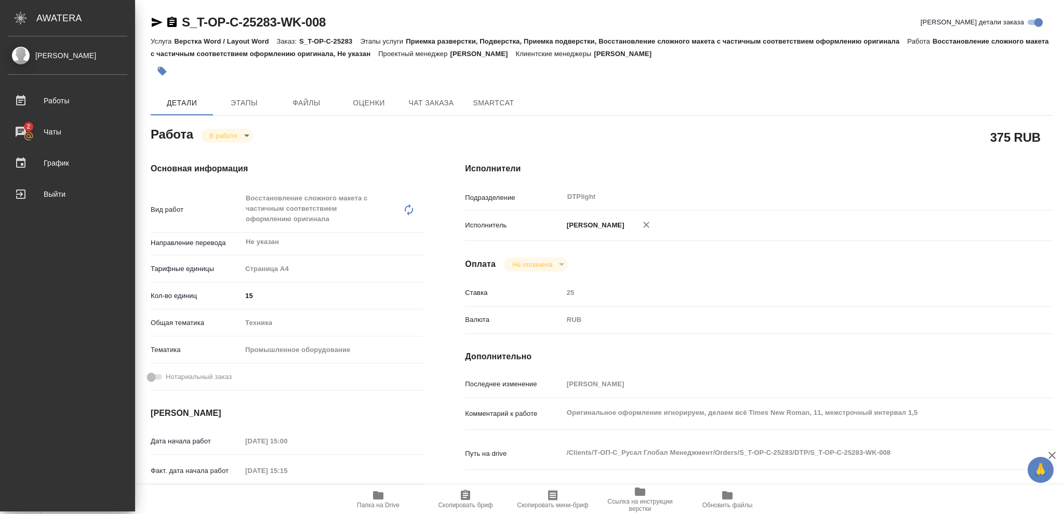
type textarea "x"
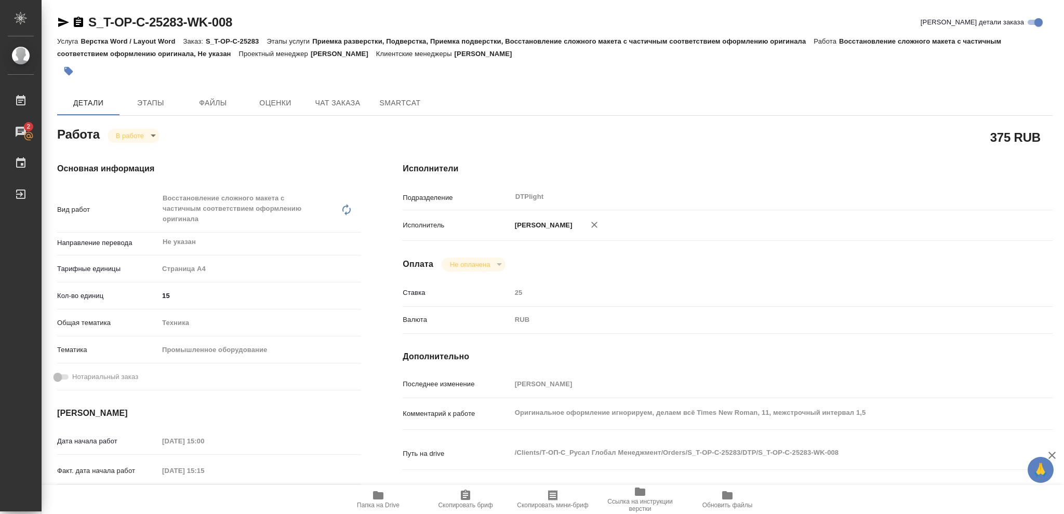
click at [377, 495] on icon "button" at bounding box center [378, 495] width 10 height 8
click at [77, 22] on icon "button" at bounding box center [78, 22] width 12 height 12
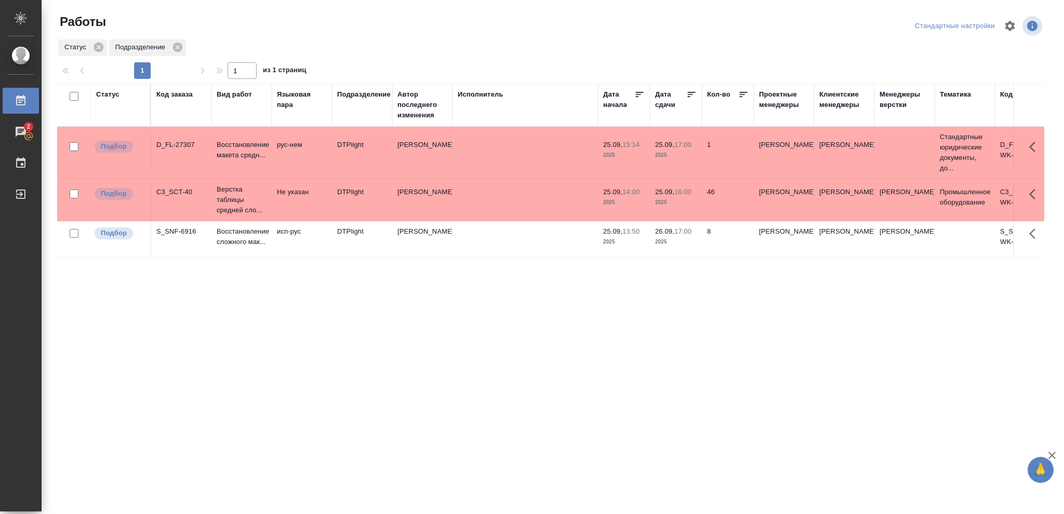
click at [690, 233] on p "17:00" at bounding box center [682, 232] width 17 height 8
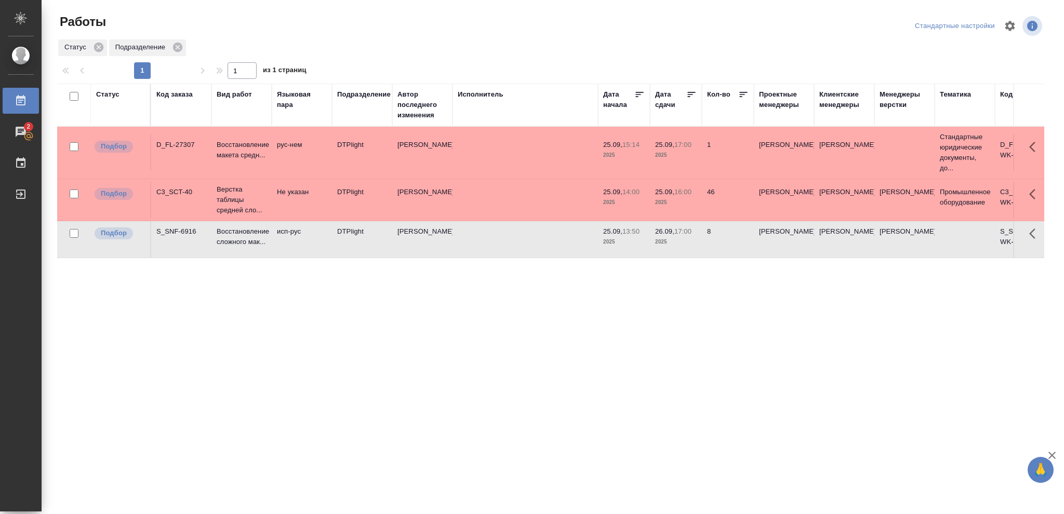
click at [690, 233] on p "17:00" at bounding box center [682, 232] width 17 height 8
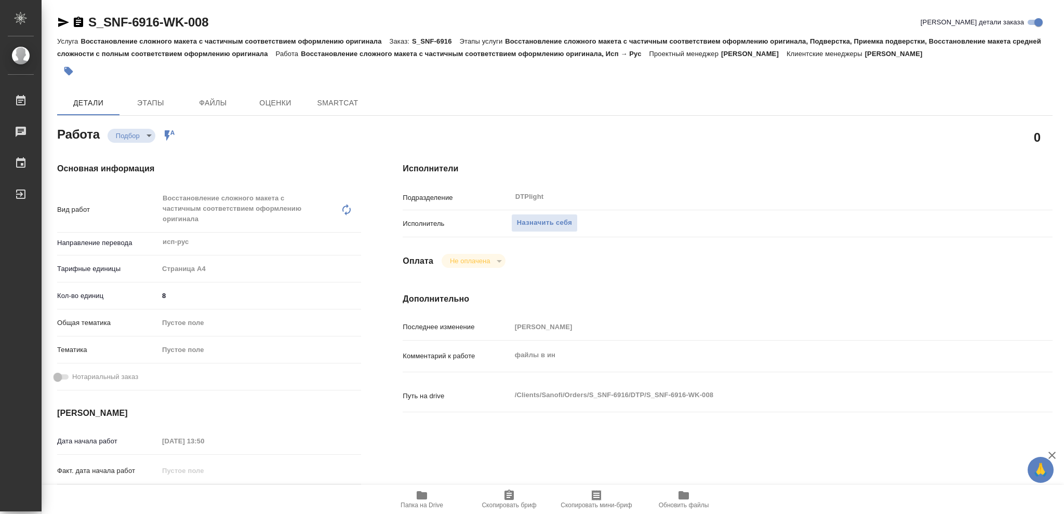
type textarea "x"
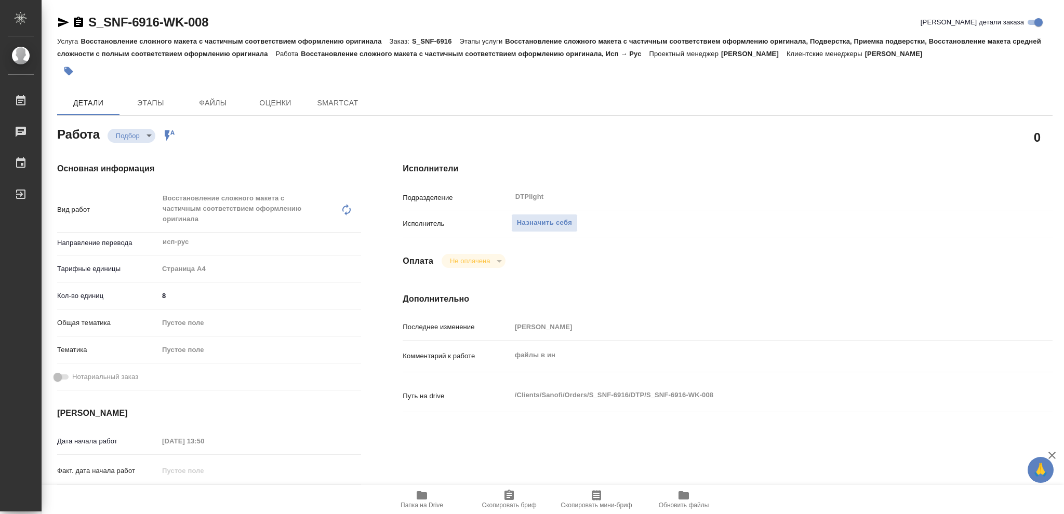
type textarea "x"
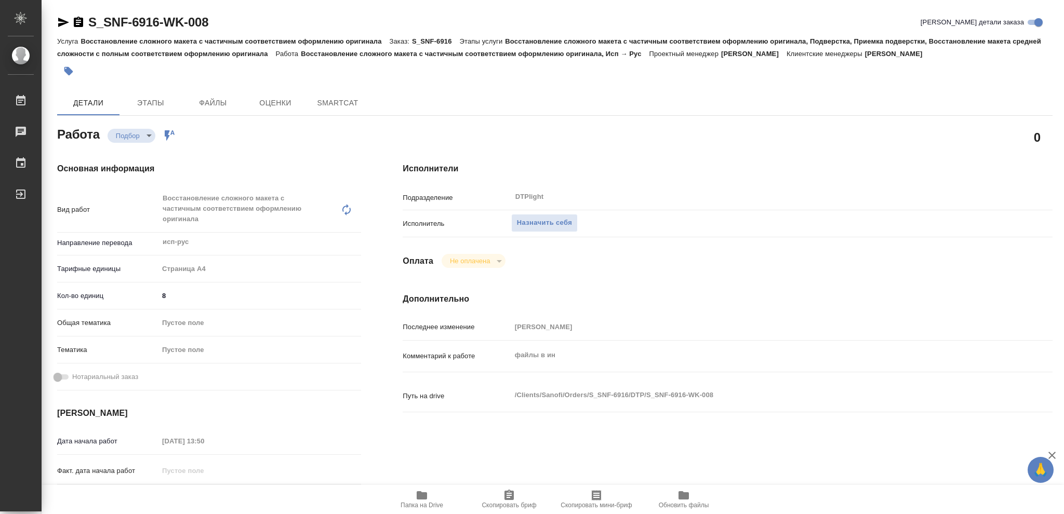
type textarea "x"
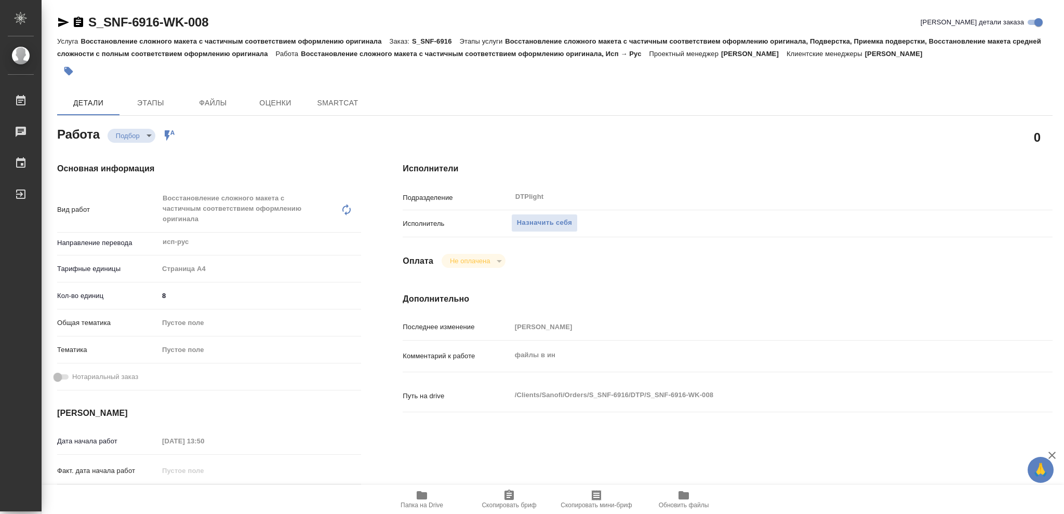
type textarea "x"
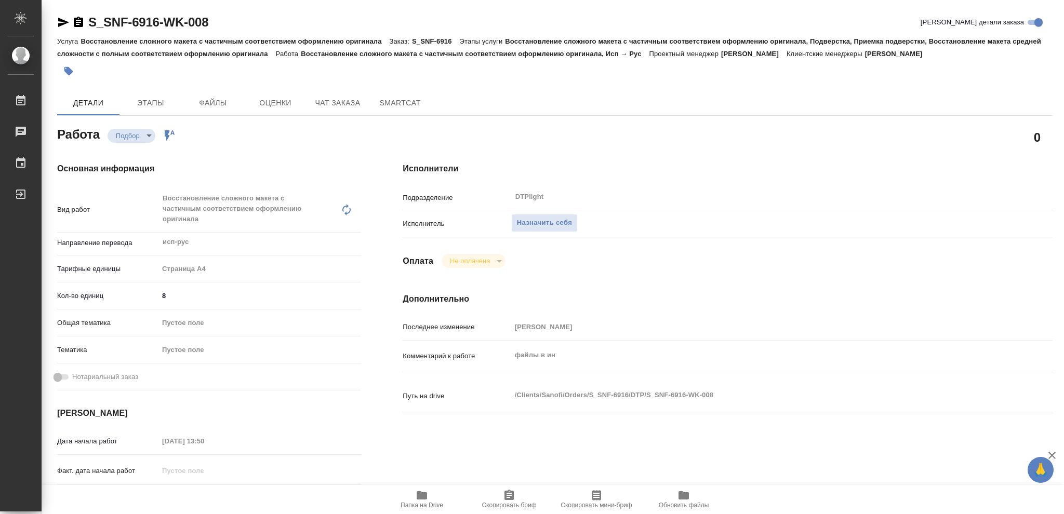
click at [420, 494] on icon "button" at bounding box center [422, 495] width 10 height 8
type textarea "x"
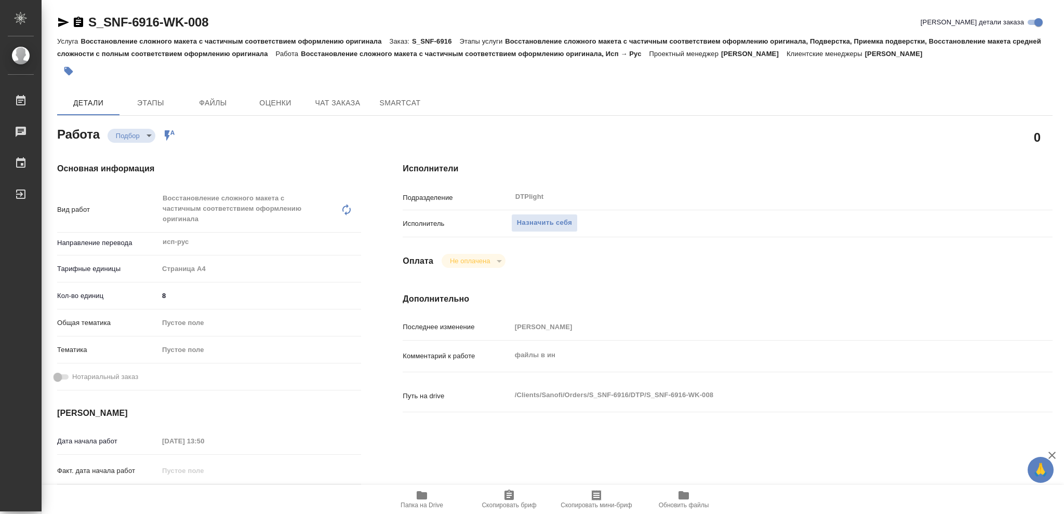
type textarea "x"
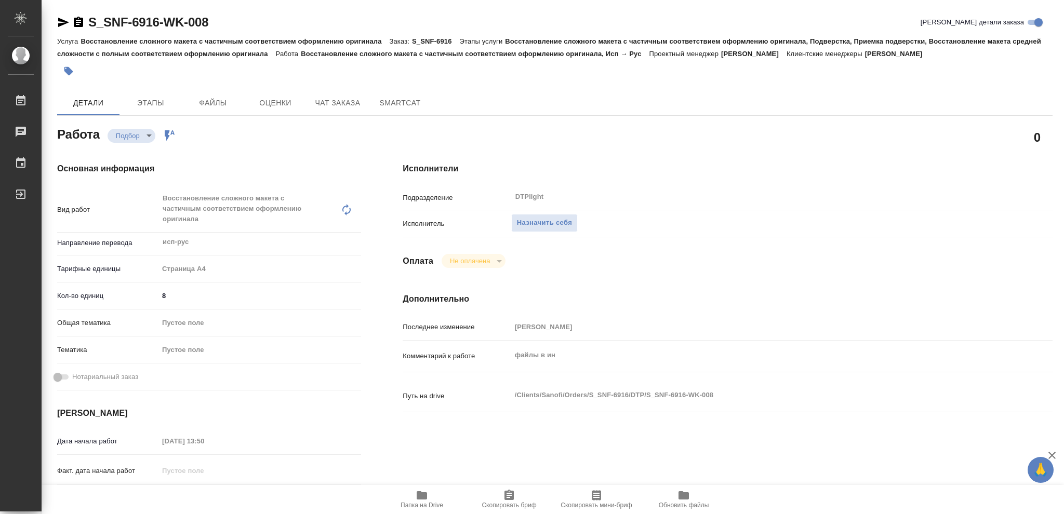
type textarea "x"
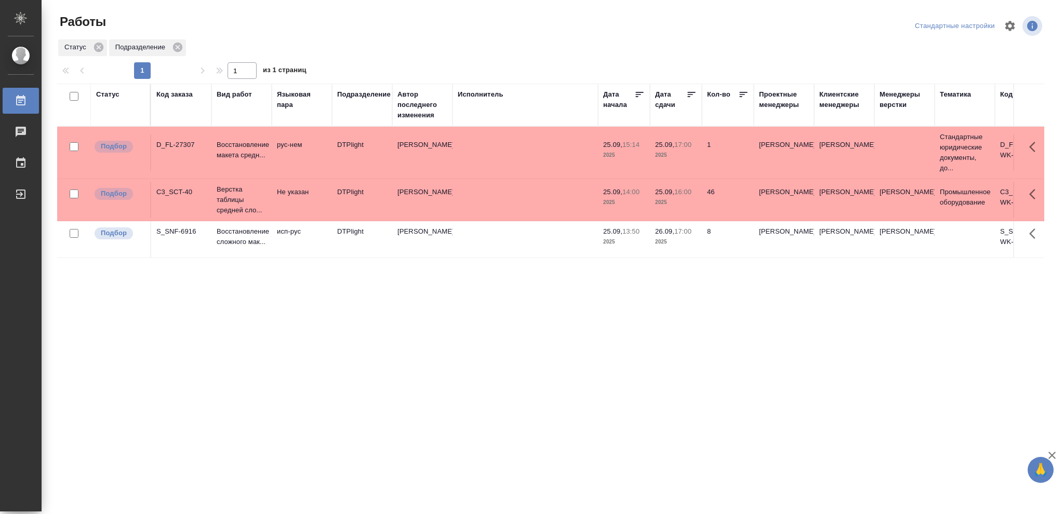
click at [109, 95] on div "Статус" at bounding box center [107, 94] width 23 height 10
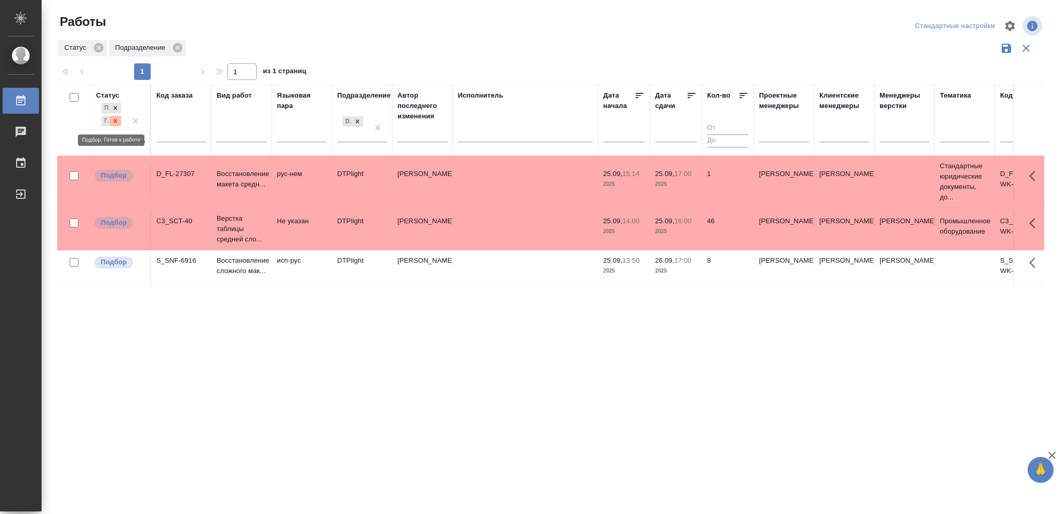
click at [117, 121] on icon at bounding box center [115, 120] width 7 height 7
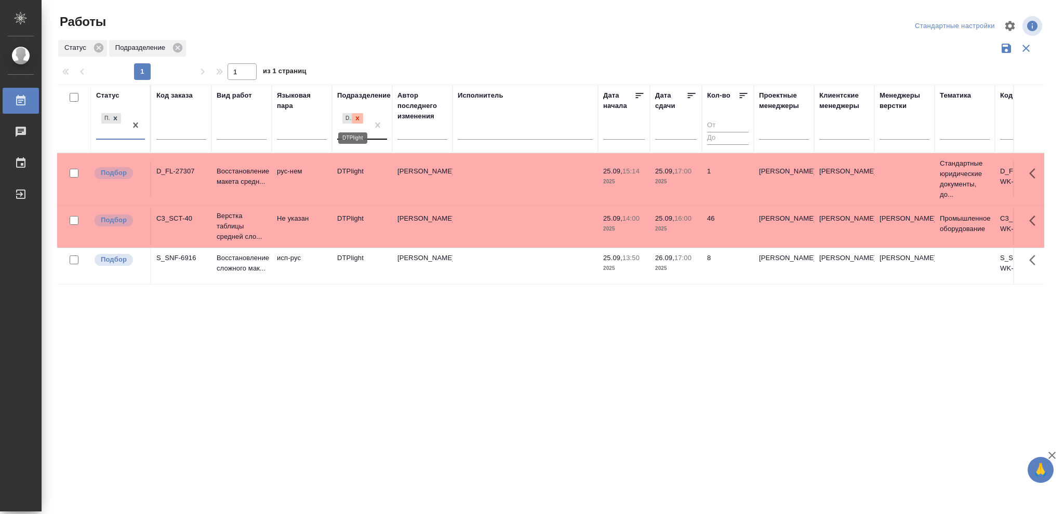
click at [356, 118] on icon at bounding box center [358, 118] width 4 height 4
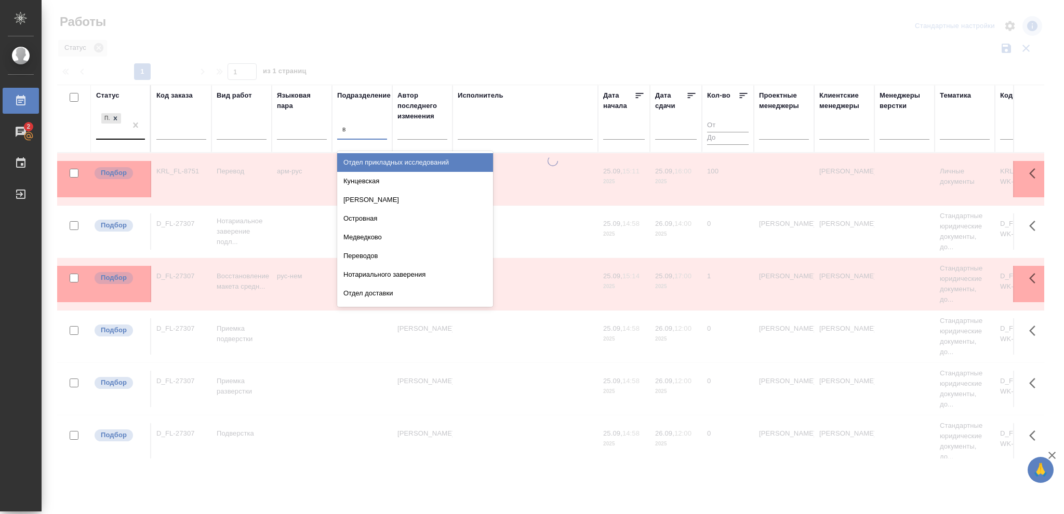
type input "ве"
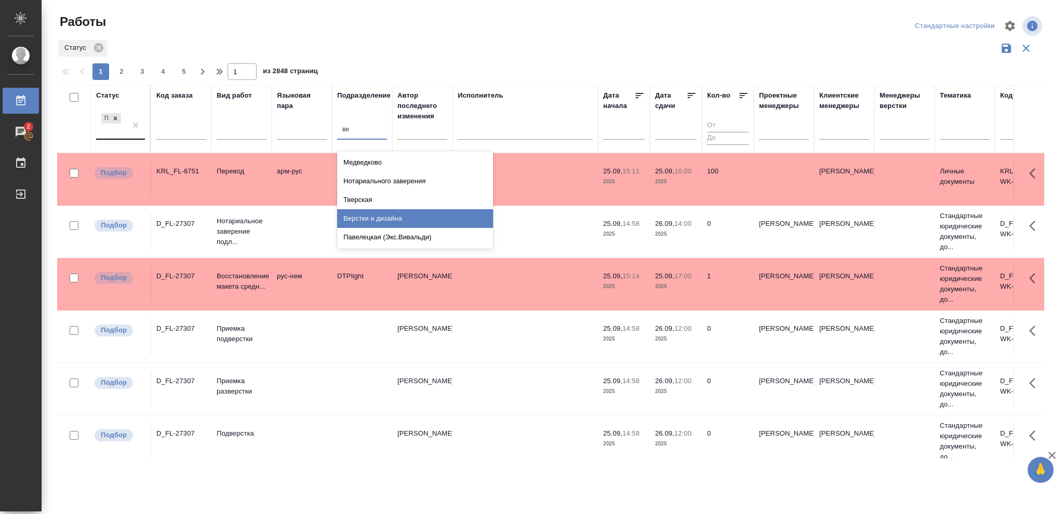
click at [405, 215] on div "Верстки и дизайна" at bounding box center [415, 218] width 156 height 19
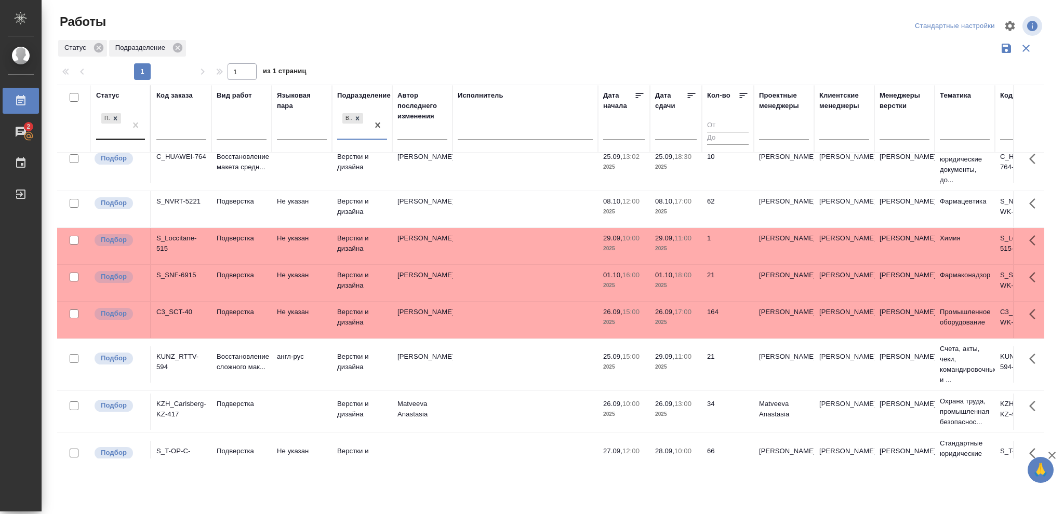
scroll to position [138, 0]
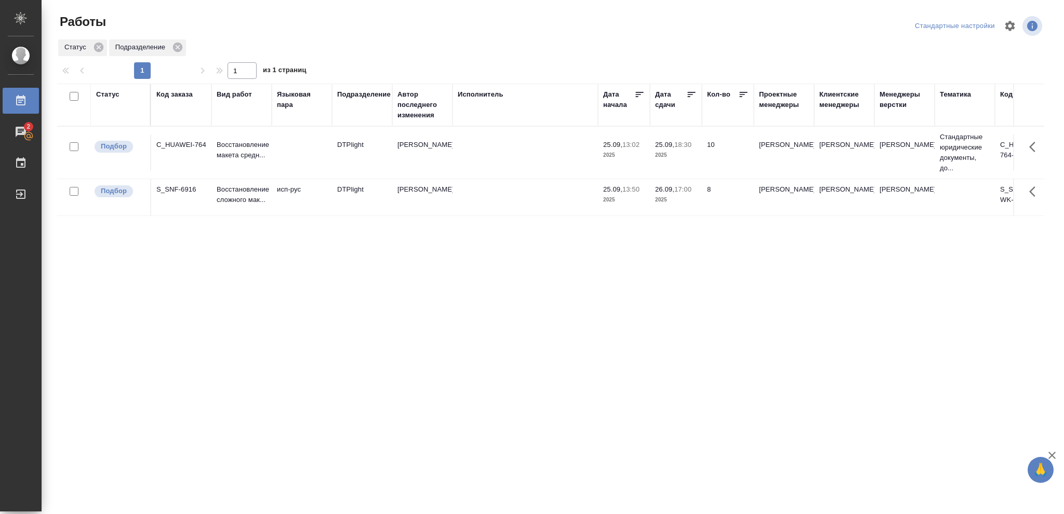
click at [489, 349] on div "Статус Код заказа Вид работ [PERSON_NAME] пара Подразделение Автор последнего и…" at bounding box center [550, 271] width 987 height 374
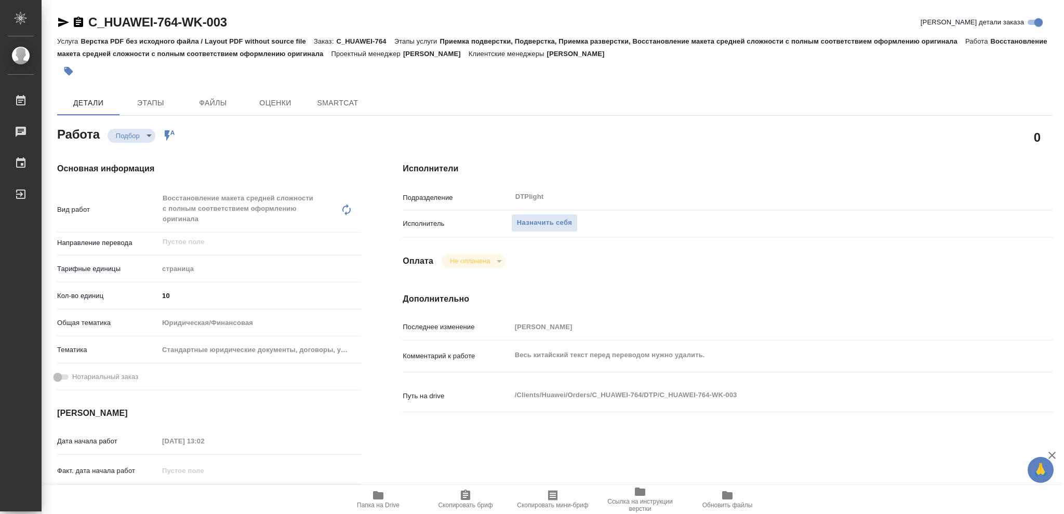
type textarea "x"
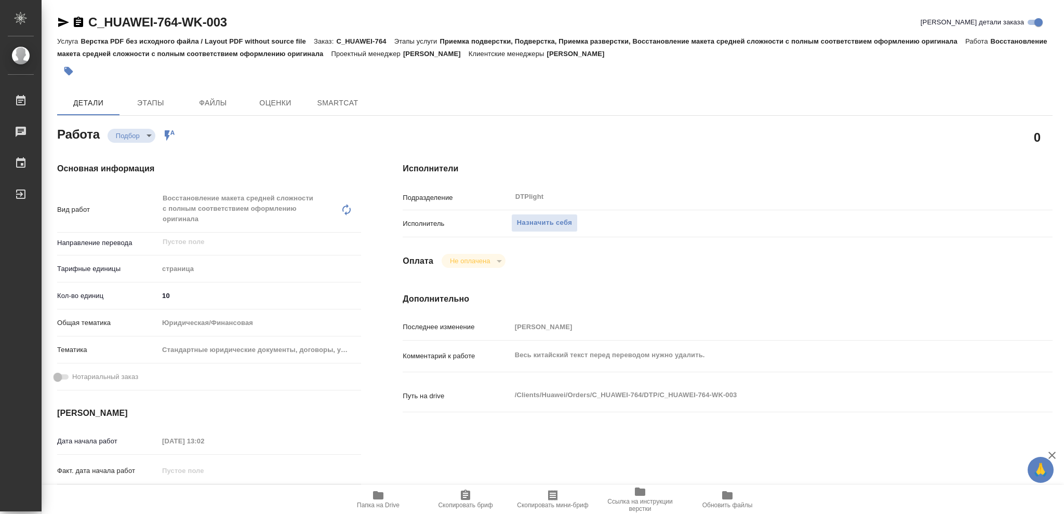
type textarea "x"
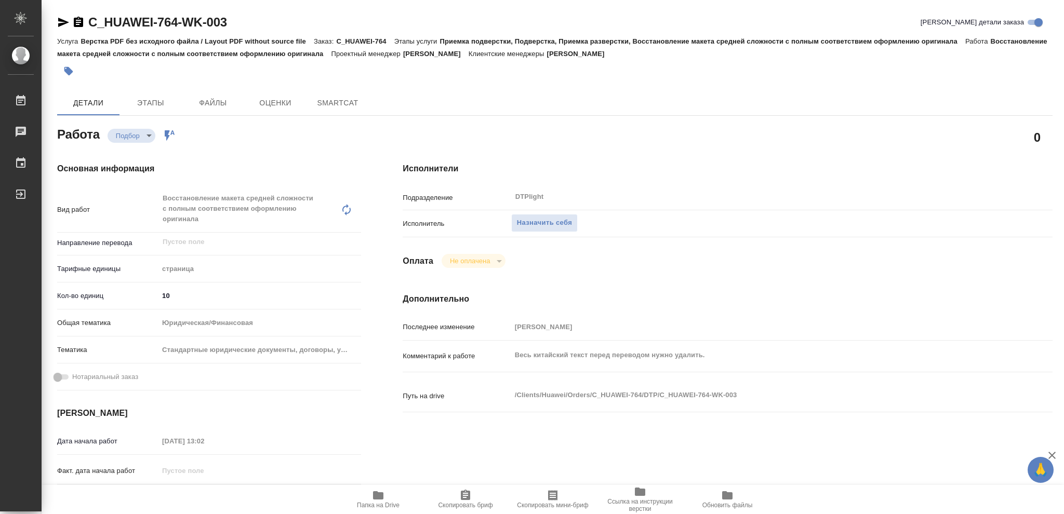
type textarea "x"
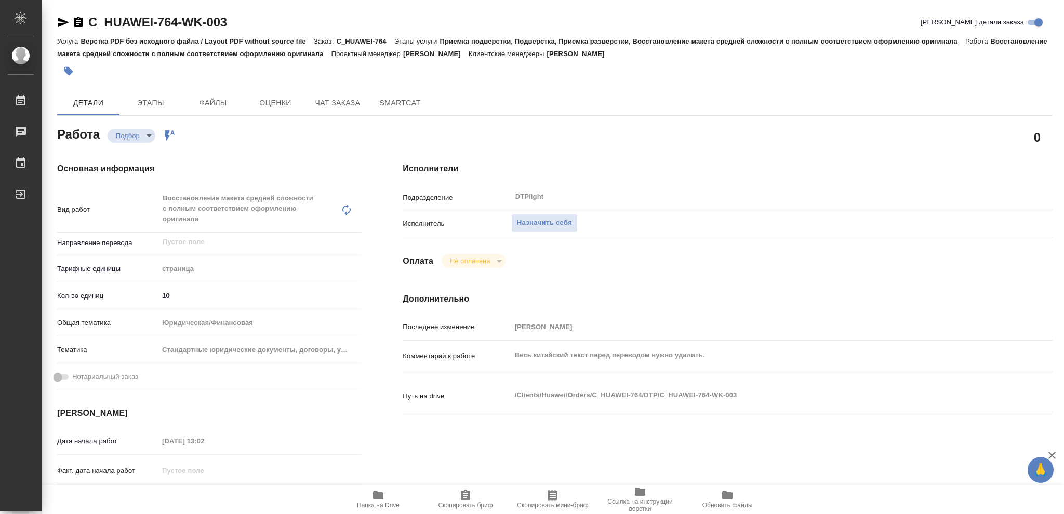
type textarea "x"
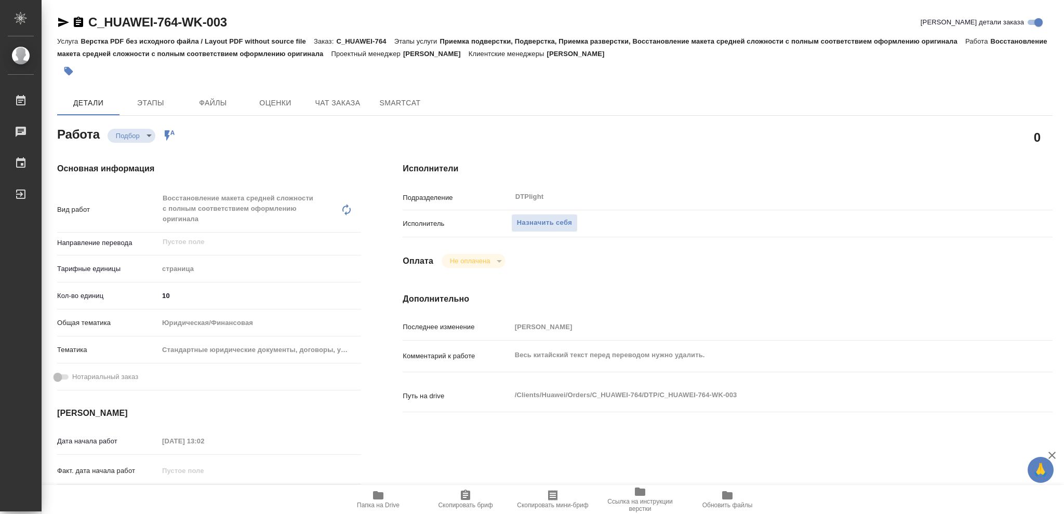
type textarea "x"
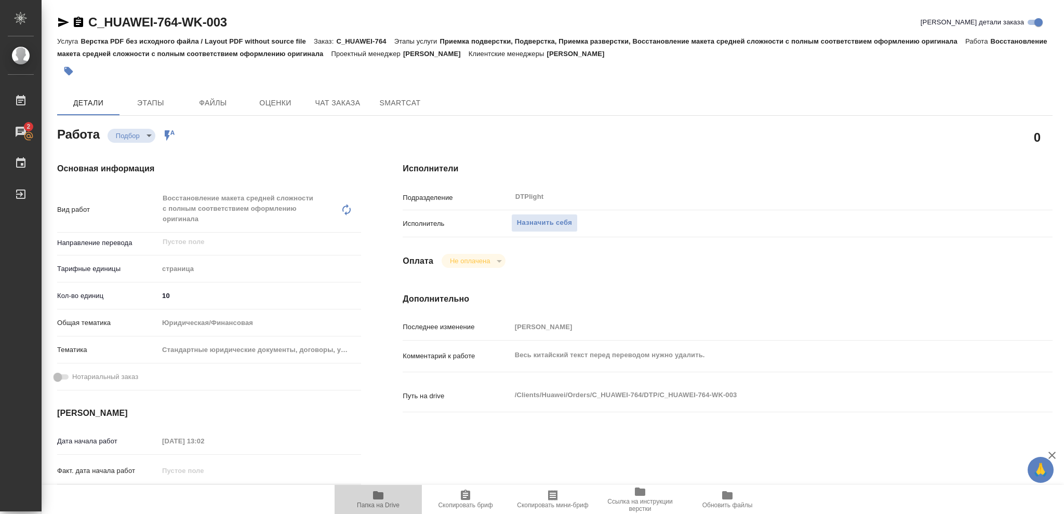
click at [374, 496] on icon "button" at bounding box center [378, 495] width 10 height 8
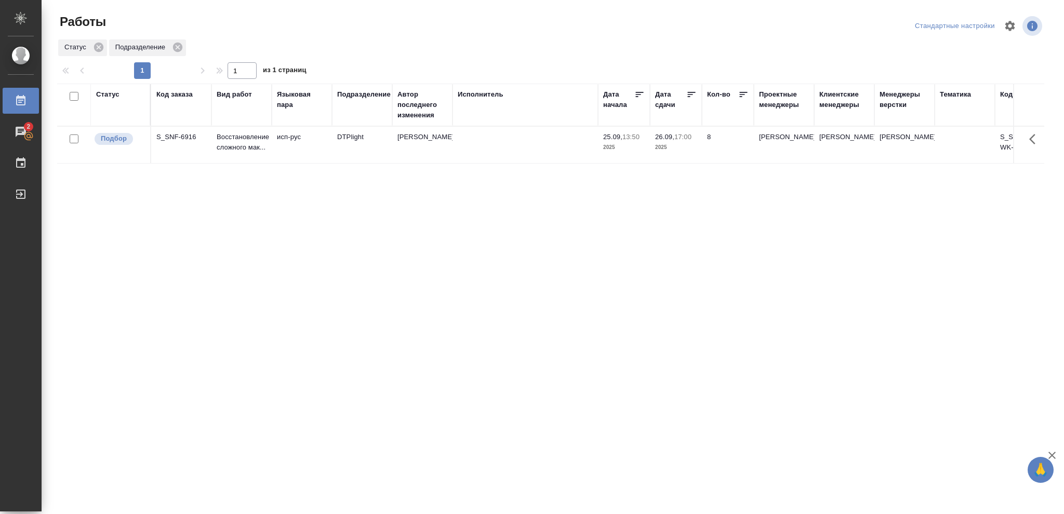
click at [111, 97] on div "Статус" at bounding box center [107, 94] width 23 height 10
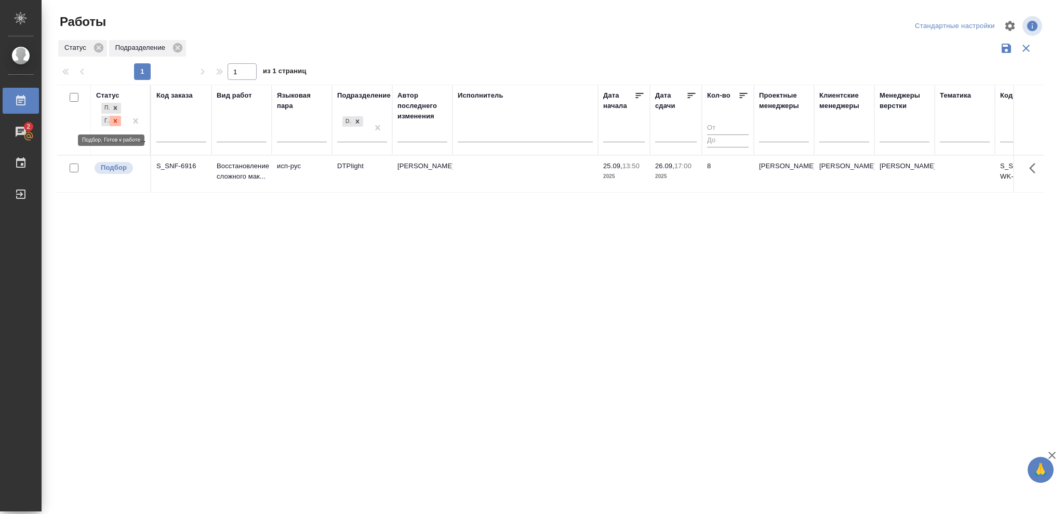
click at [114, 124] on icon at bounding box center [115, 120] width 7 height 7
click at [116, 118] on icon at bounding box center [116, 118] width 4 height 4
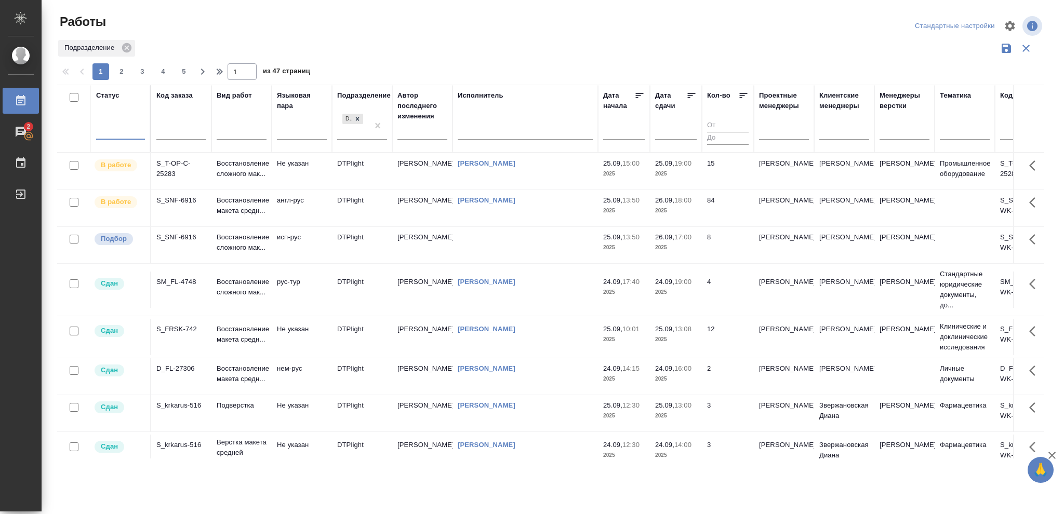
click at [113, 129] on div at bounding box center [120, 129] width 49 height 15
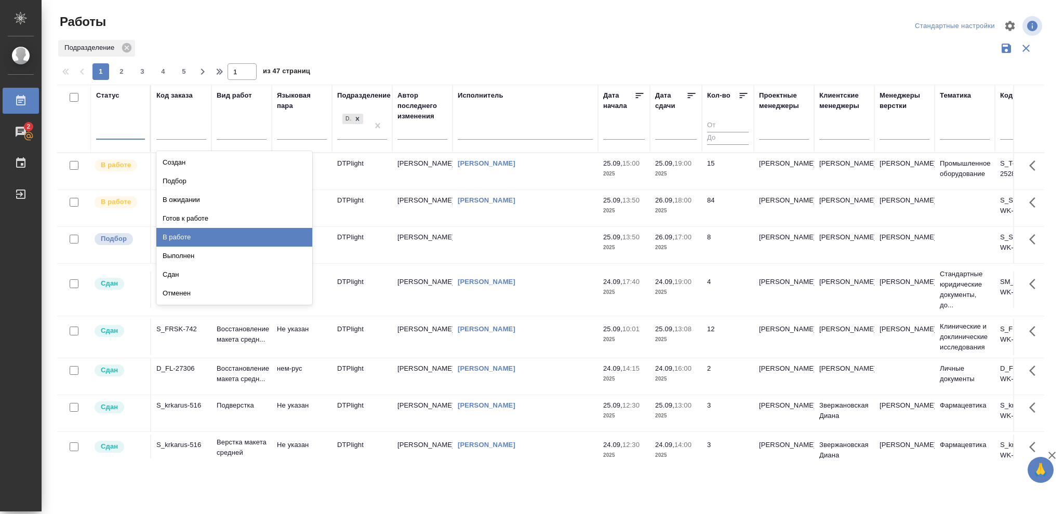
click at [183, 235] on div "В работе" at bounding box center [234, 237] width 156 height 19
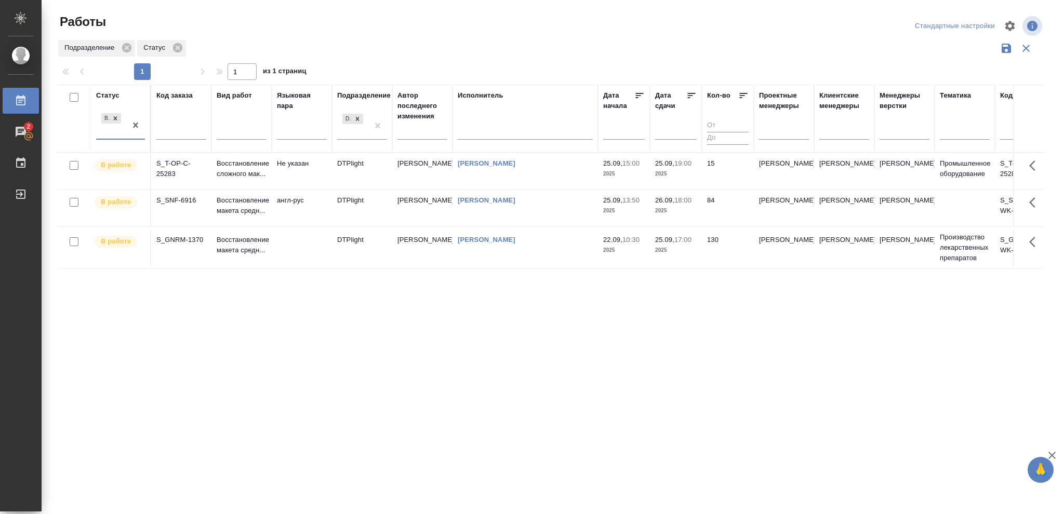
click at [683, 175] on p "2025" at bounding box center [676, 174] width 42 height 10
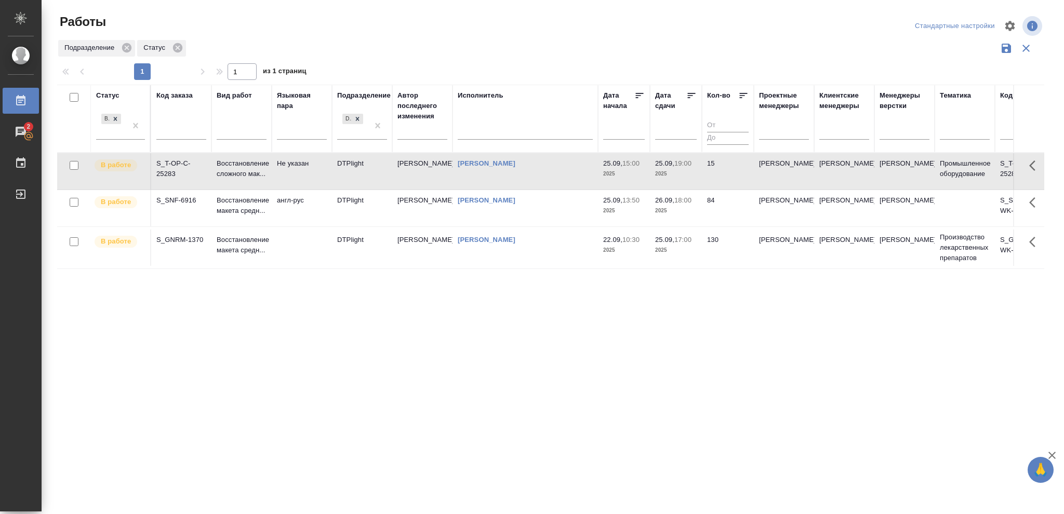
click at [683, 175] on p "2025" at bounding box center [676, 174] width 42 height 10
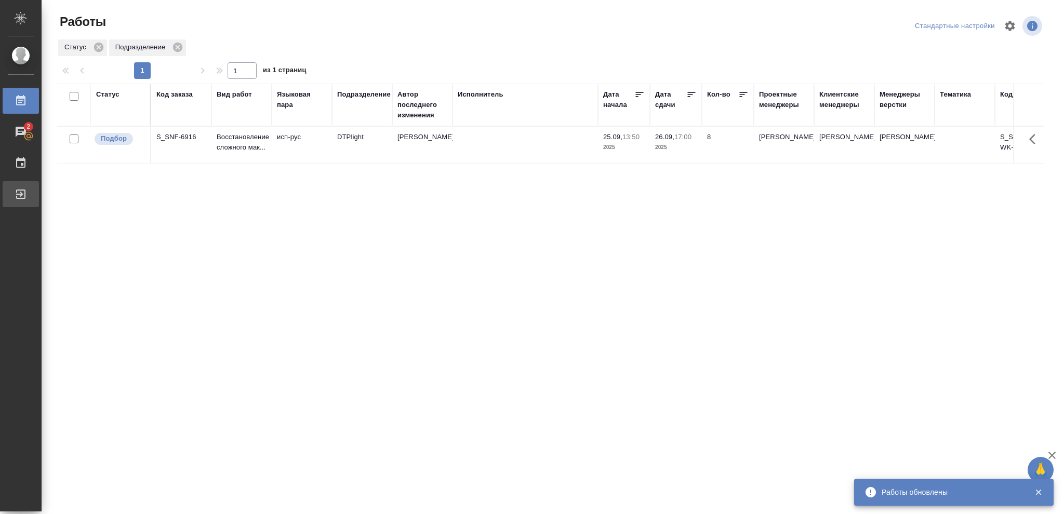
click at [21, 195] on div "Выйти" at bounding box center [8, 195] width 26 height 16
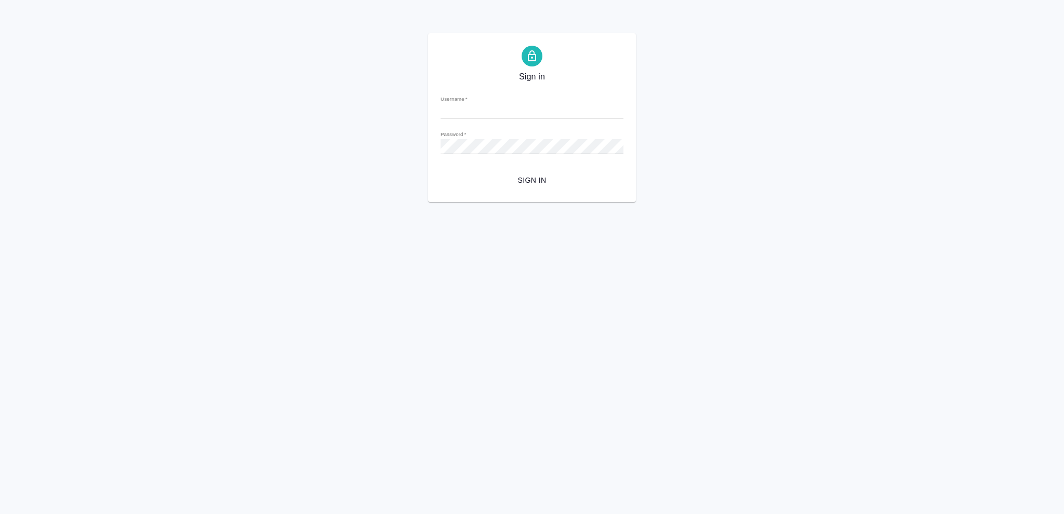
type input "[EMAIL_ADDRESS][DOMAIN_NAME]"
drag, startPoint x: 538, startPoint y: 178, endPoint x: 543, endPoint y: 183, distance: 7.3
click at [538, 178] on span "Sign in" at bounding box center [532, 180] width 166 height 13
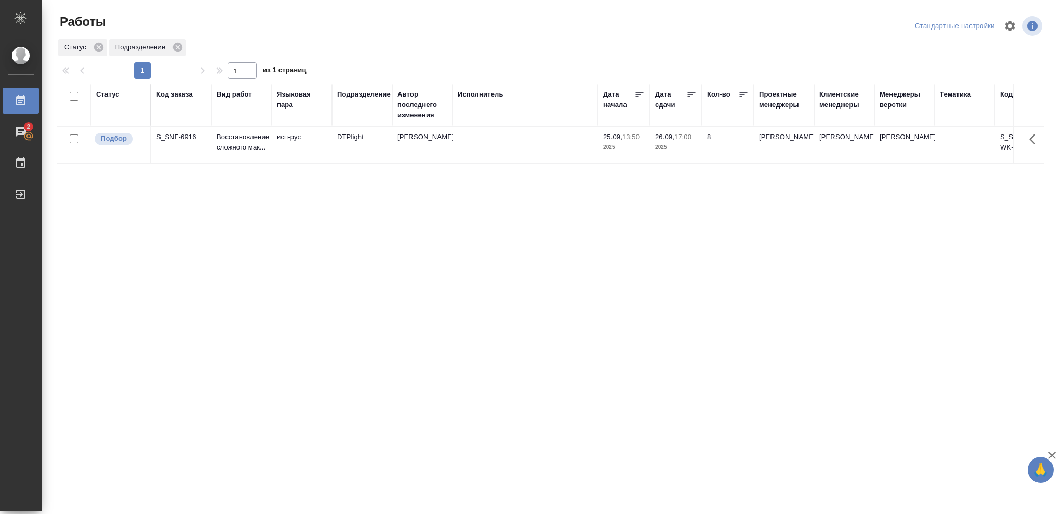
click at [105, 95] on div "Статус" at bounding box center [107, 94] width 23 height 10
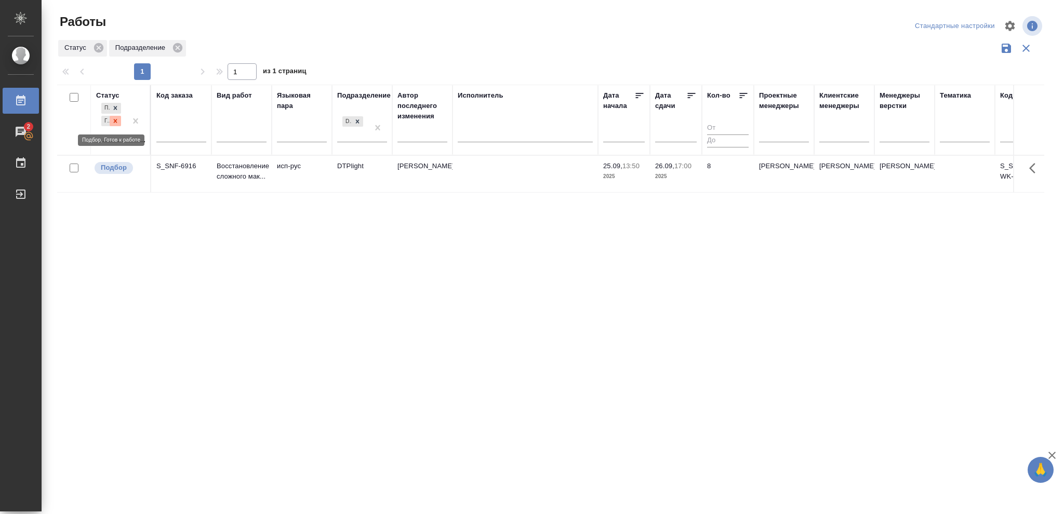
click at [114, 121] on icon at bounding box center [115, 120] width 7 height 7
click at [114, 120] on icon at bounding box center [116, 118] width 4 height 4
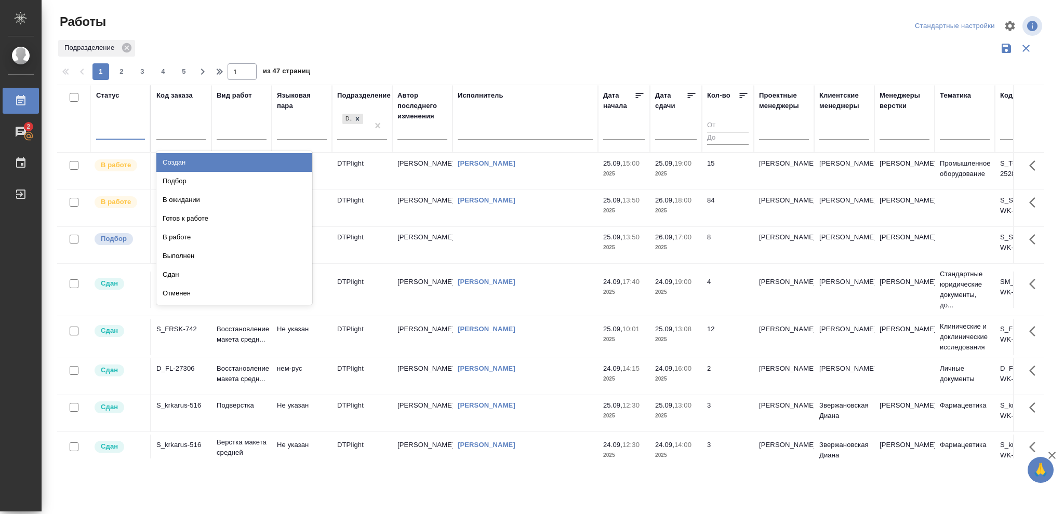
click at [112, 127] on div at bounding box center [120, 129] width 49 height 15
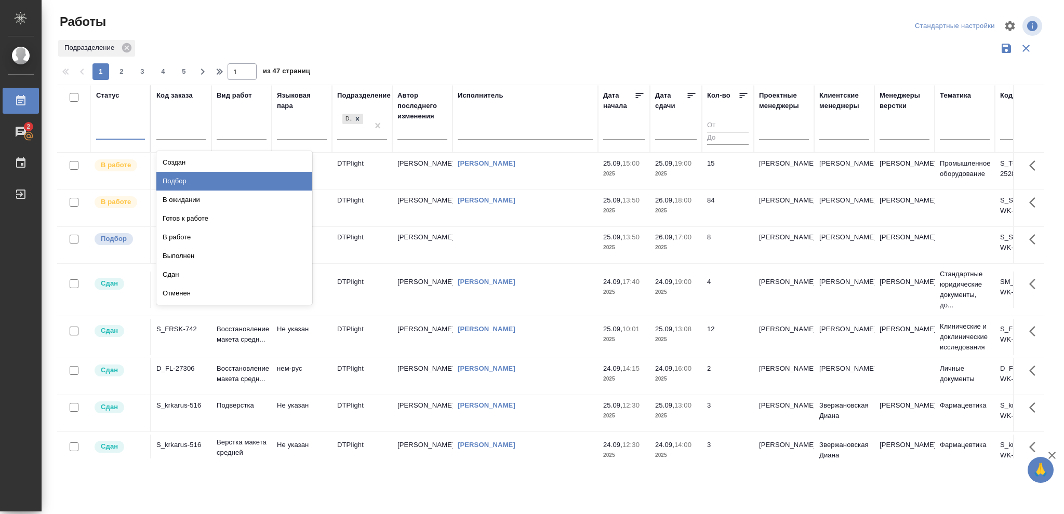
click at [188, 180] on div "Подбор" at bounding box center [234, 181] width 156 height 19
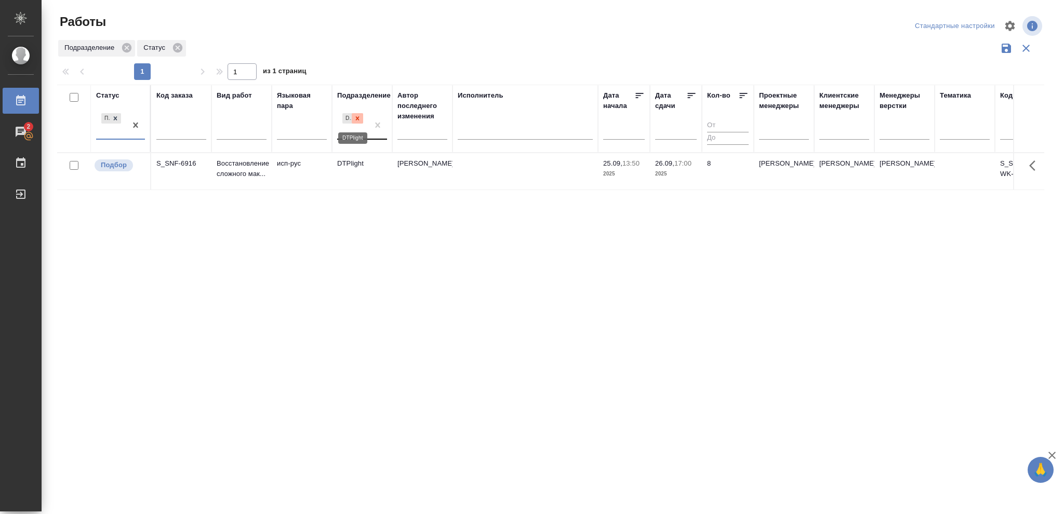
click at [359, 119] on icon at bounding box center [357, 118] width 7 height 7
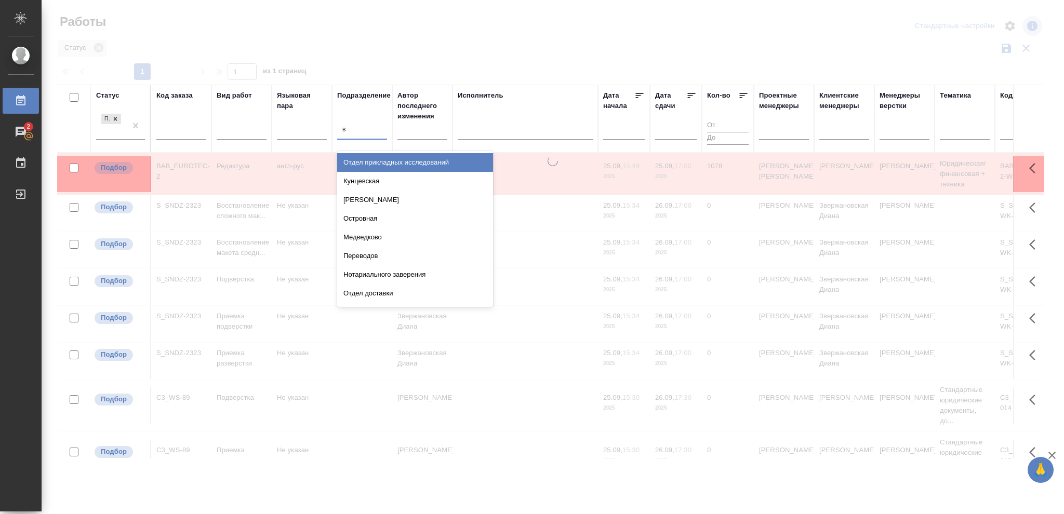
type input "ве"
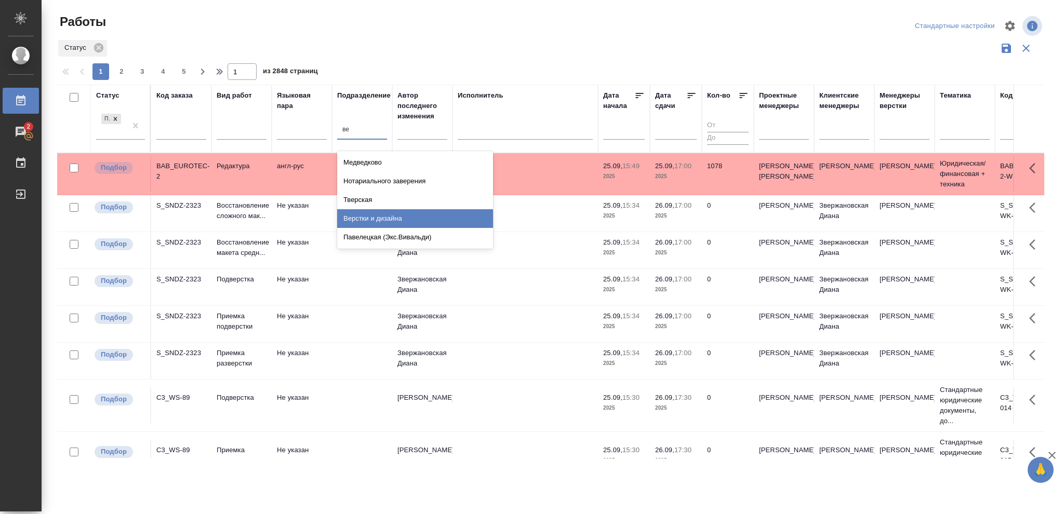
click at [377, 221] on div "Верстки и дизайна" at bounding box center [415, 218] width 156 height 19
